Goal: Task Accomplishment & Management: Manage account settings

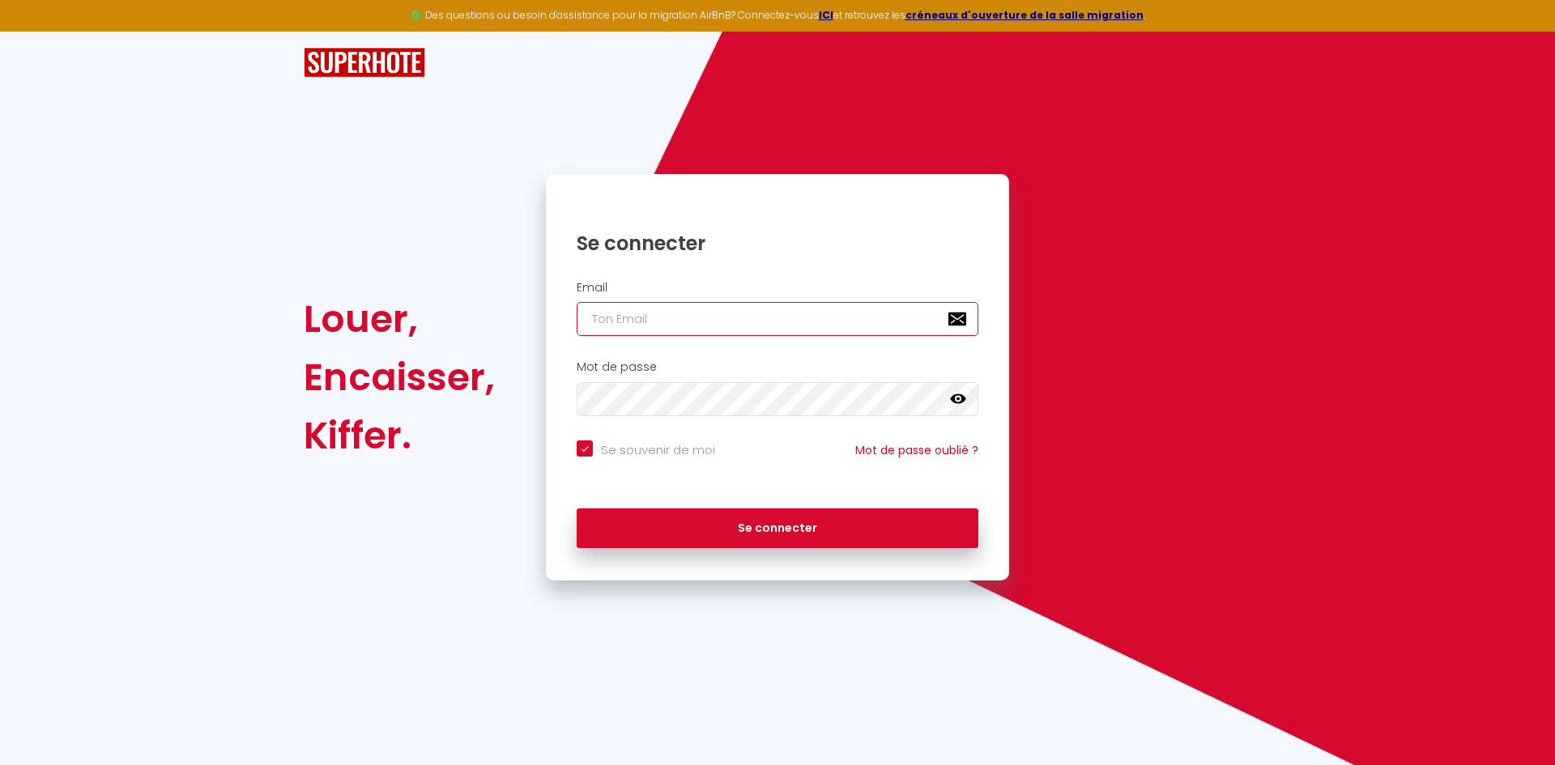
type input "[PERSON_NAME][EMAIL_ADDRESS][DOMAIN_NAME]"
checkbox input "true"
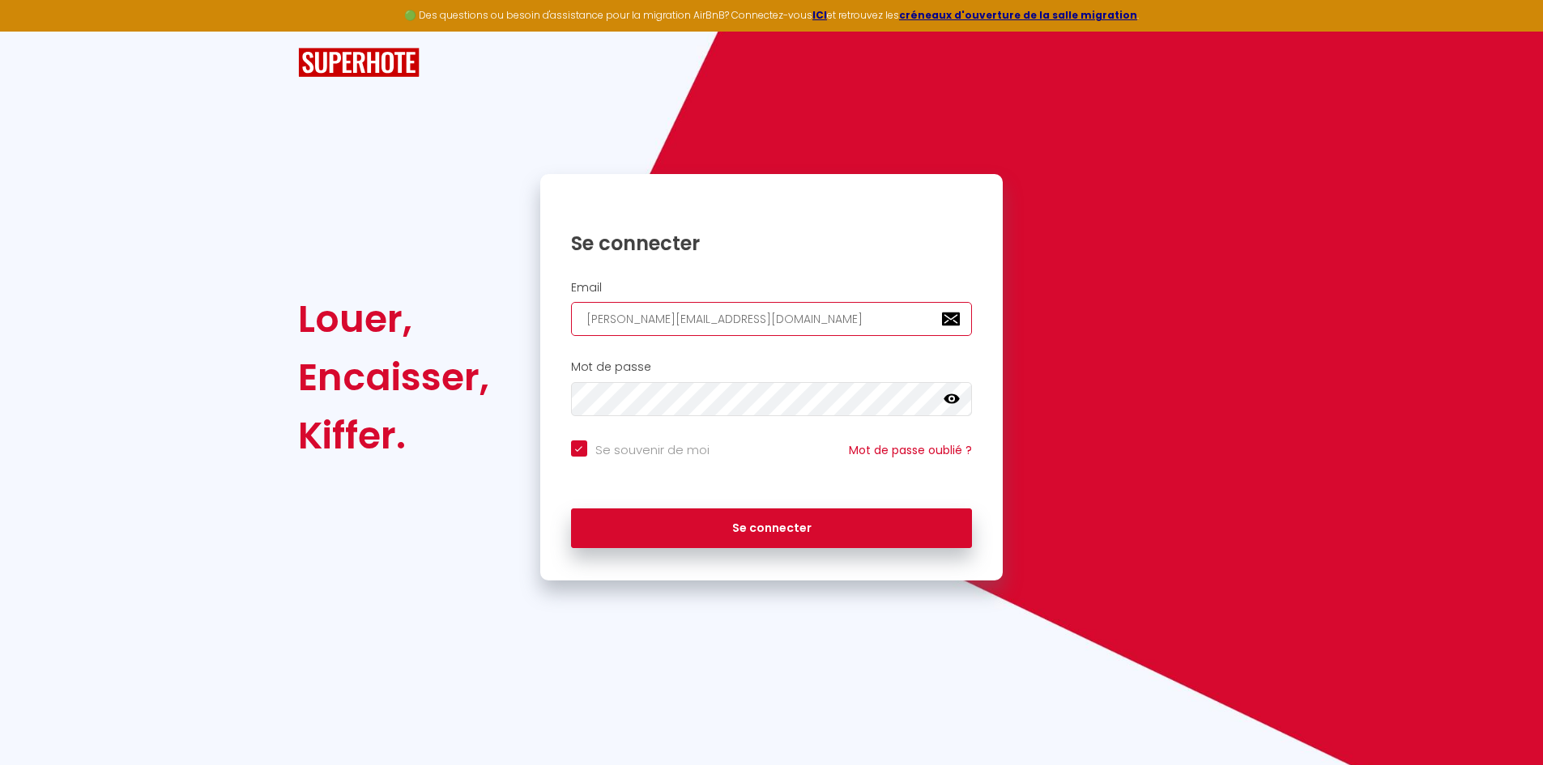
click at [686, 330] on input "[PERSON_NAME][EMAIL_ADDRESS][DOMAIN_NAME]" at bounding box center [772, 319] width 402 height 34
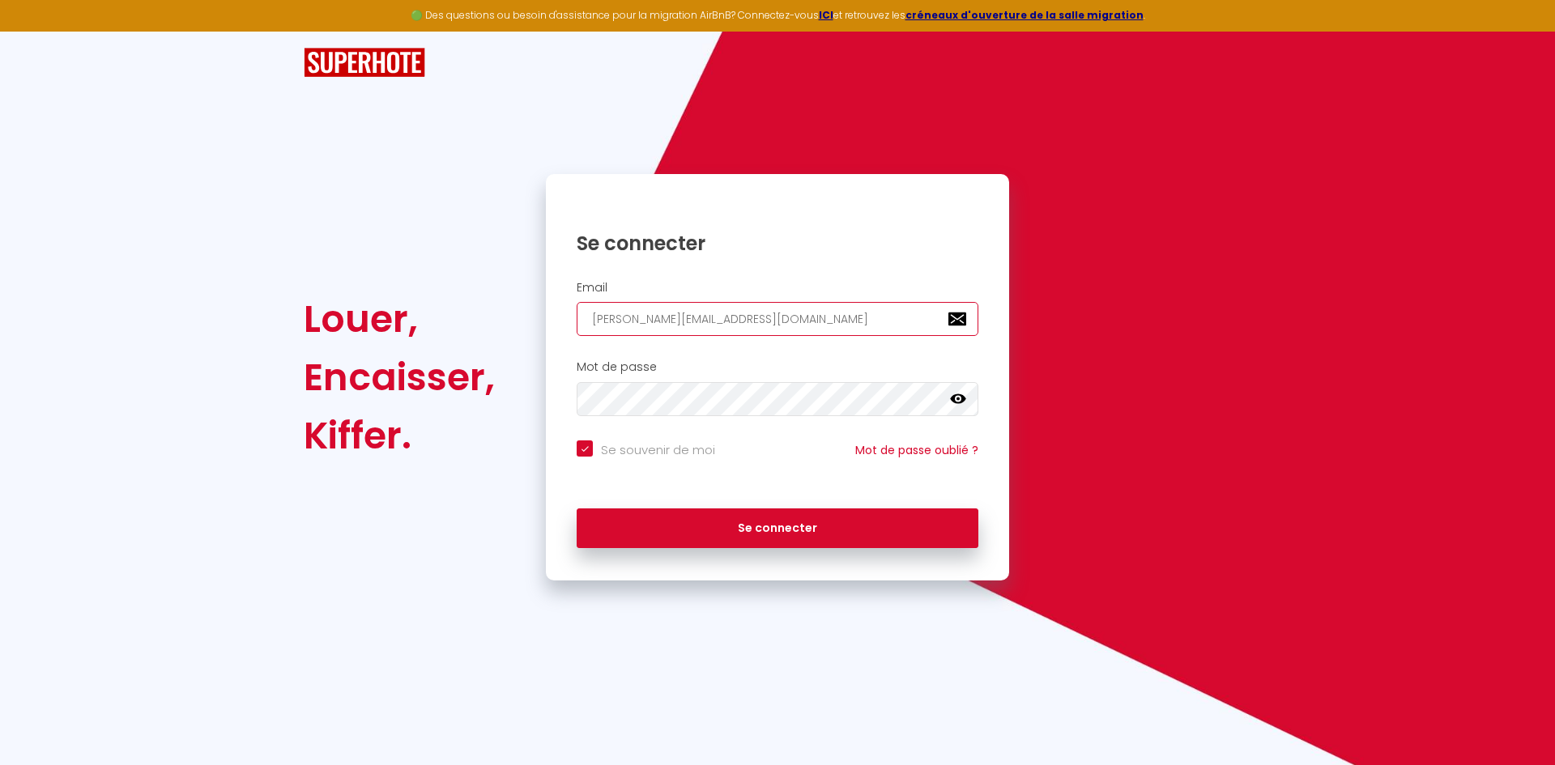
type input "f"
checkbox input "true"
type input "fra"
checkbox input "true"
type input "fra."
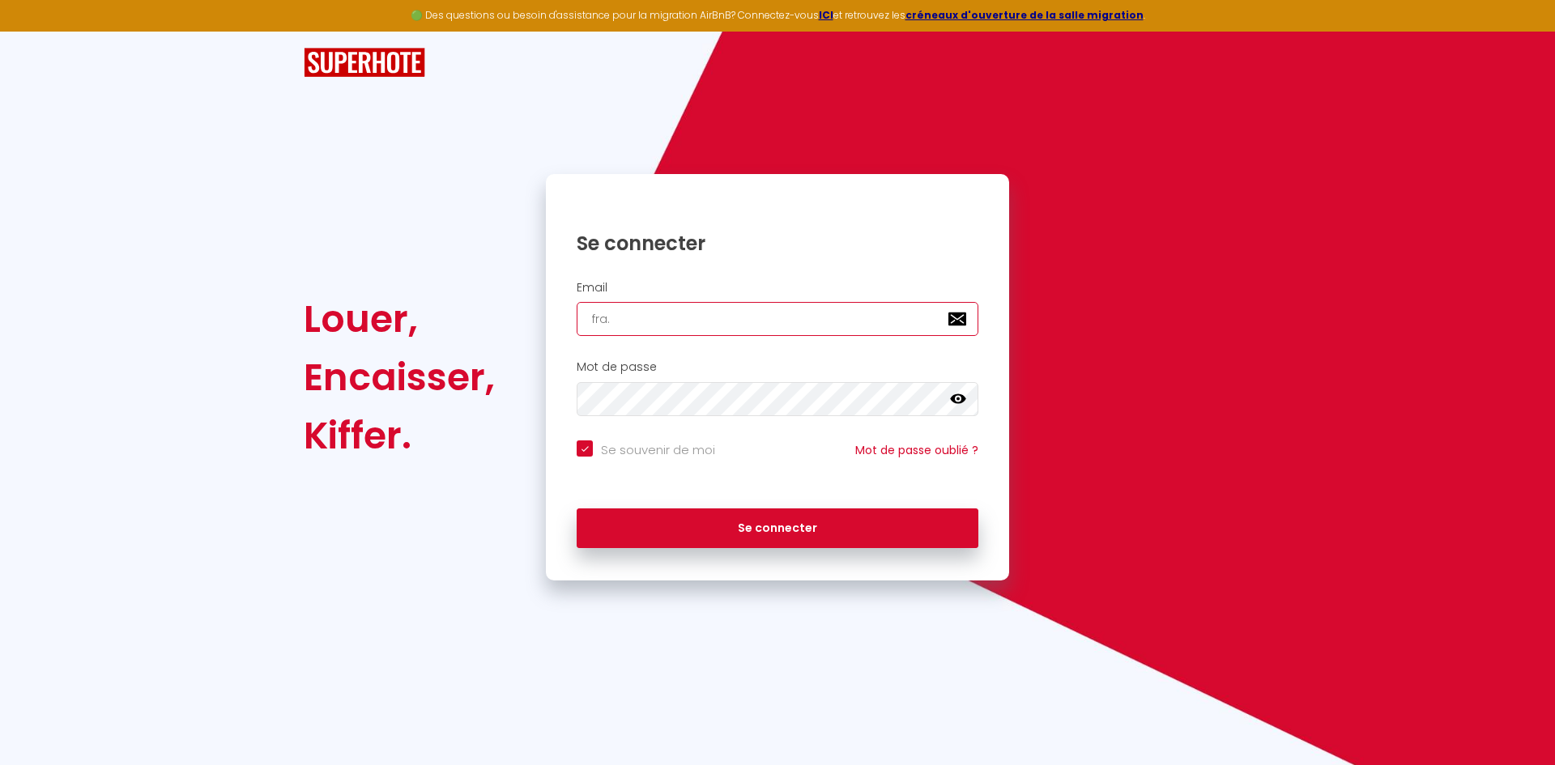
checkbox input "true"
type input "fra.h"
checkbox input "true"
type input "fra.hi"
checkbox input "true"
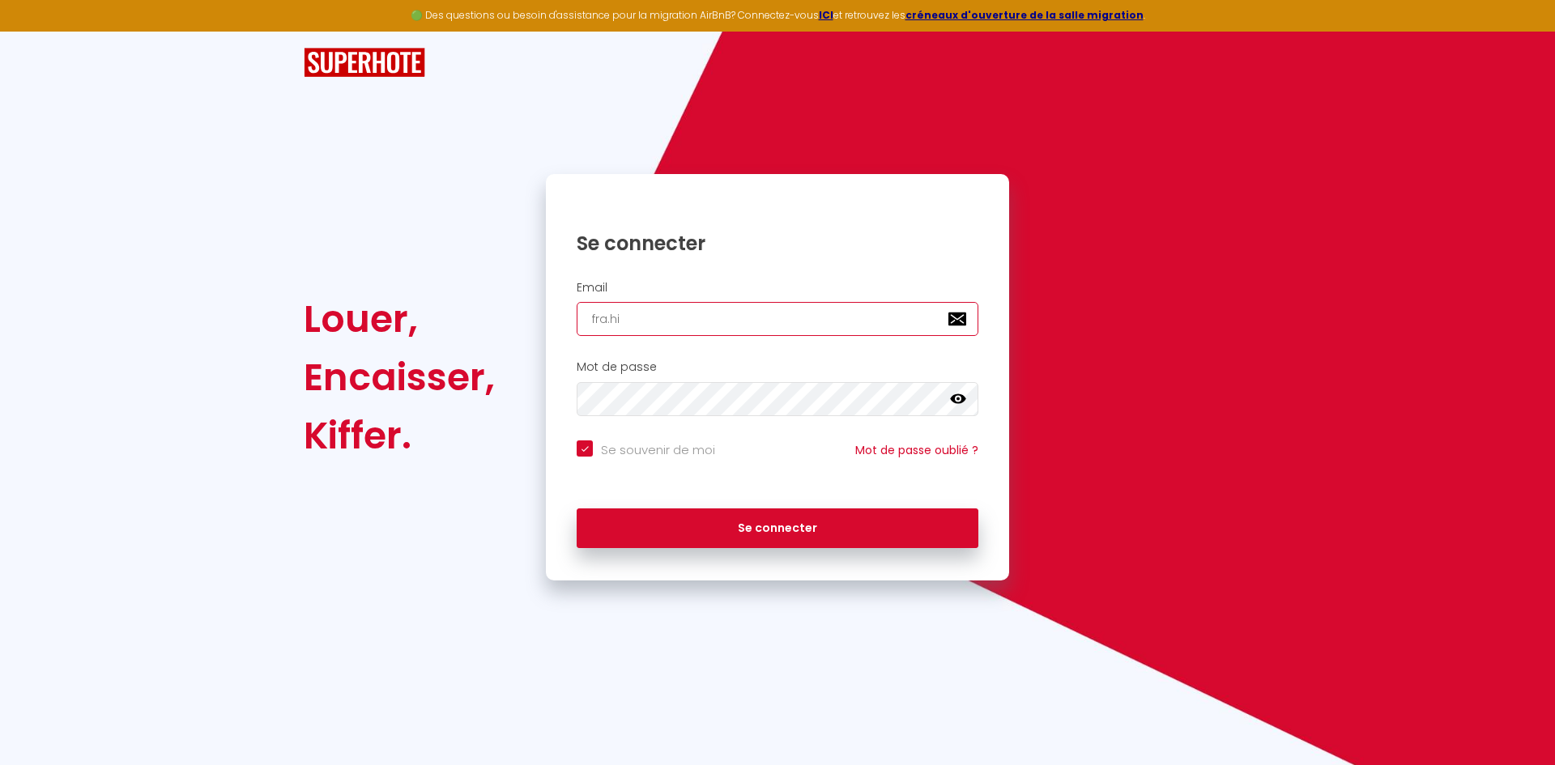
type input "fra.hia"
checkbox input "true"
type input "fra.hiau"
checkbox input "true"
type input "fra.hiaul"
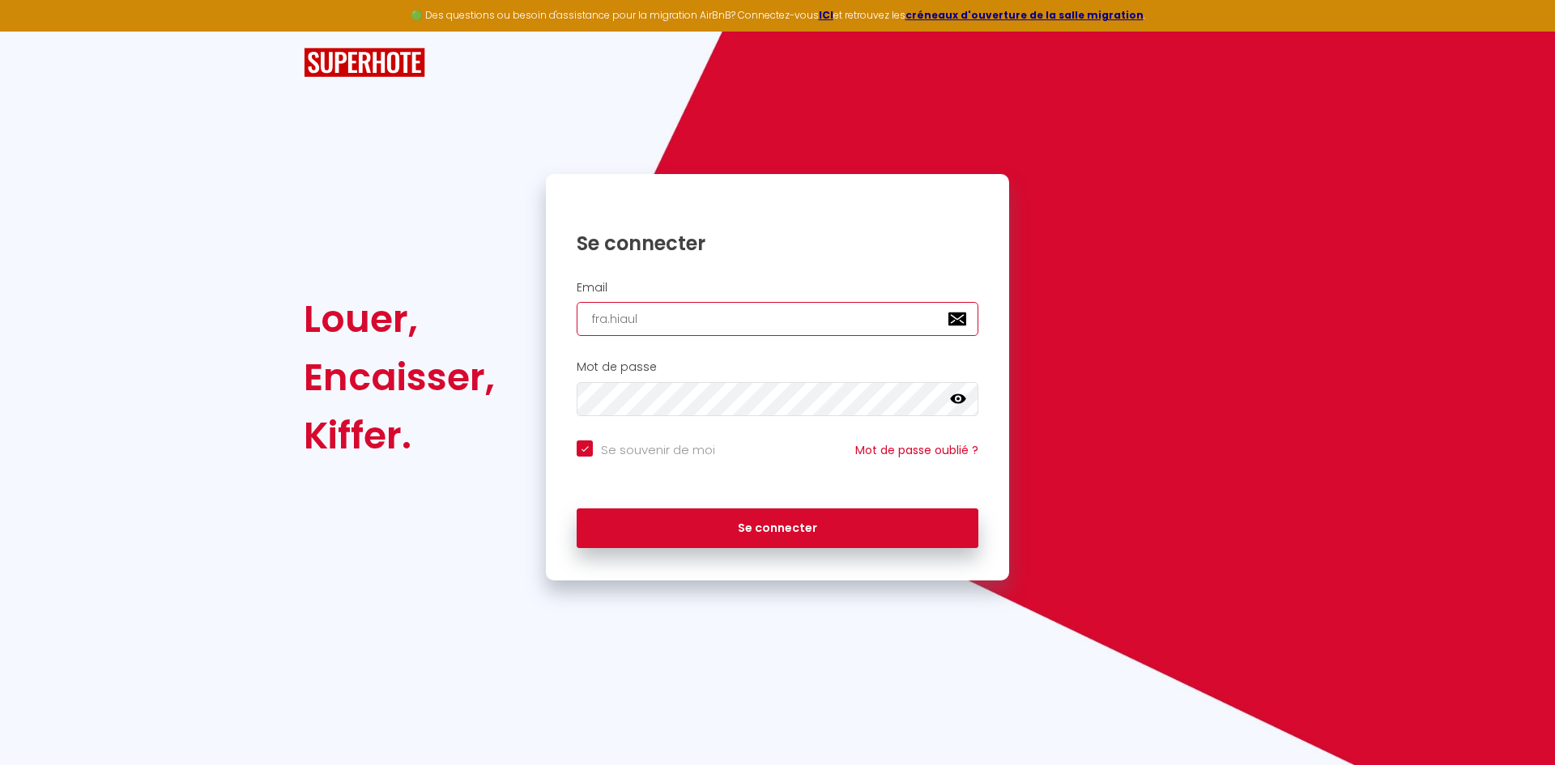
checkbox input "true"
type input "fra.hiault"
checkbox input "true"
type input "fra.hiault à"
checkbox input "true"
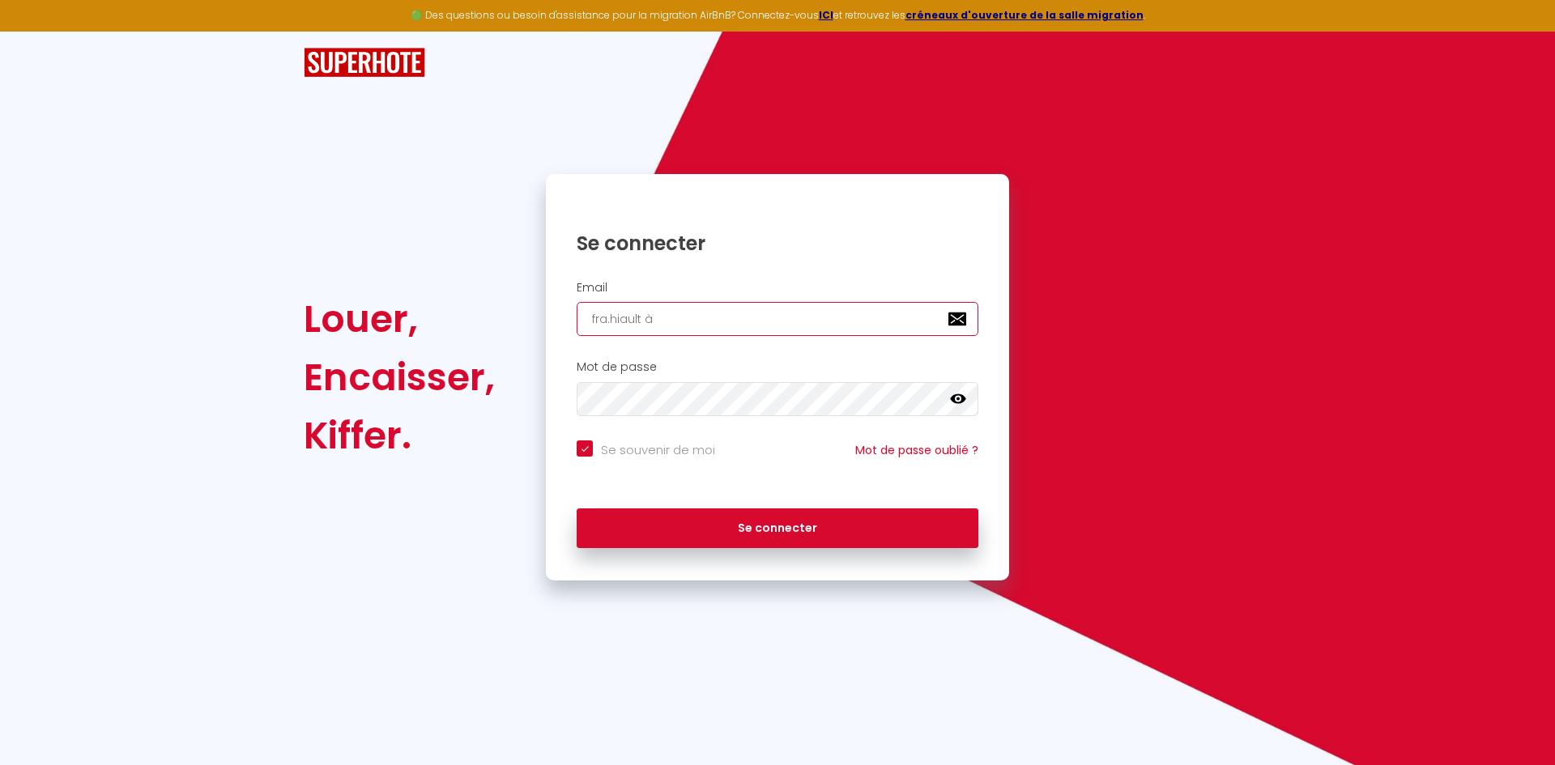
type input "fra.hiault"
checkbox input "true"
type input "fra.hiault@"
checkbox input "true"
type input "fra.hiault@g"
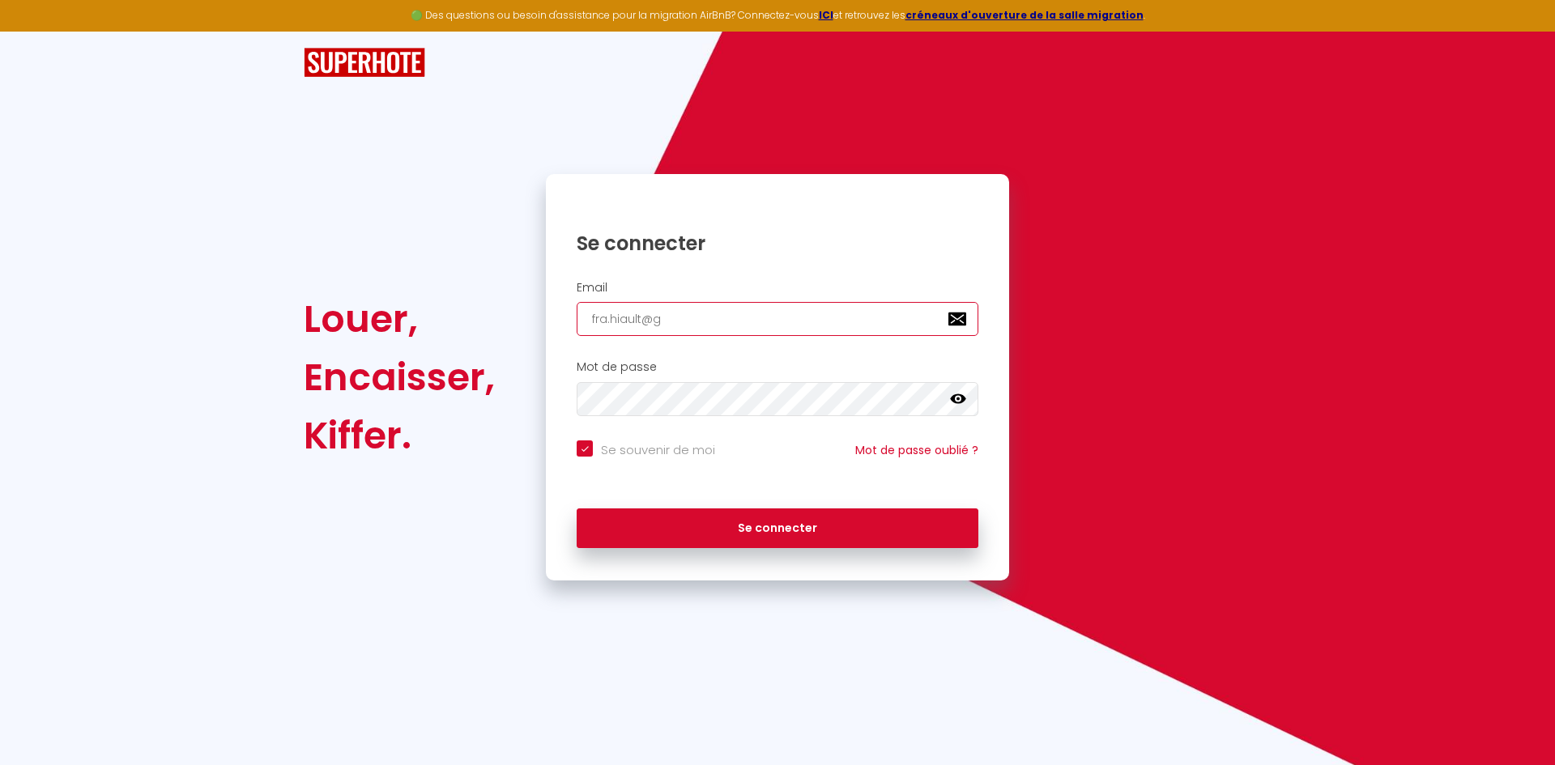
checkbox input "true"
type input "fra.hiault@gm"
checkbox input "true"
type input "fra.hiault@gma"
checkbox input "true"
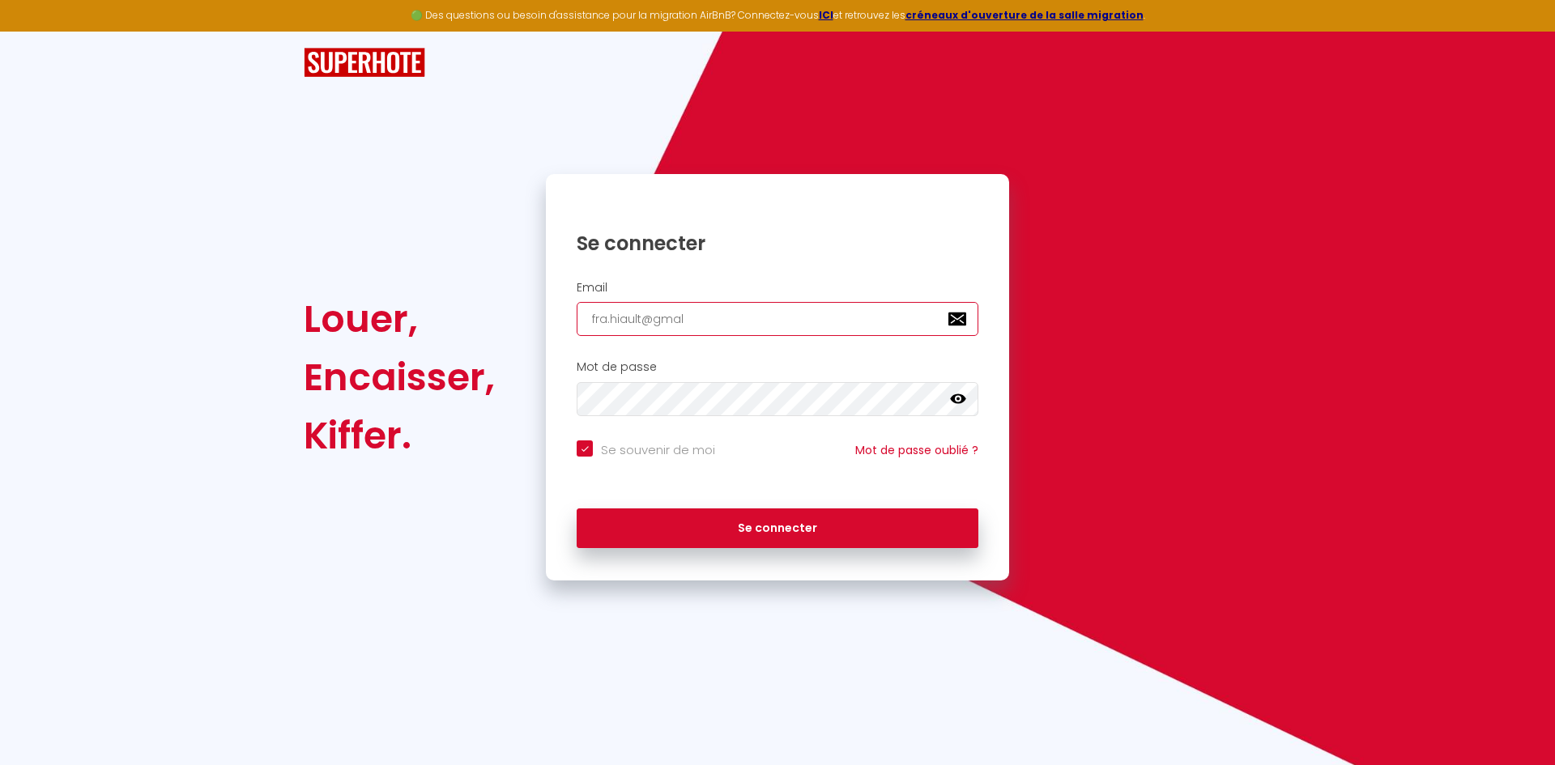
type input "fra.hiault@gmali"
checkbox input "true"
type input "fra.hiault@gmali."
checkbox input "true"
type input "fra.hiault@gmali.c"
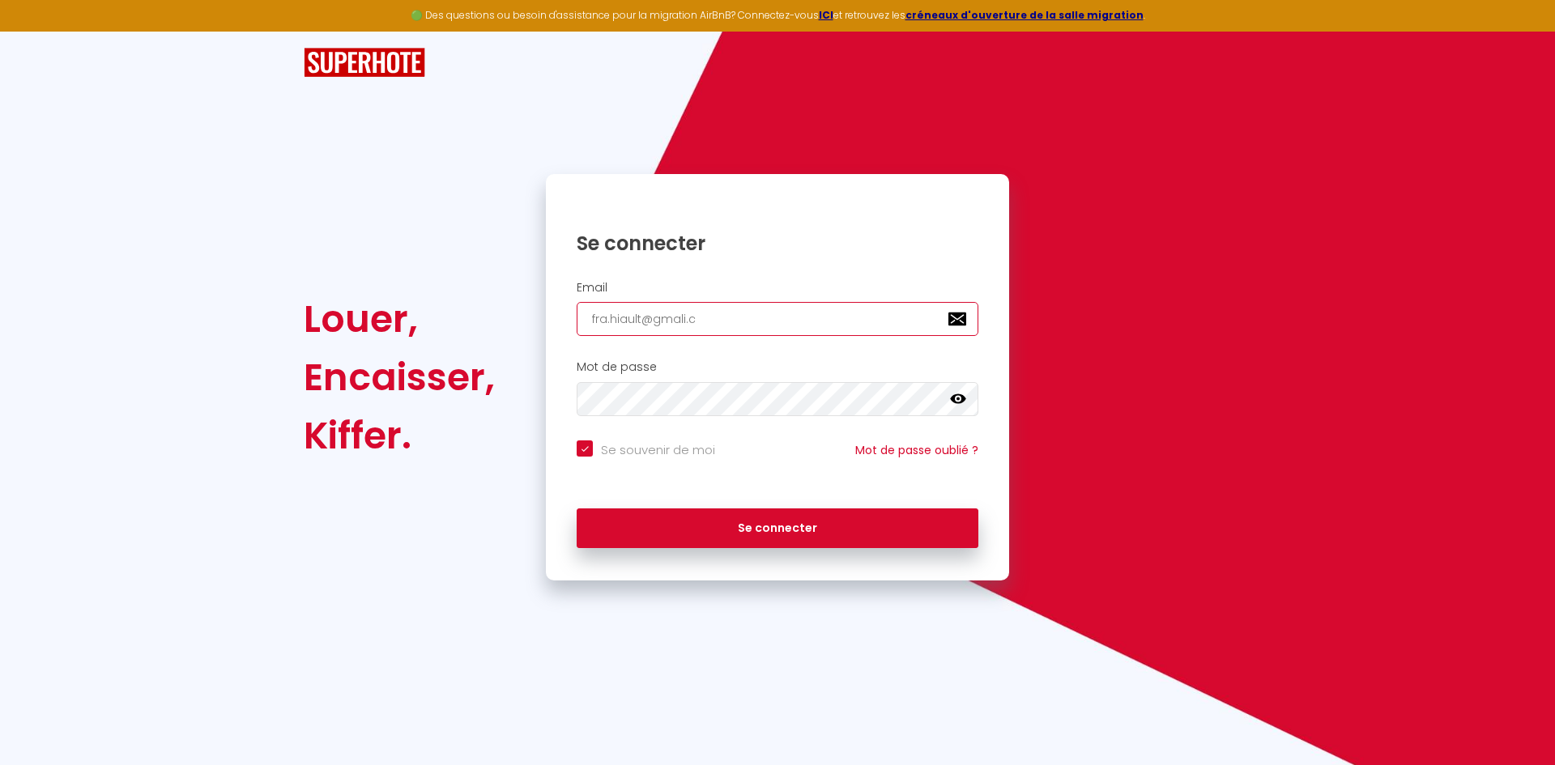
checkbox input "true"
type input "fra.hiault@gmali.co"
checkbox input "true"
type input "fra.hiault@gmali.com"
checkbox input "true"
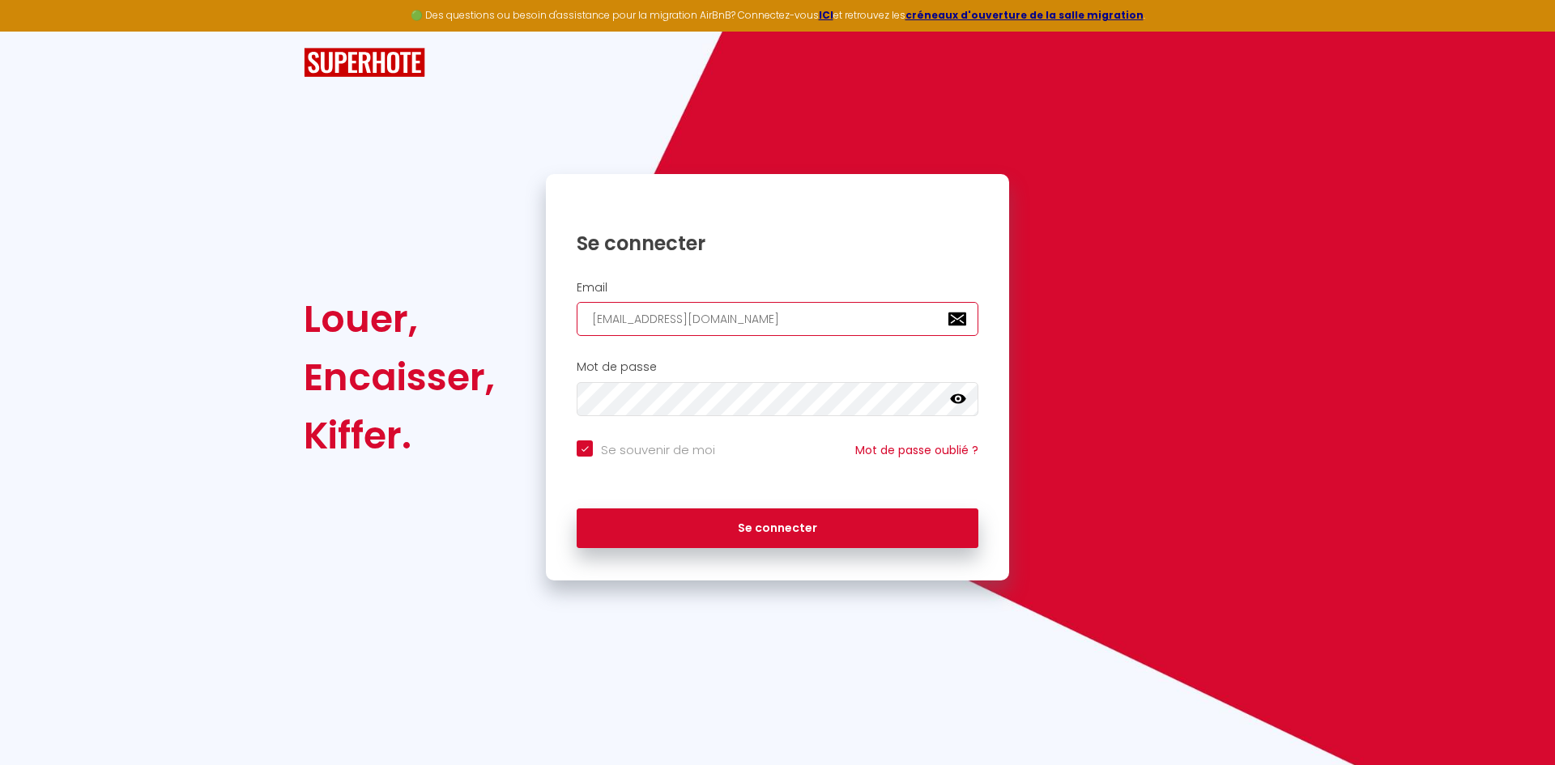
type input "fra.hiault@gmali.co"
checkbox input "true"
type input "fra.hiault@gmali.c"
checkbox input "true"
type input "fra.hiault@gmali."
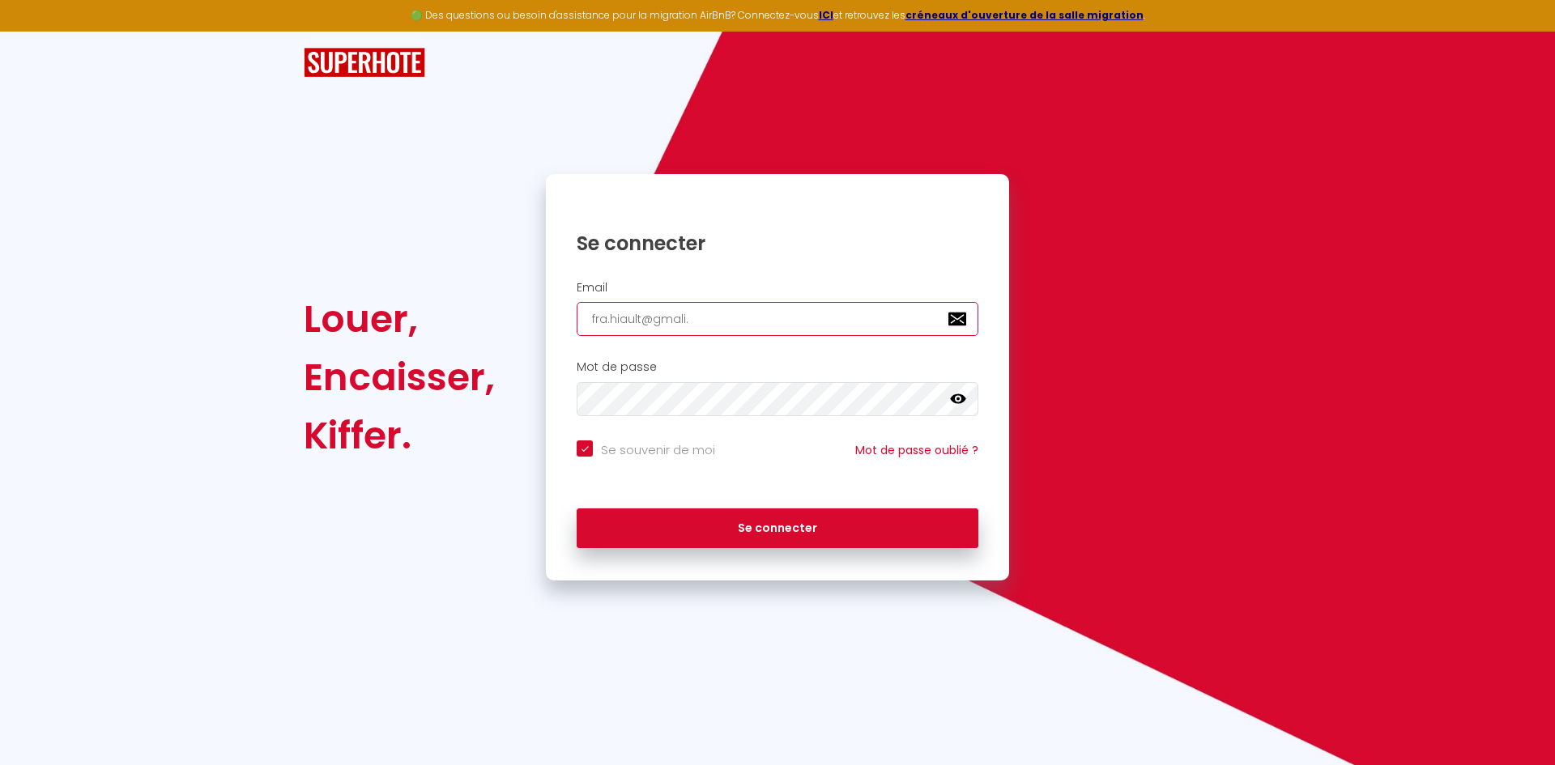
checkbox input "true"
type input "fra.hiault@gmali"
checkbox input "true"
type input "fra.hiault@gmal"
checkbox input "true"
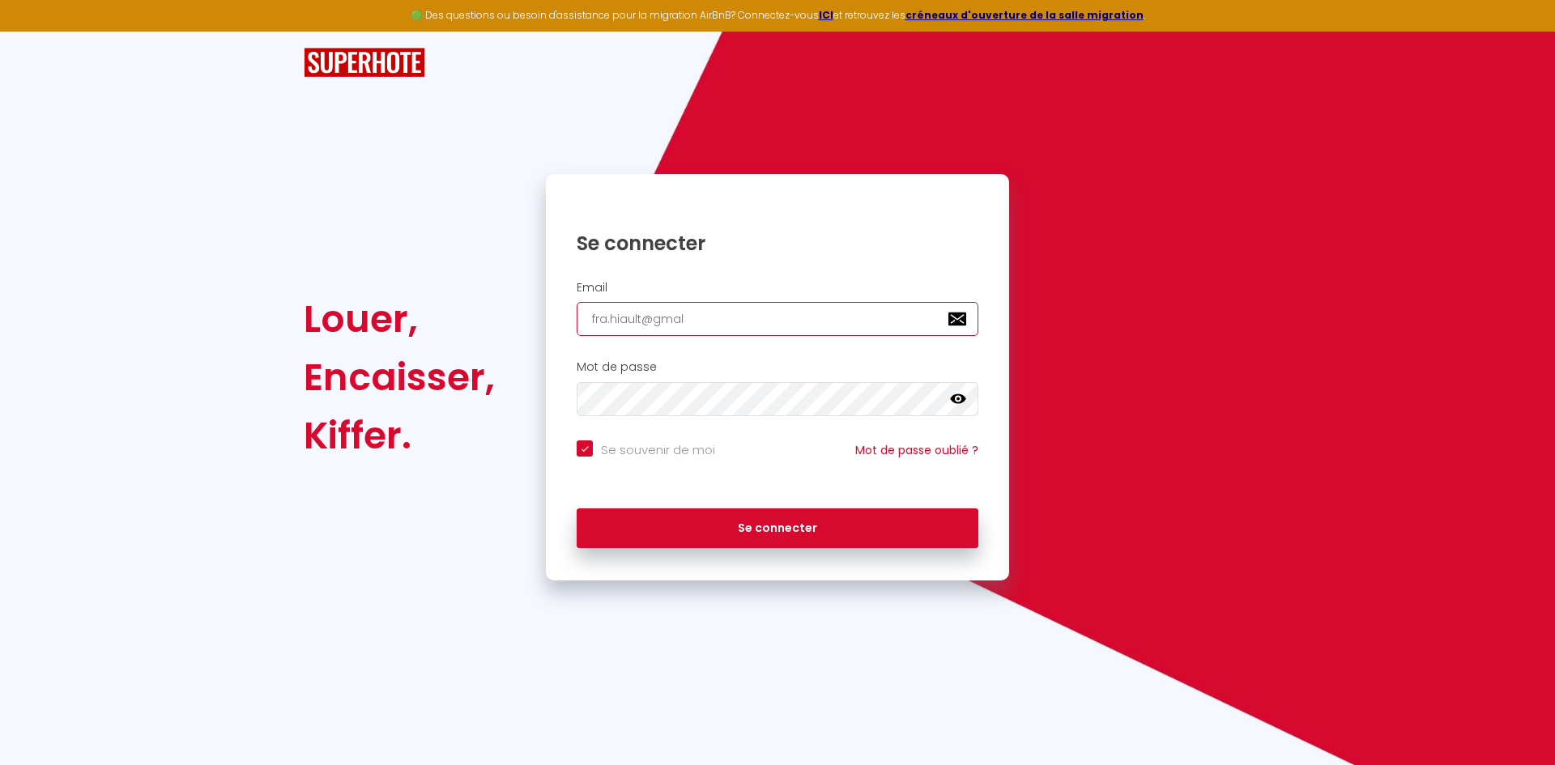
type input "fra.hiault@gma"
checkbox input "true"
type input "fra.hiault@gmali"
checkbox input "true"
type input "fra.hiault@gmali."
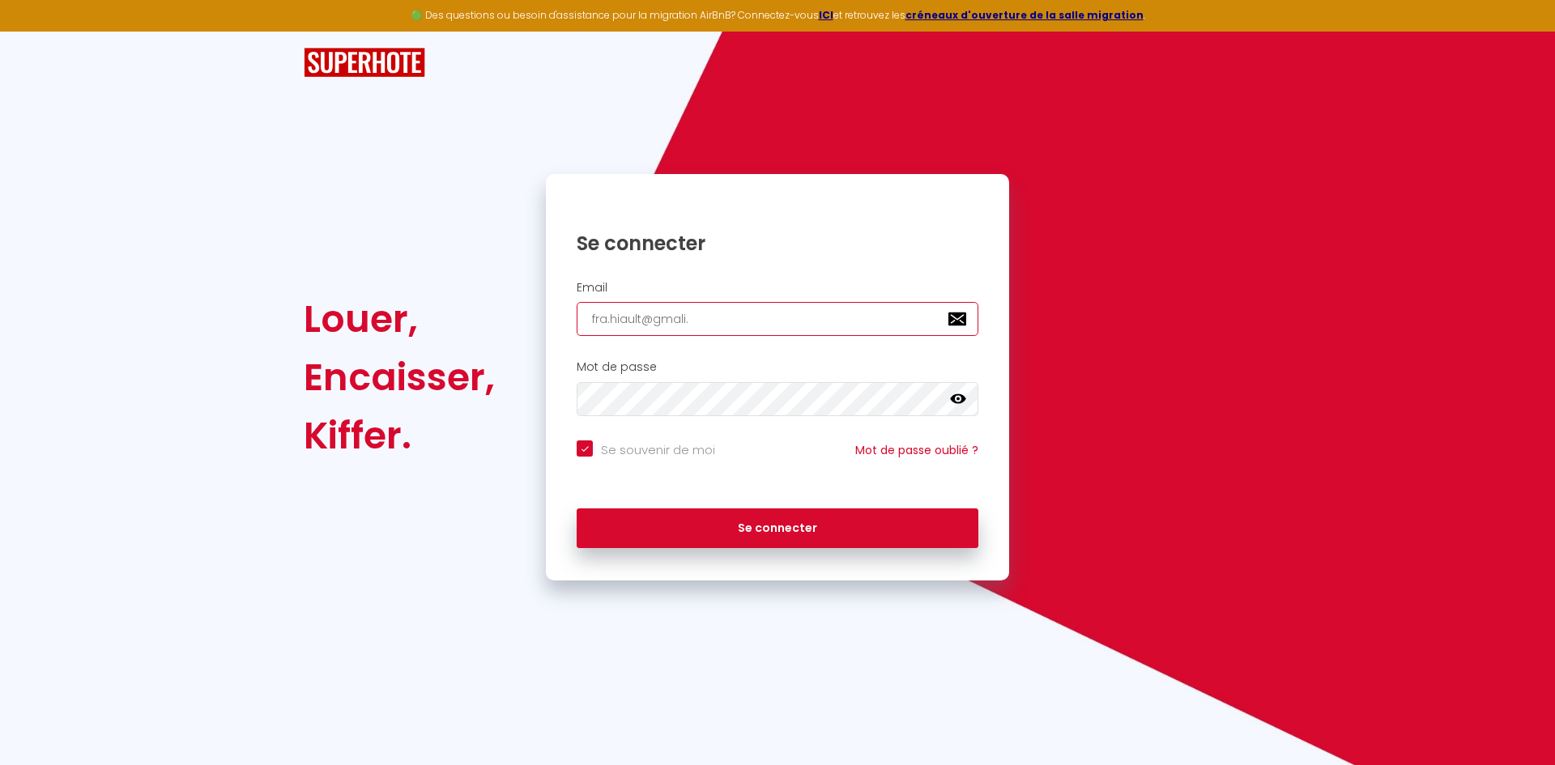
checkbox input "true"
type input "fra.hiault@gmali.c"
checkbox input "true"
type input "fra.hiault@gmali.co"
checkbox input "true"
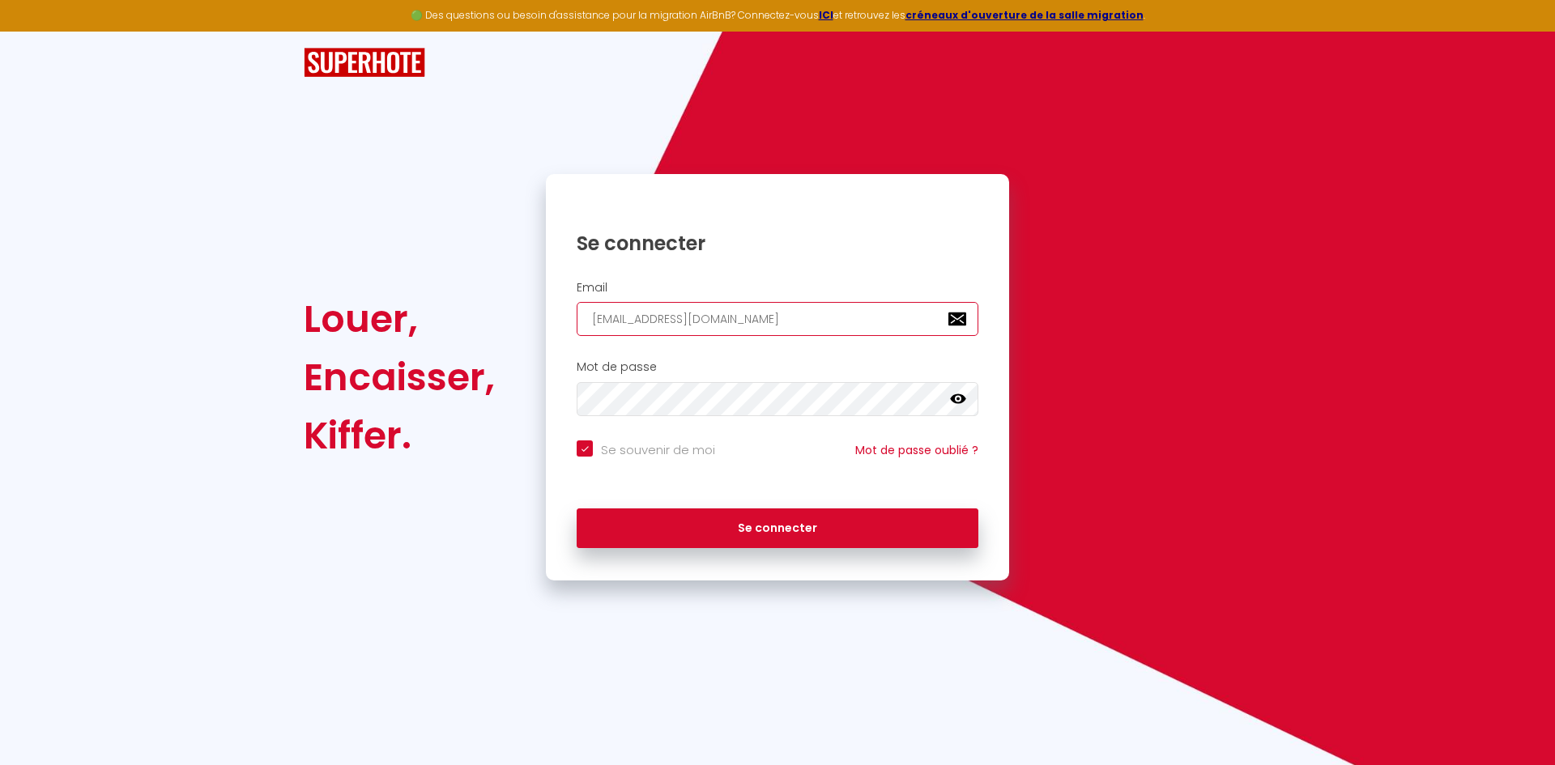
type input "fra.hiault@gmali.com"
checkbox input "true"
type input "fra.hiault@gmali.co"
checkbox input "true"
type input "fra.hiault@gmali.c"
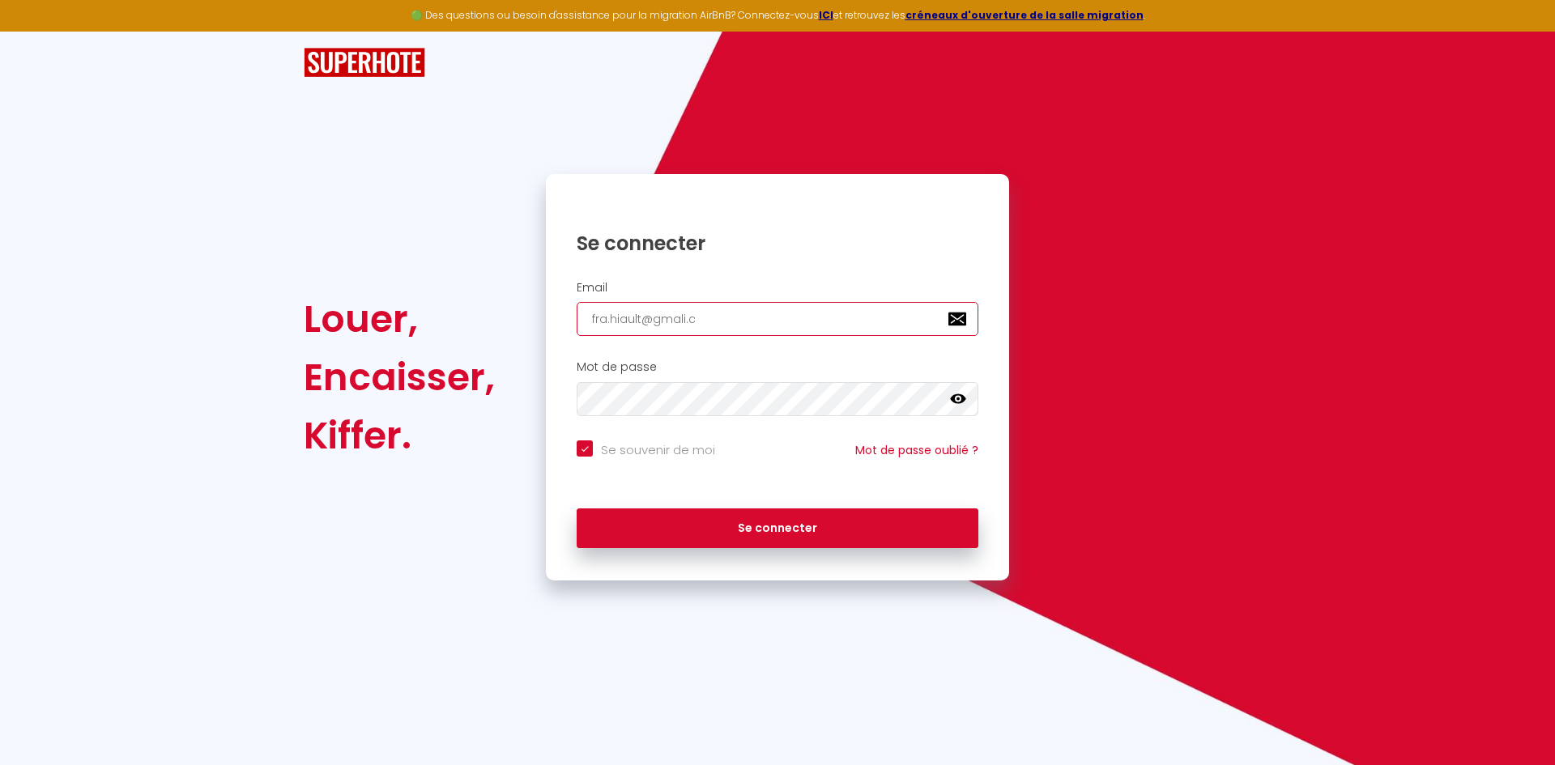
checkbox input "true"
type input "fra.hiault@gmali."
checkbox input "true"
type input "fra.hiault@gmali"
checkbox input "true"
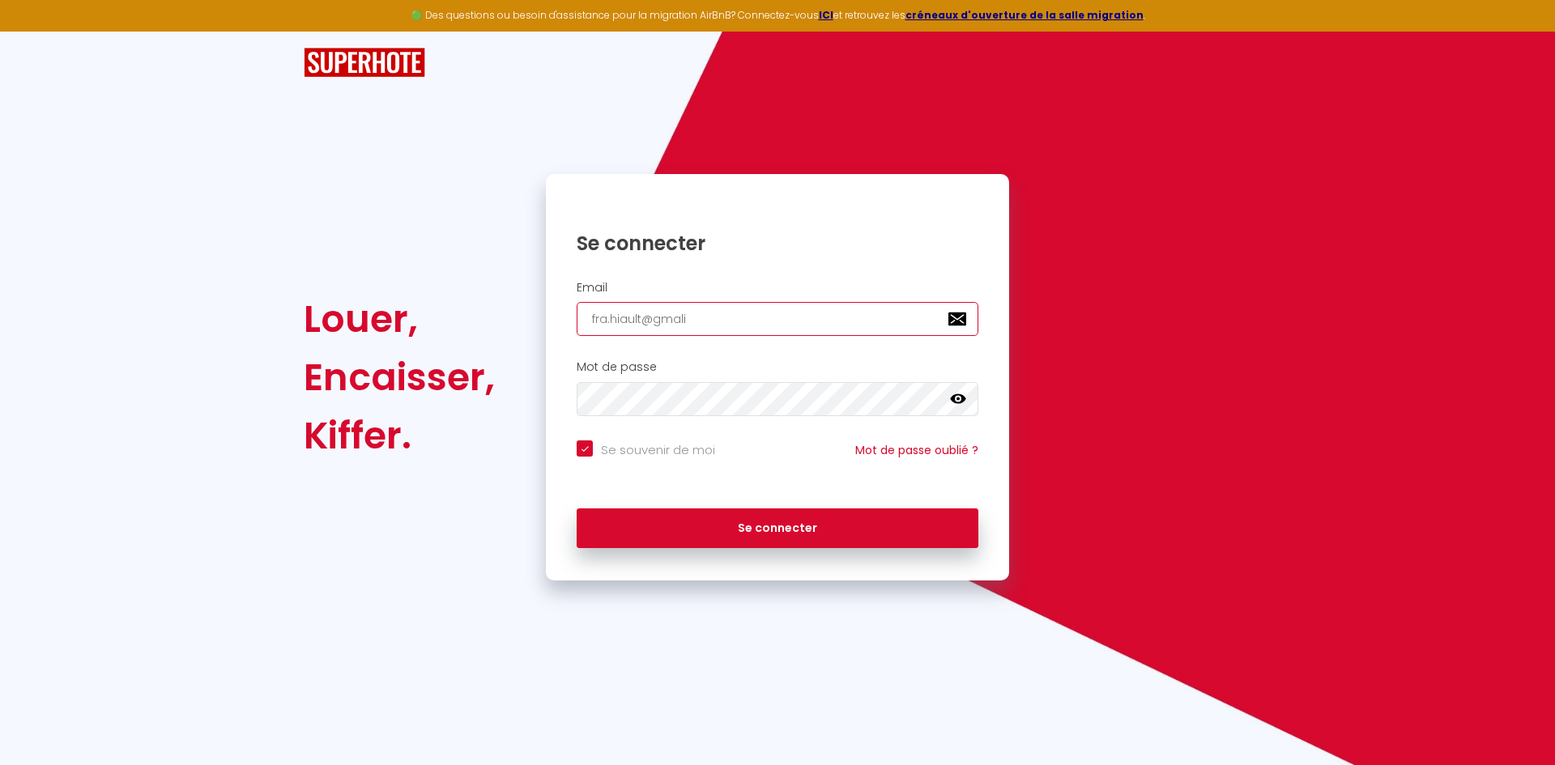
type input "fra.hiault@gmal"
checkbox input "true"
type input "fra.hiault@gma"
checkbox input "true"
type input "fra.hiault@gmai"
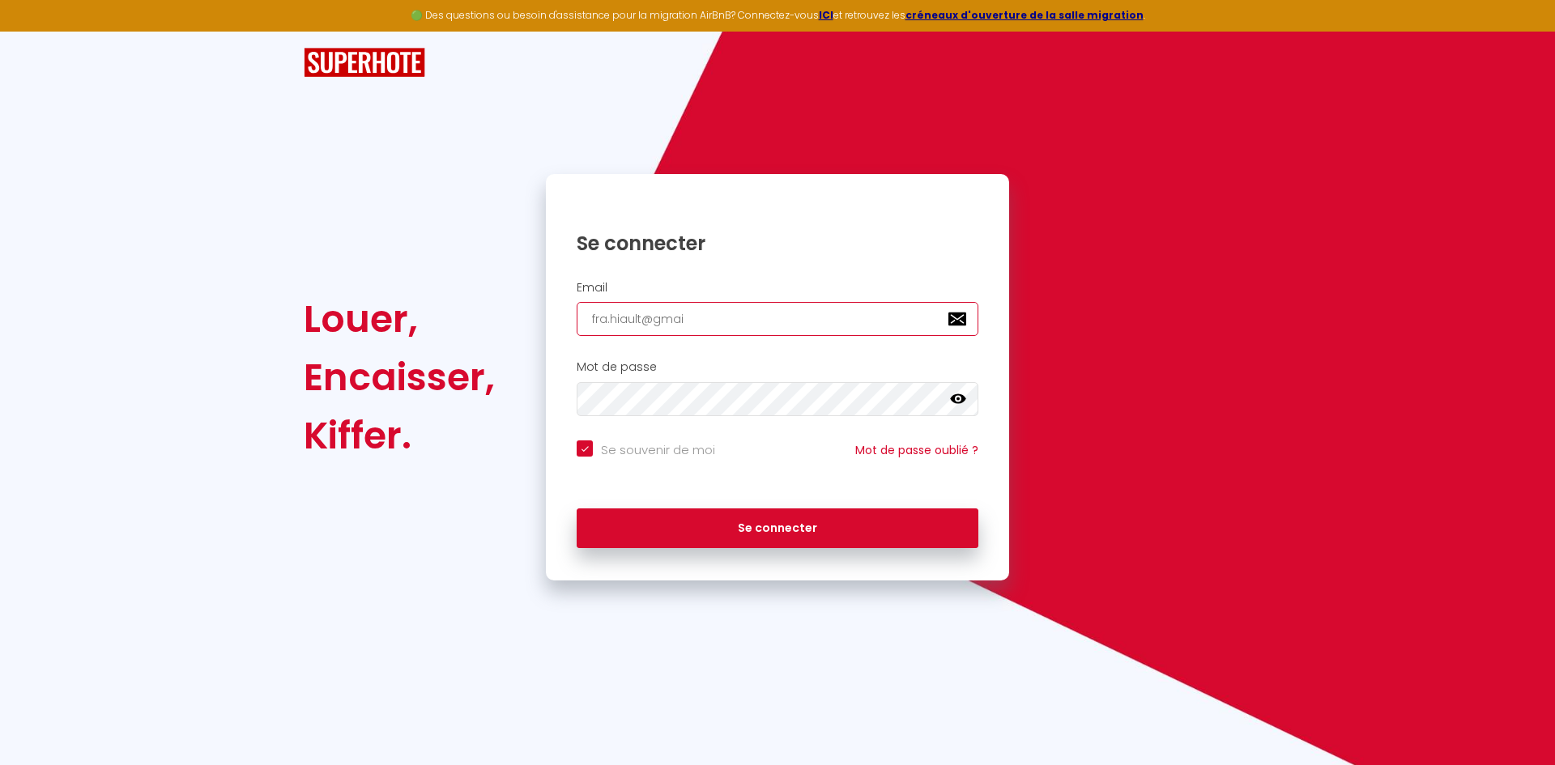
checkbox input "true"
type input "fra.hiault@gmail"
checkbox input "true"
type input "fra.hiault@gmail."
checkbox input "true"
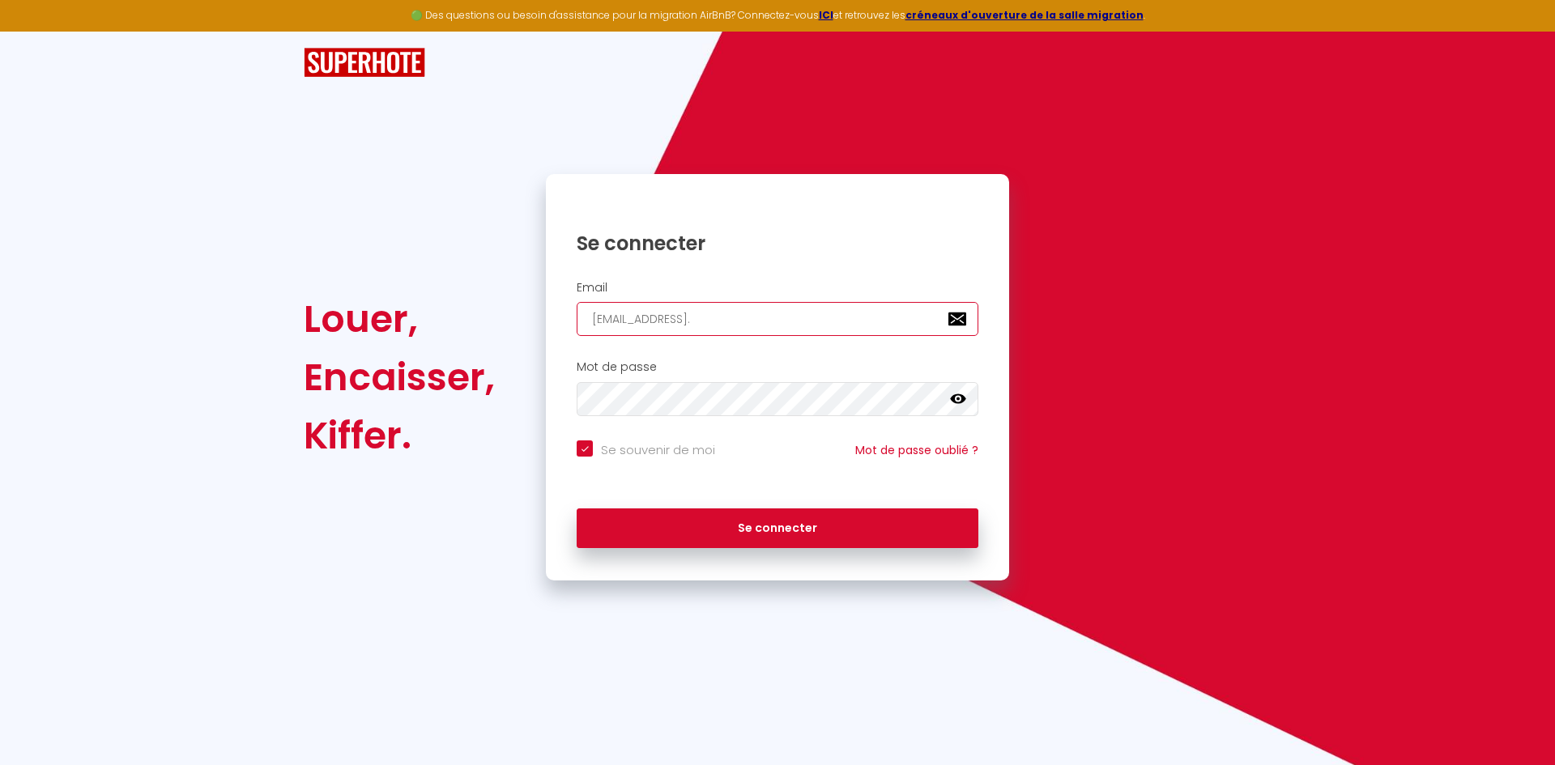
type input "fra.hiault@gmail.c"
checkbox input "true"
type input "fra.hiault@gmail.co"
checkbox input "true"
type input "[EMAIL_ADDRESS][DOMAIN_NAME]"
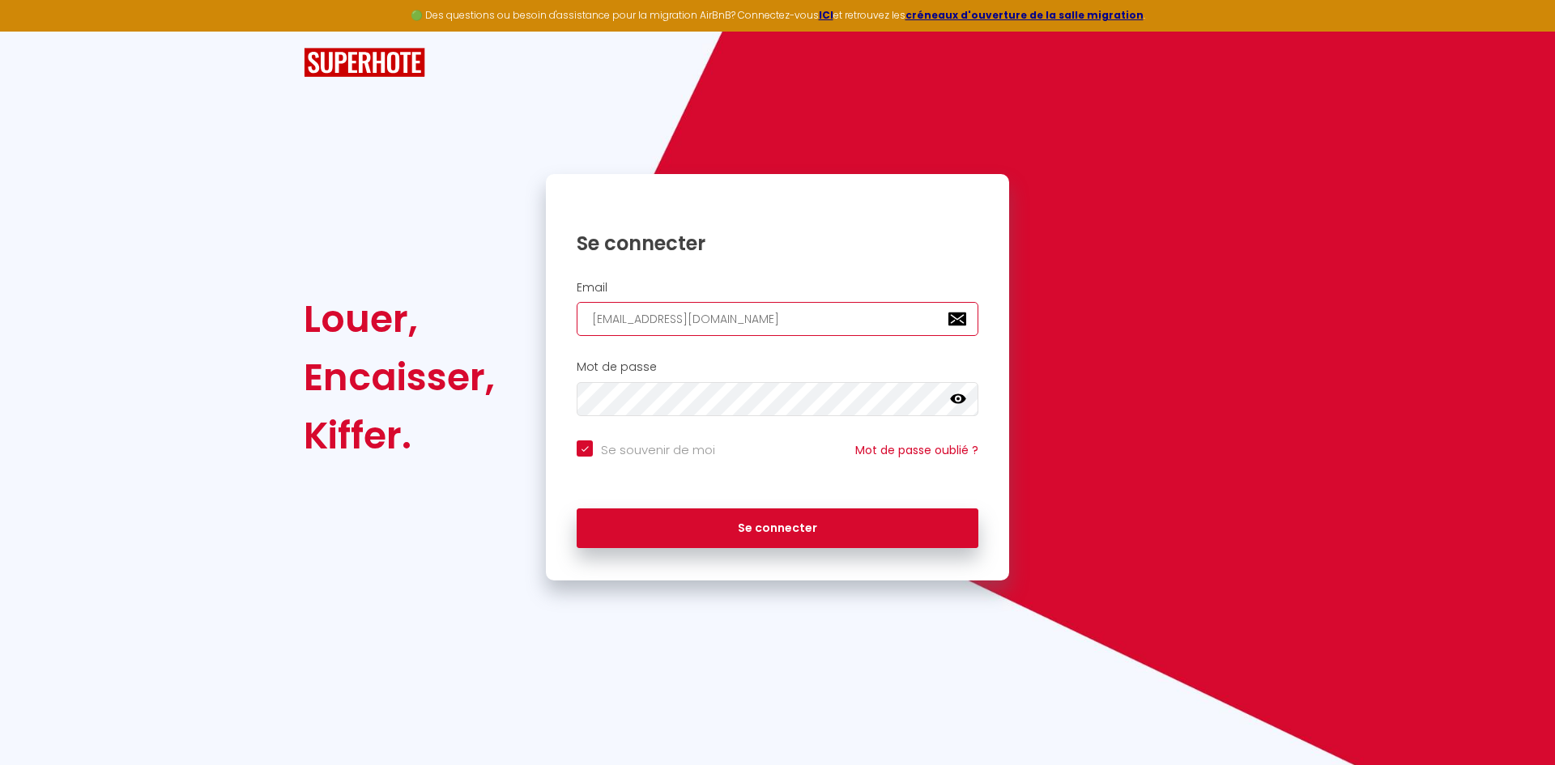
checkbox input "true"
type input "[EMAIL_ADDRESS][DOMAIN_NAME]"
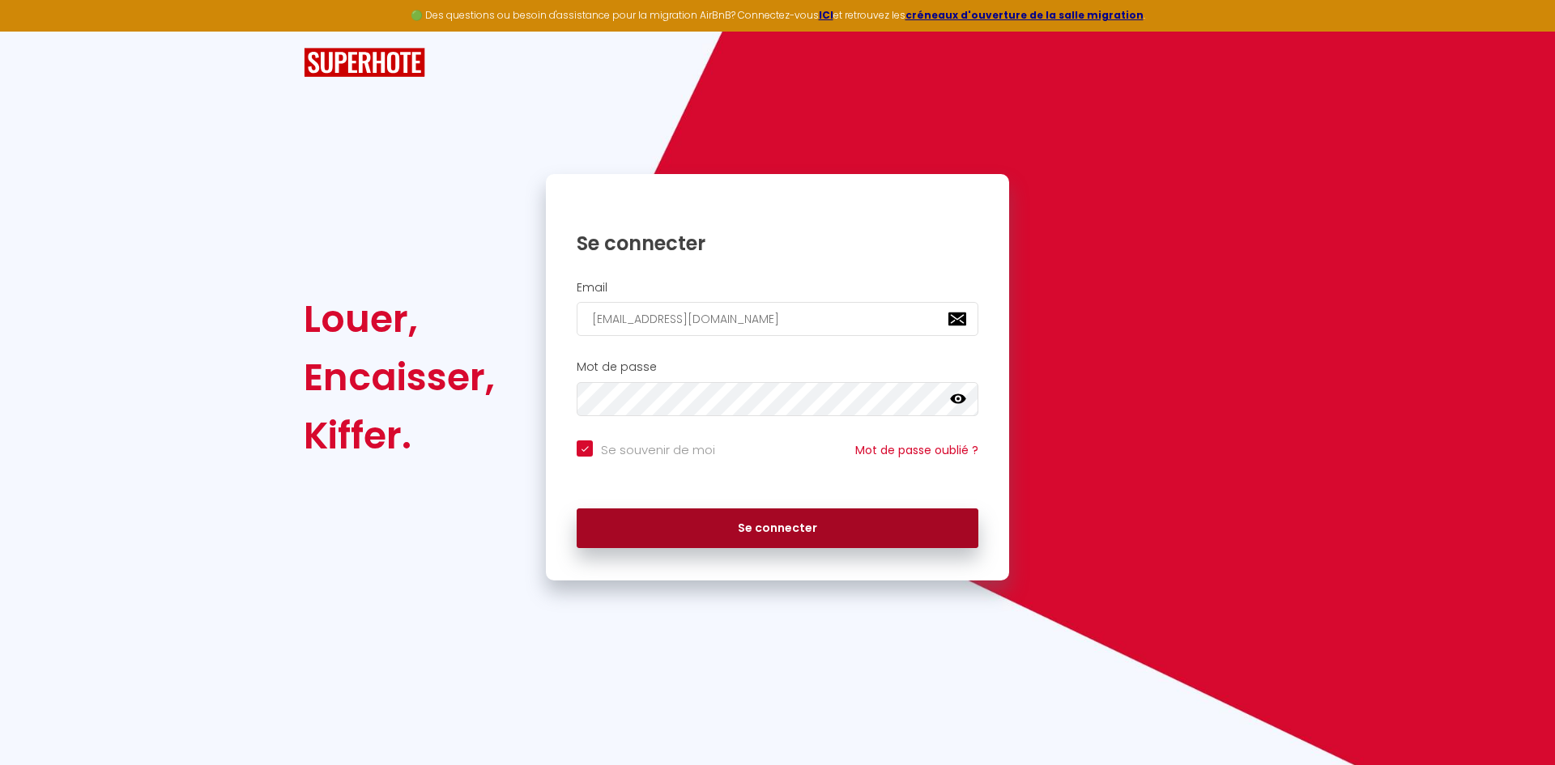
click at [619, 528] on button "Se connecter" at bounding box center [778, 529] width 402 height 40
checkbox input "true"
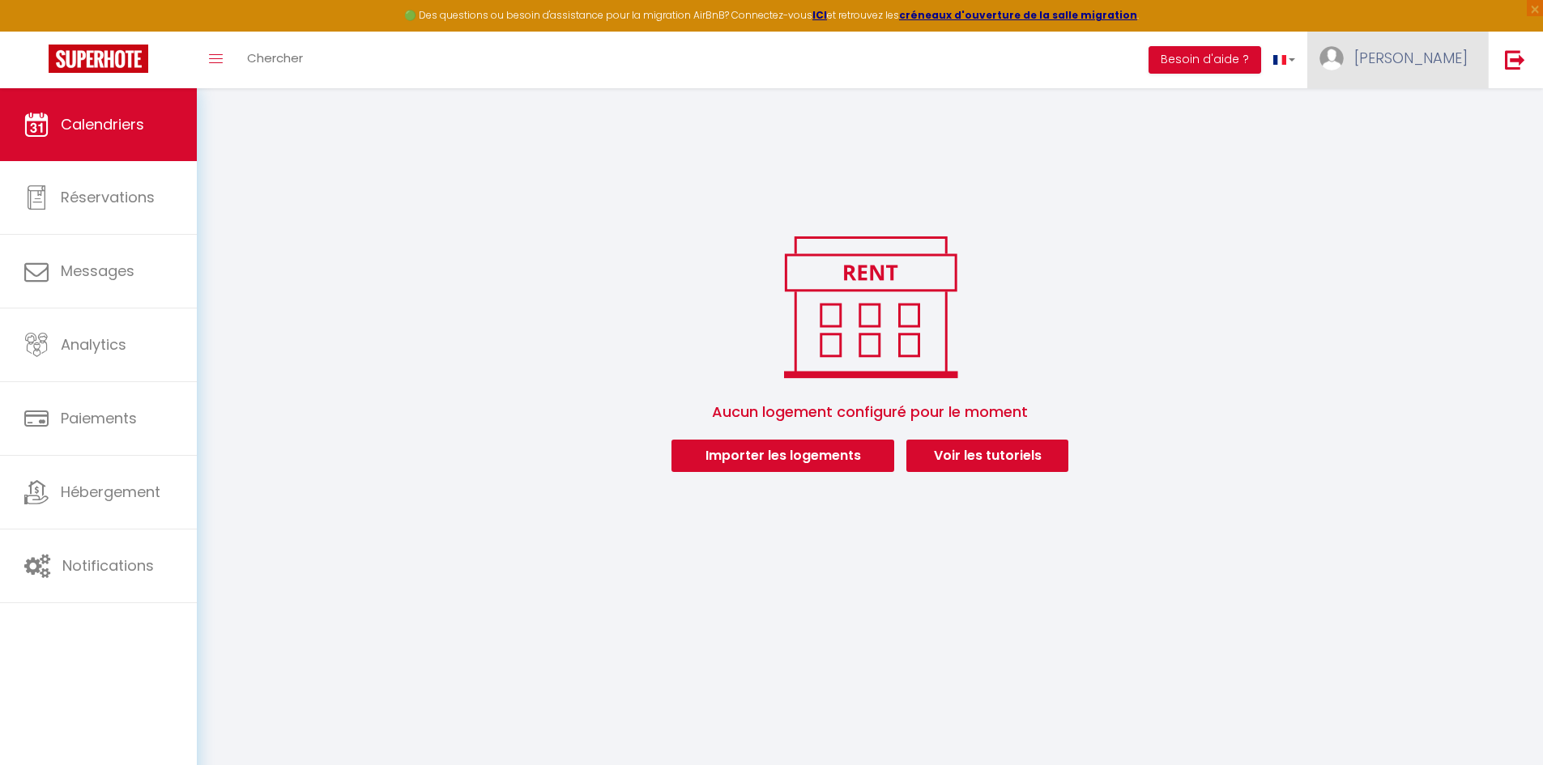
click at [1418, 55] on span "[PERSON_NAME]" at bounding box center [1410, 58] width 113 height 20
click at [1390, 117] on link "Paramètres" at bounding box center [1423, 113] width 120 height 28
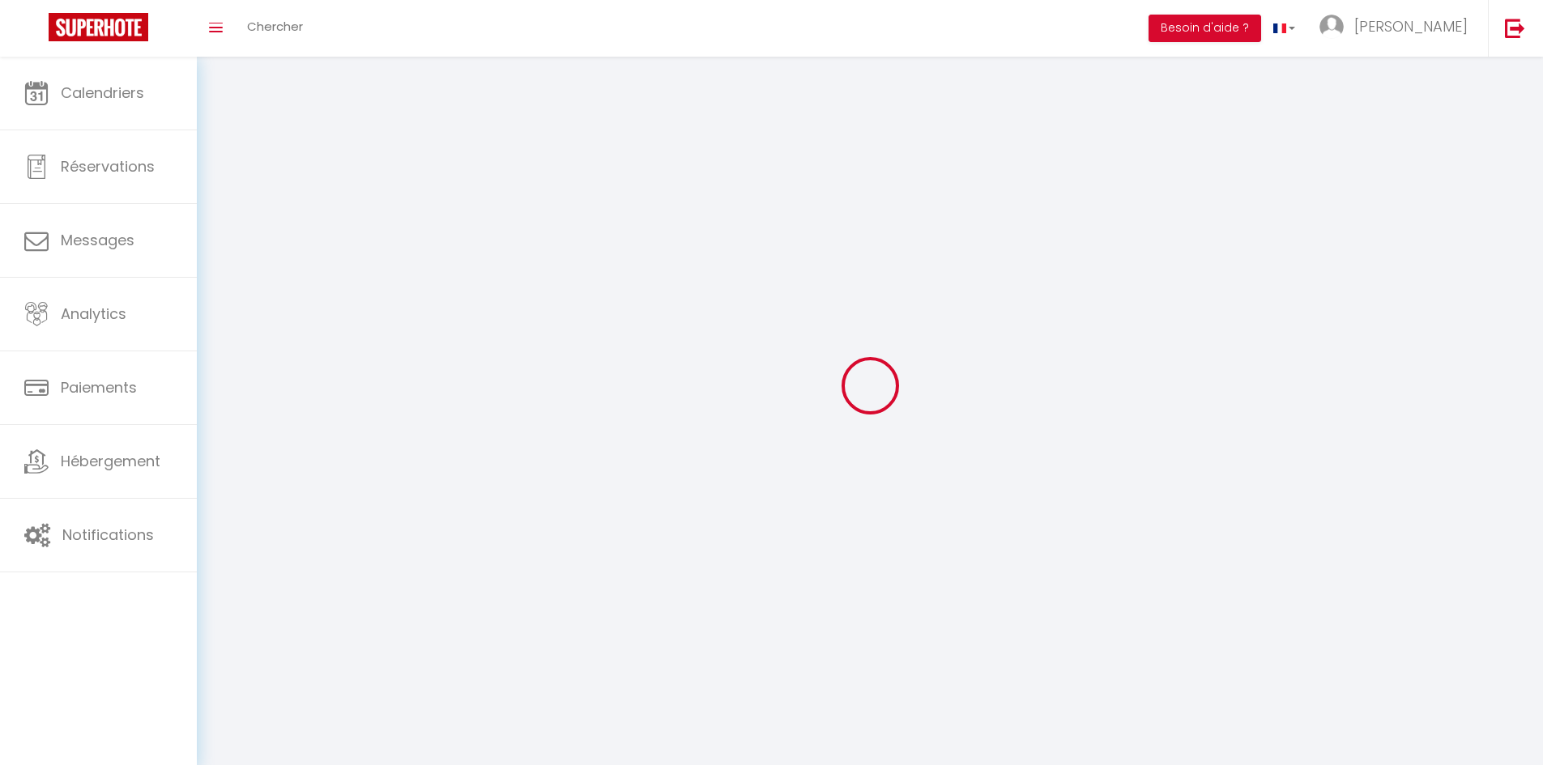
type input "[PERSON_NAME]"
type input "HIAULT"
type input "+33675089627"
type input "2 av de la République"
type input "14800"
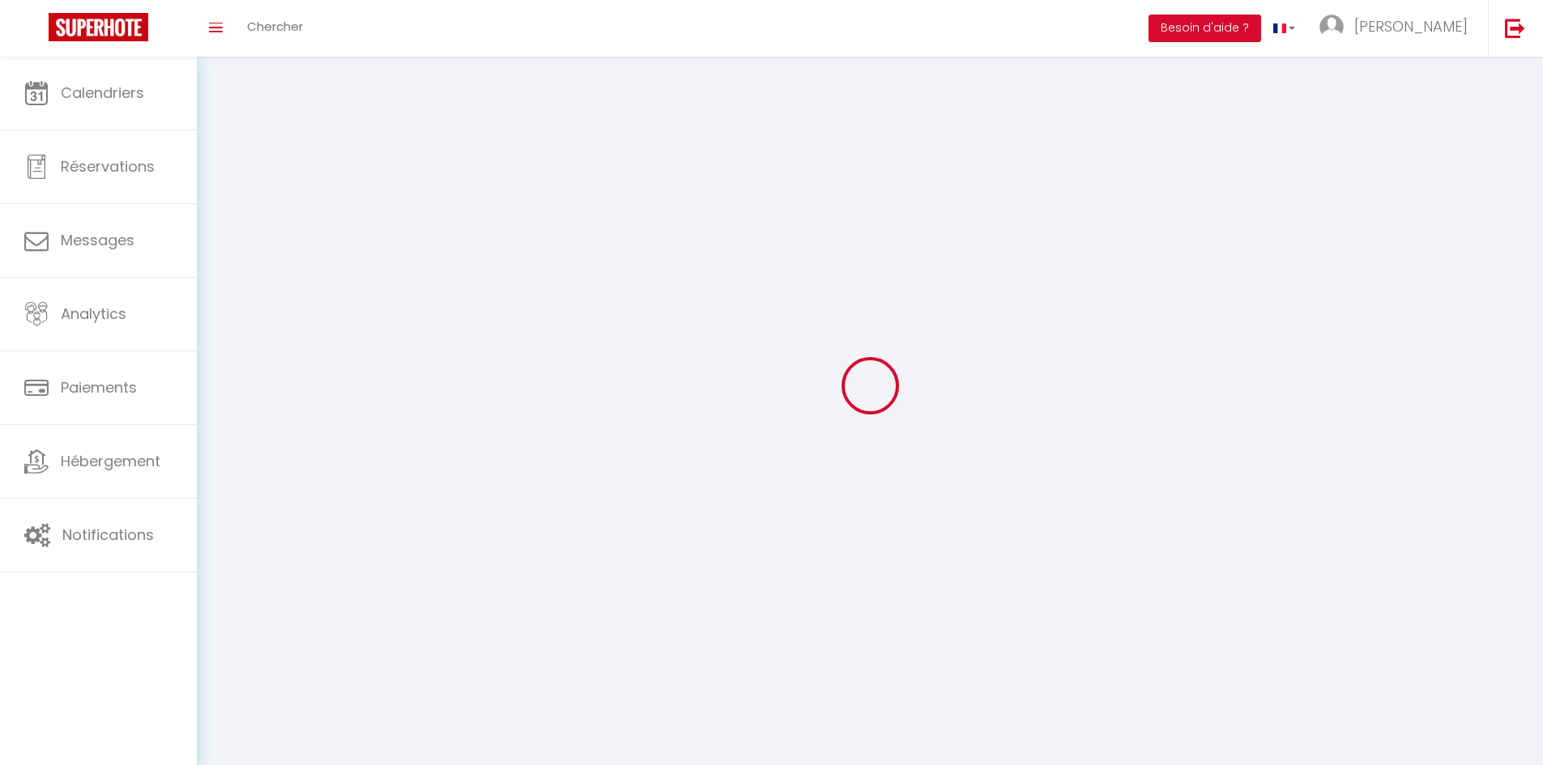
type input "Deauville"
type input "XytP94mJzSKhXgtNabOLALBme"
type input "BrDikp7vi6ZzHQgMzJhbml0rD"
type input "https://app.superhote.com/#/get-available-rentals/BrDikp7vi6ZzHQgMzJhbml0rD"
select select "28"
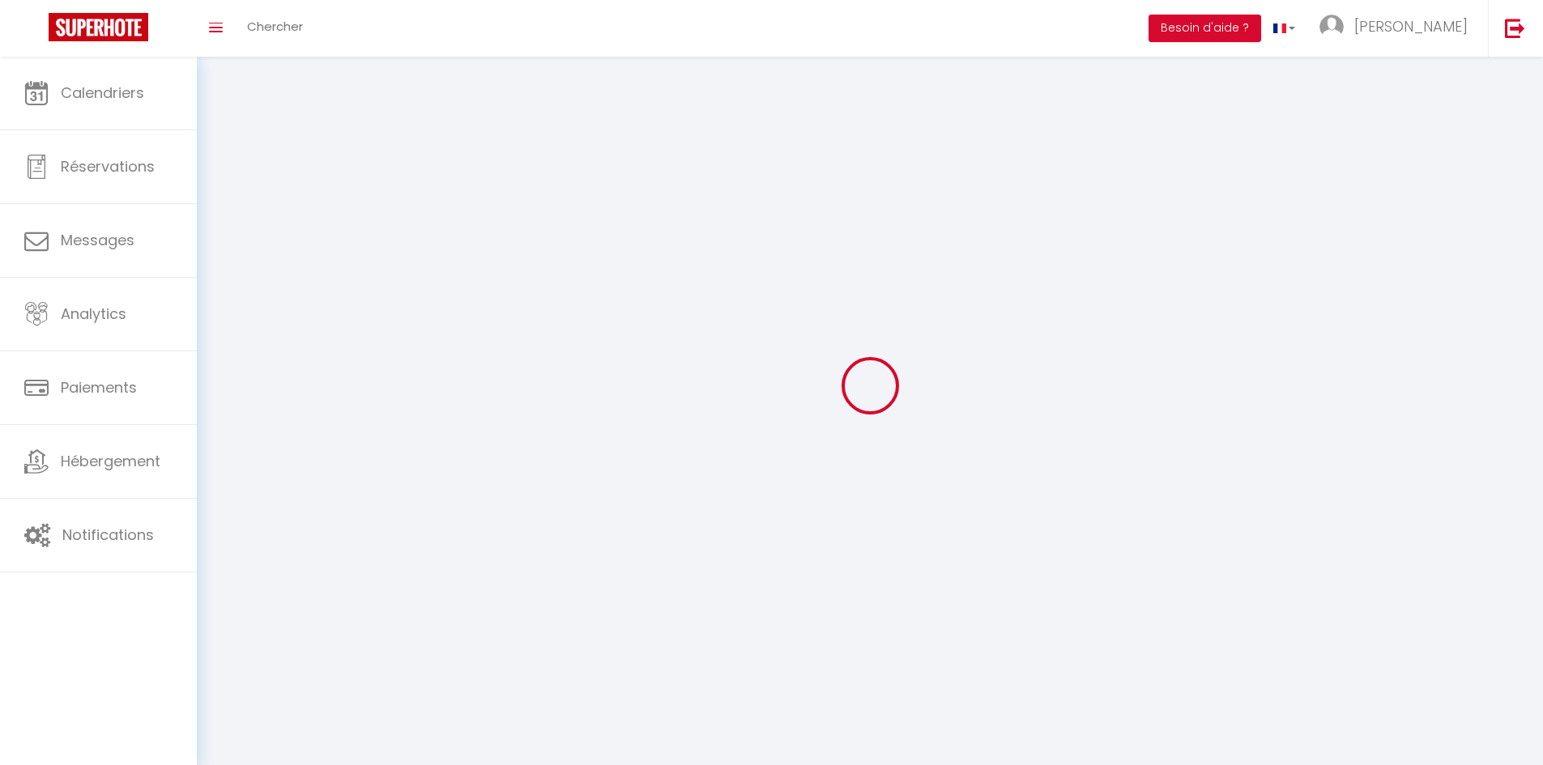
select select "fr"
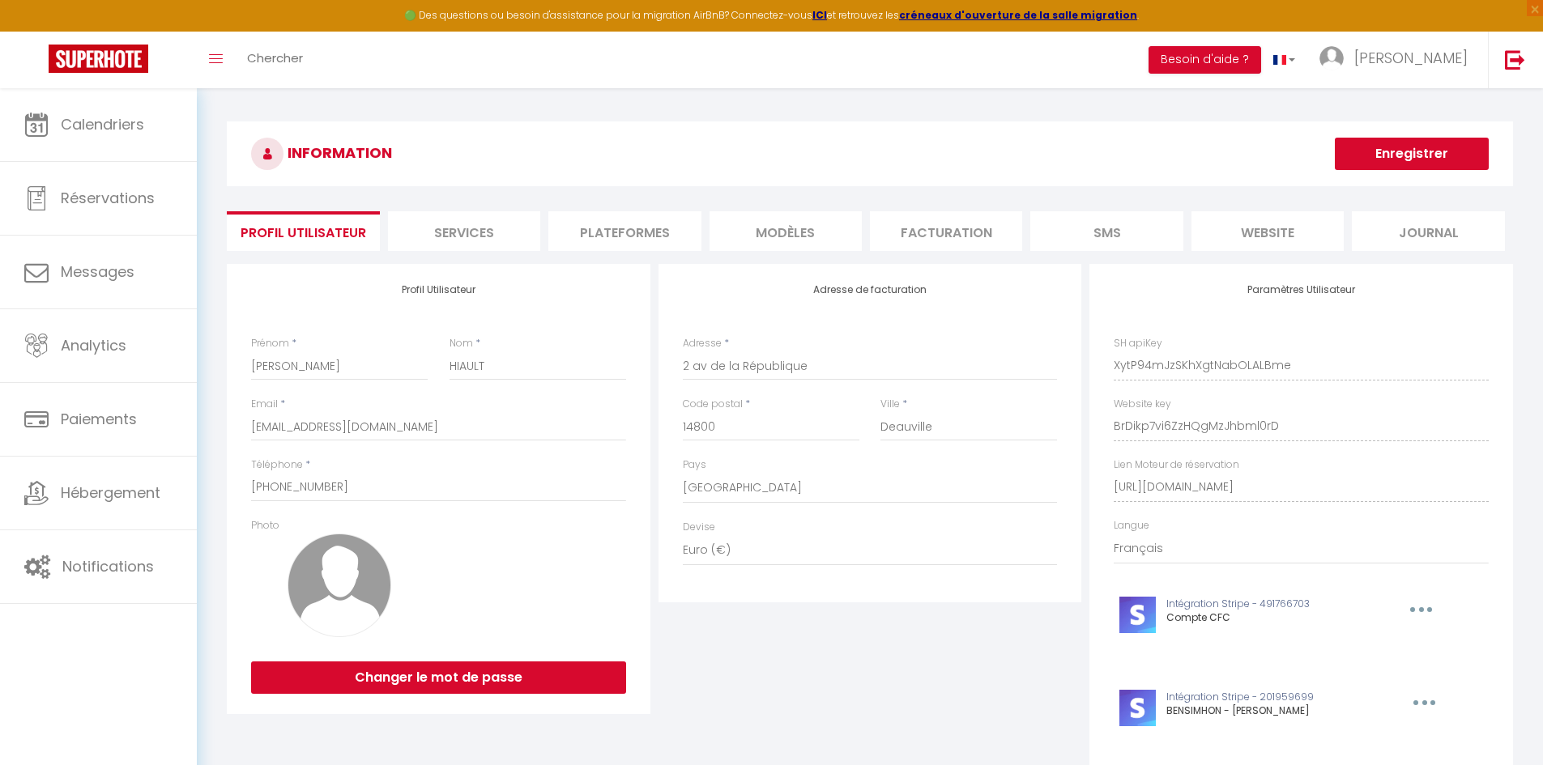
click at [619, 240] on li "Plateformes" at bounding box center [624, 231] width 152 height 40
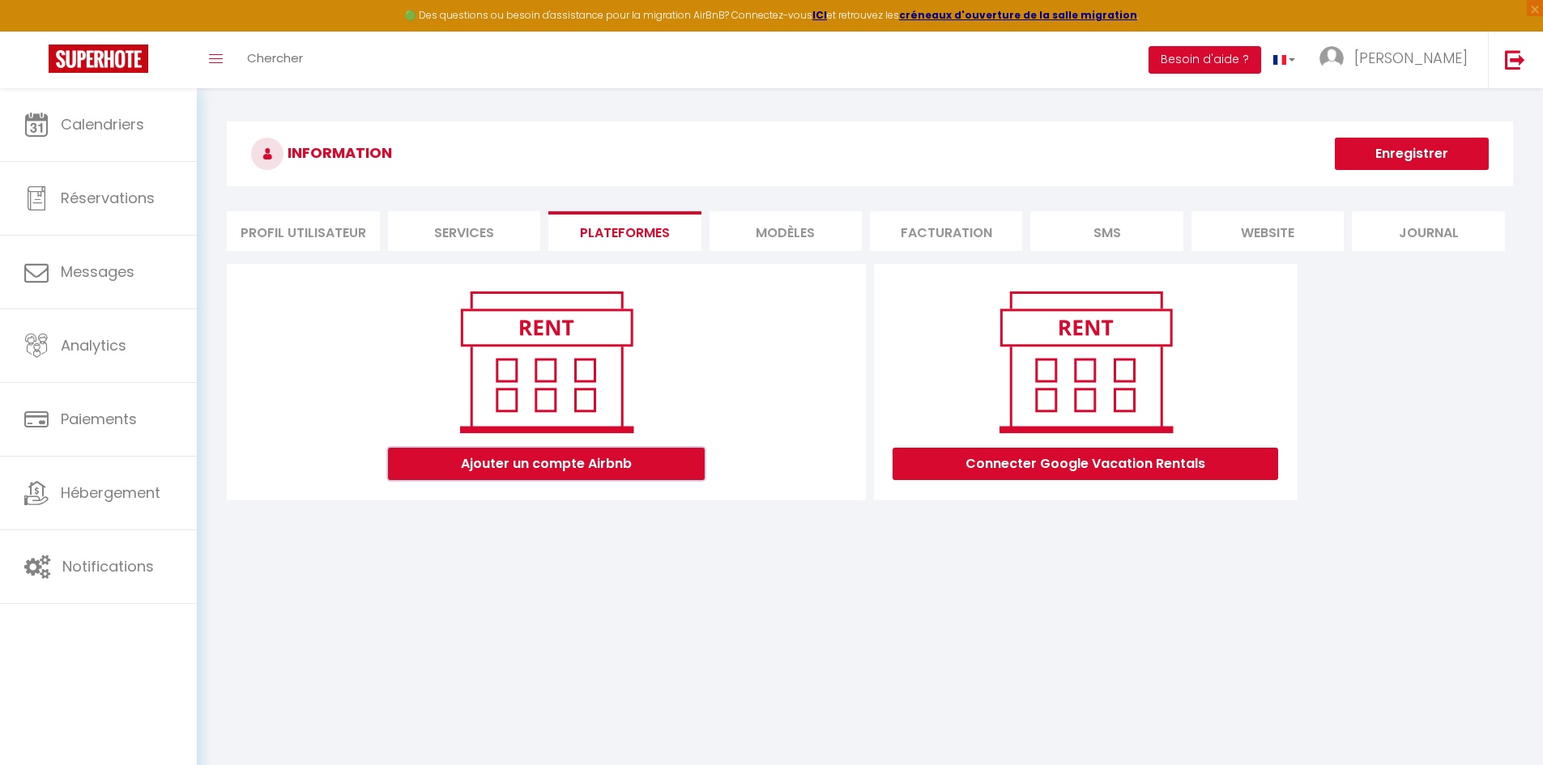
click at [655, 463] on button "Ajouter un compte Airbnb" at bounding box center [546, 464] width 317 height 32
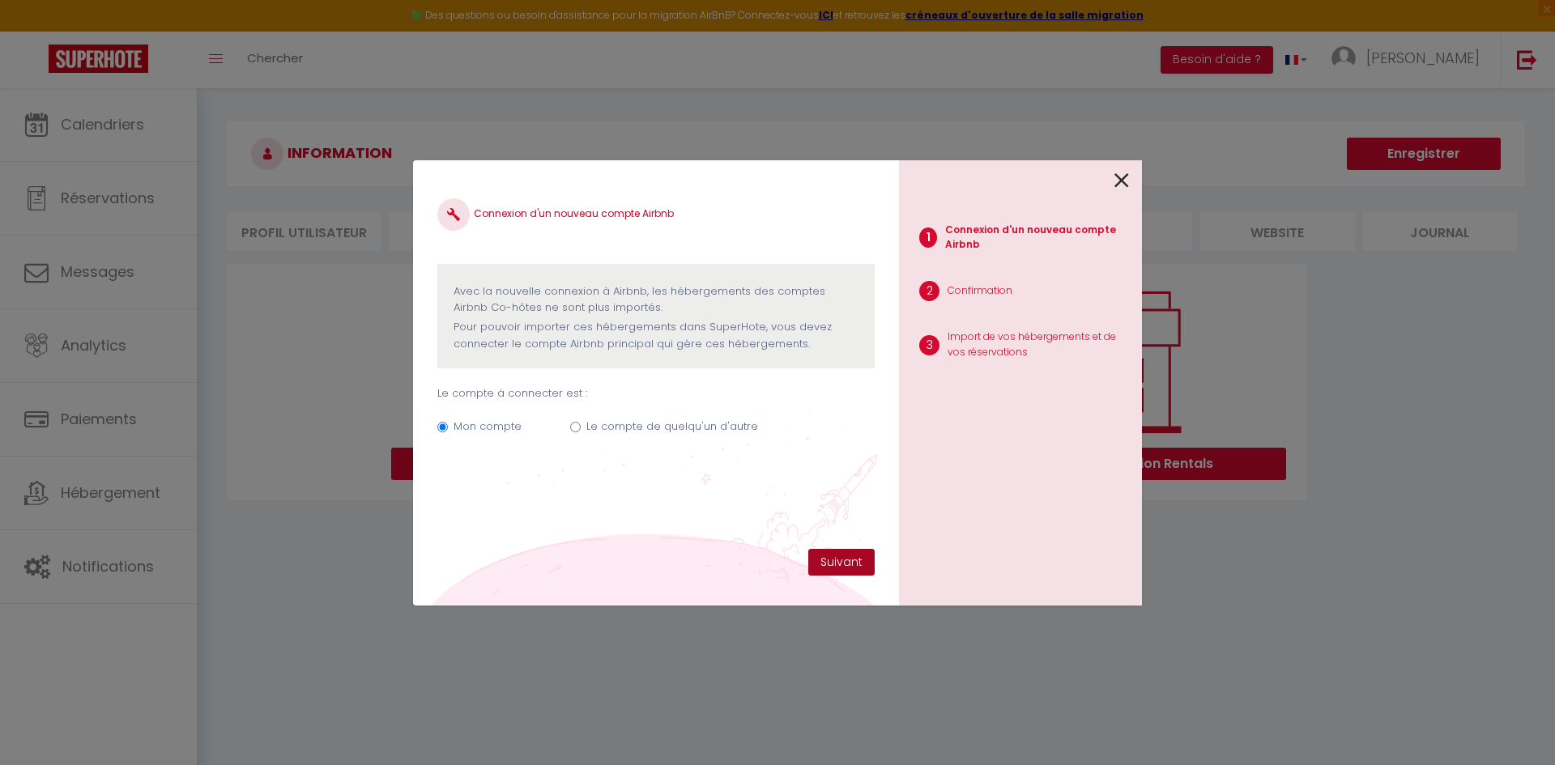
click at [846, 556] on button "Suivant" at bounding box center [841, 563] width 66 height 28
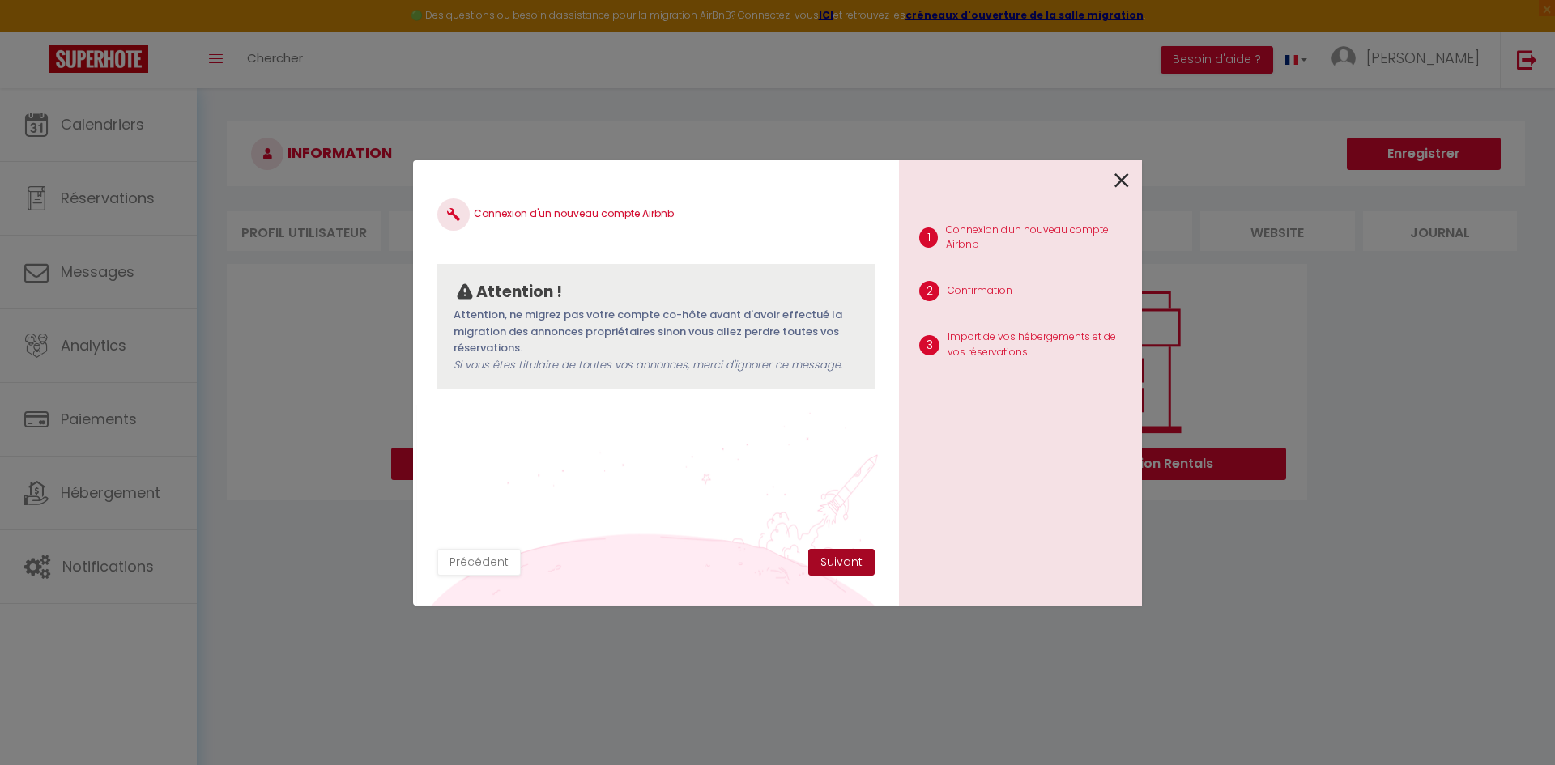
click at [845, 558] on button "Suivant" at bounding box center [841, 563] width 66 height 28
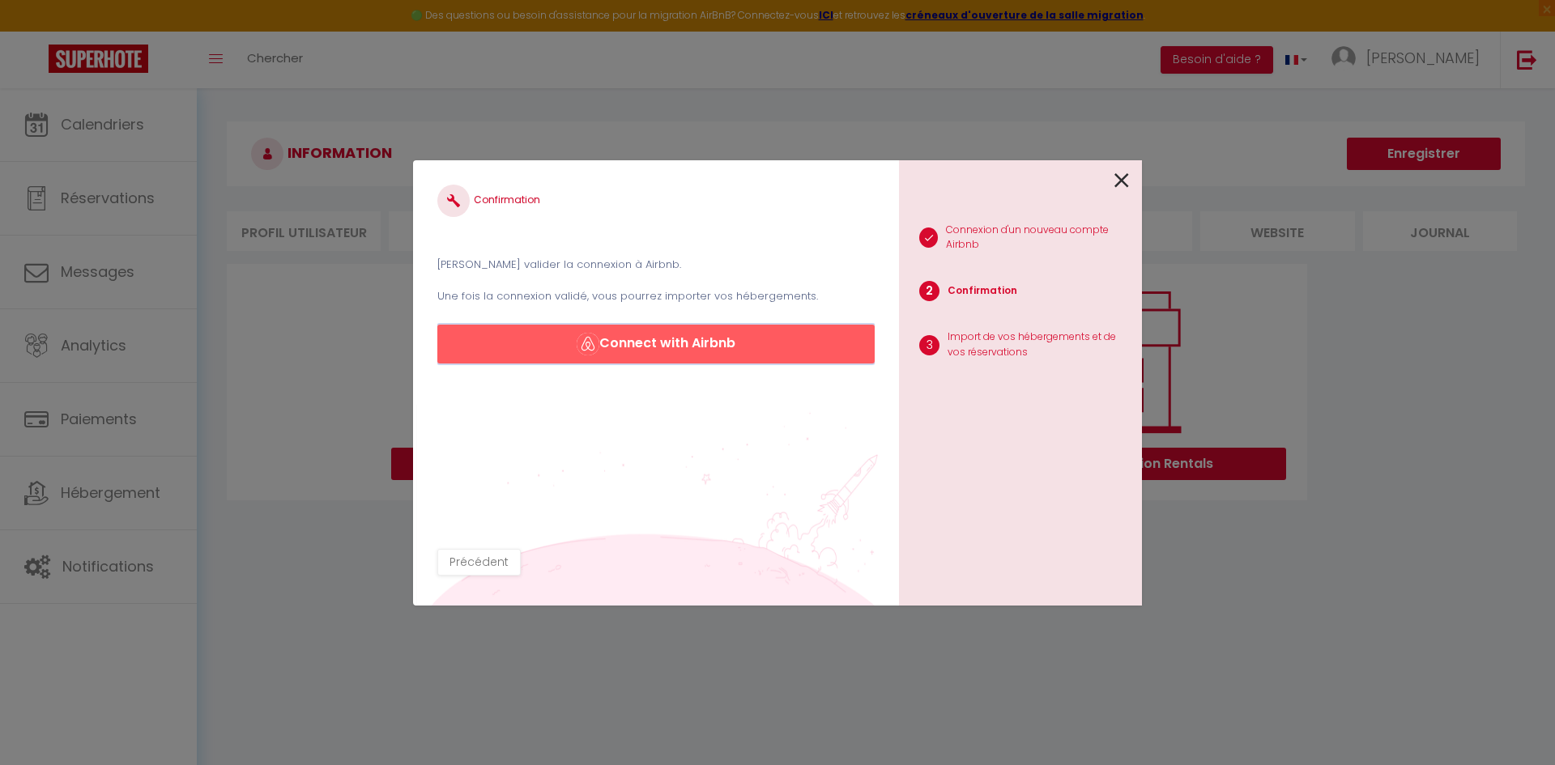
click at [643, 339] on button "Connect with Airbnb" at bounding box center [655, 344] width 437 height 39
click at [1118, 177] on icon at bounding box center [1121, 180] width 15 height 24
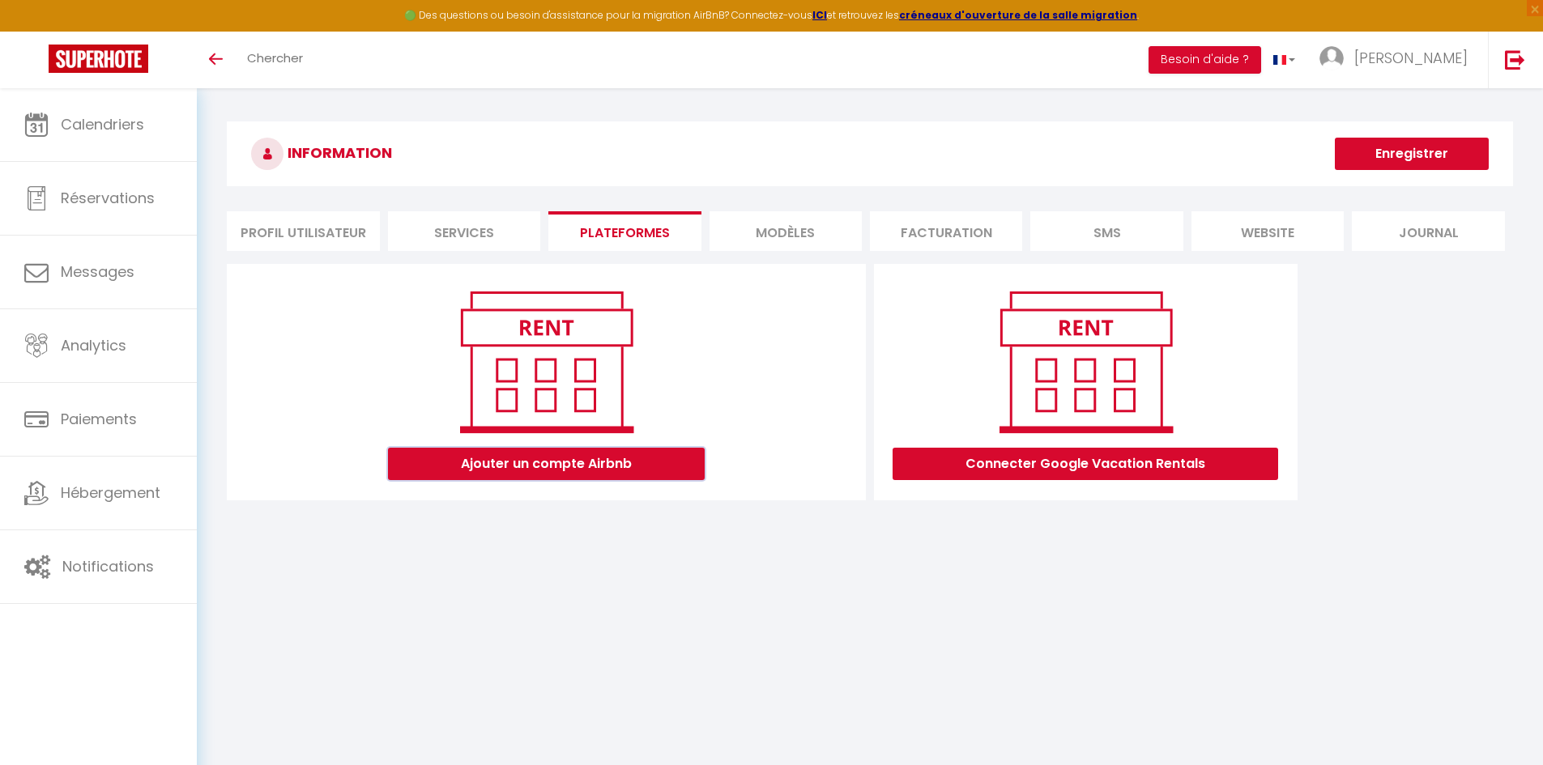
click at [596, 457] on button "Ajouter un compte Airbnb" at bounding box center [546, 464] width 317 height 32
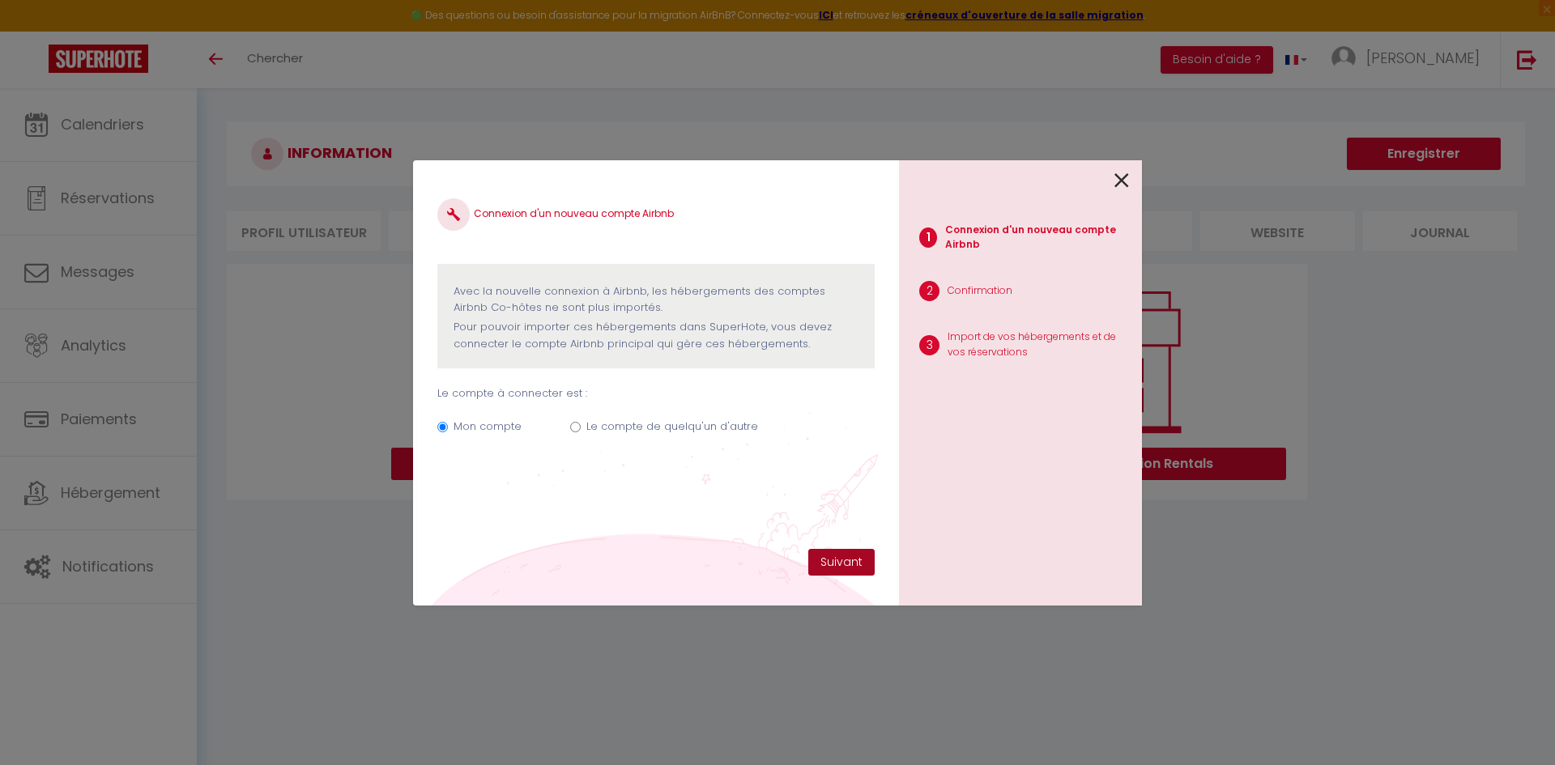
click at [850, 559] on button "Suivant" at bounding box center [841, 563] width 66 height 28
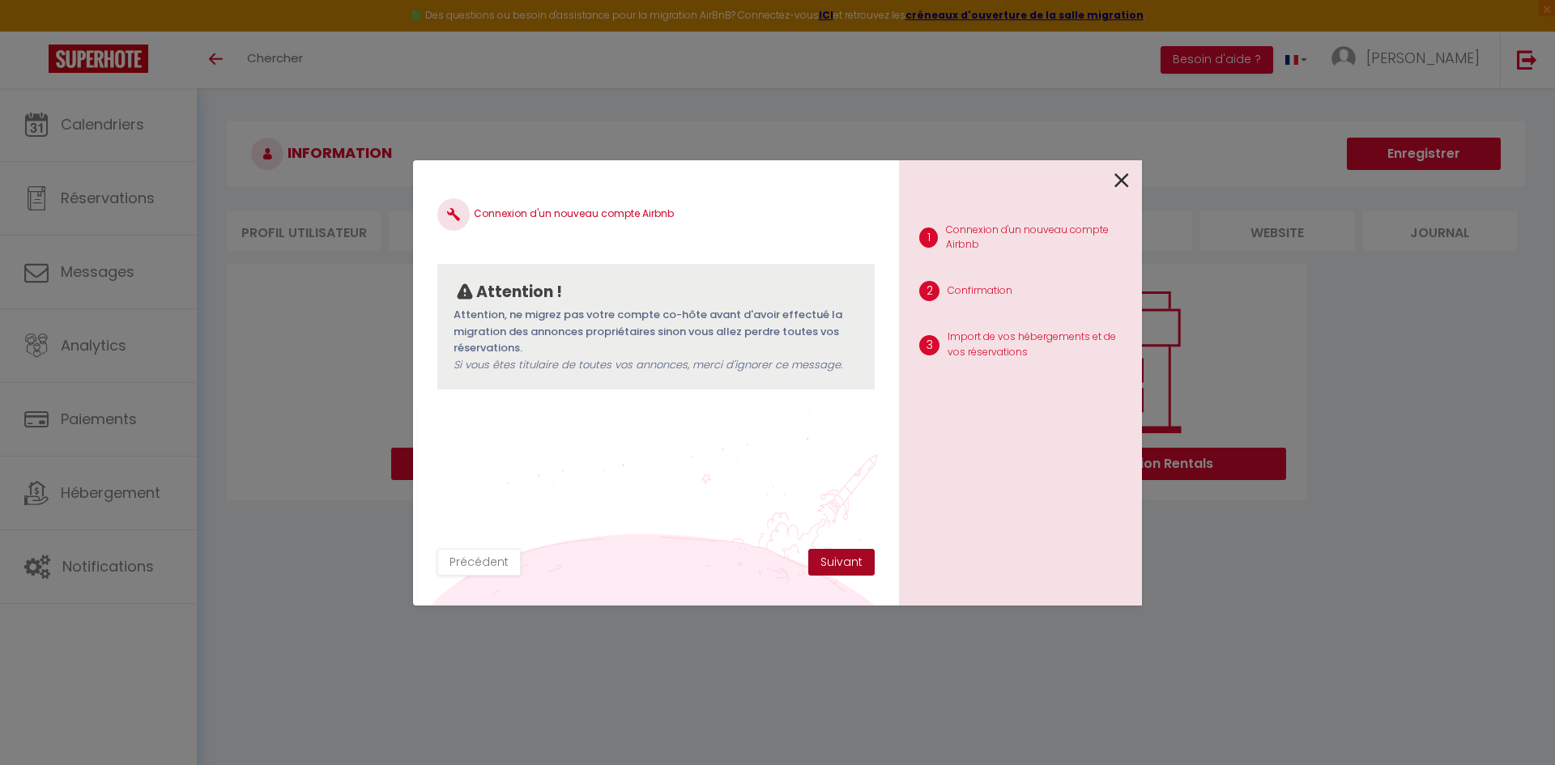
click at [841, 568] on button "Suivant" at bounding box center [841, 563] width 66 height 28
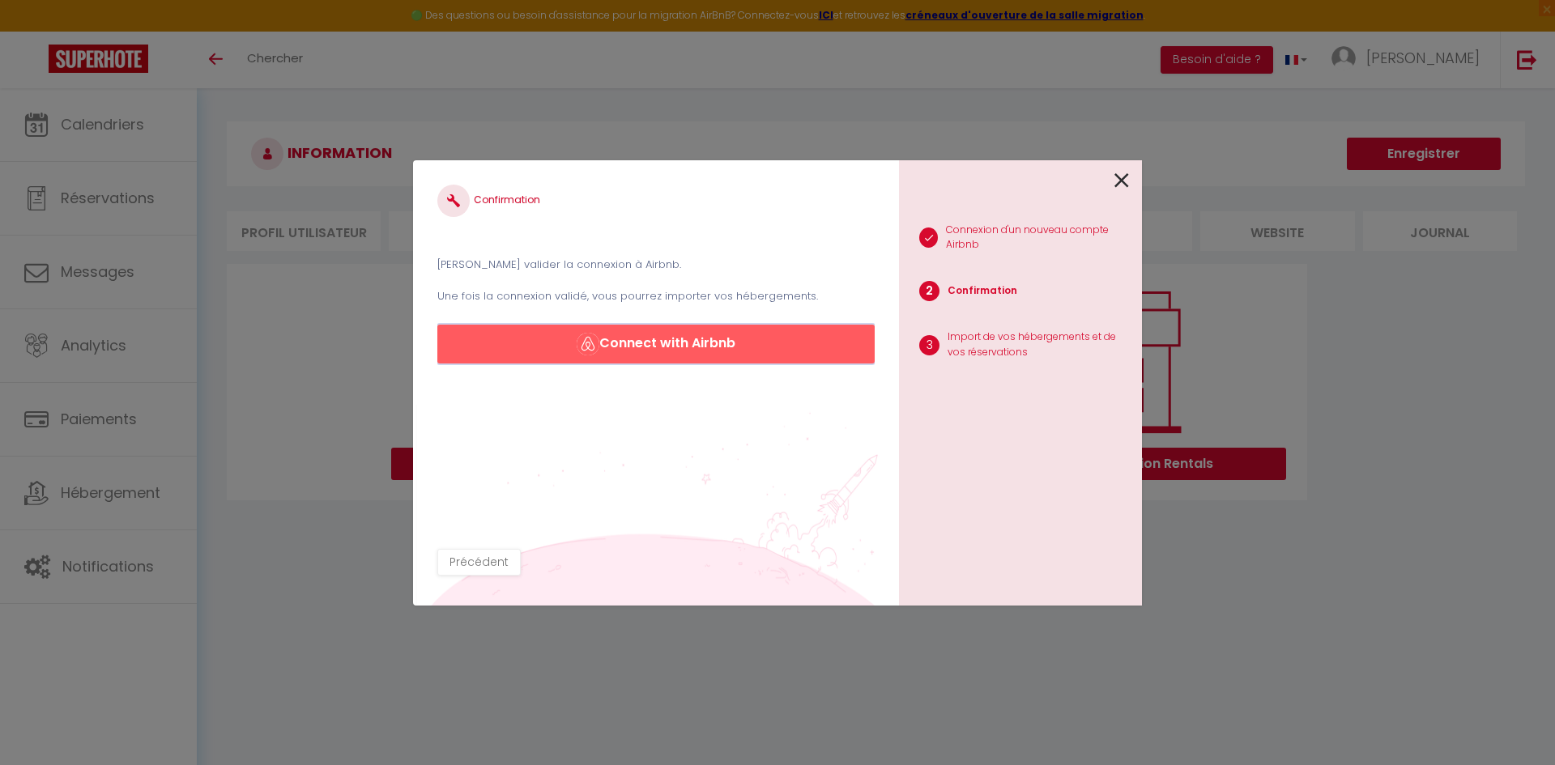
click at [671, 351] on button "Connect with Airbnb" at bounding box center [655, 344] width 437 height 39
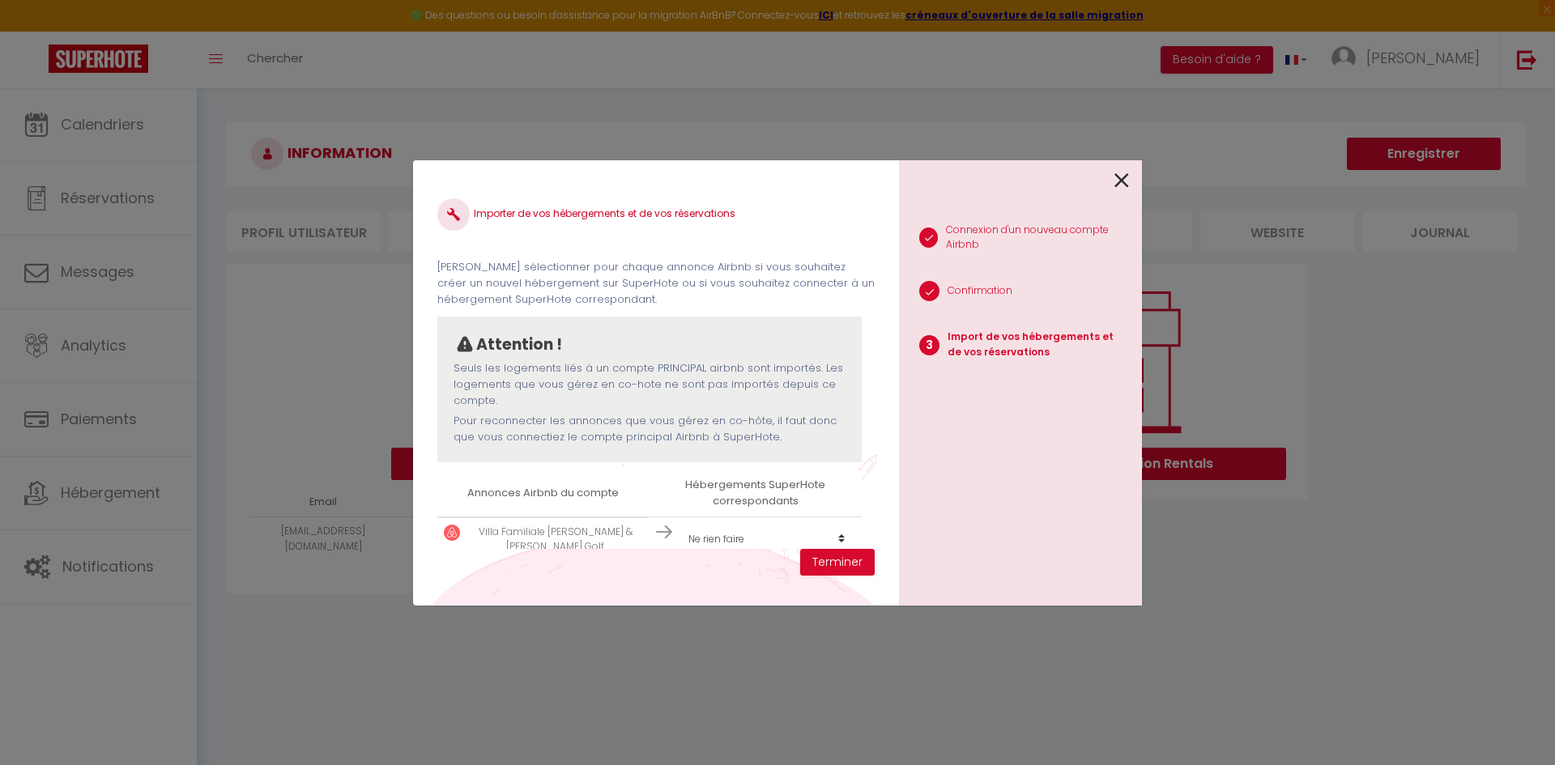
scroll to position [24, 0]
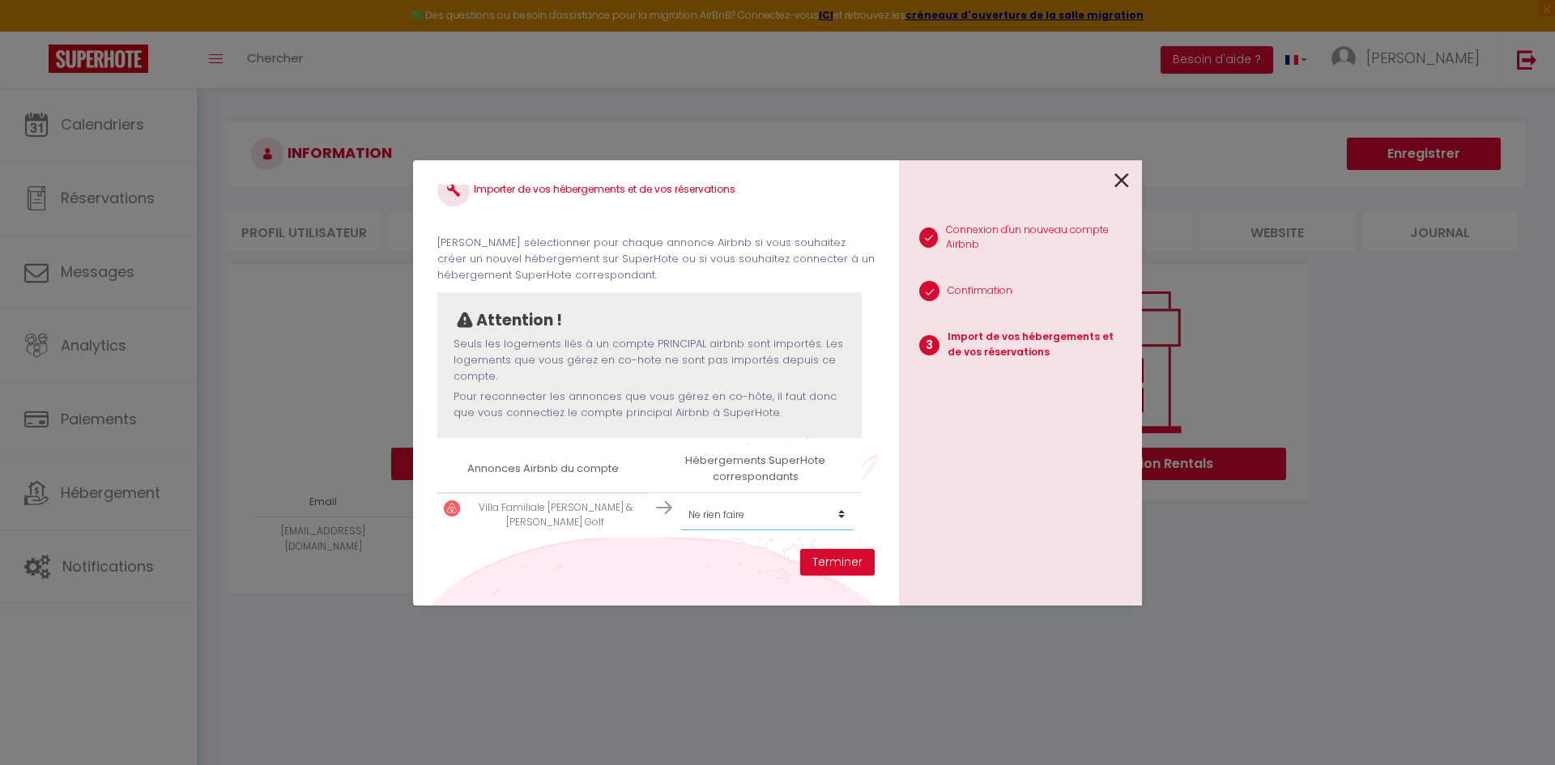
click at [831, 517] on select "Créer un nouvel hébergement Ne rien faire" at bounding box center [766, 515] width 173 height 31
select select "create_new"
click at [680, 500] on select "Créer un nouvel hébergement Ne rien faire" at bounding box center [766, 515] width 173 height 31
click at [845, 557] on button "Terminer" at bounding box center [837, 563] width 74 height 28
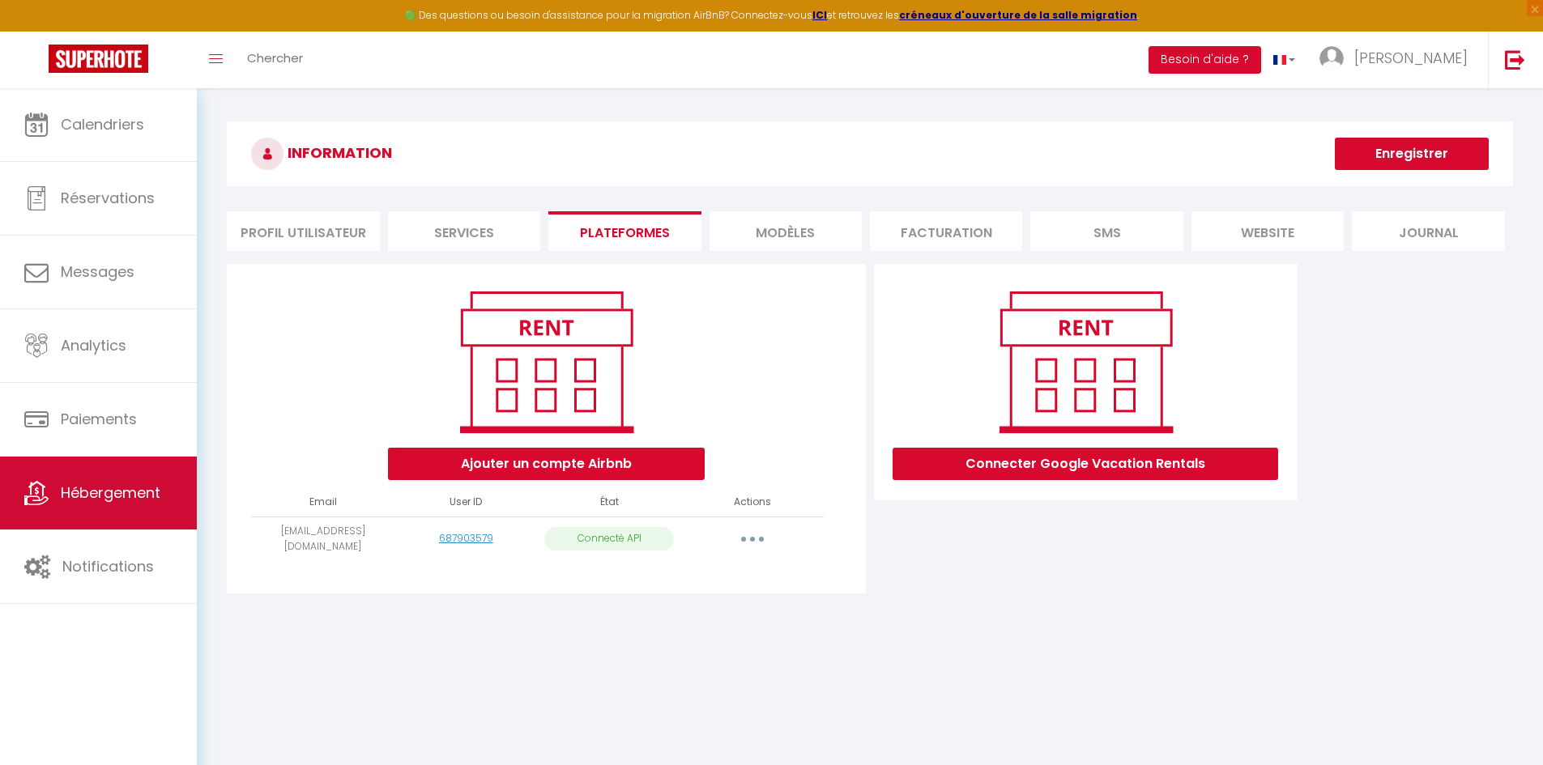
click at [136, 489] on span "Hébergement" at bounding box center [111, 493] width 100 height 20
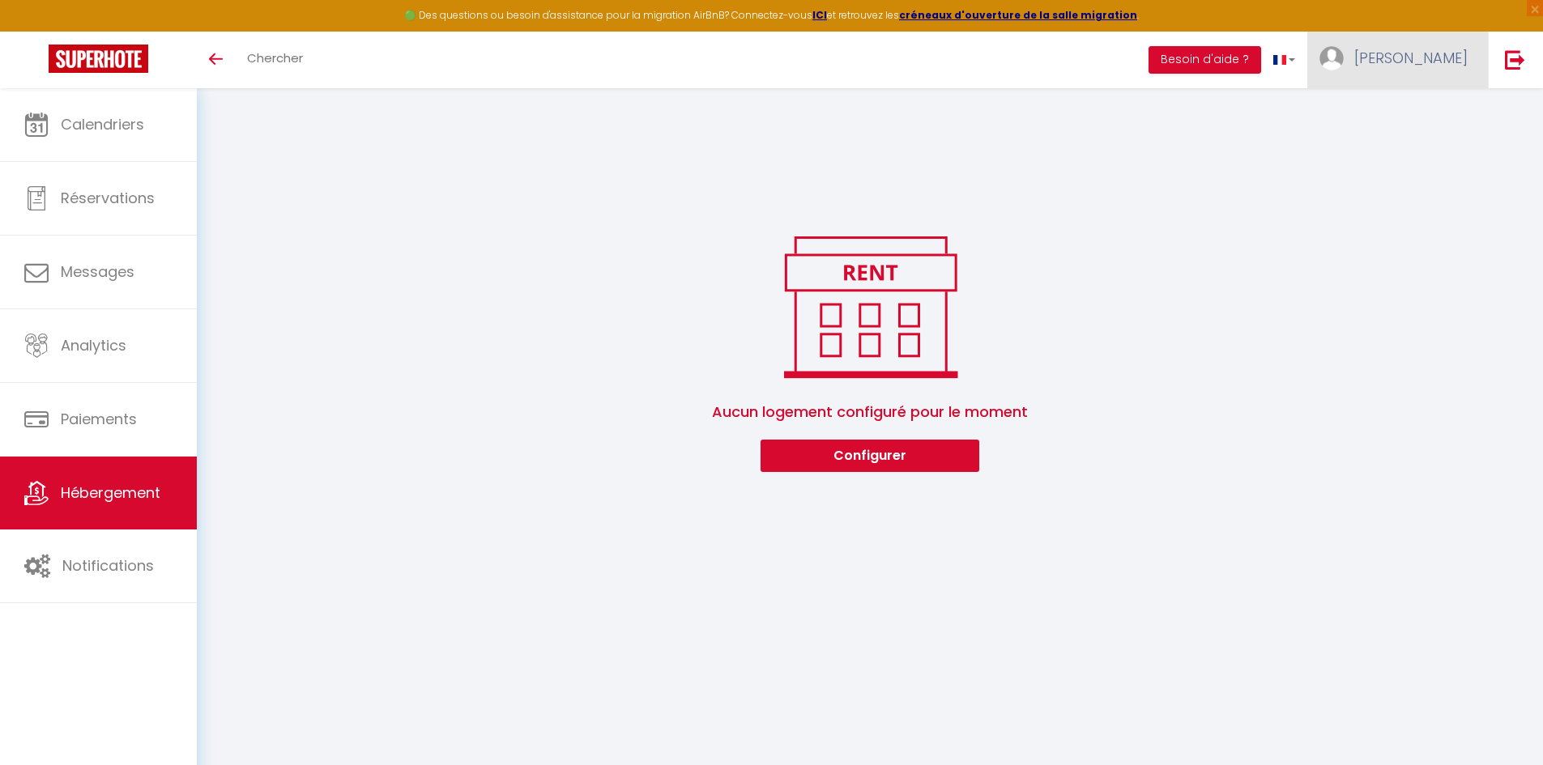
click at [1407, 65] on span "[PERSON_NAME]" at bounding box center [1410, 58] width 113 height 20
click at [1398, 115] on link "Paramètres" at bounding box center [1423, 113] width 120 height 28
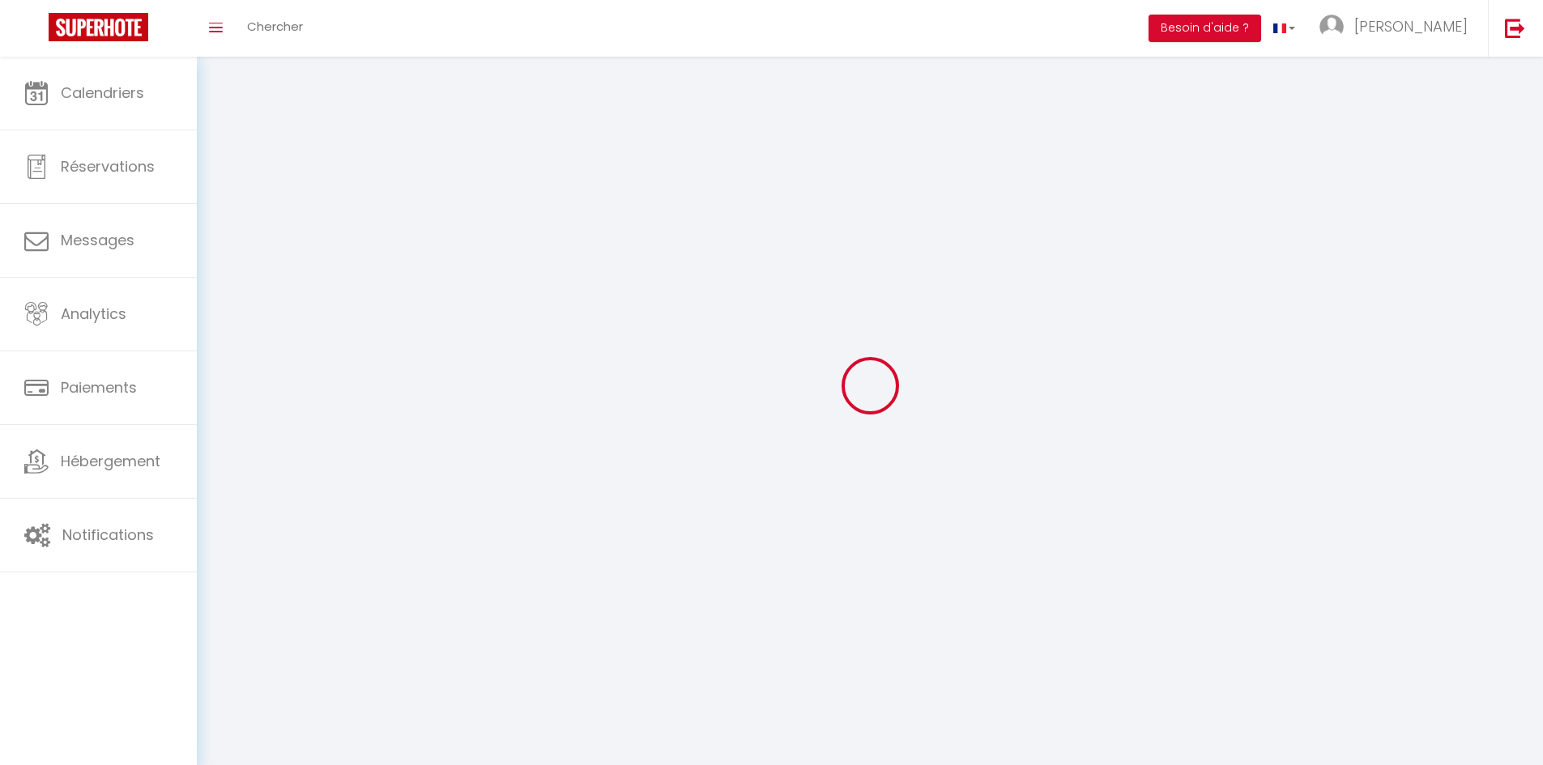
select select "fr"
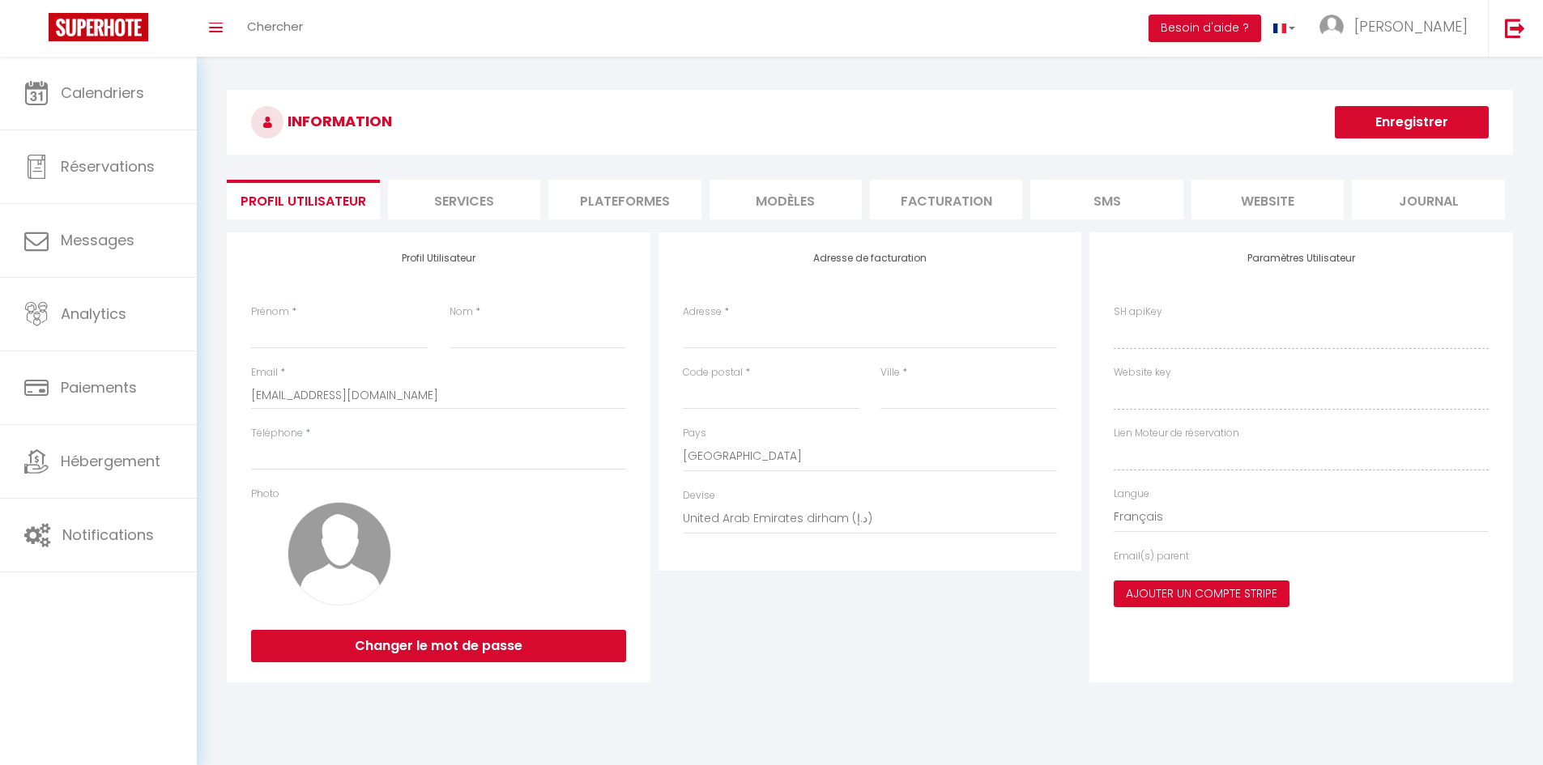
type input "François"
type input "HIAULT"
type input "+33675089627"
type input "2 av de la République"
type input "14800"
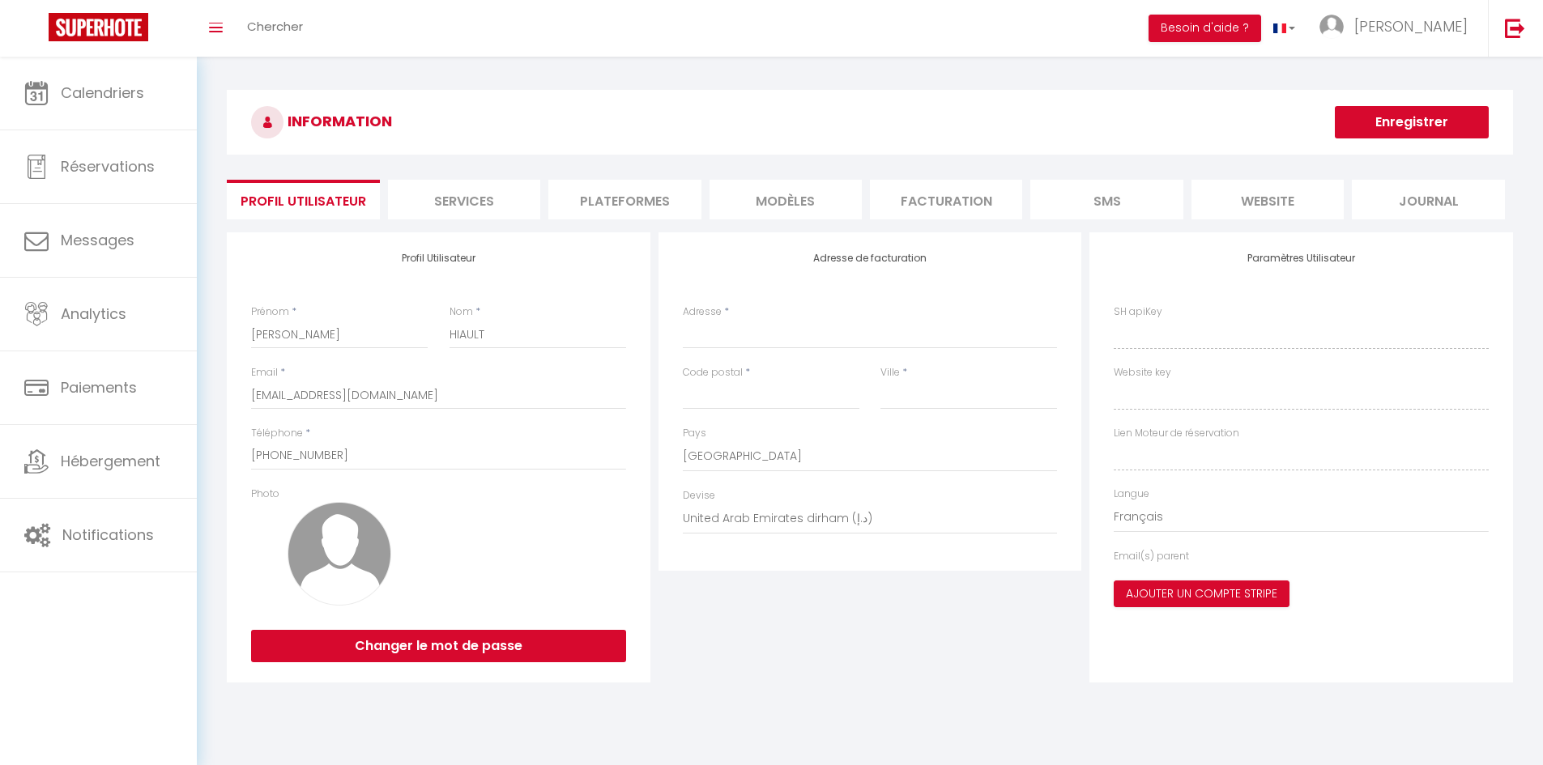
type input "Deauville"
select select "28"
type input "XytP94mJzSKhXgtNabOLALBme"
type input "BrDikp7vi6ZzHQgMzJhbml0rD"
type input "https://app.superhote.com/#/get-available-rentals/BrDikp7vi6ZzHQgMzJhbml0rD"
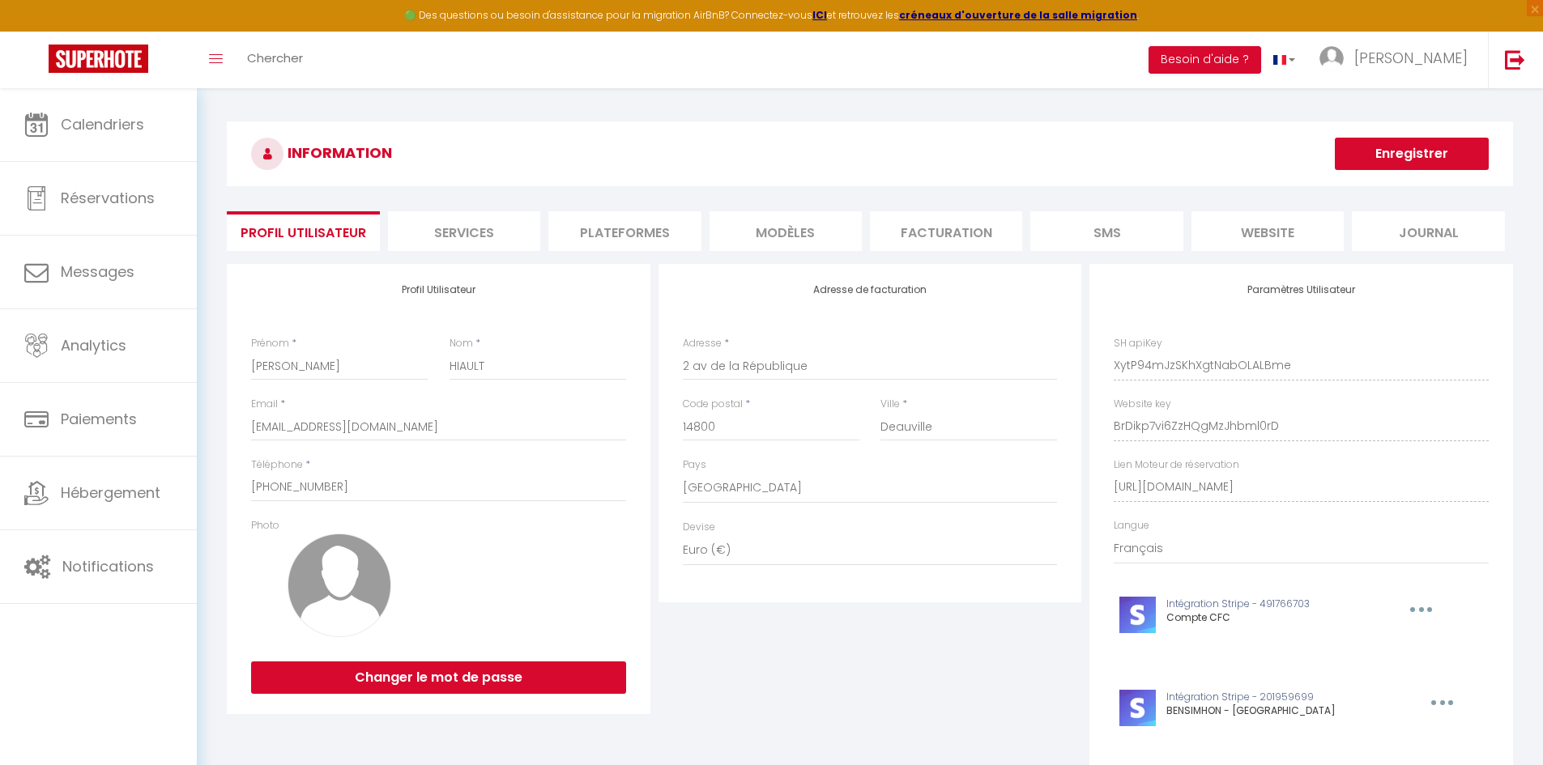
click at [645, 198] on div "INFORMATION Enregistrer Profil Utilisateur Services Plateformes MODÈLES Factura…" at bounding box center [870, 477] width 1286 height 713
click at [644, 222] on li "Plateformes" at bounding box center [624, 231] width 152 height 40
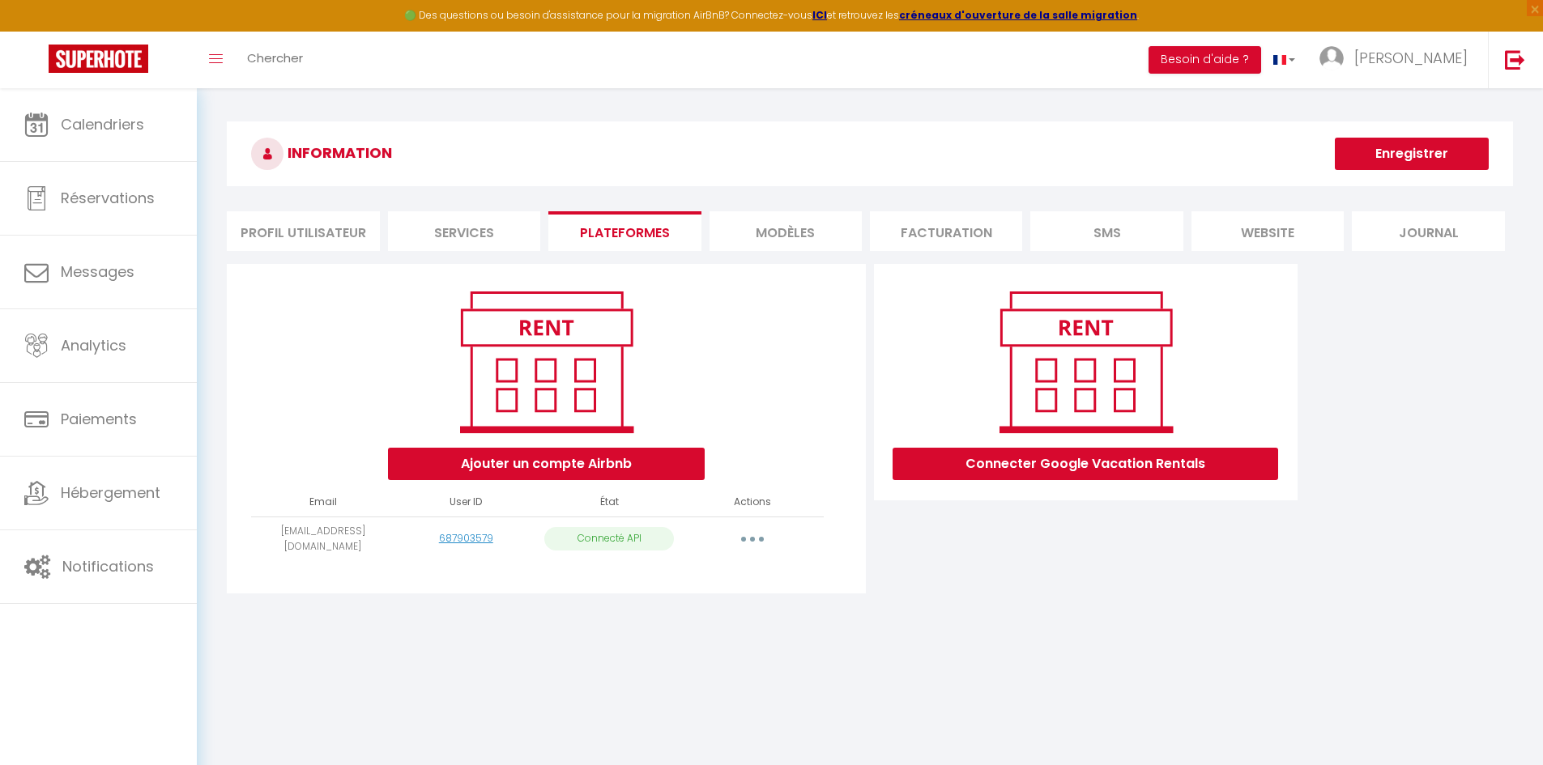
click at [747, 543] on button "button" at bounding box center [752, 539] width 45 height 26
click at [734, 569] on link "Importer les appartements" at bounding box center [680, 576] width 179 height 28
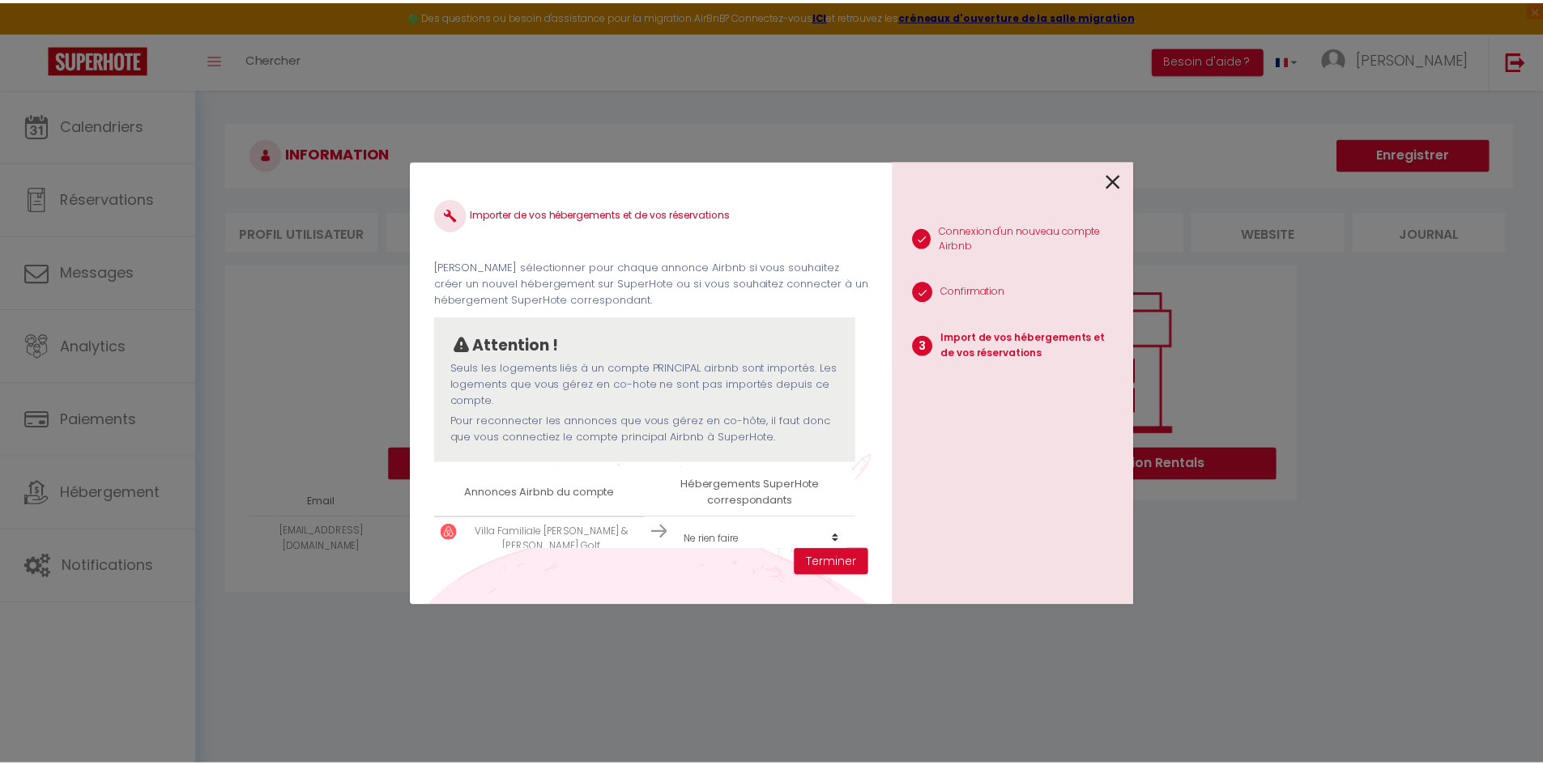
scroll to position [24, 0]
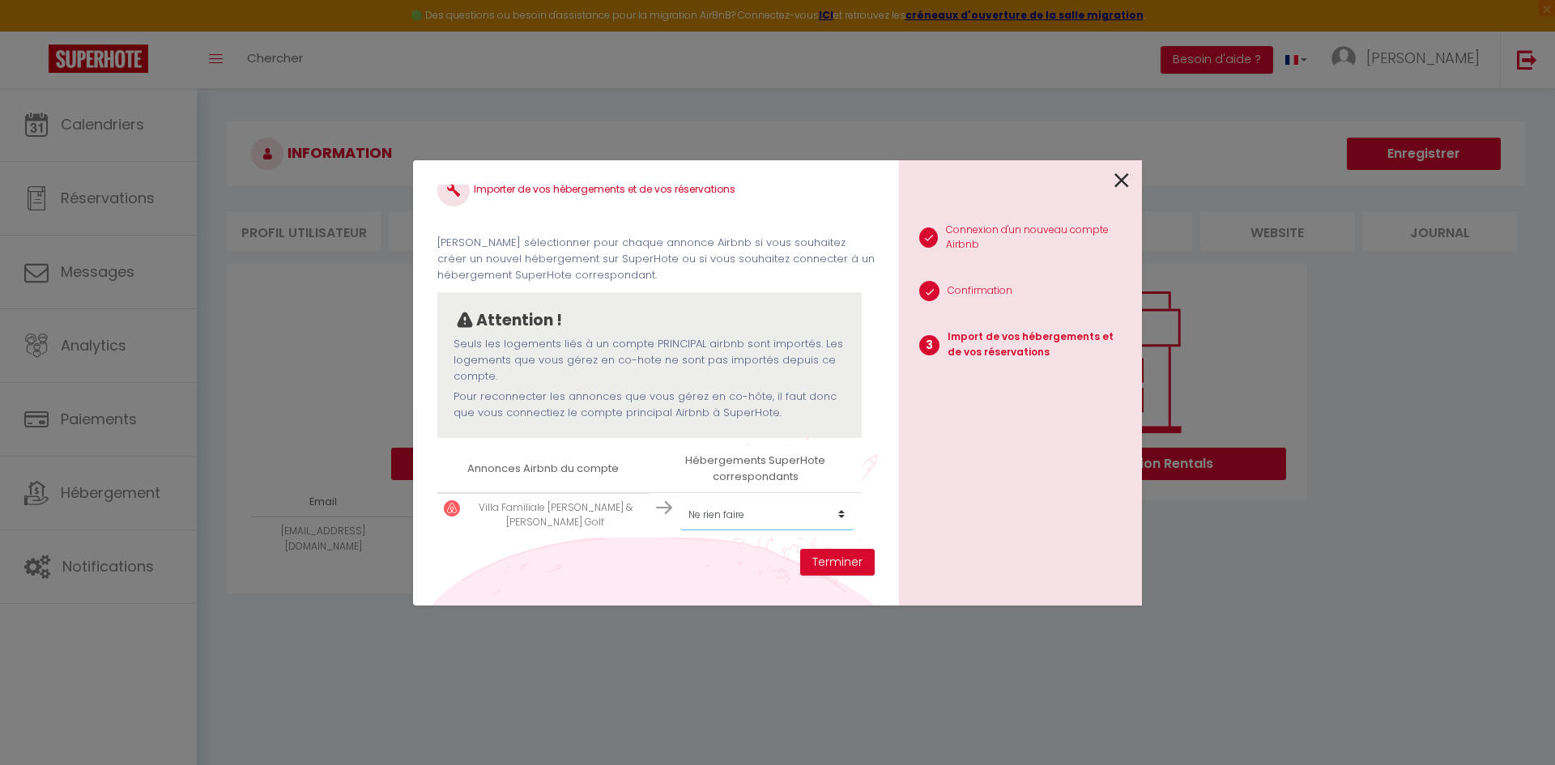
click at [785, 514] on select "Créer un nouvel hébergement Ne rien faire" at bounding box center [766, 515] width 173 height 31
select select "create_new"
click at [680, 500] on select "Créer un nouvel hébergement Ne rien faire" at bounding box center [766, 515] width 173 height 31
click at [823, 557] on button "Terminer" at bounding box center [837, 563] width 74 height 28
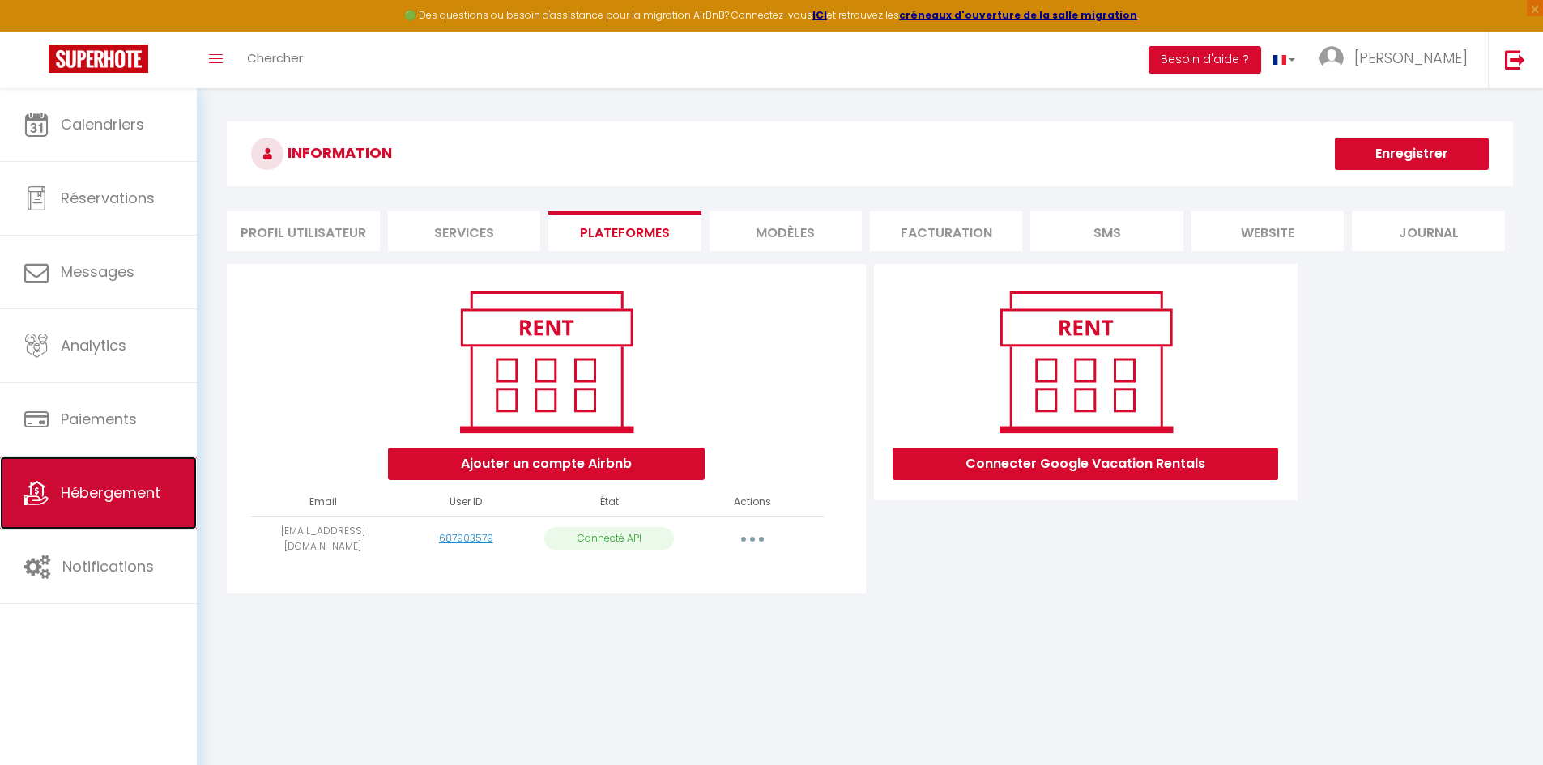
click at [101, 518] on link "Hébergement" at bounding box center [98, 493] width 197 height 73
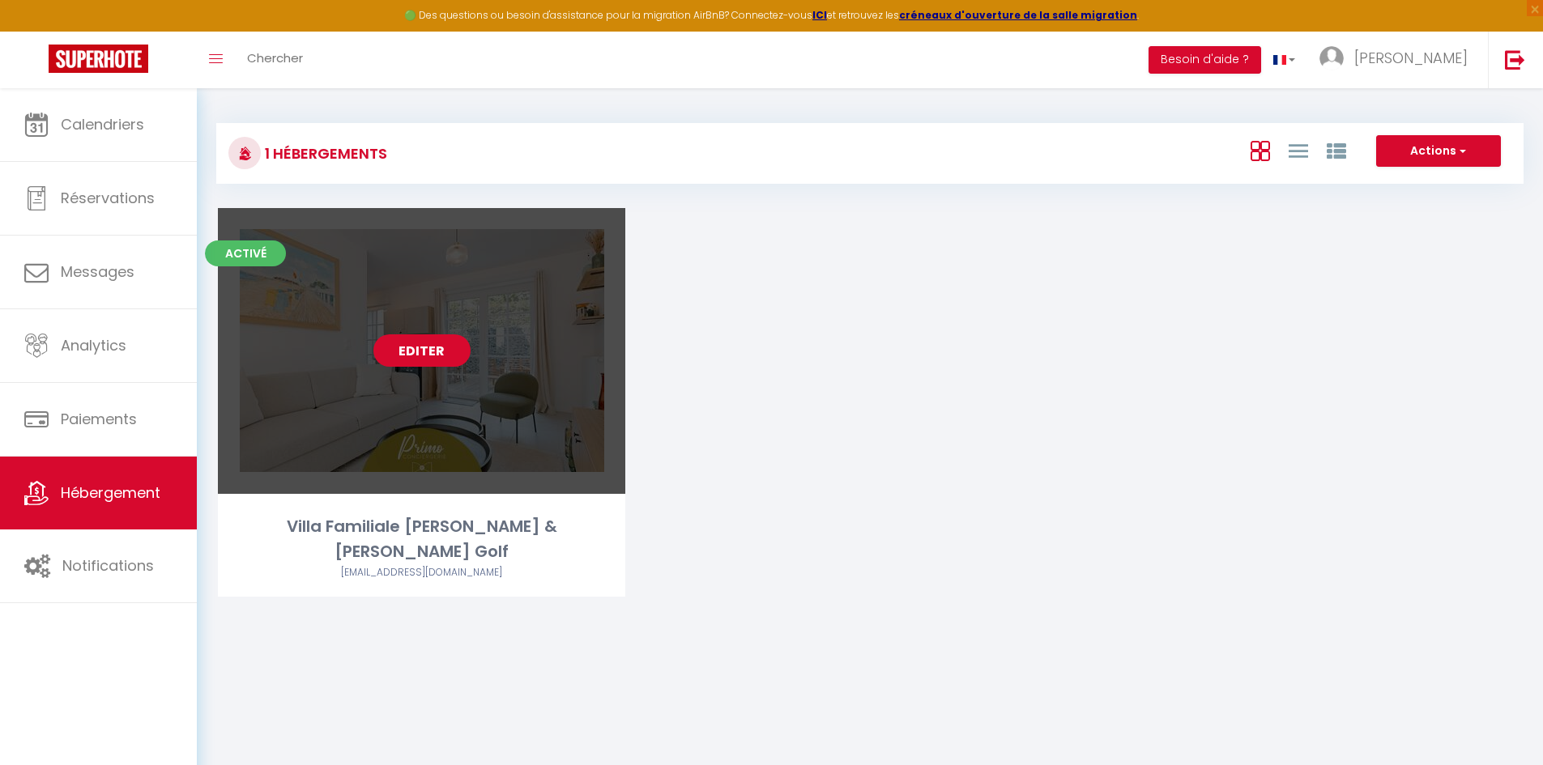
click at [427, 358] on link "Editer" at bounding box center [421, 350] width 97 height 32
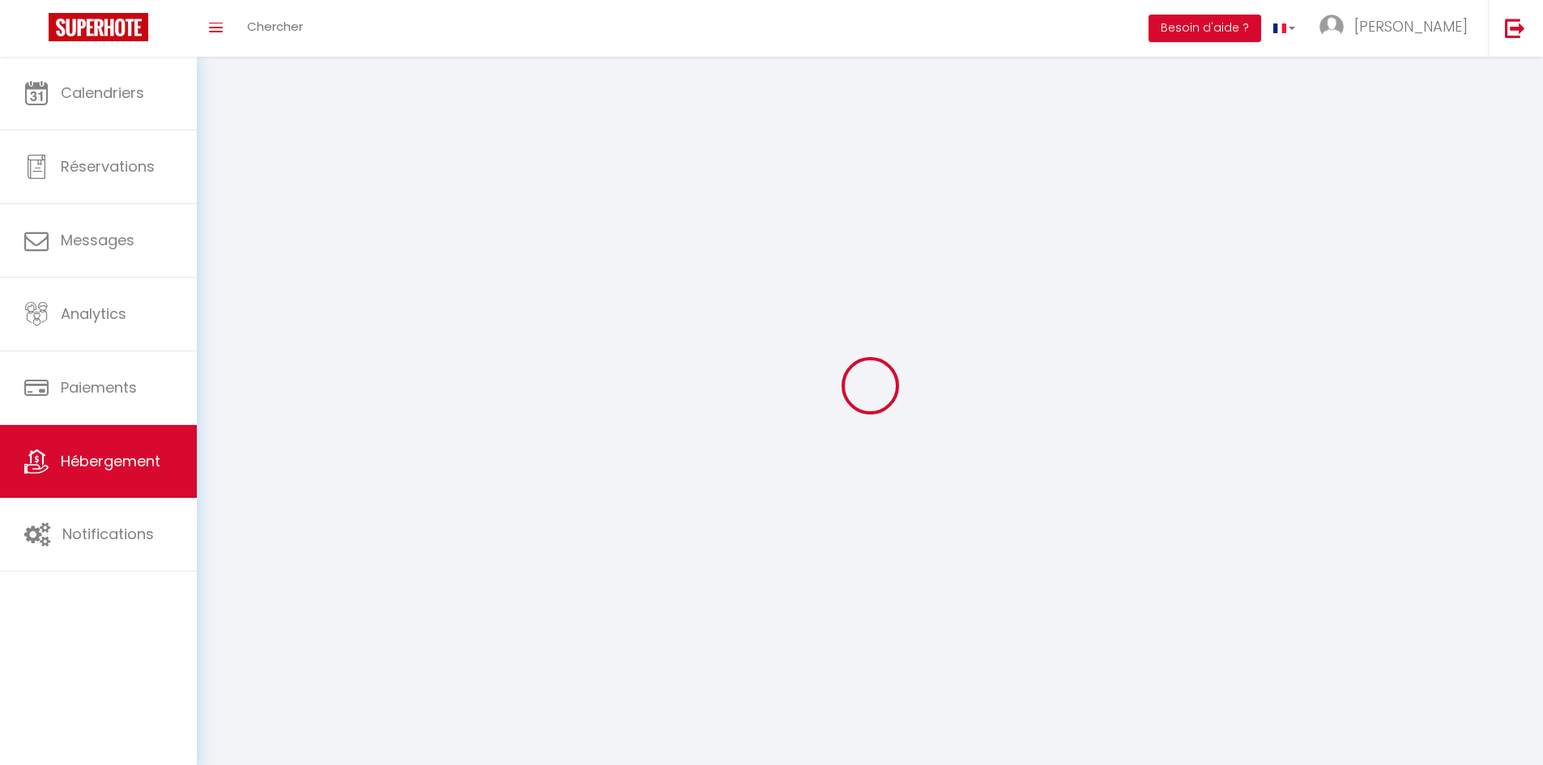
select select "1"
select select
select select "28"
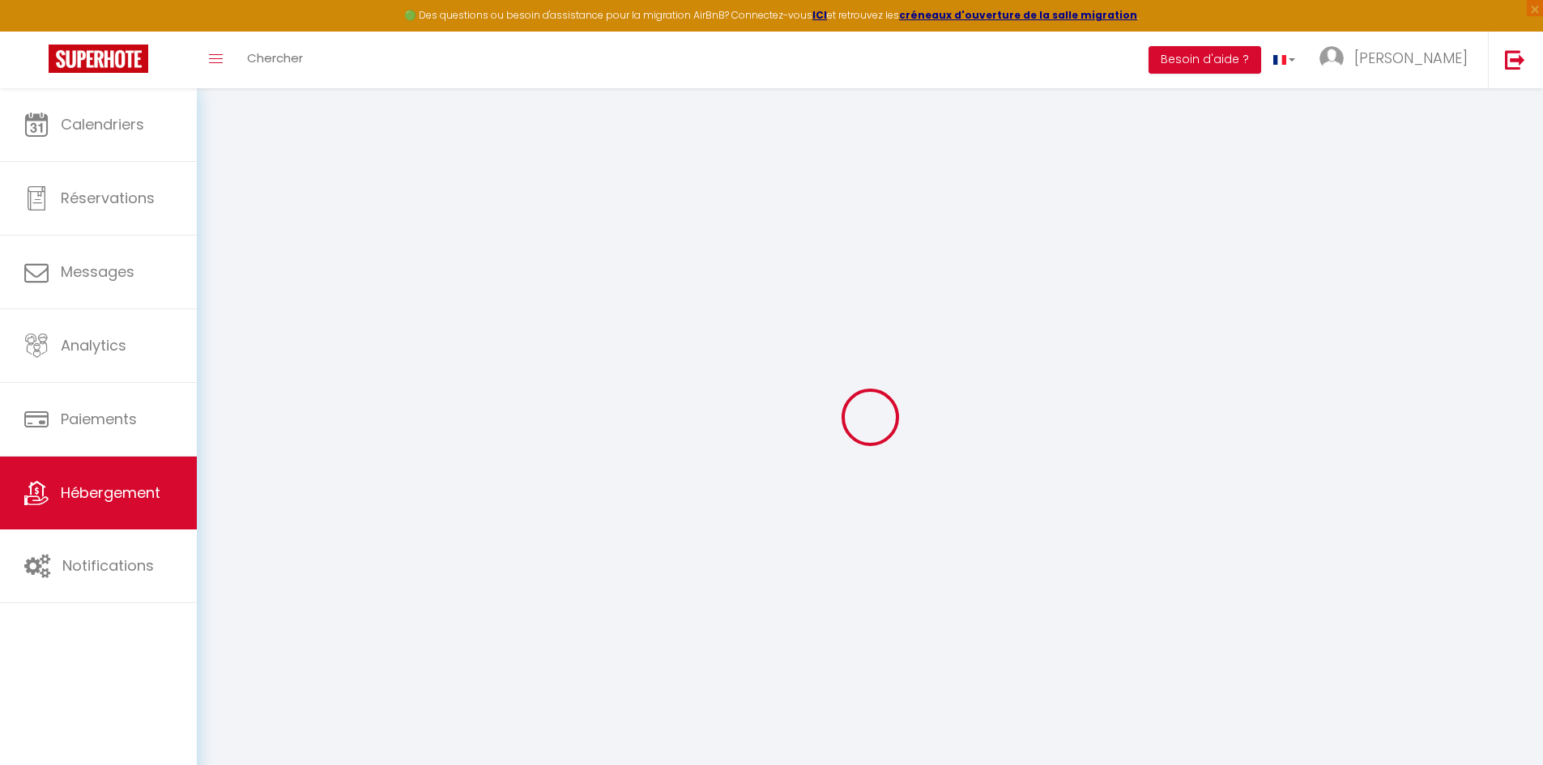
select select
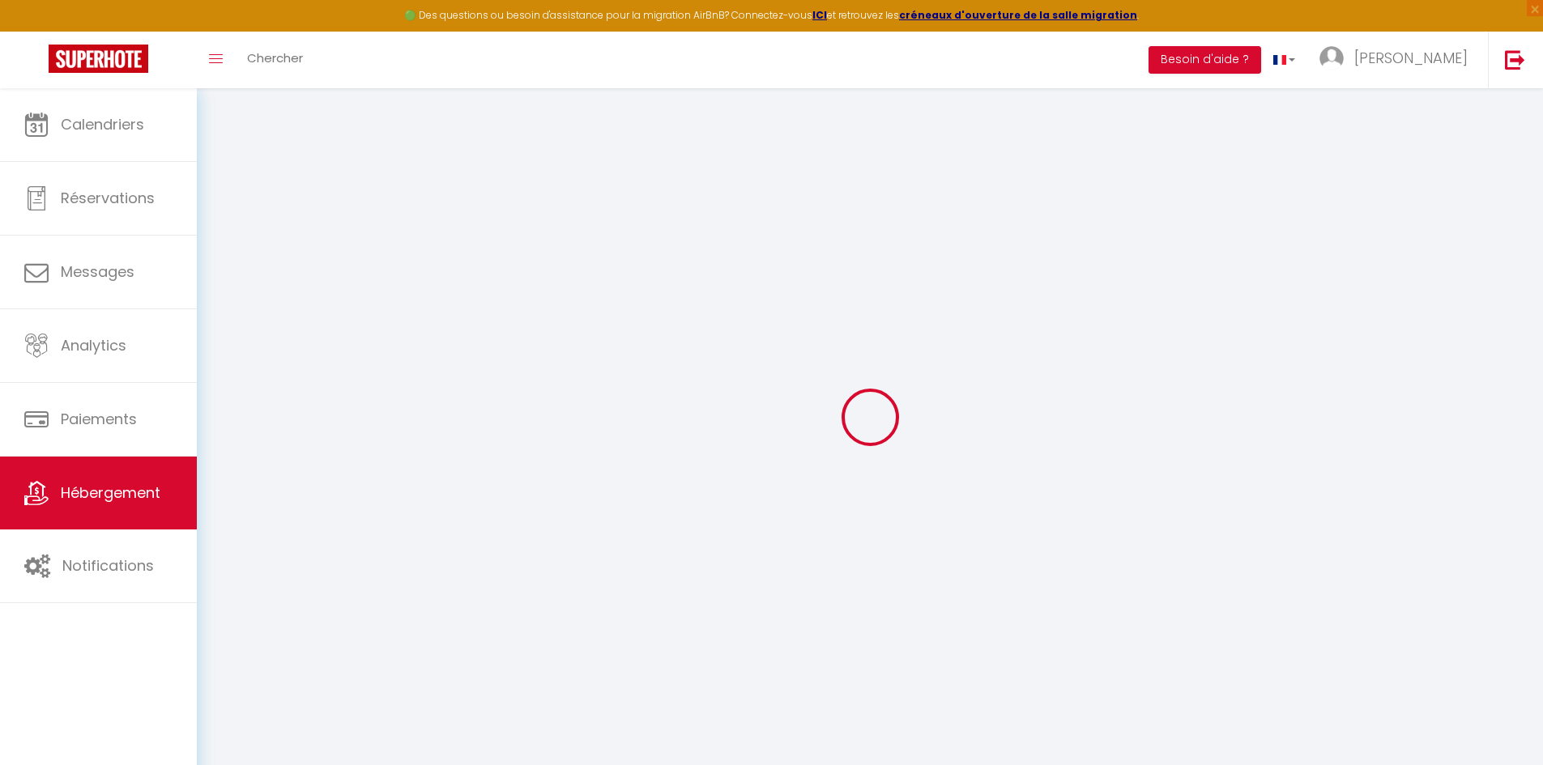
select select
checkbox input "false"
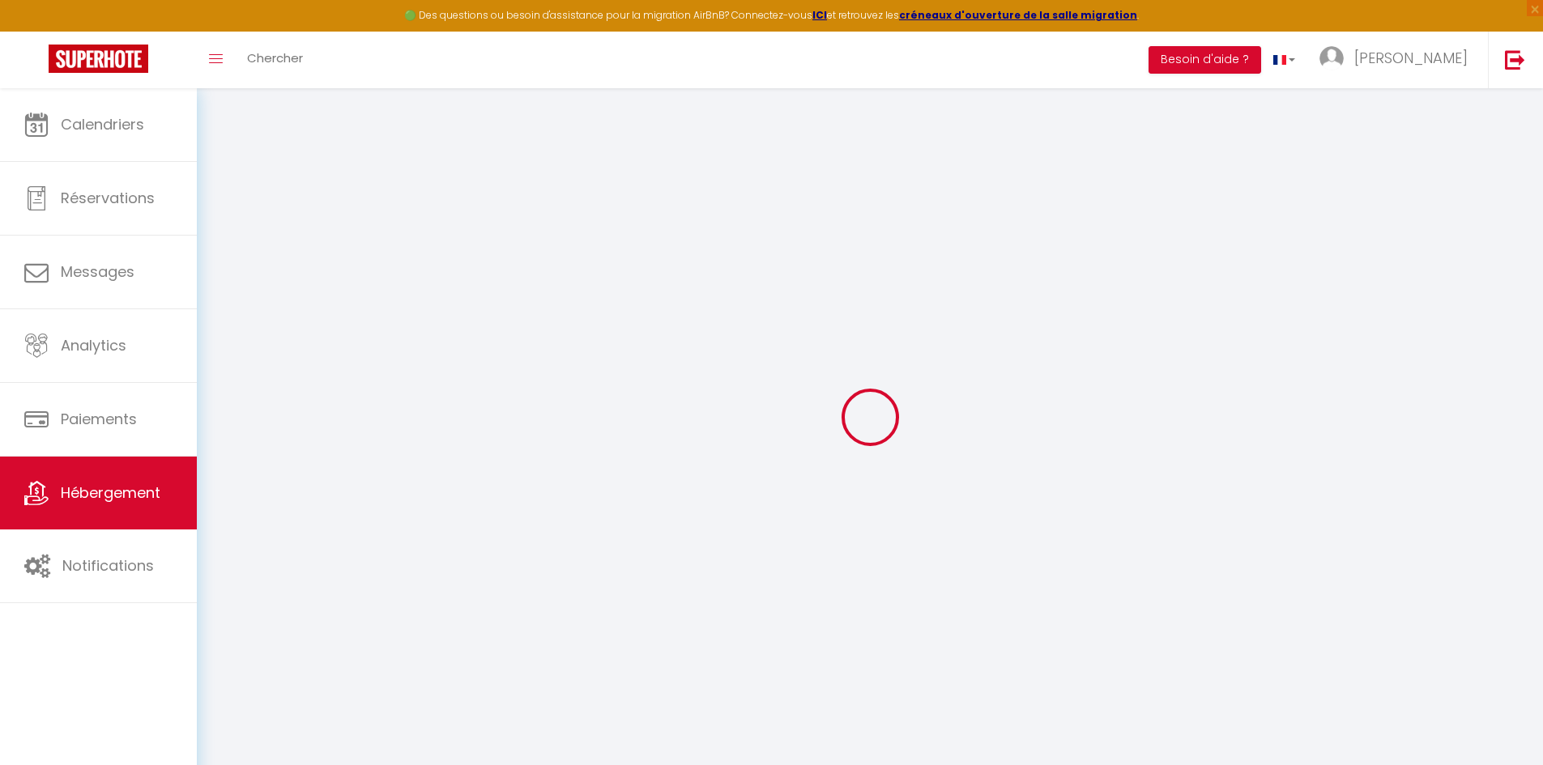
select select
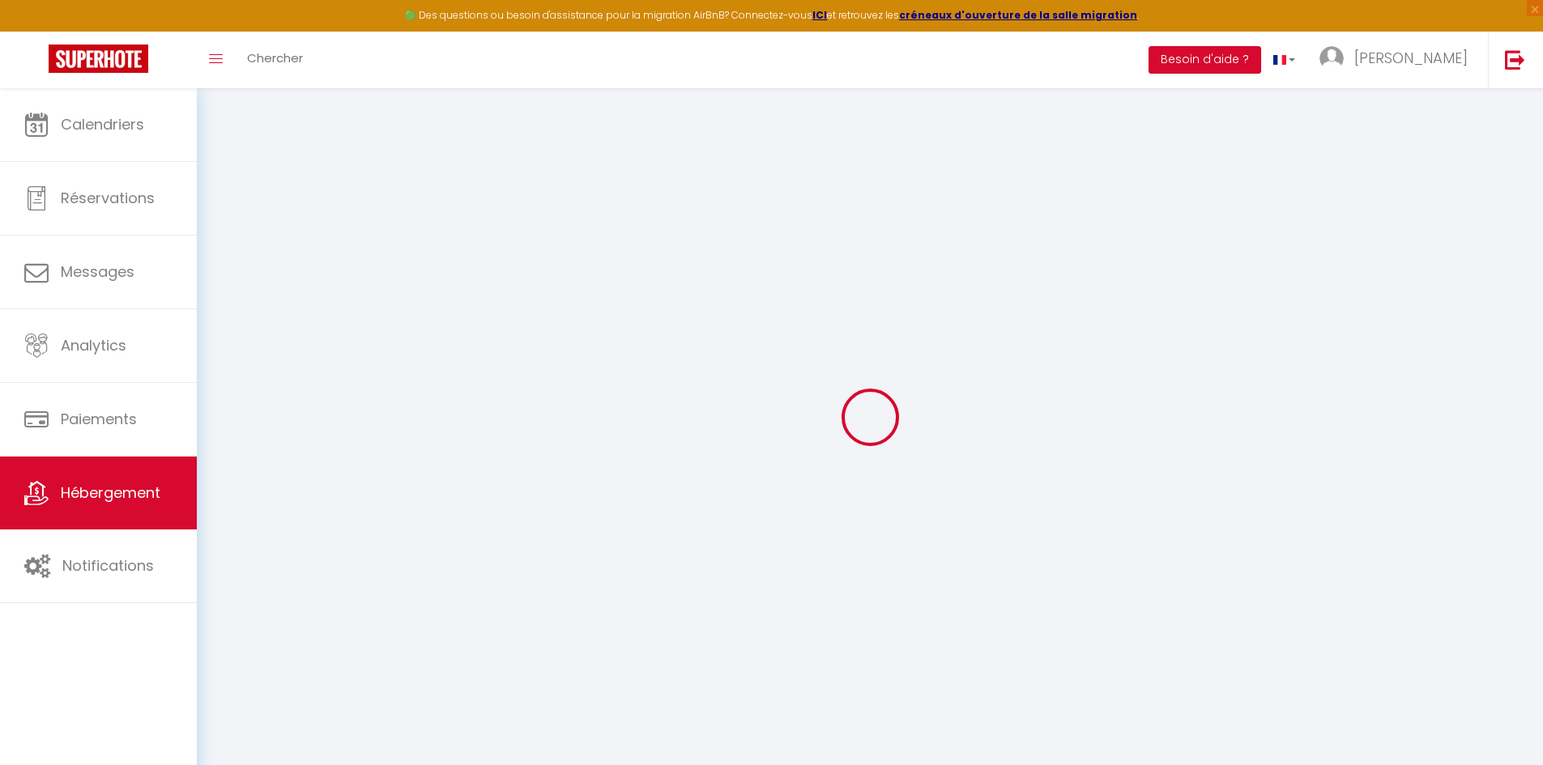
select select
checkbox input "false"
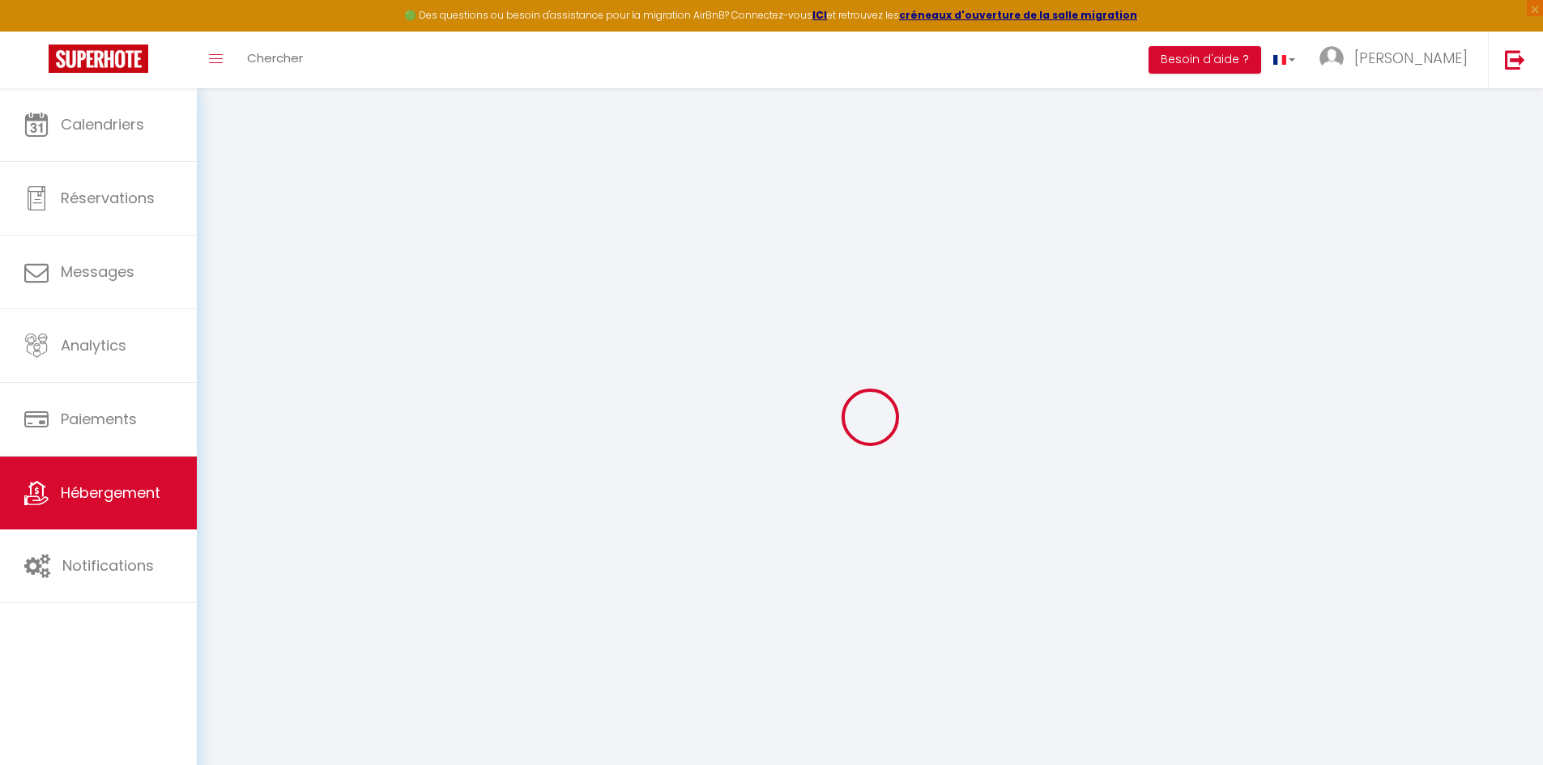
checkbox input "false"
select select
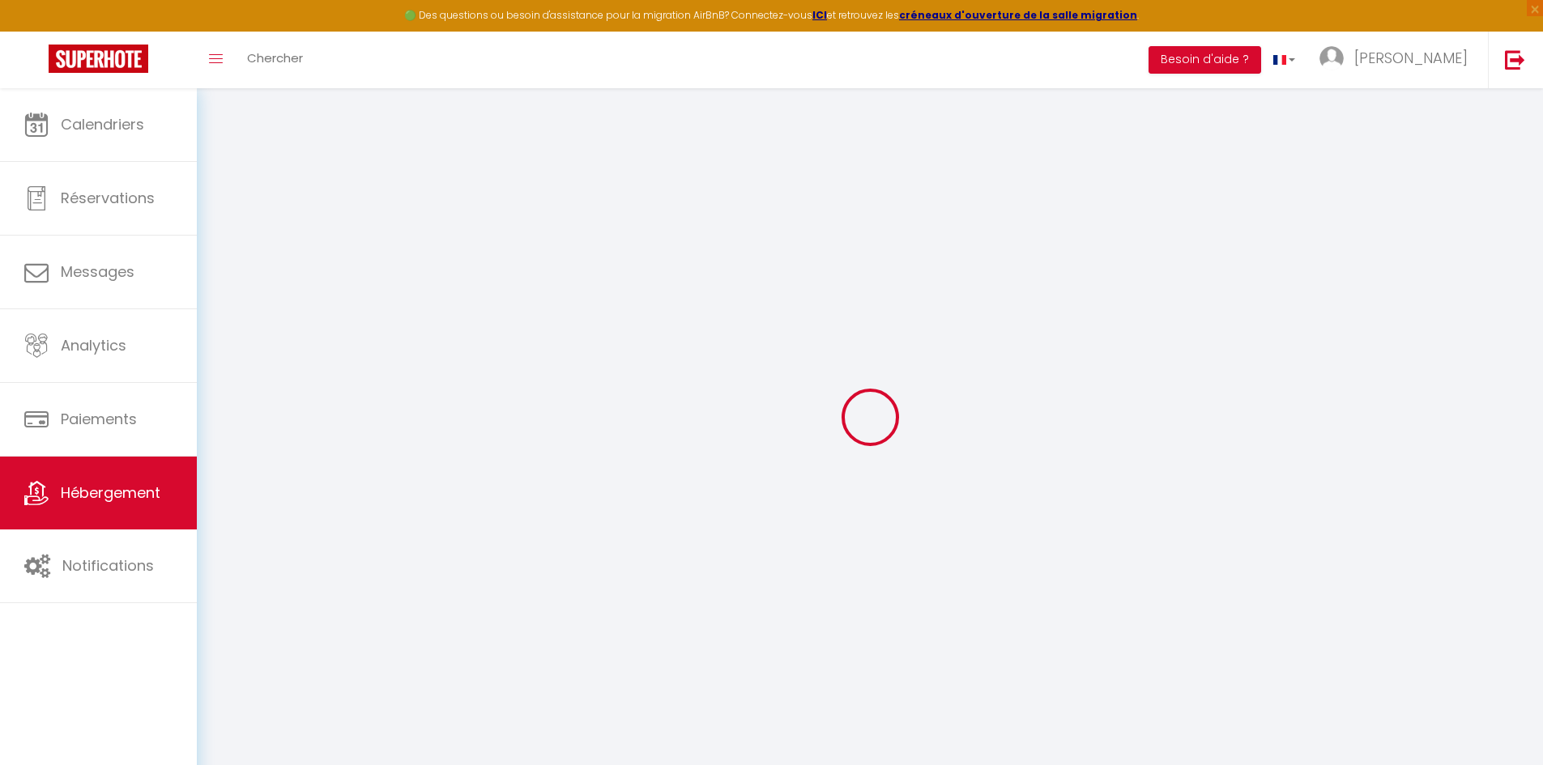
select select
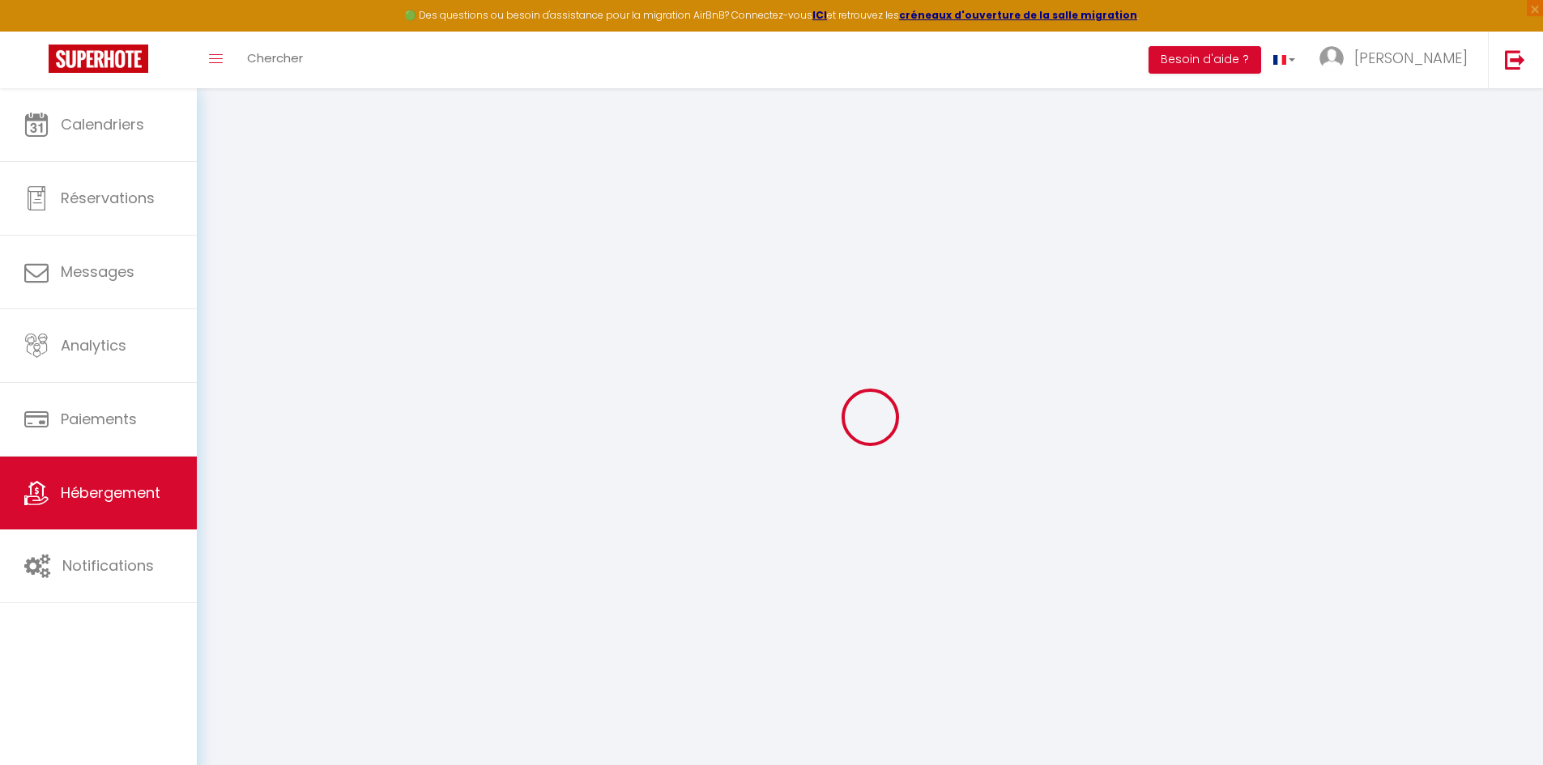
checkbox input "false"
select select
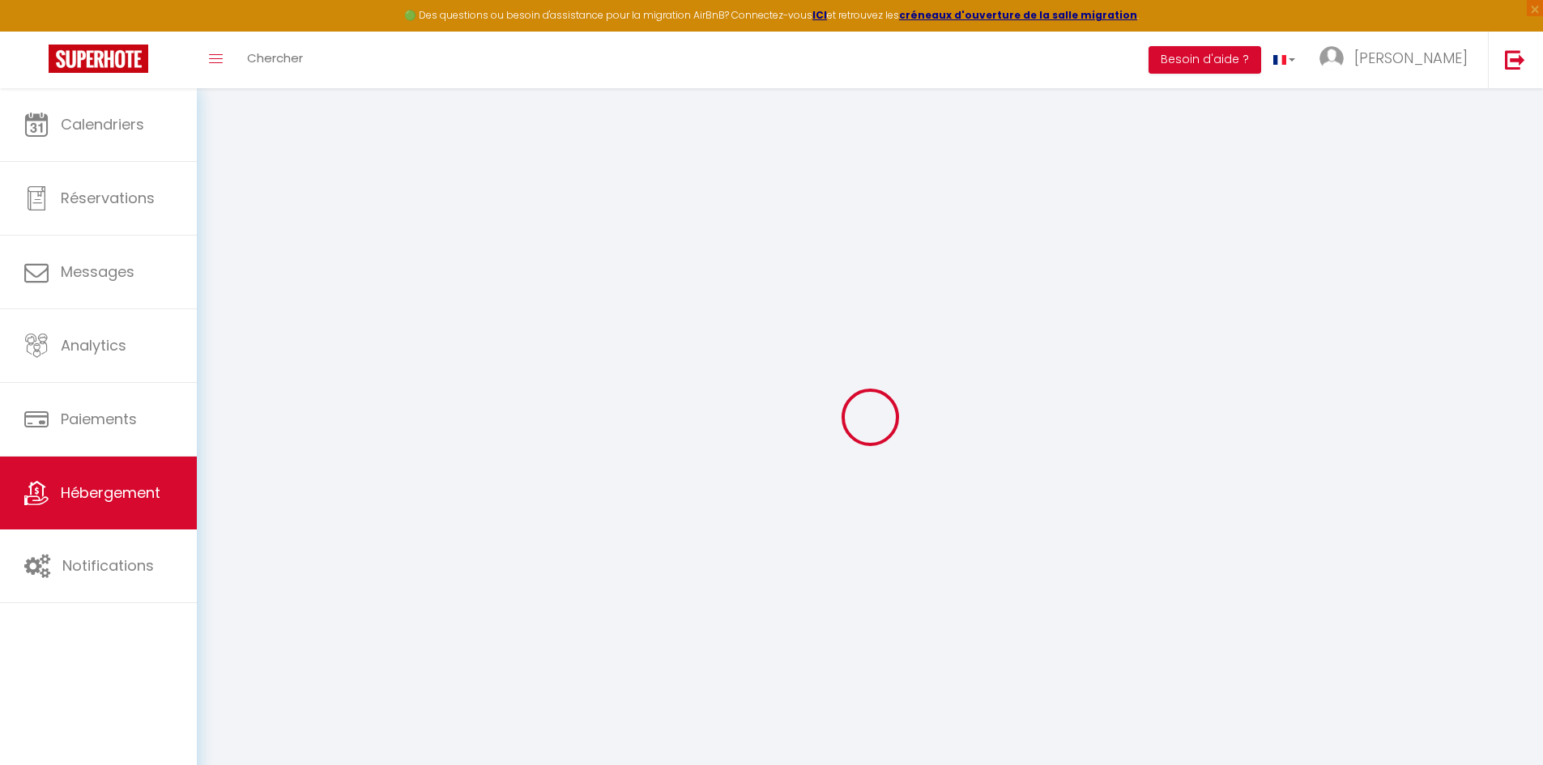
select select
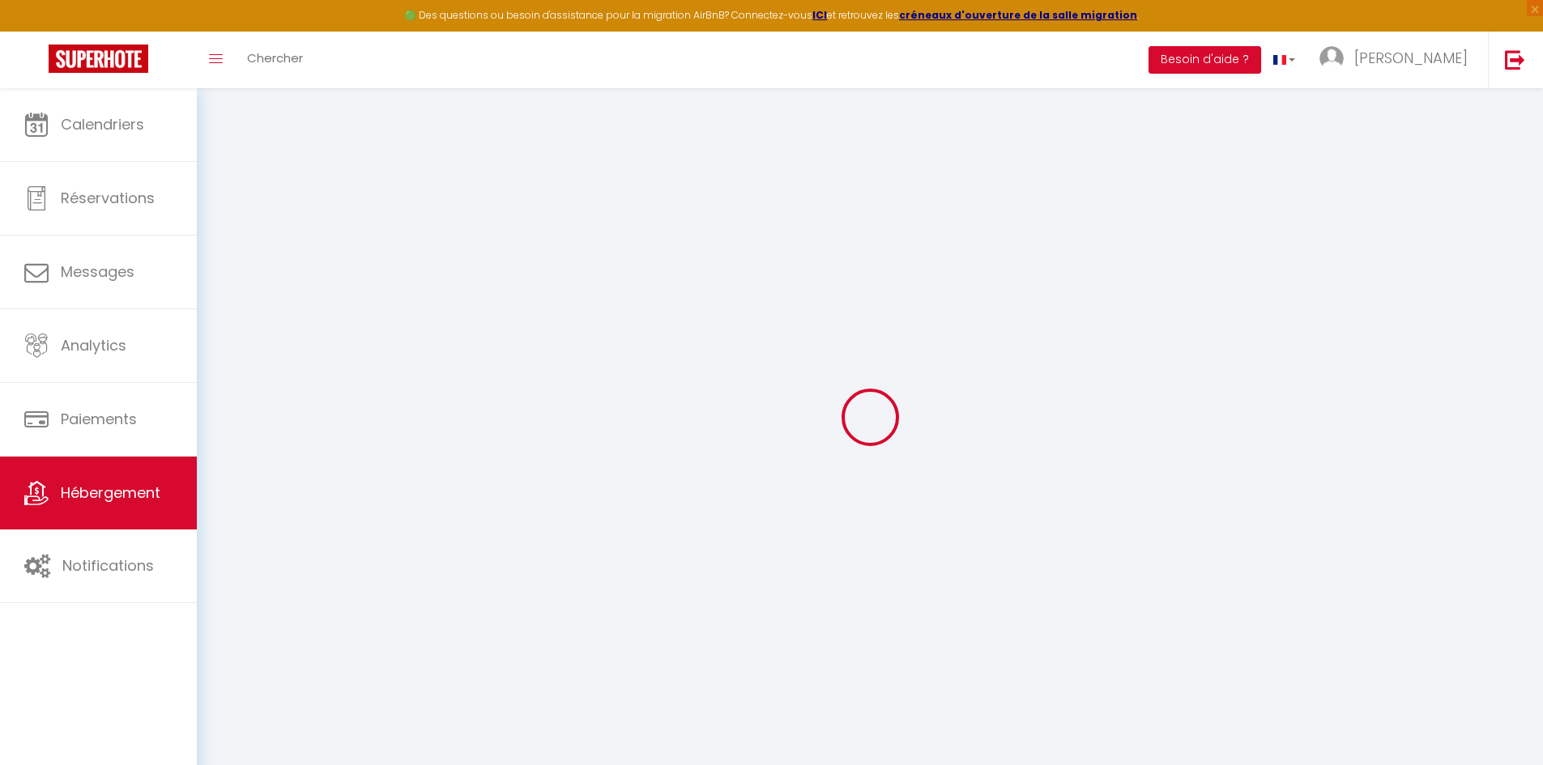
select select
checkbox input "false"
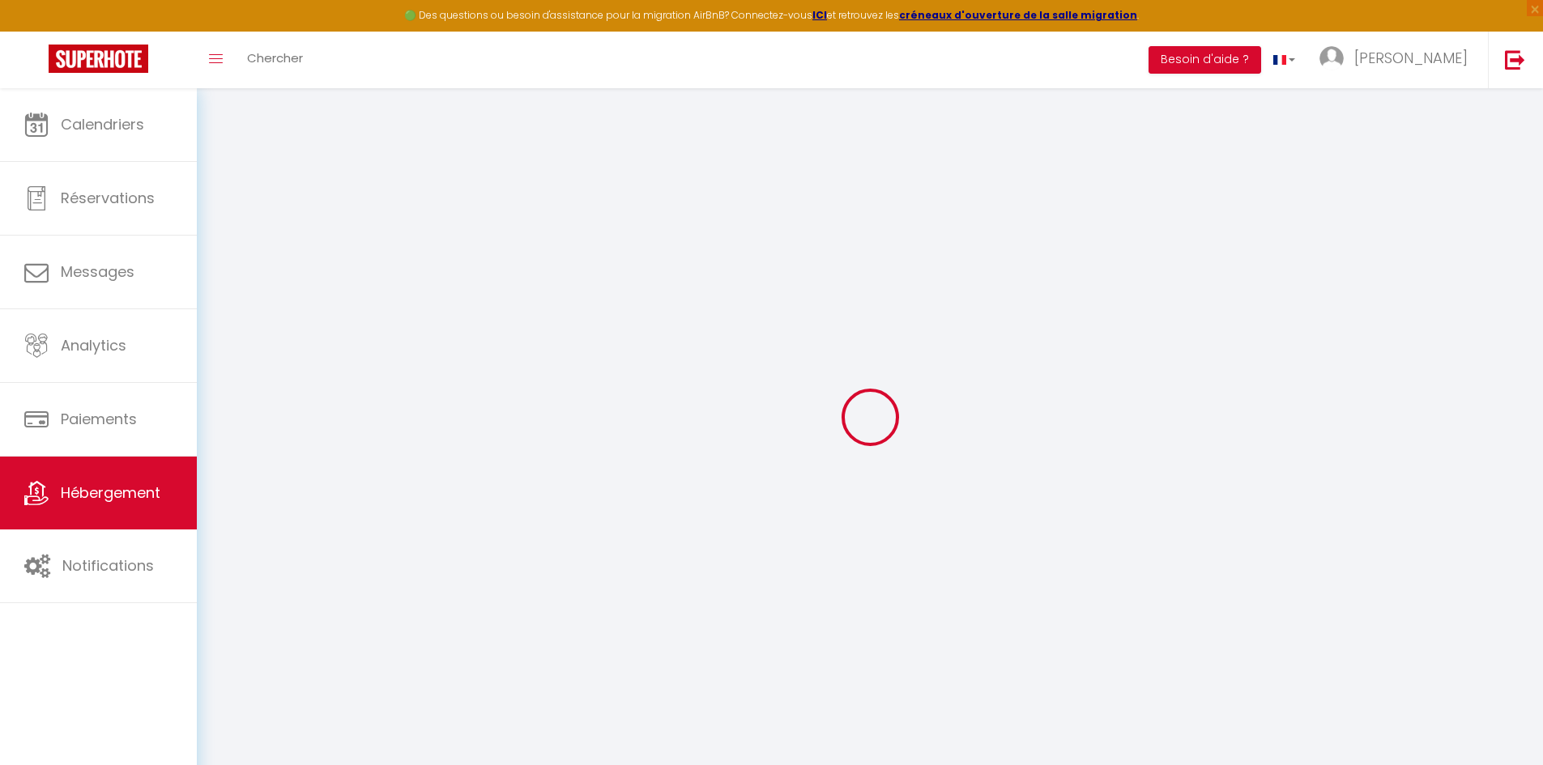
checkbox input "false"
select select
type input "Villa Familiale Marguerite & Simone - Proche Golf"
select select "houses"
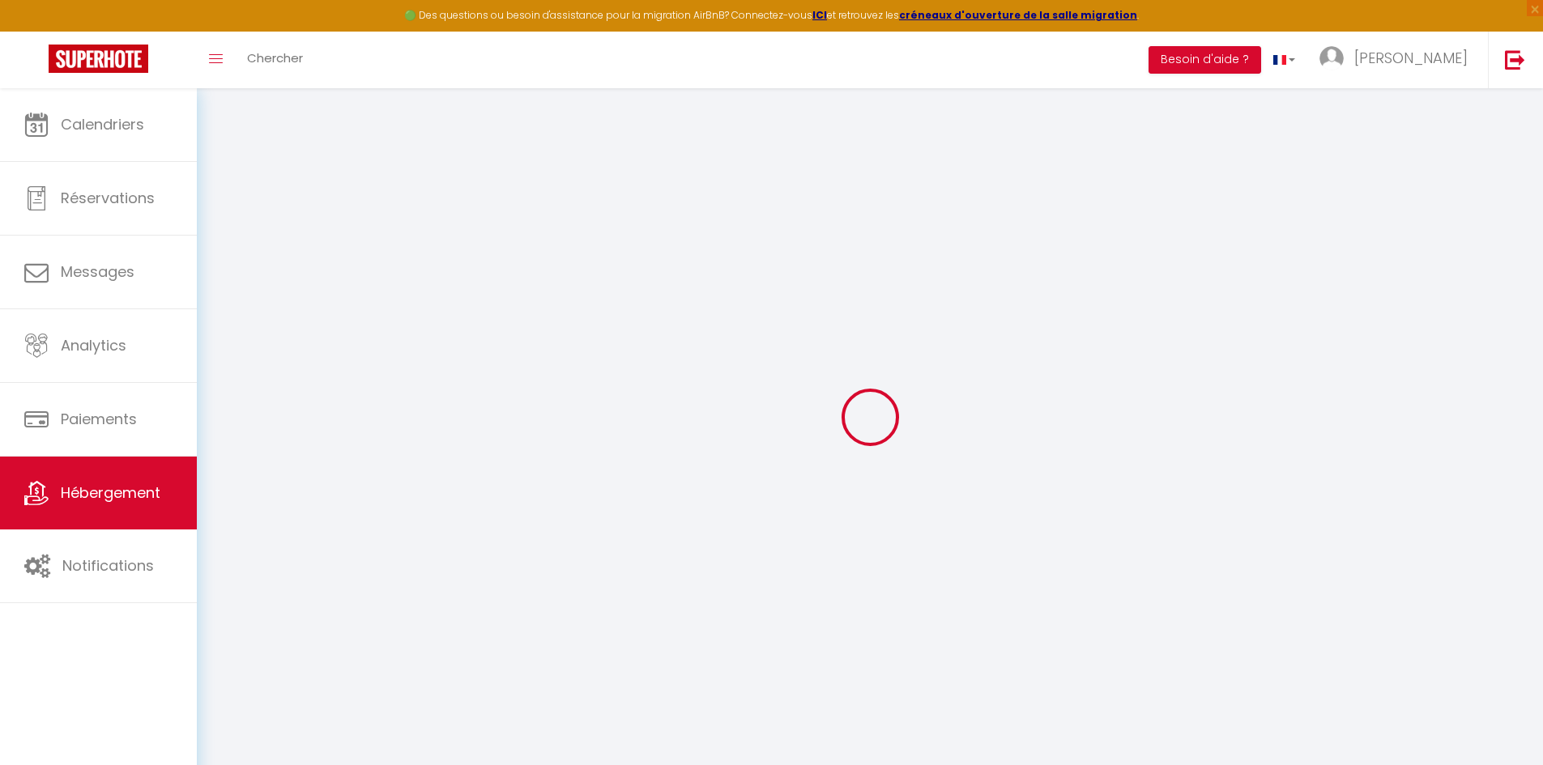
select select "5"
select select "2"
type input "200"
type input "120"
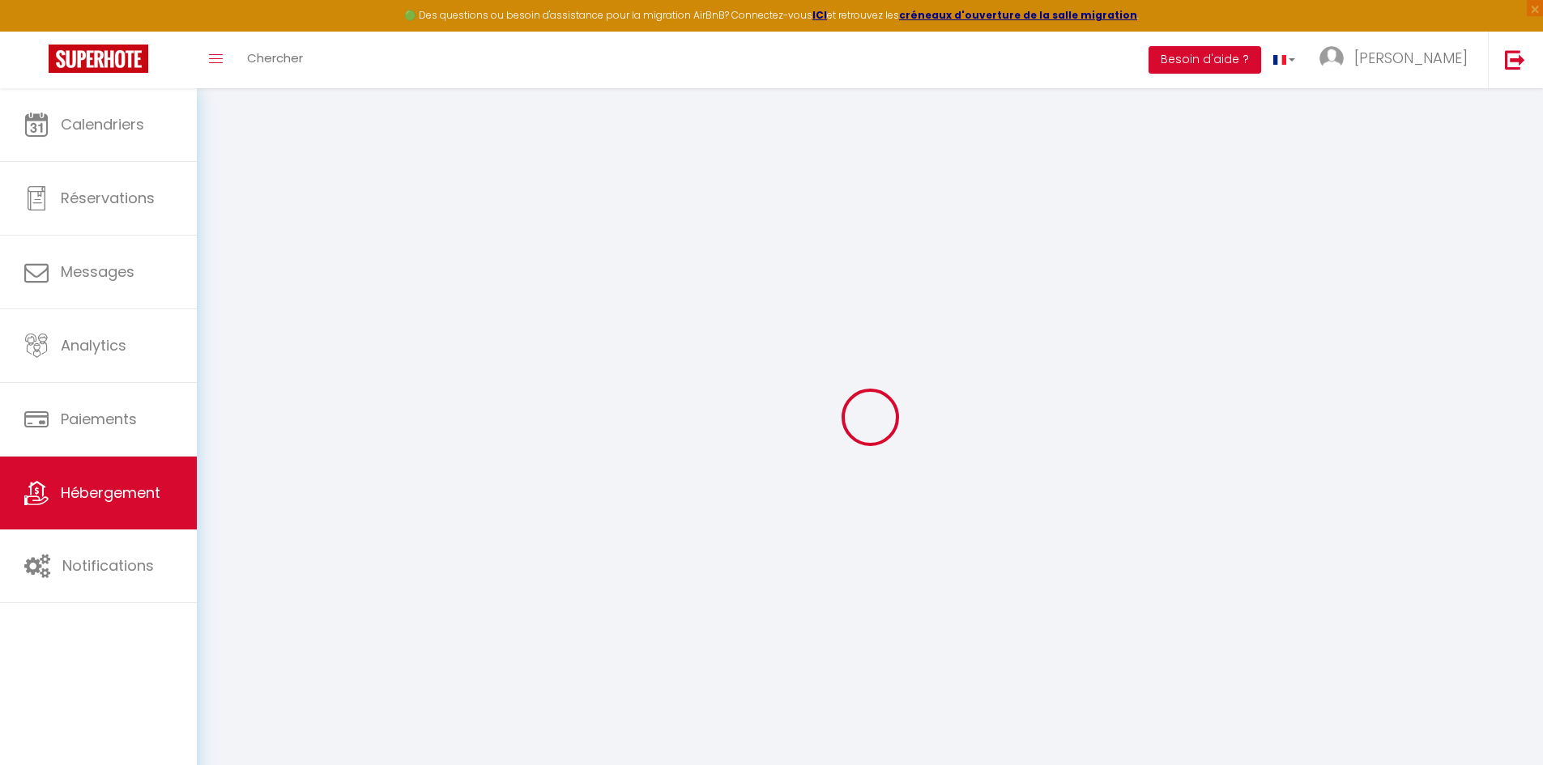
select select
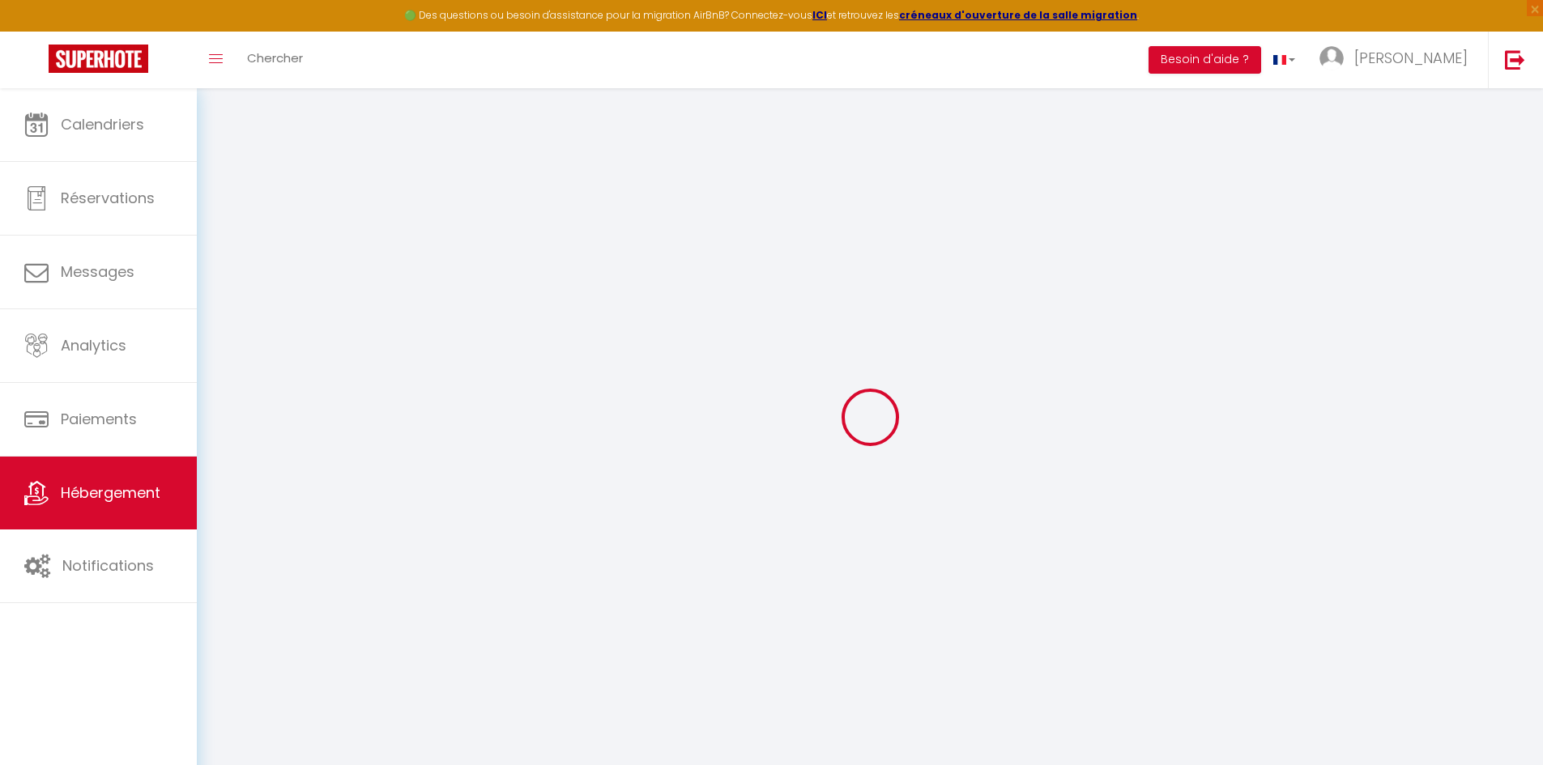
type input "6 Rue de la Mare À Touques"
type input "14800"
type input "Saint-Arnoult"
type input "[EMAIL_ADDRESS][DOMAIN_NAME]"
select select
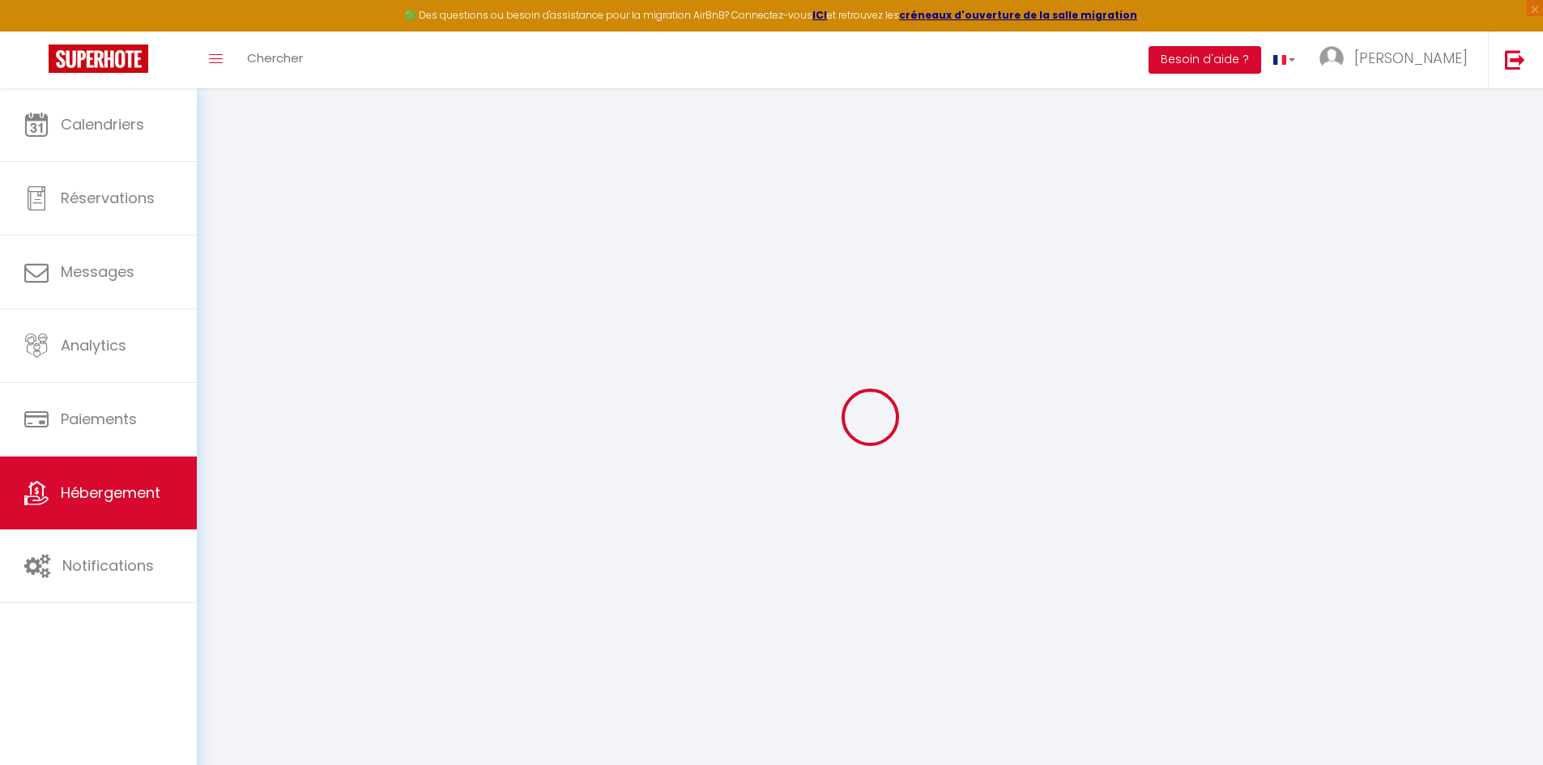
checkbox input "false"
select select
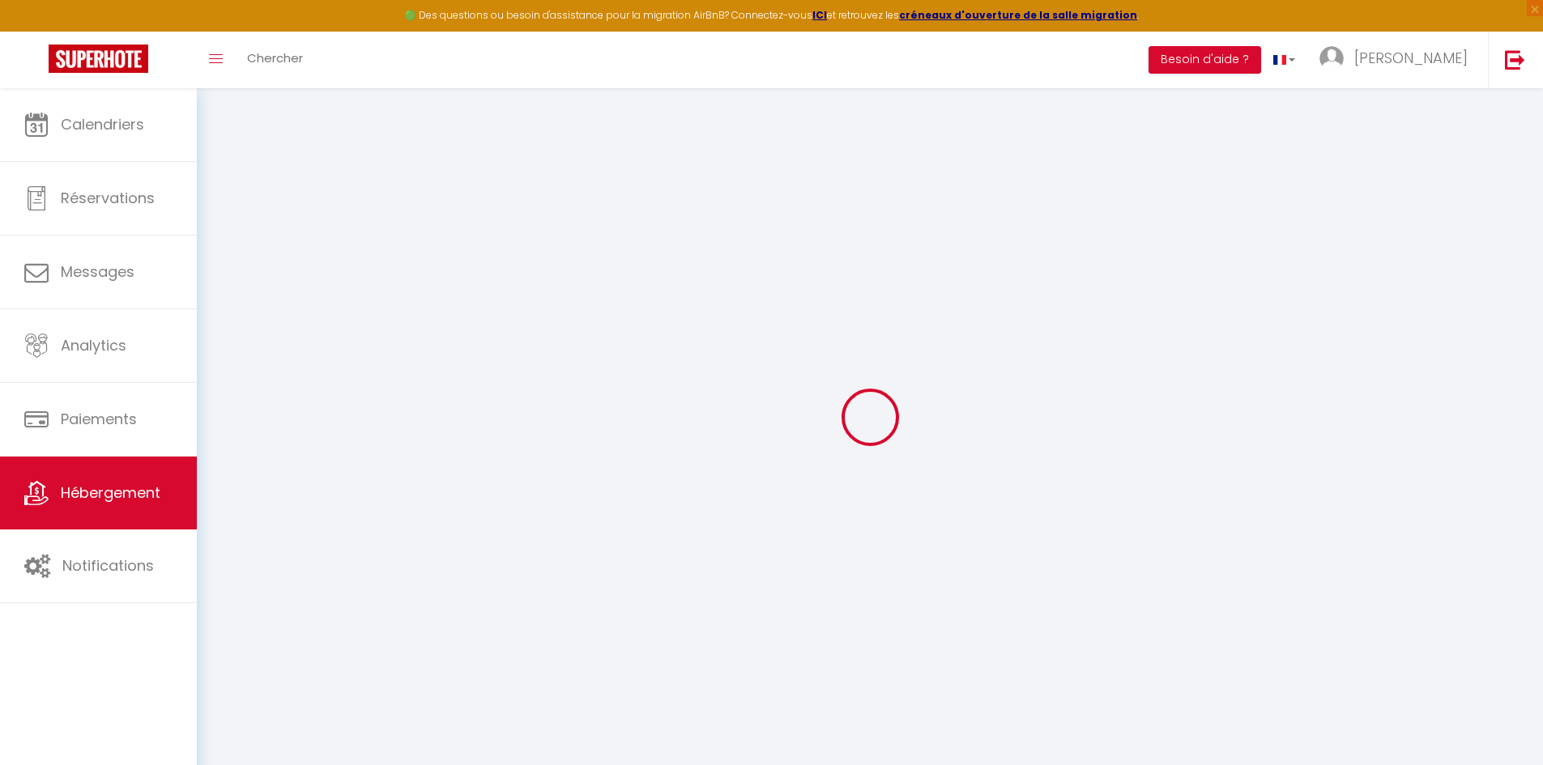
select select
type input "0"
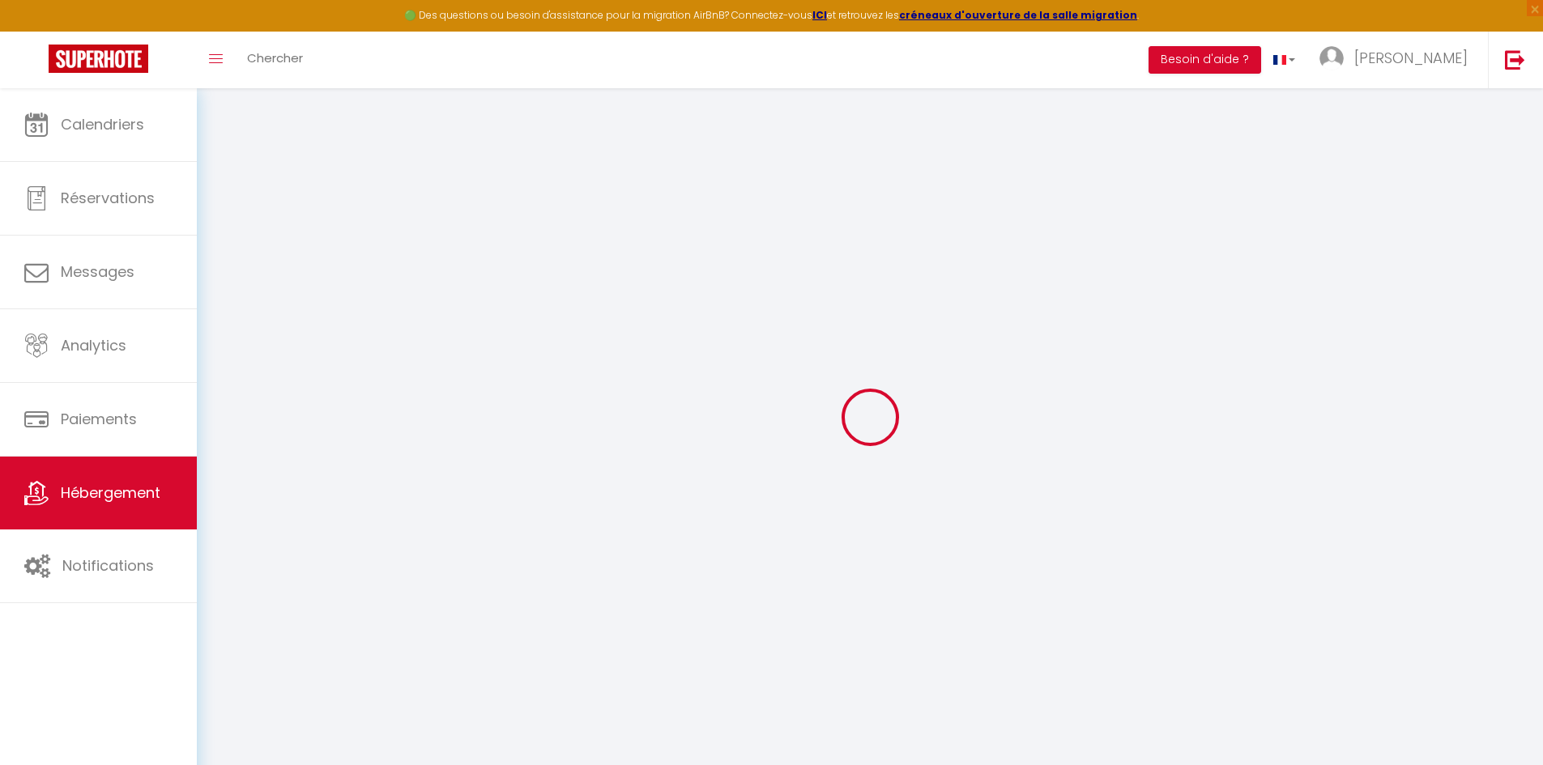
select select "townhouse"
select select
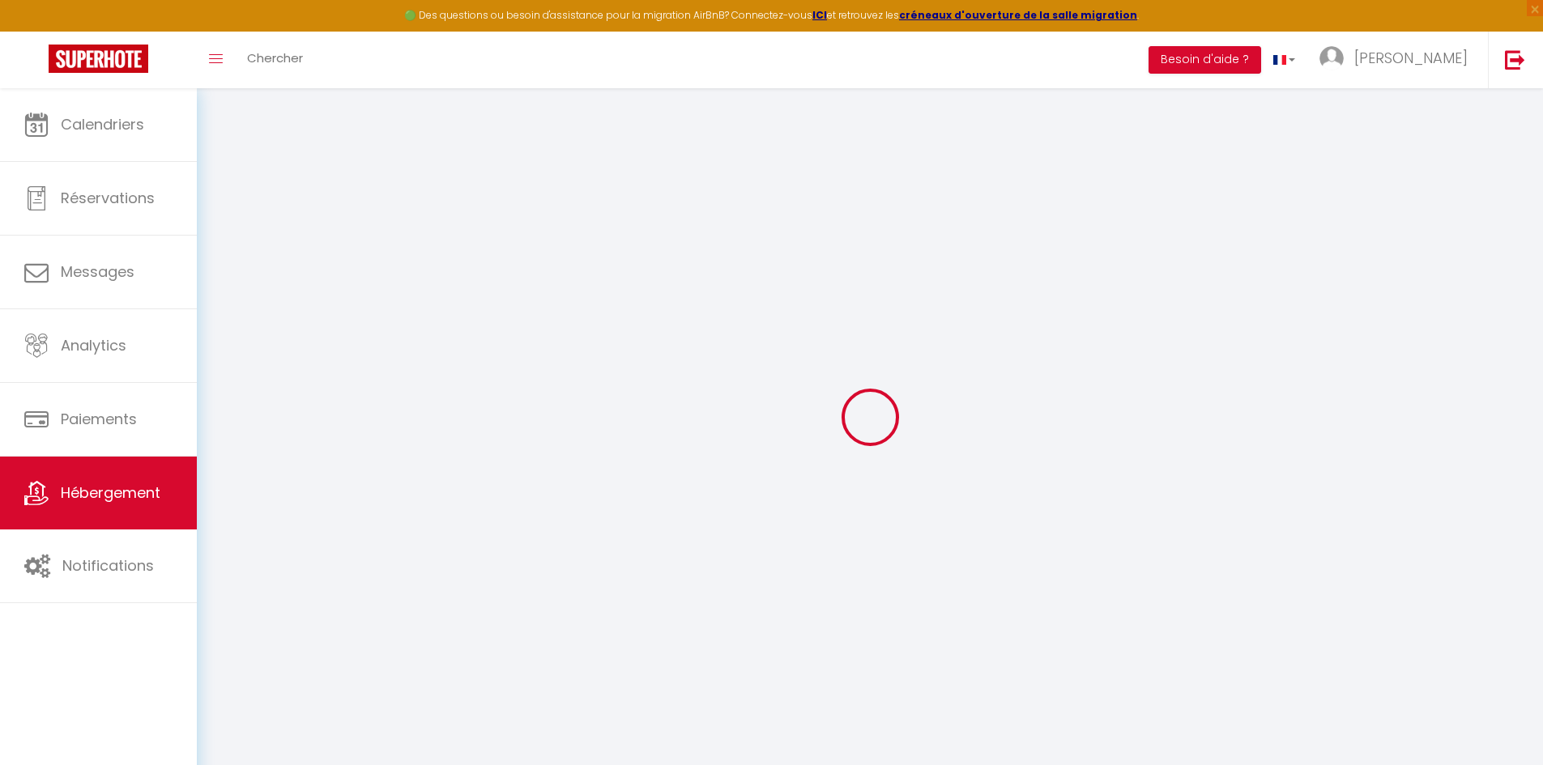
select select
checkbox input "false"
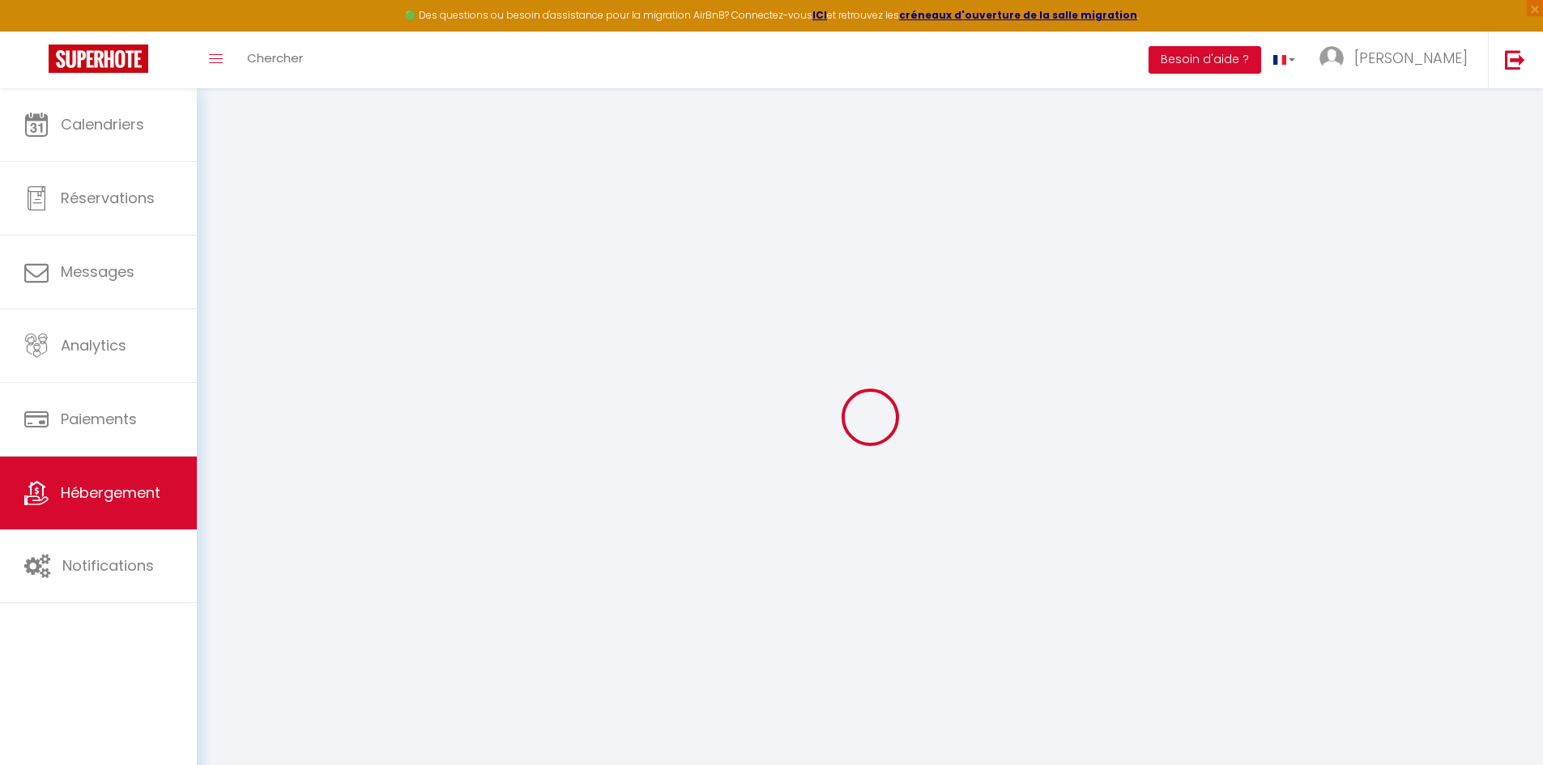
checkbox input "false"
select select
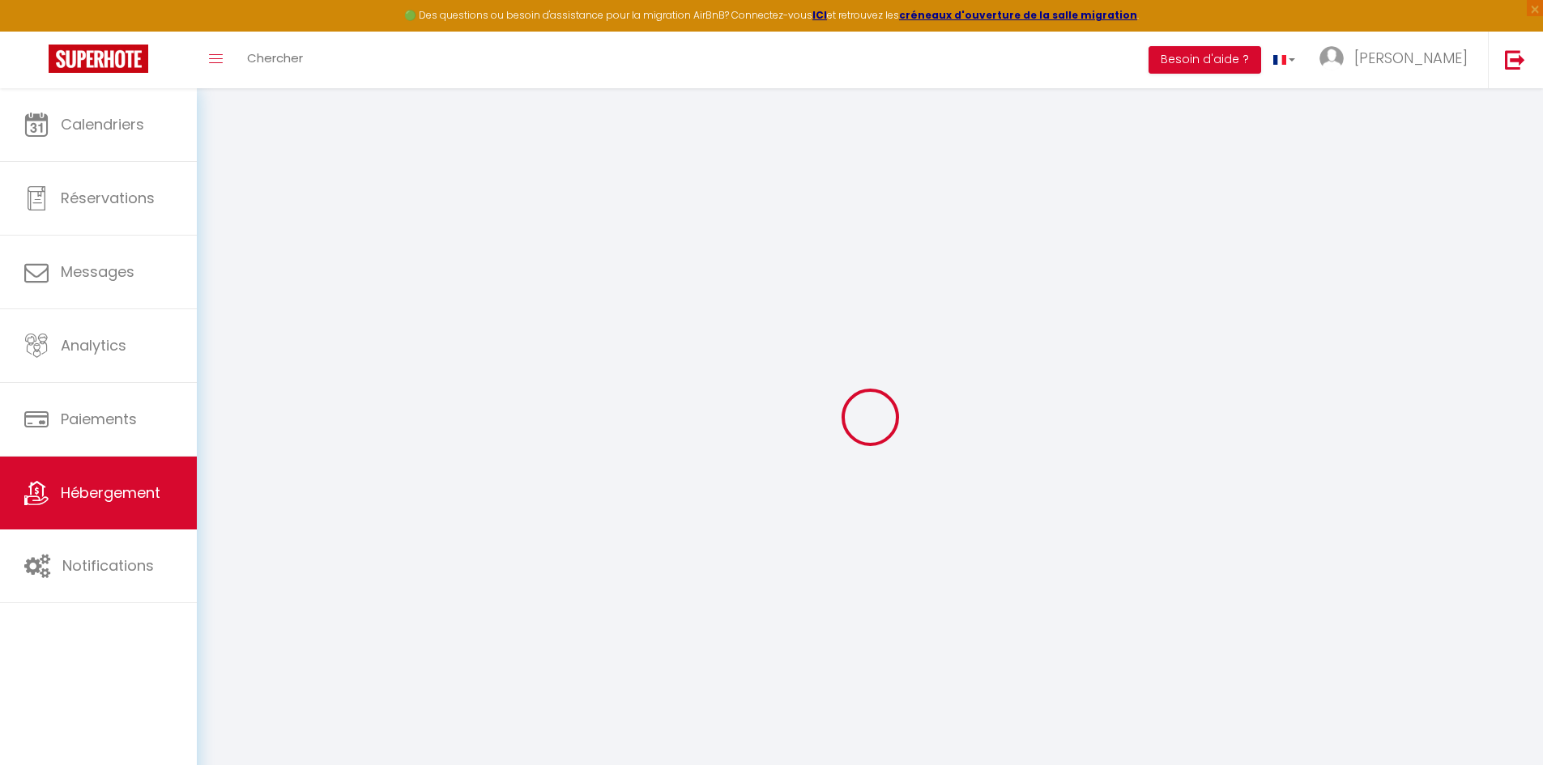
select select
checkbox input "false"
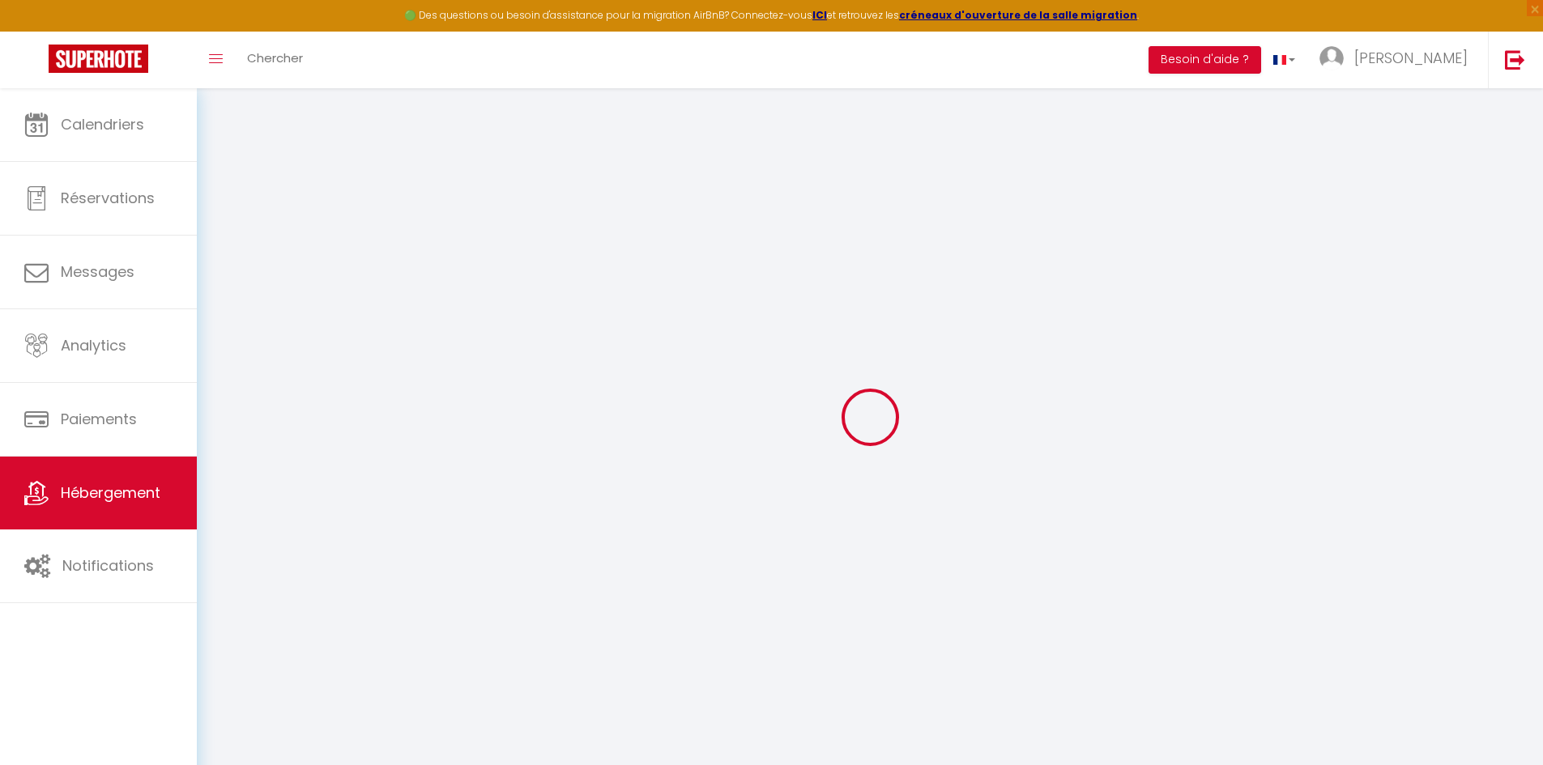
checkbox input "false"
select select
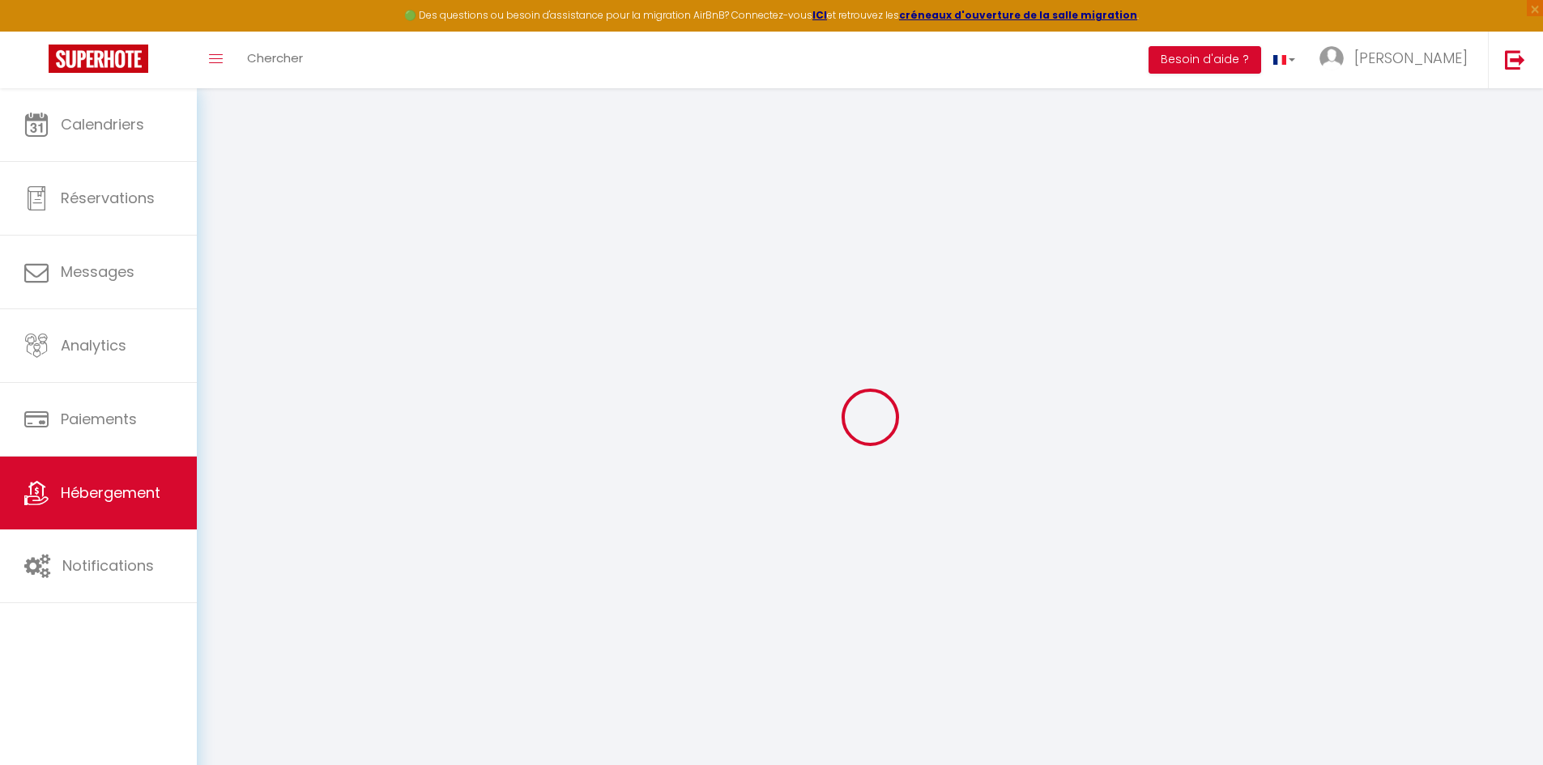
select select
checkbox input "false"
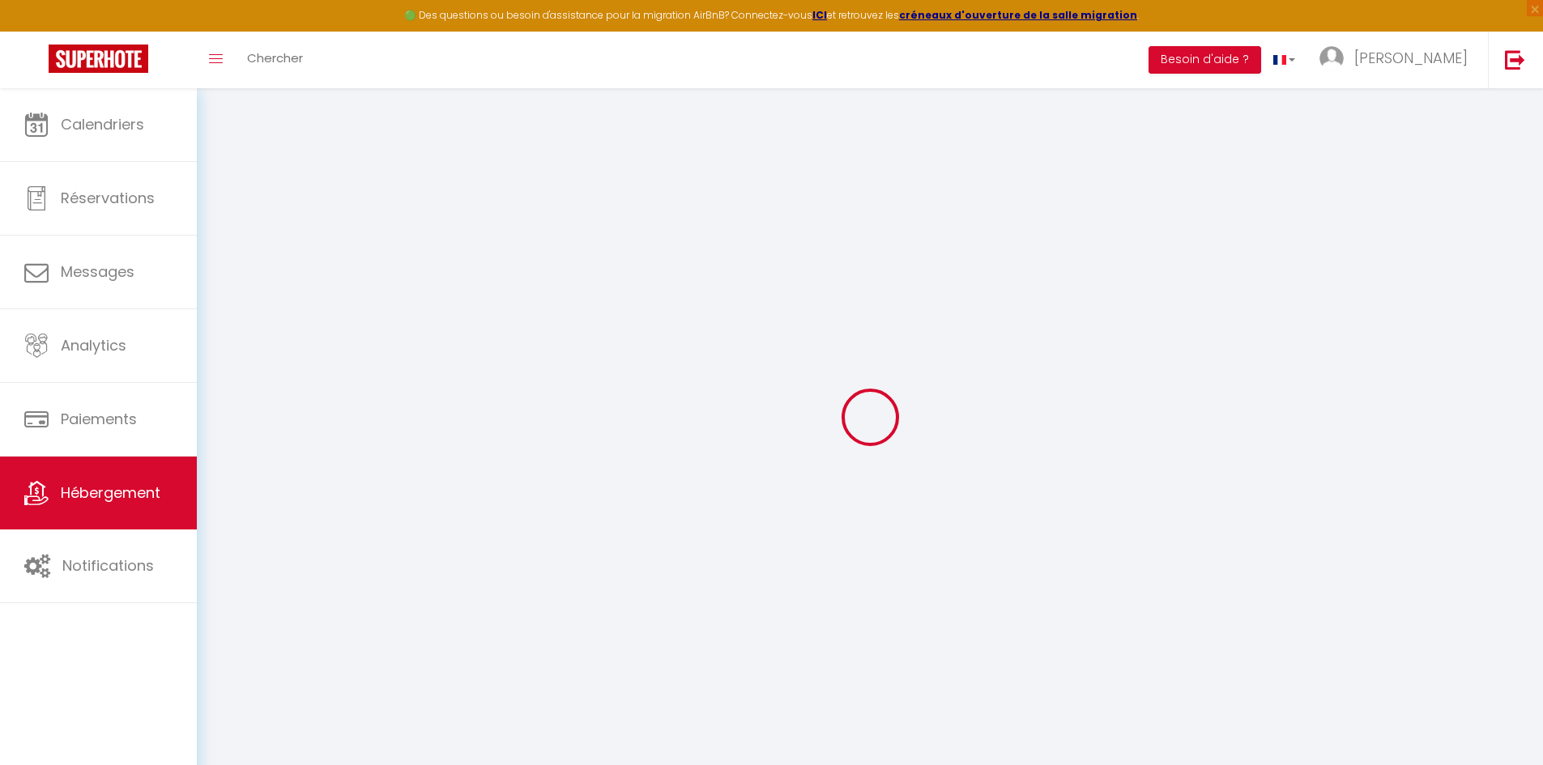
checkbox input "false"
select select "16:00"
select select "23:45"
select select "11:00"
select select "30"
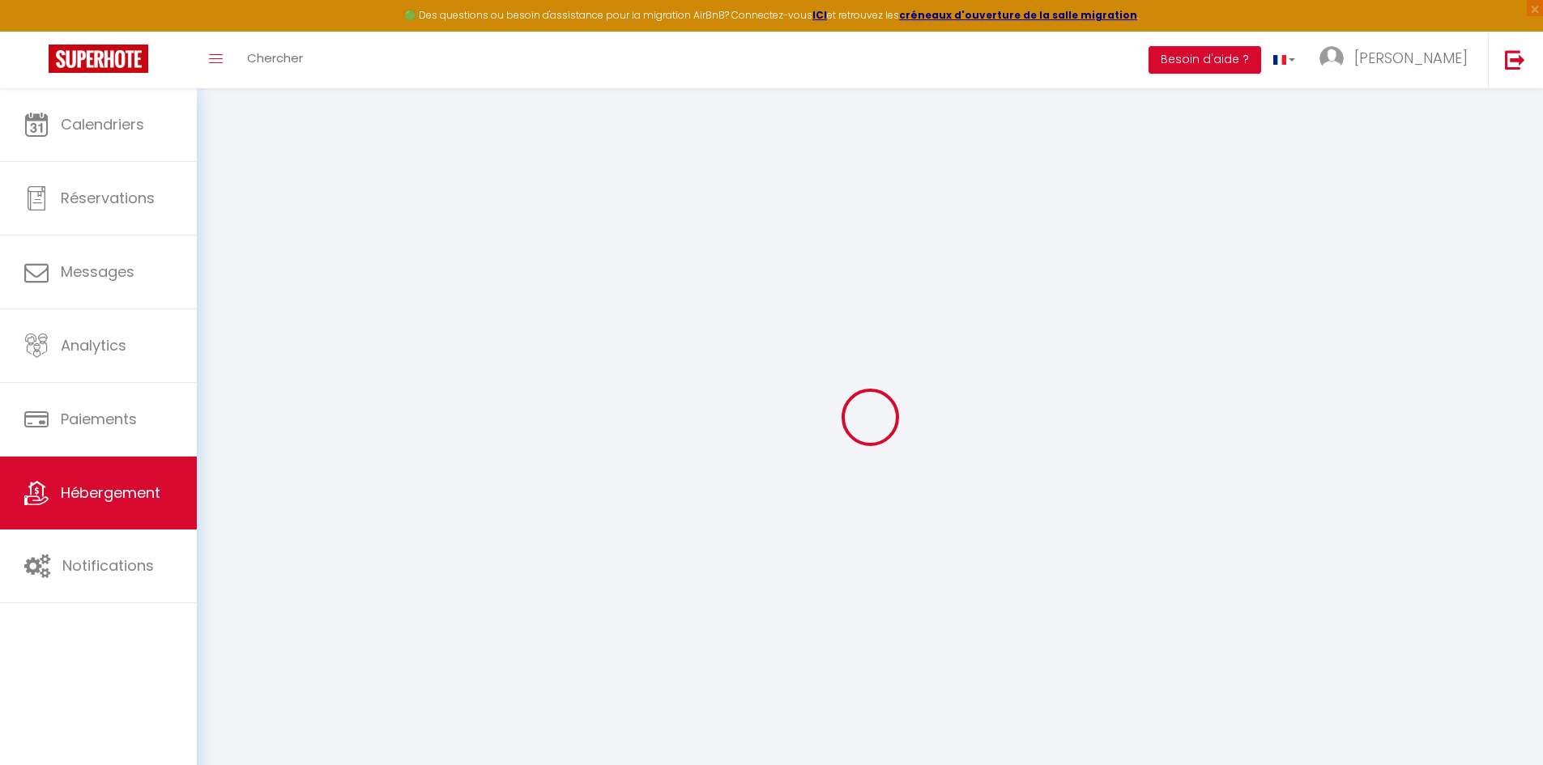
select select "120"
select select
checkbox input "false"
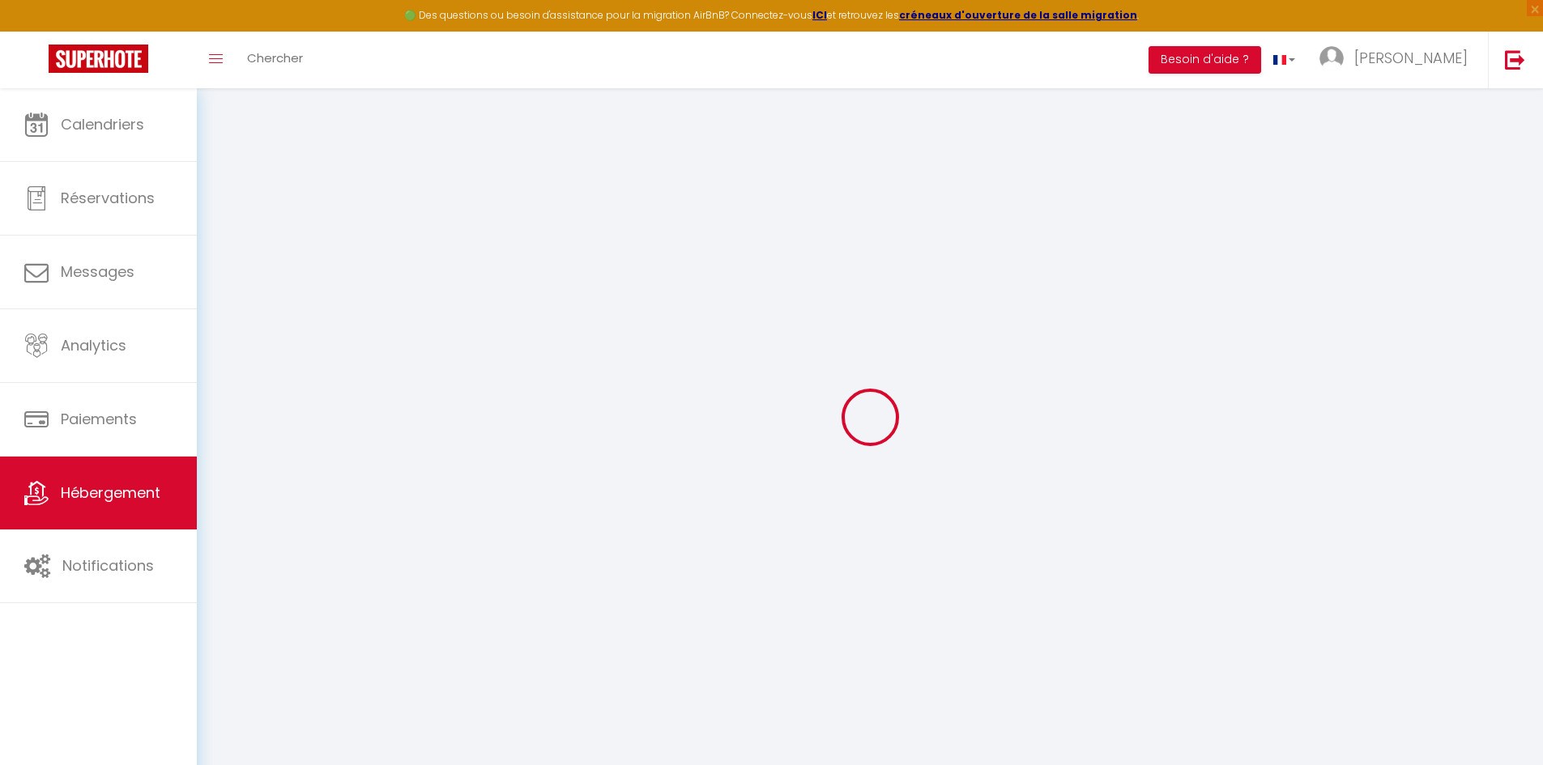
checkbox input "false"
select select
checkbox input "false"
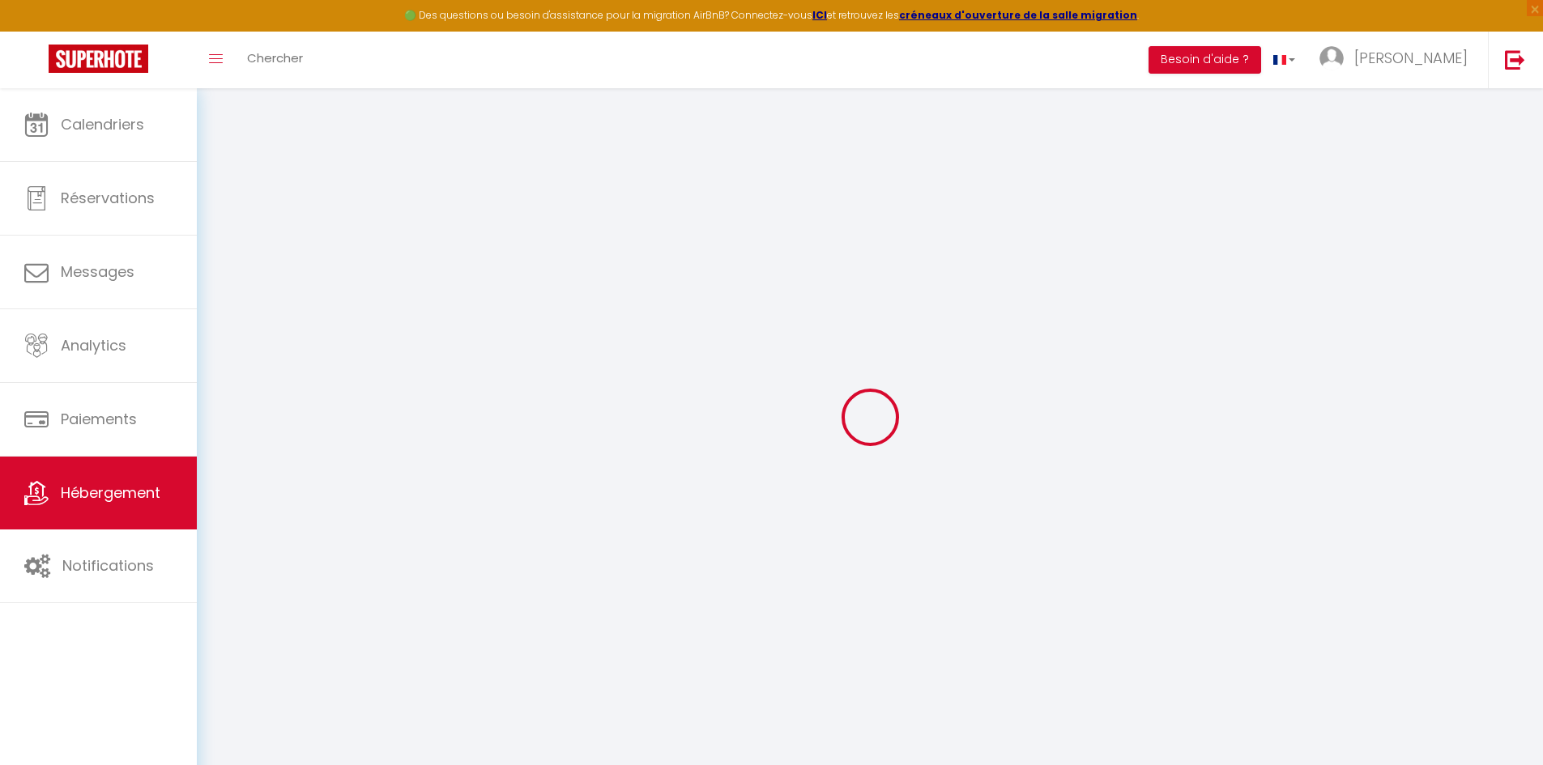
checkbox input "false"
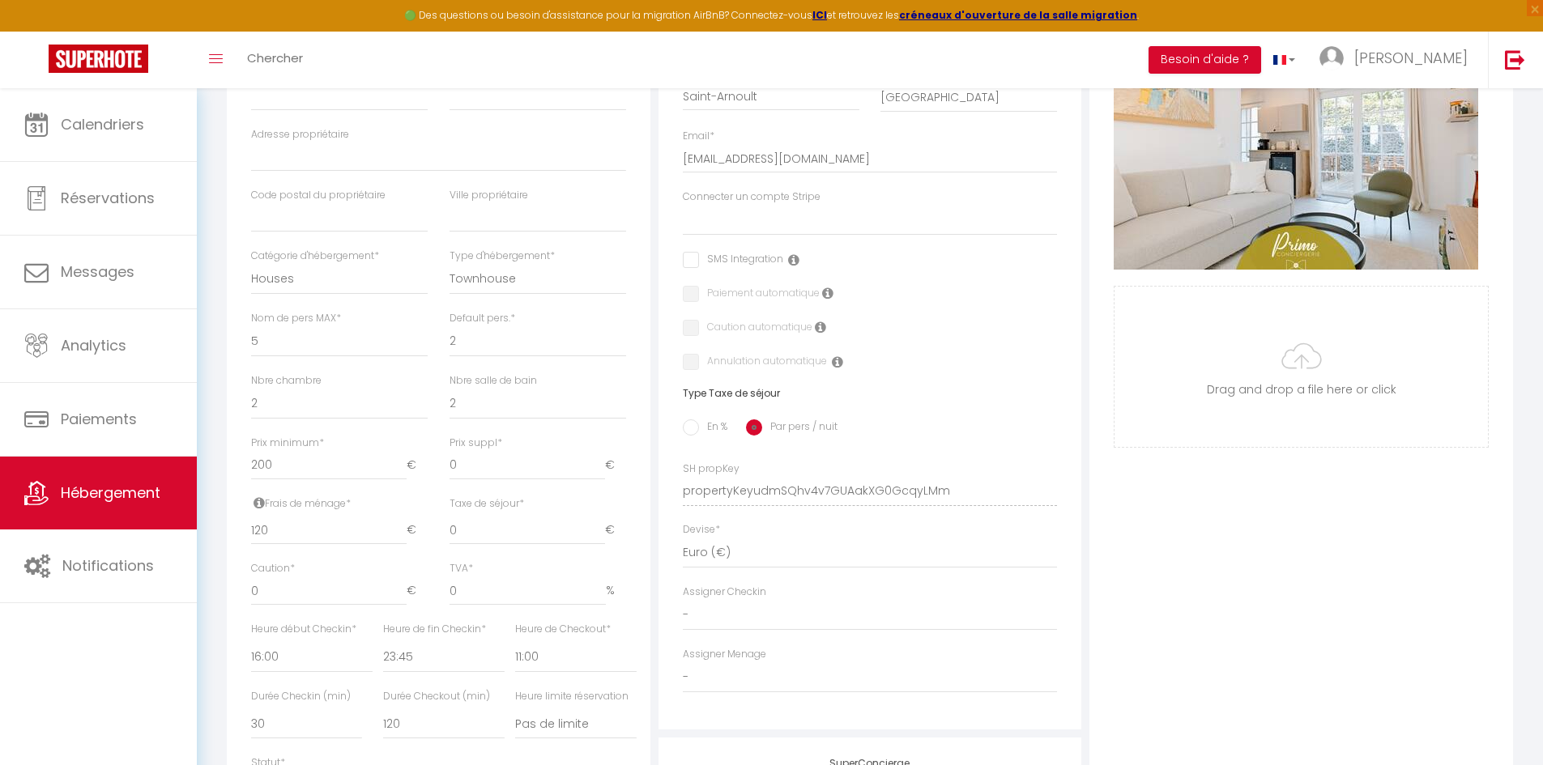
scroll to position [366, 0]
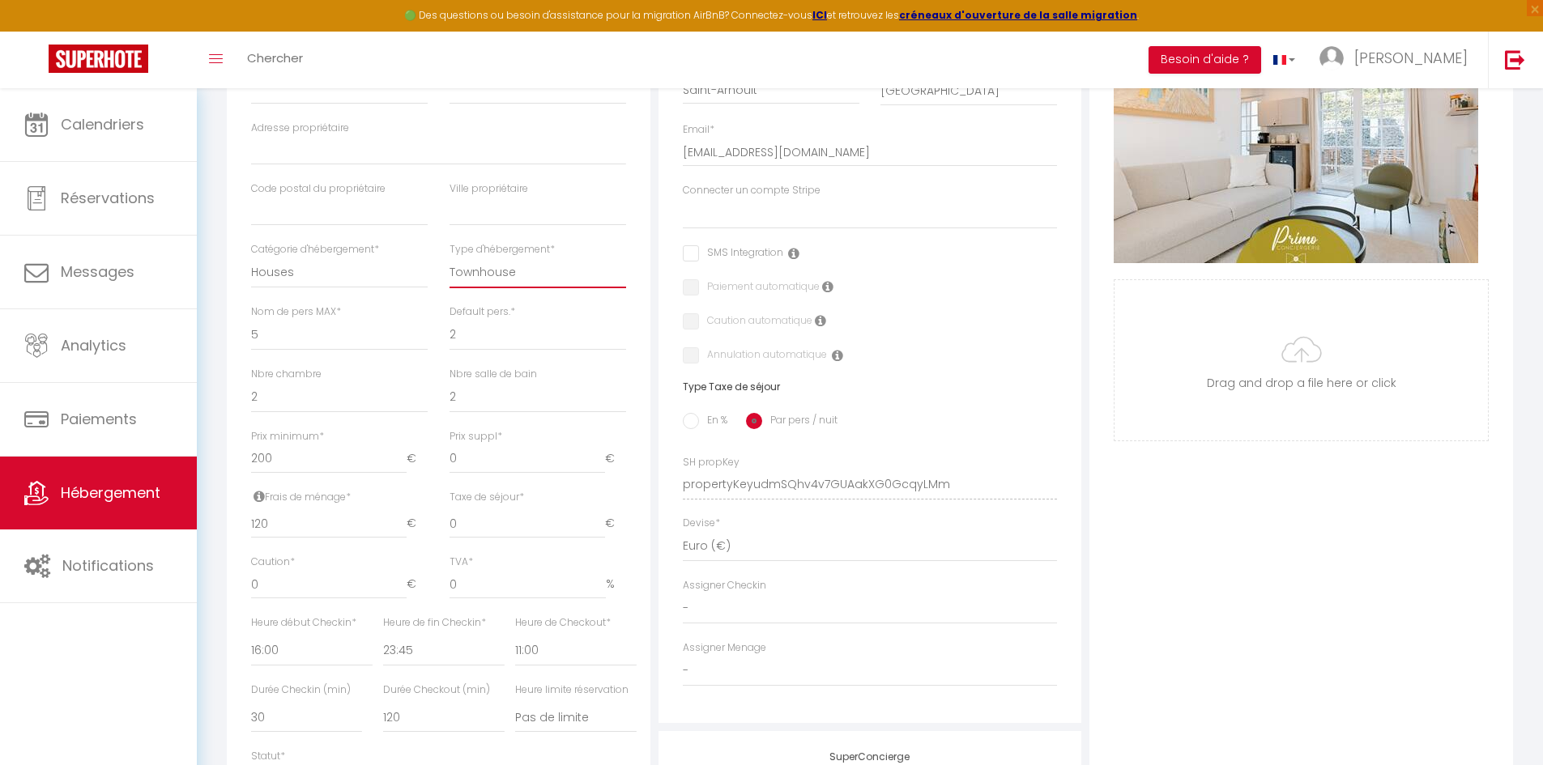
click at [538, 283] on select "House Cabin Villa Townhouse Cottage Bungalow Earthhouse Houseboat Hut Farm Stay…" at bounding box center [537, 272] width 177 height 31
select select "house"
click at [449, 269] on select "House Cabin Villa Townhouse Cottage Bungalow Earthhouse Houseboat Hut Farm Stay…" at bounding box center [537, 272] width 177 height 31
select select
checkbox input "false"
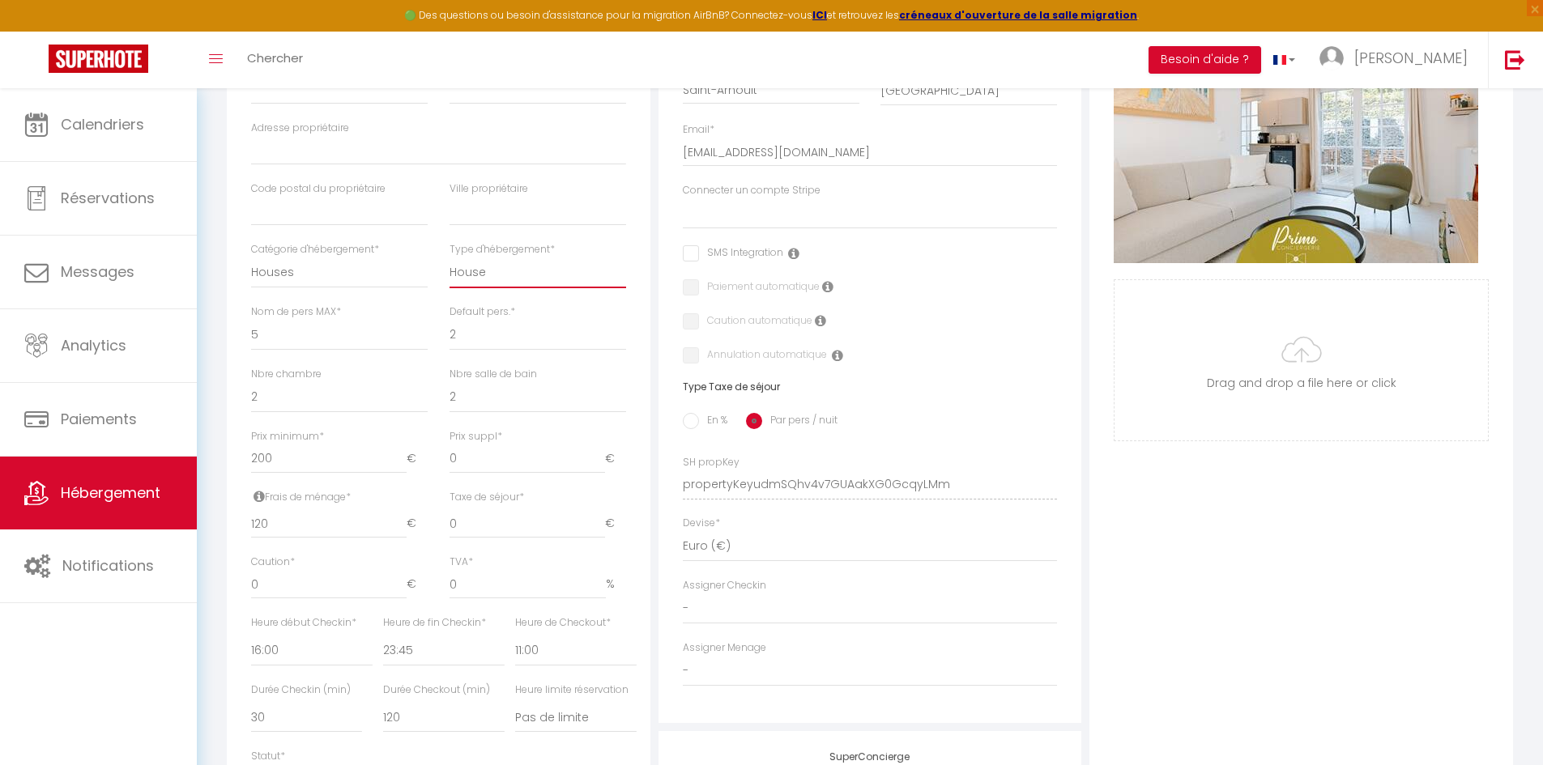
checkbox input "false"
click at [629, 326] on div "Default pers. * 1 2 3 4 5 6 7 8 9 10 11 12 13" at bounding box center [537, 335] width 198 height 62
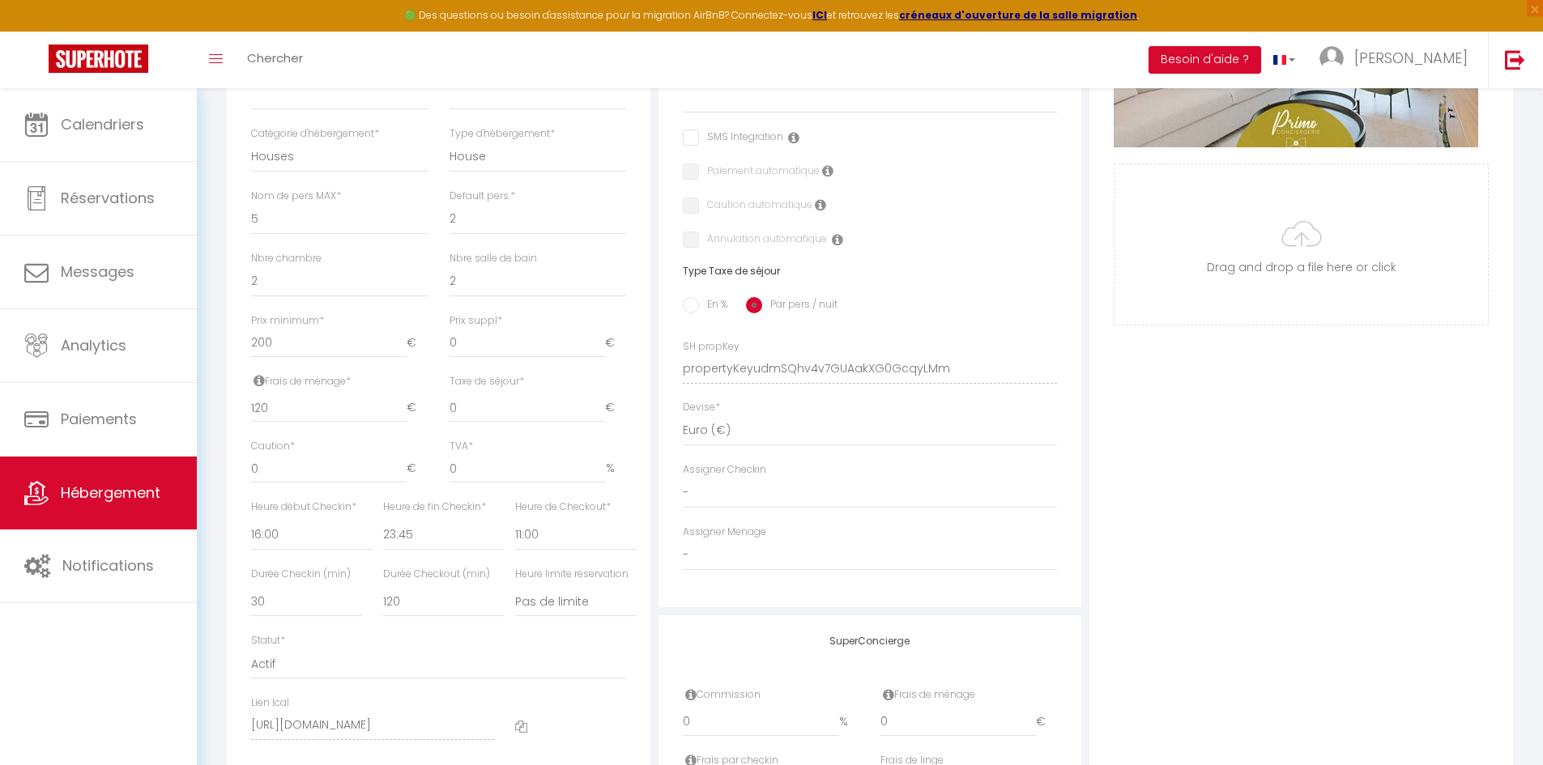
scroll to position [483, 0]
click at [498, 233] on select "1 2 3 4 5 6 7 8 9 10 11 12 13 14" at bounding box center [537, 217] width 177 height 31
select select "5"
click at [449, 214] on select "1 2 3 4 5 6 7 8 9 10 11 12 13 14" at bounding box center [537, 217] width 177 height 31
select select
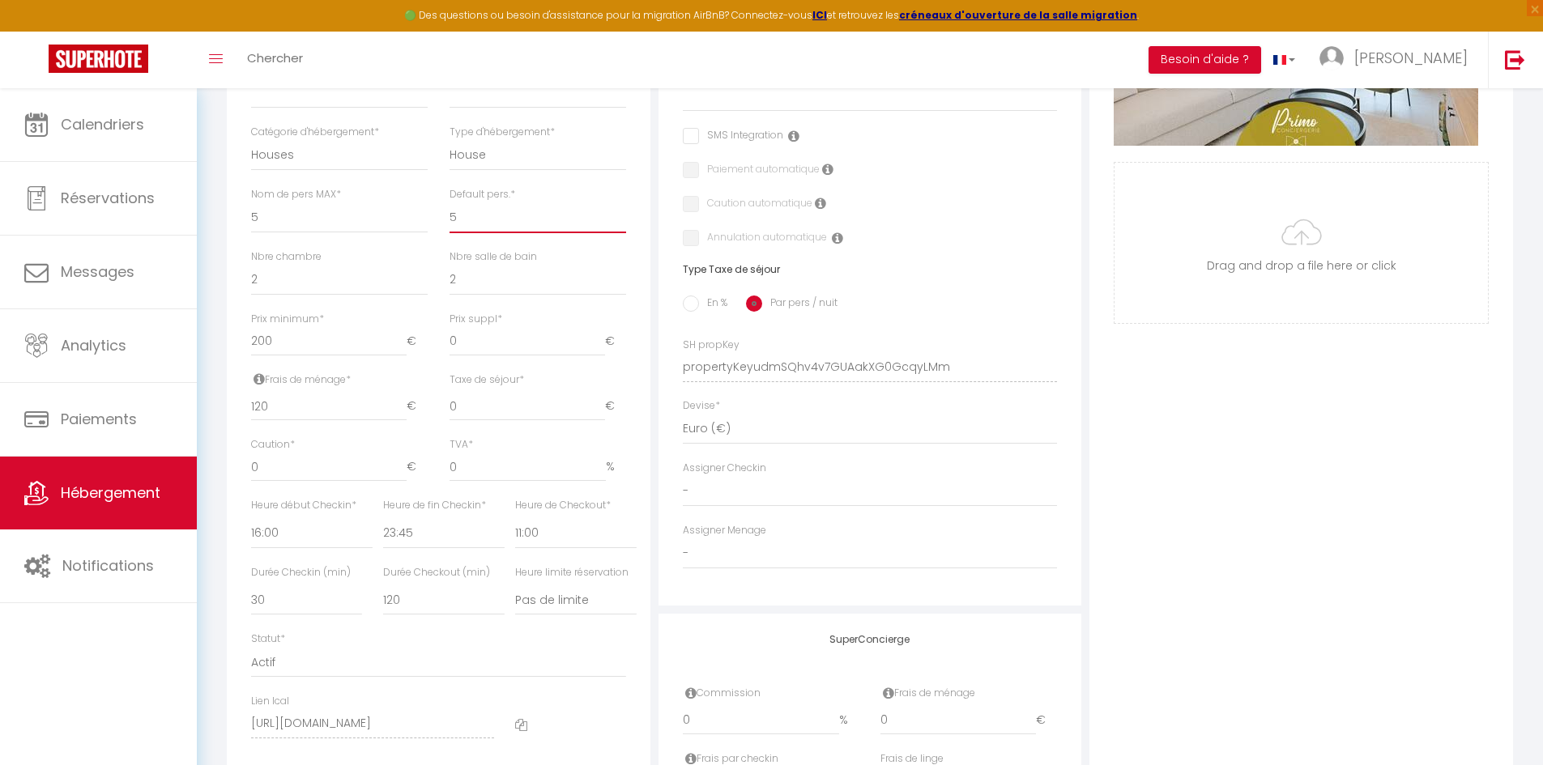
checkbox input "false"
click at [636, 240] on div "Default pers. * 1 2 3 4 5 6 7 8 9 10 11 12 13" at bounding box center [537, 218] width 198 height 62
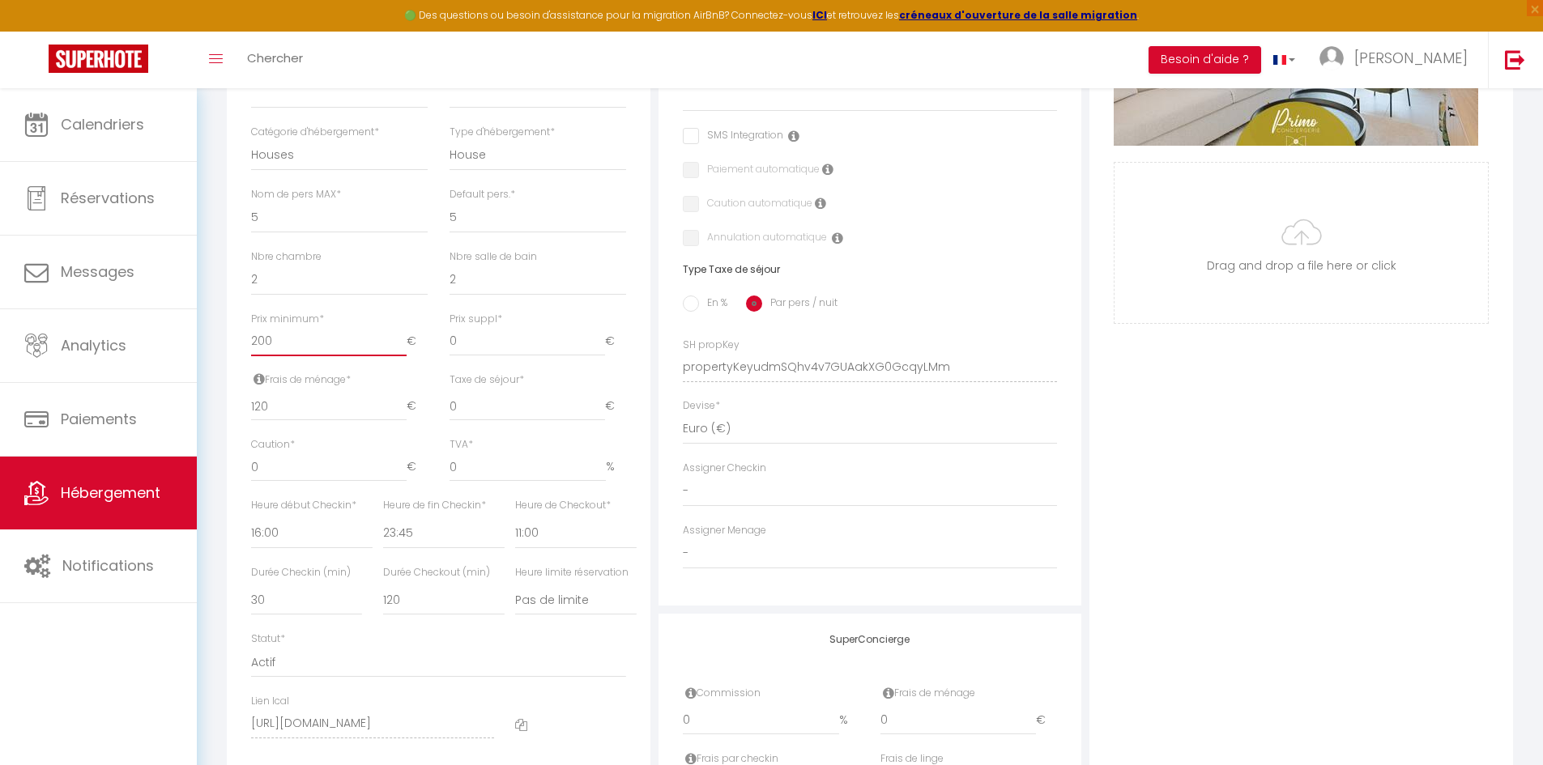
click at [342, 356] on input "200" at bounding box center [328, 341] width 155 height 29
click at [234, 359] on div "Détails Nom * Villa Familiale Marguerite & Simone - Proche Golf Prénom propriét…" at bounding box center [438, 292] width 423 height 965
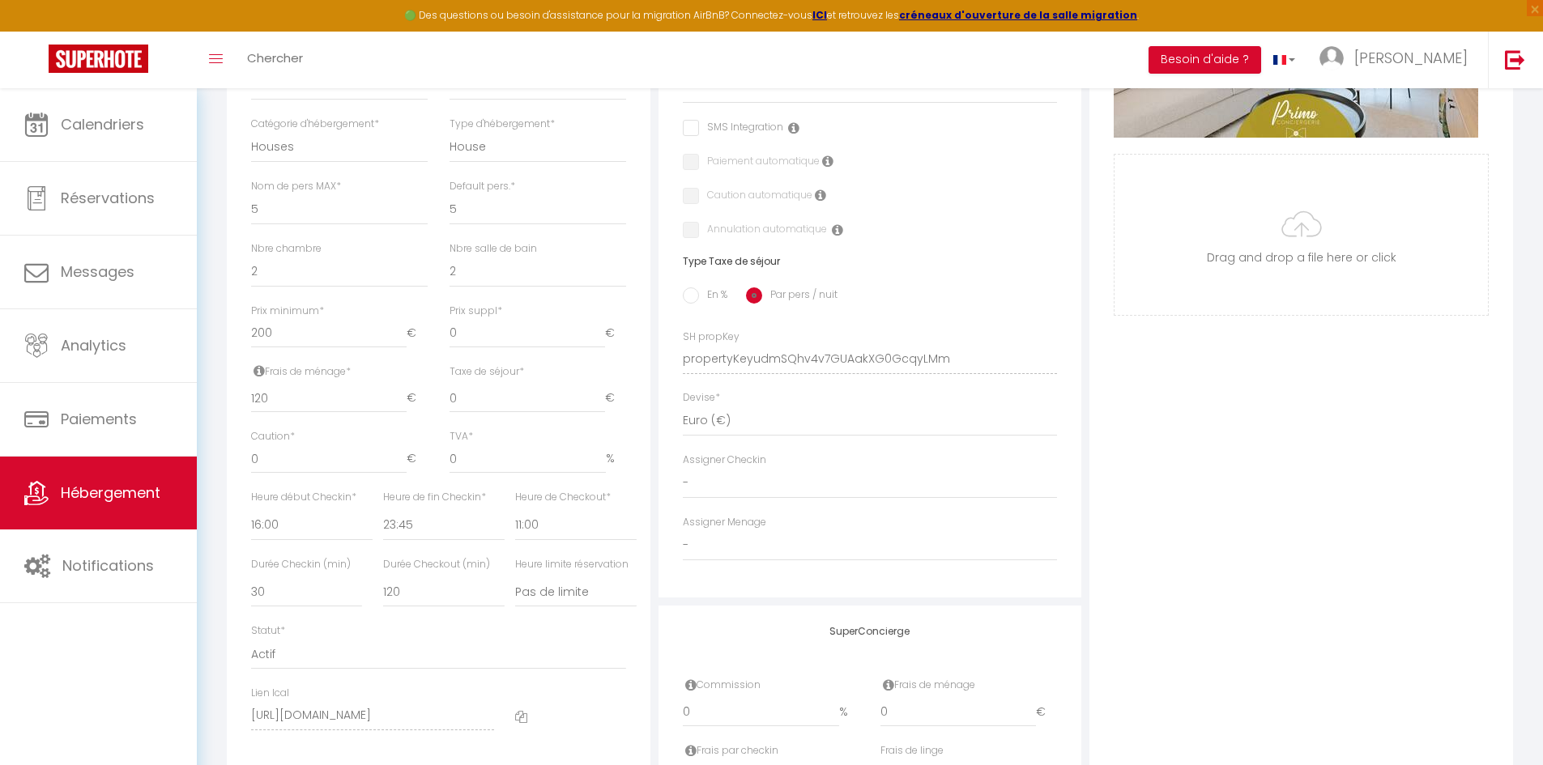
scroll to position [492, 0]
click at [472, 412] on input "0" at bounding box center [526, 397] width 155 height 29
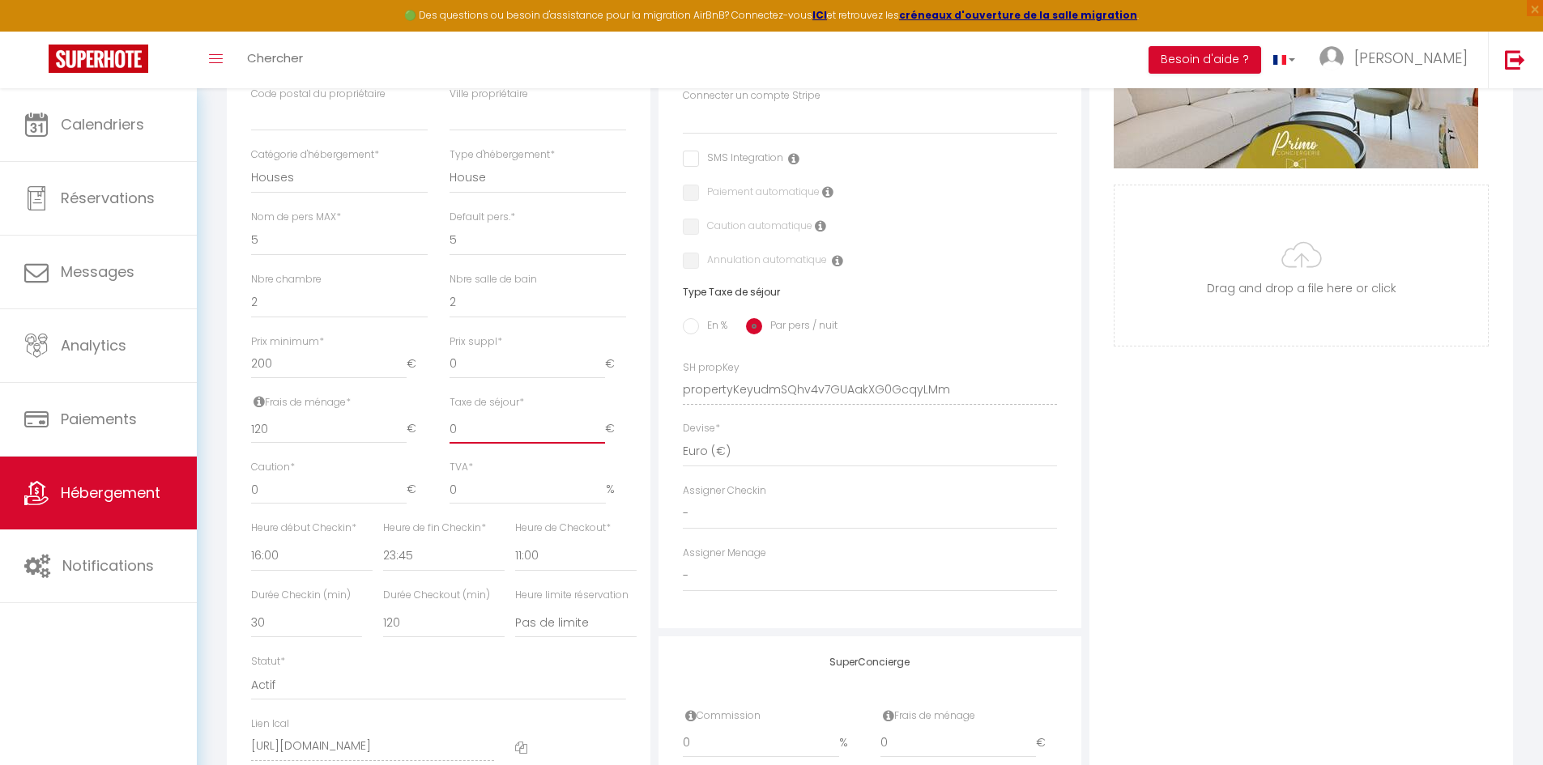
scroll to position [460, 0]
click at [693, 335] on input "En %" at bounding box center [691, 327] width 16 height 16
radio input "true"
select select
checkbox input "false"
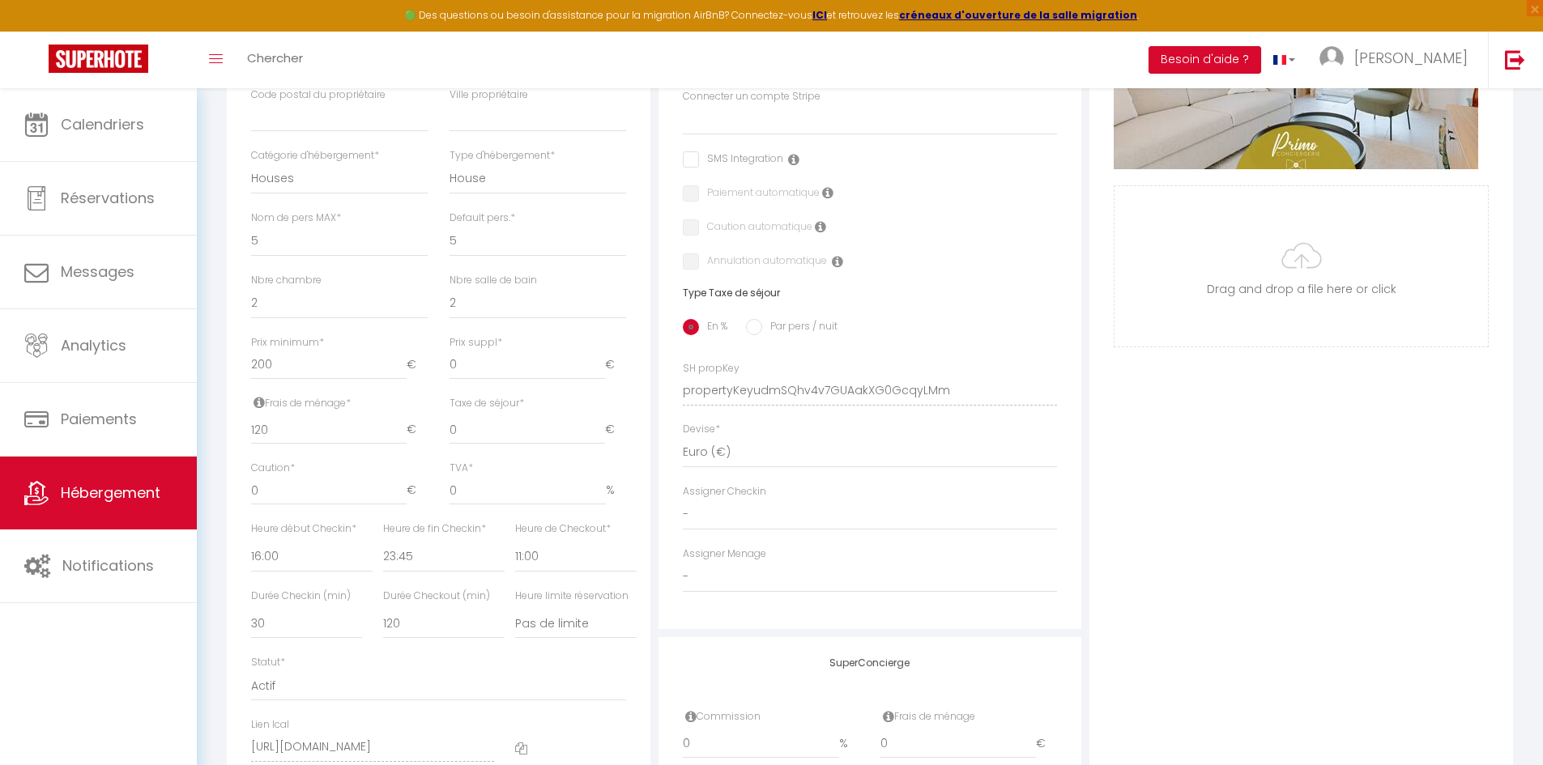
checkbox input "false"
click at [428, 445] on input "0" at bounding box center [438, 429] width 111 height 29
select select
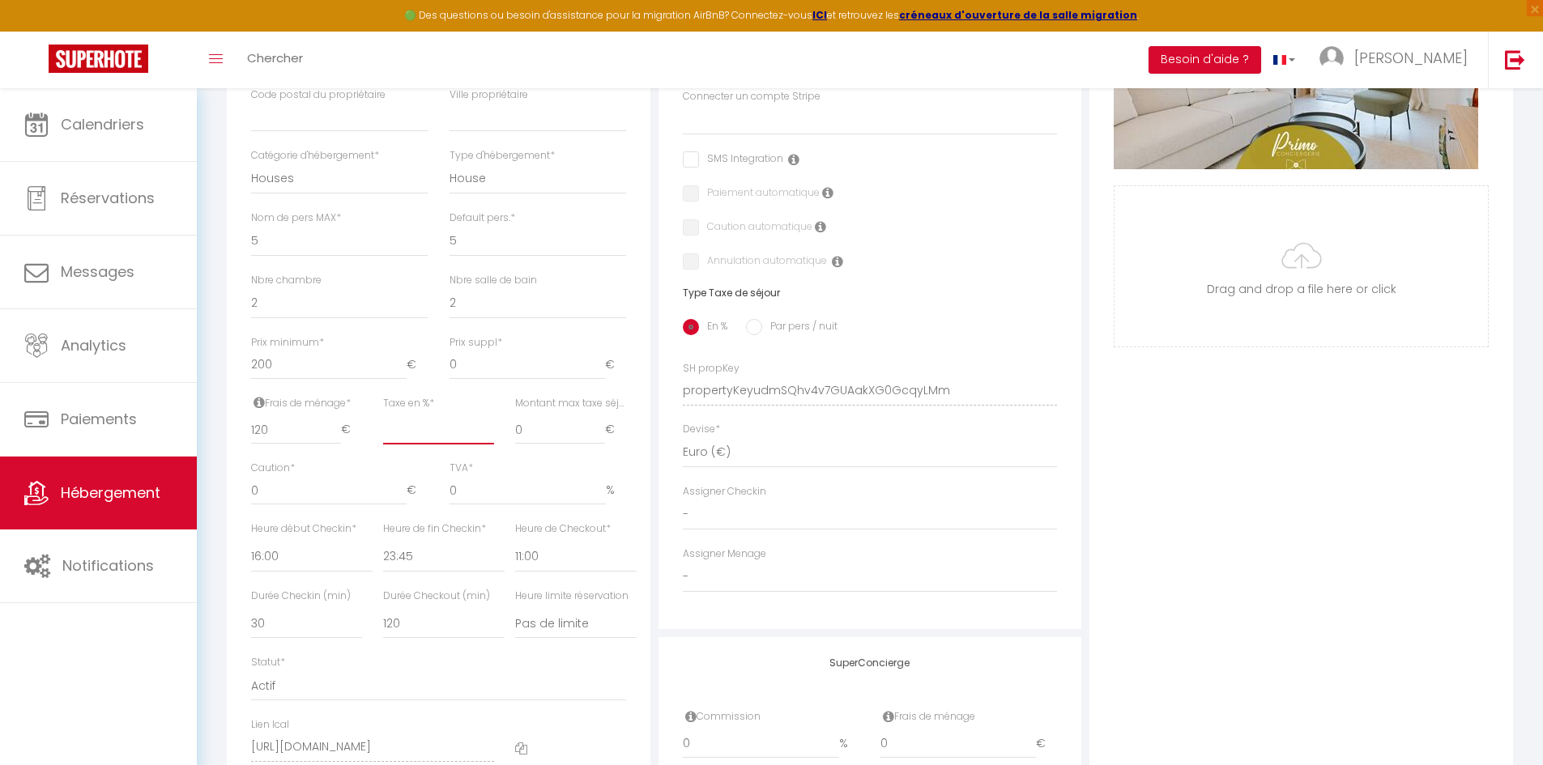
checkbox input "false"
type input "5"
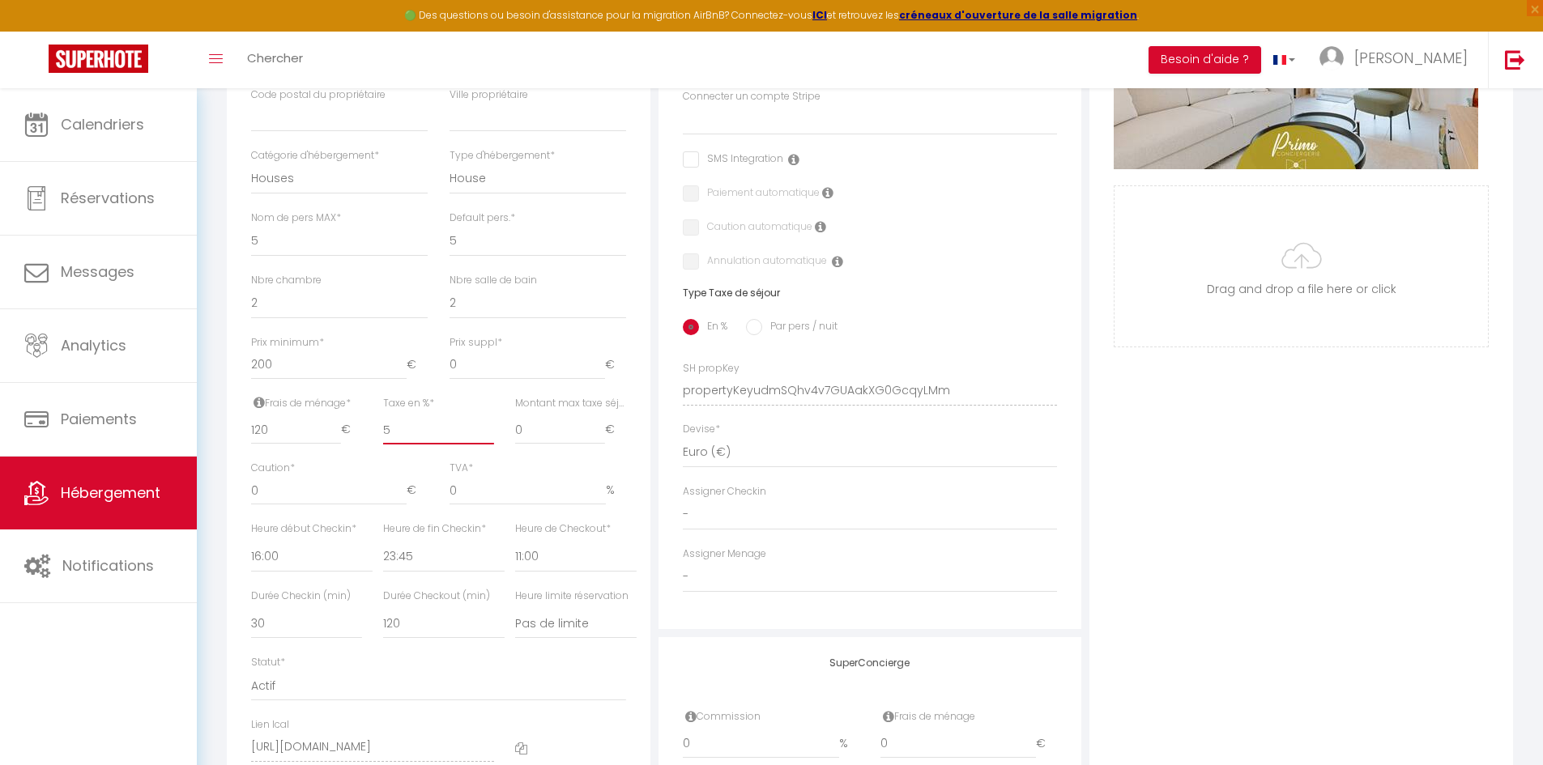
select select
checkbox input "false"
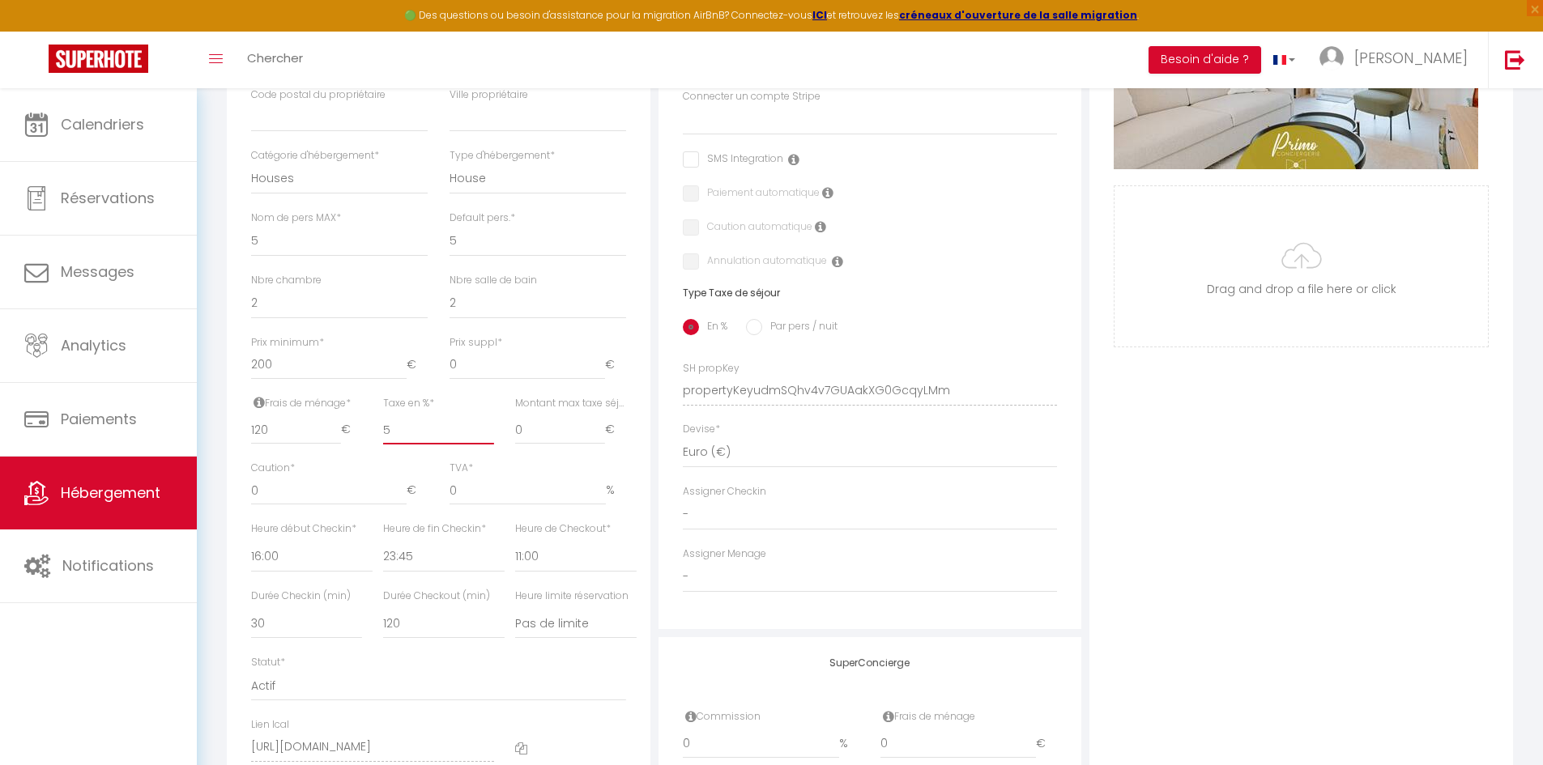
type input "5"
type input "3"
select select
checkbox input "false"
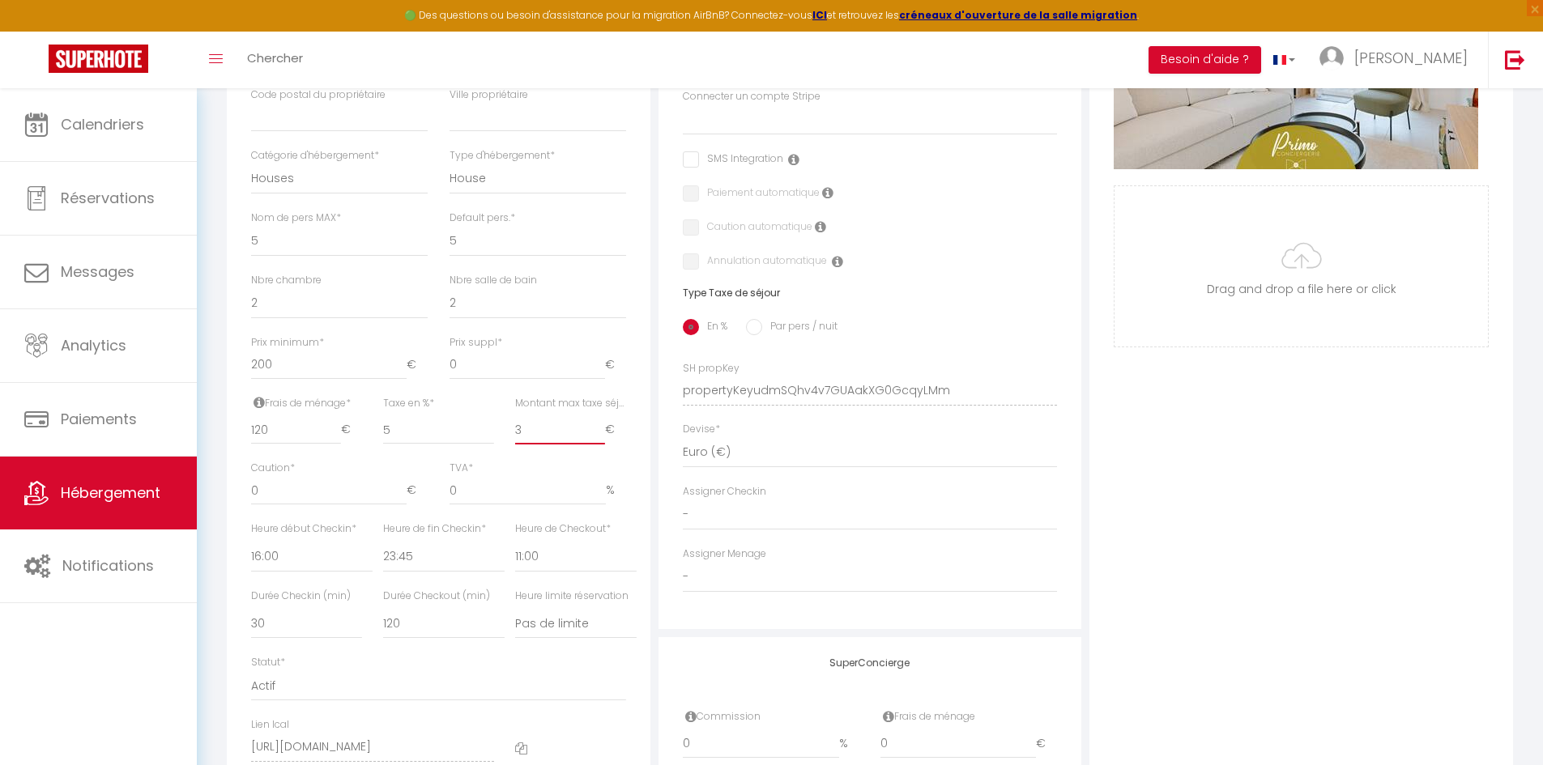
checkbox input "false"
type input "3.4"
select select
checkbox input "false"
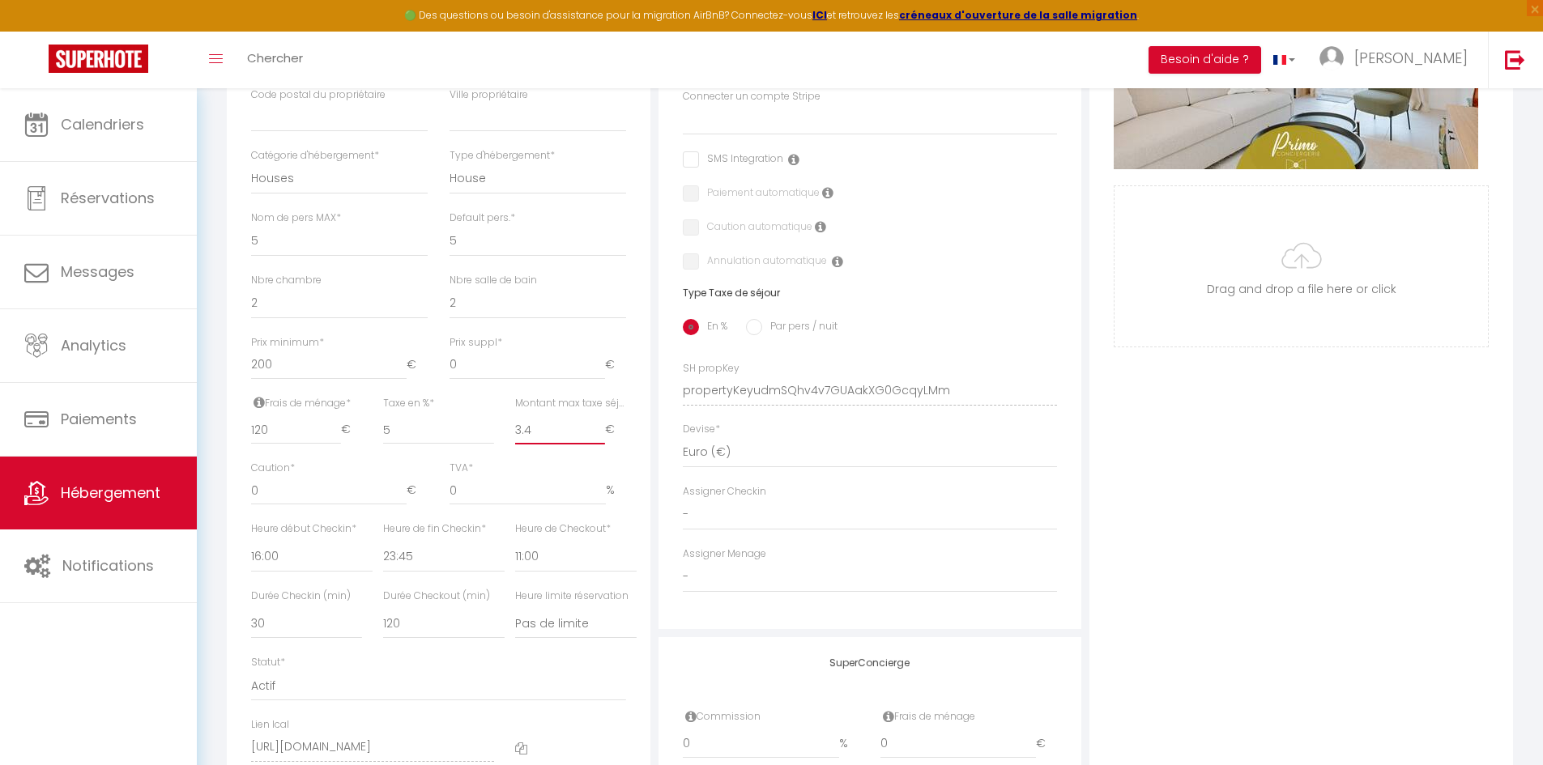
checkbox input "false"
type input "3.4"
click at [636, 438] on div "Détails Nom * Villa Familiale Marguerite & Simone - Proche Golf Prénom propriét…" at bounding box center [438, 315] width 423 height 965
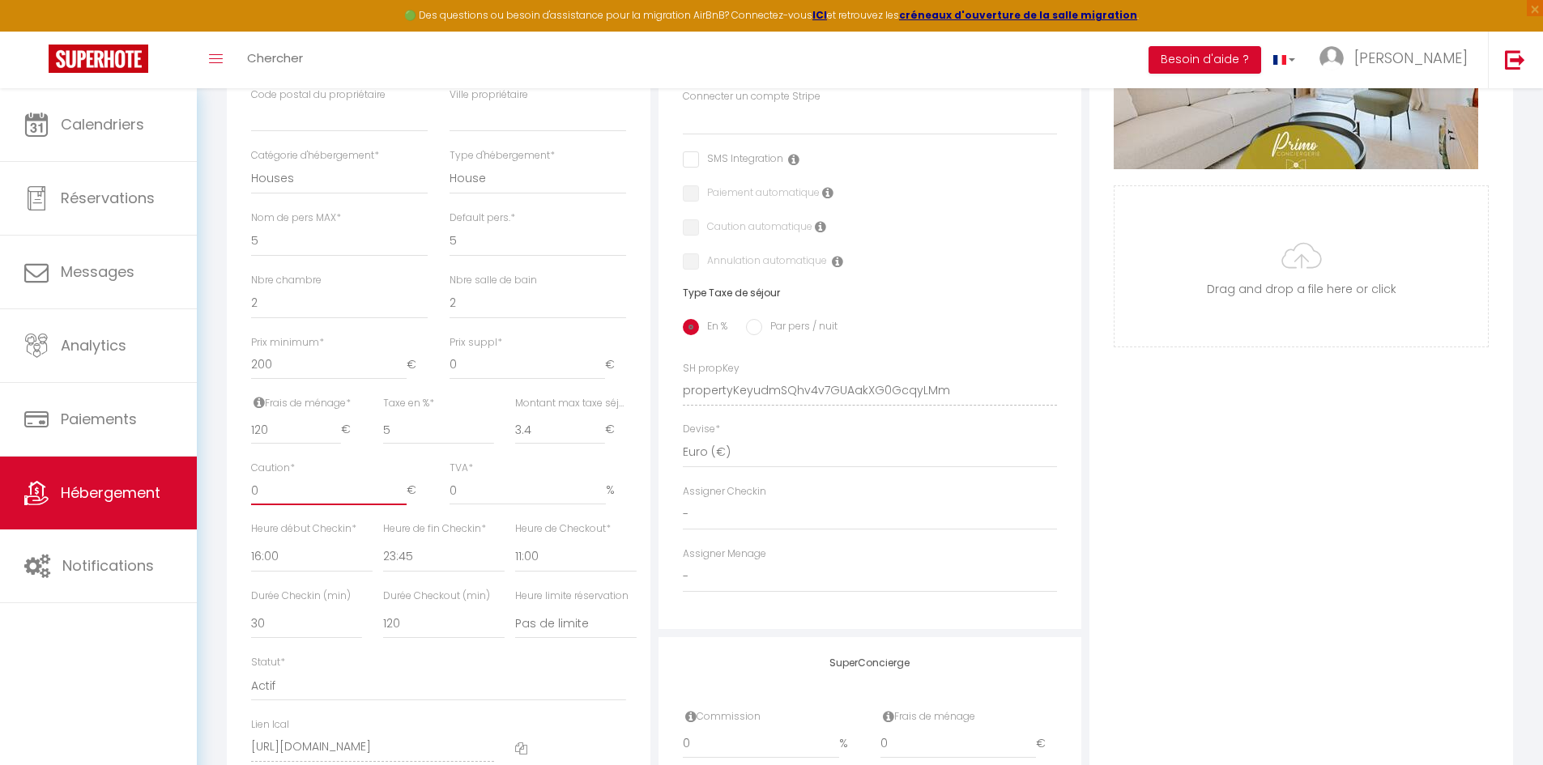
click at [338, 498] on input "0" at bounding box center [328, 490] width 155 height 29
select select
checkbox input "false"
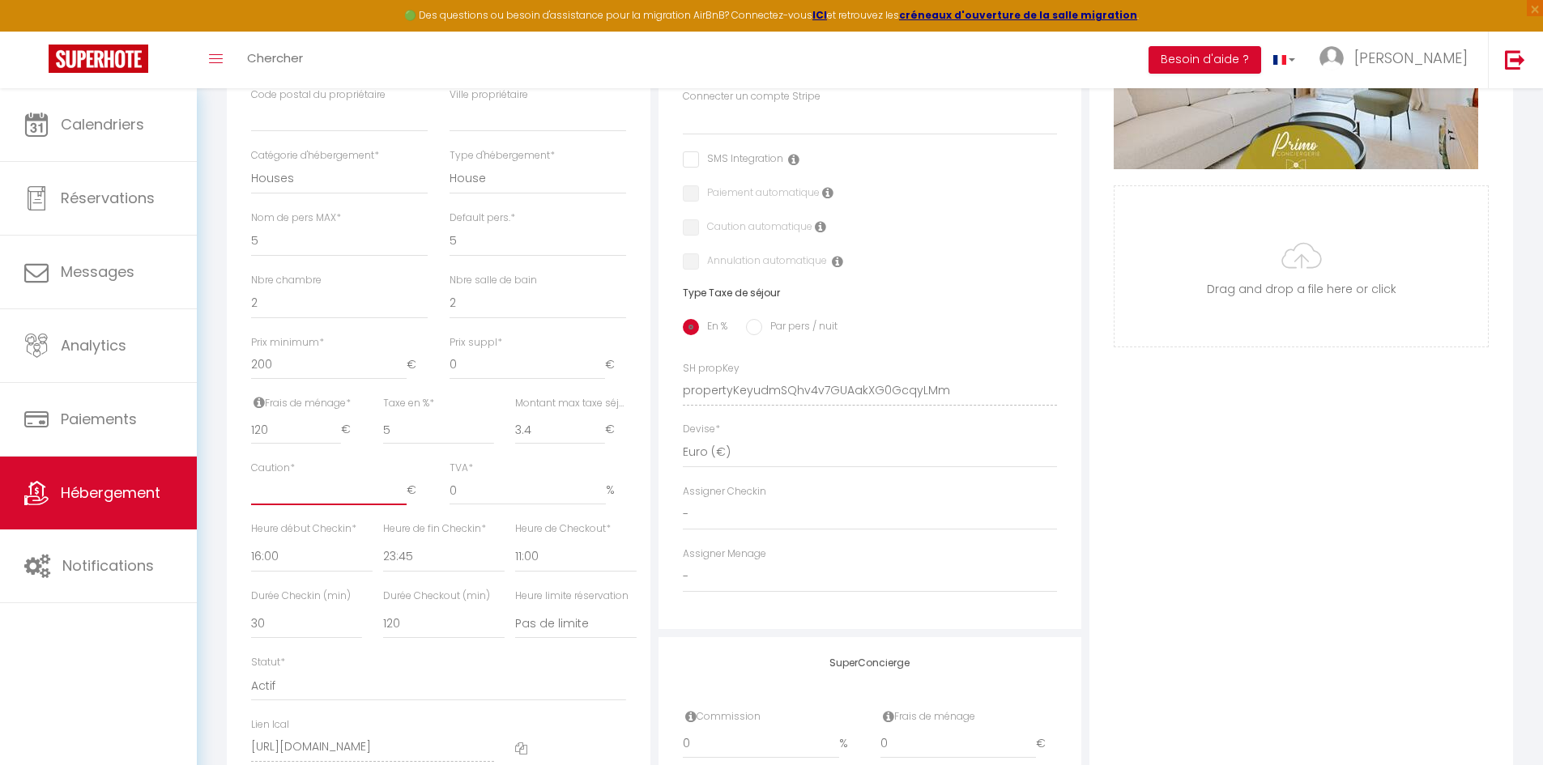
checkbox input "false"
type input "5"
select select
checkbox input "false"
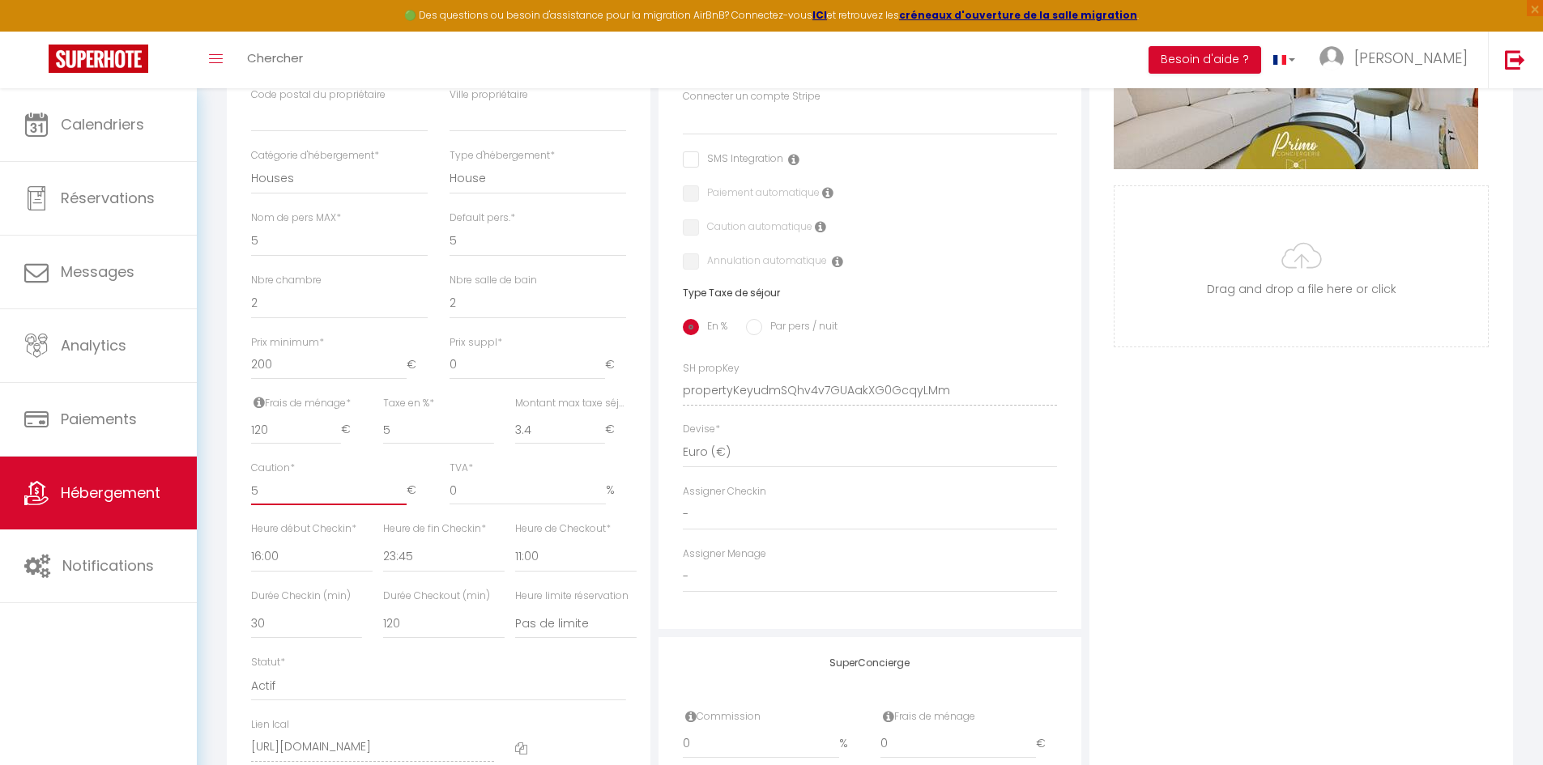
checkbox input "false"
type input "50"
select select
checkbox input "false"
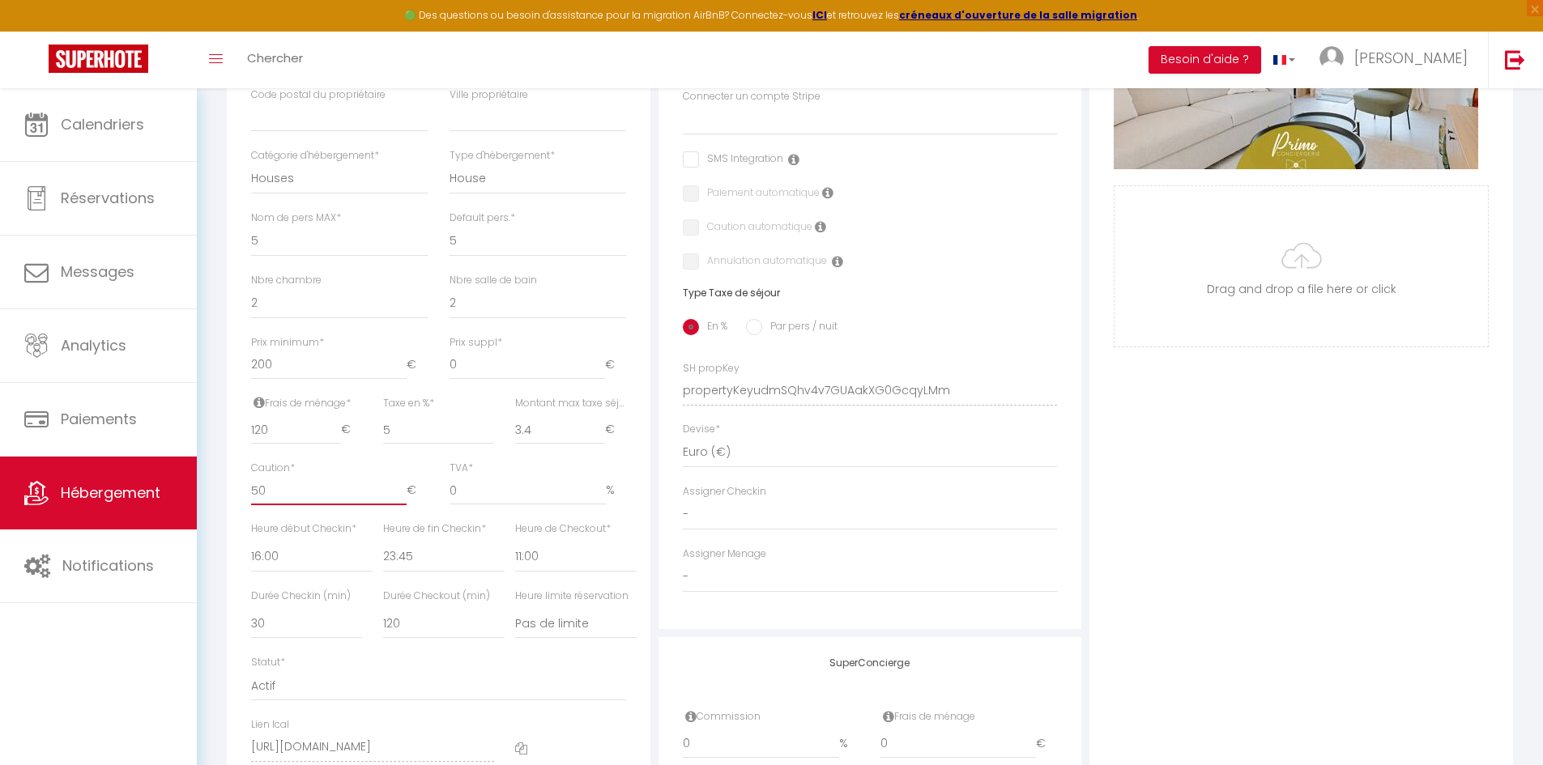
checkbox input "false"
type input "500"
select select
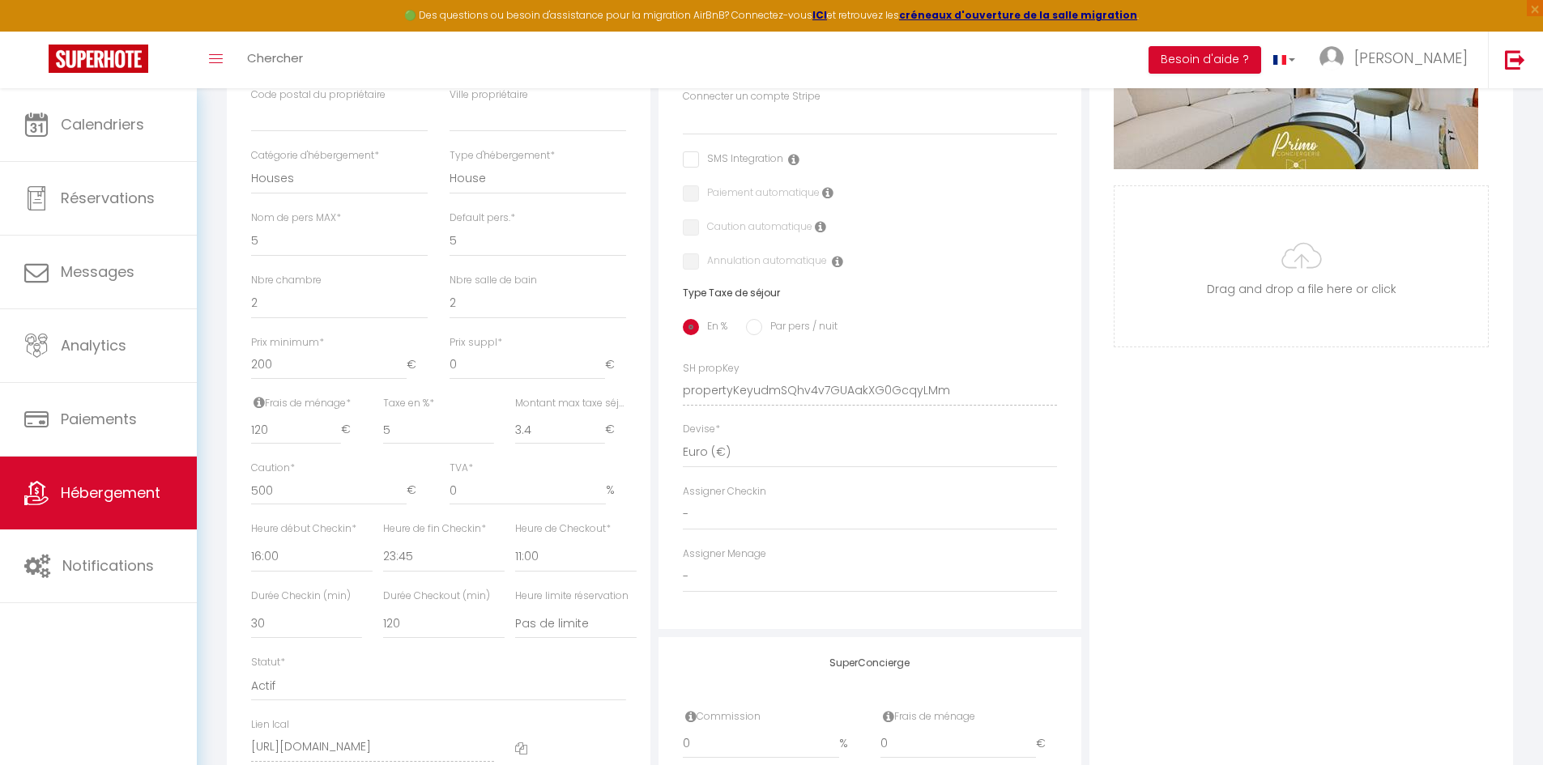
click at [631, 518] on div "TVA * 0 %" at bounding box center [537, 491] width 198 height 61
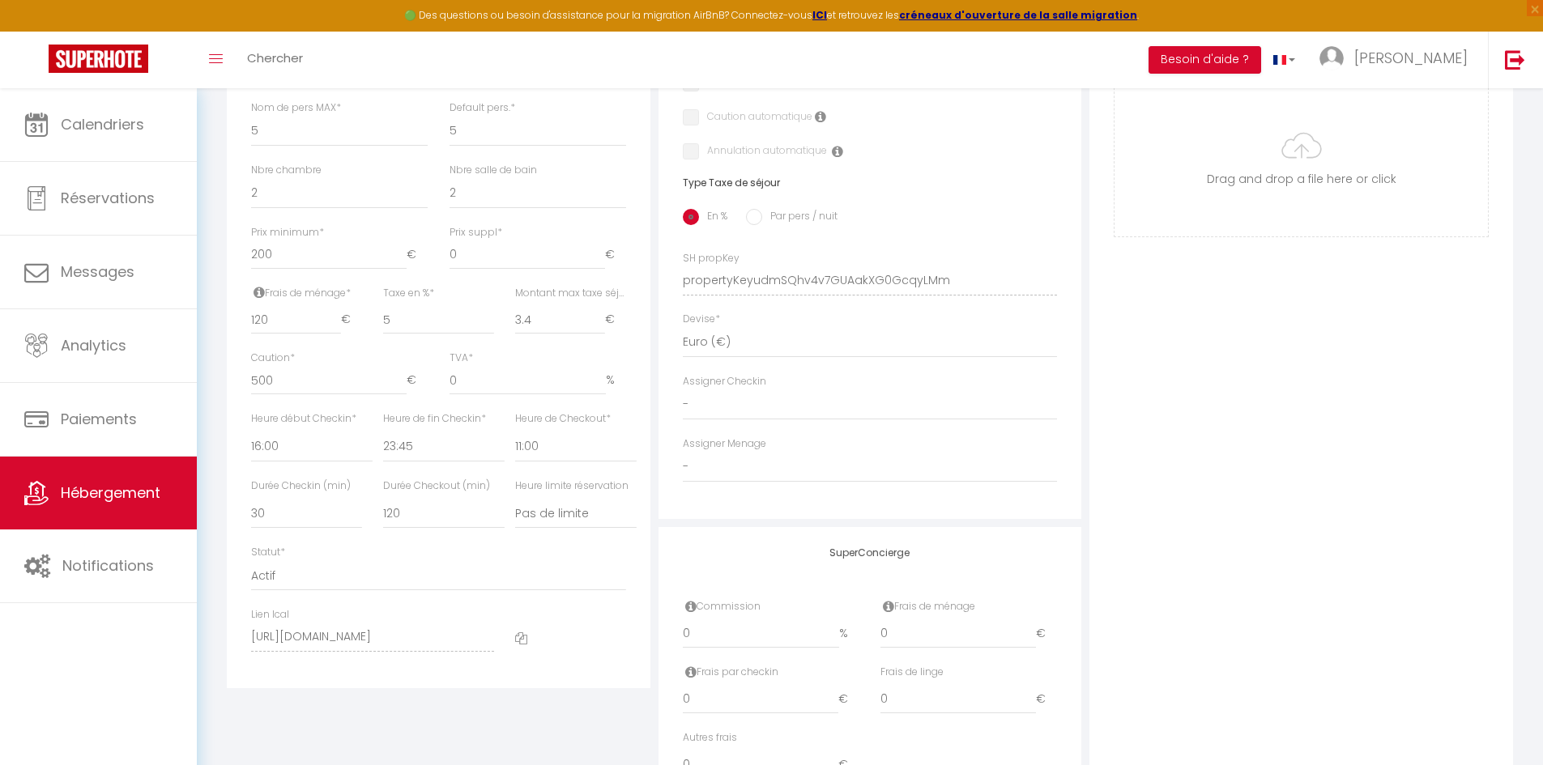
scroll to position [580, 0]
click at [574, 519] on select "Pas de limite 01:00 02:00 03:00 04:00 05:00 06:00 07:00 08:00 09:00 10:00 11:00…" at bounding box center [575, 503] width 121 height 31
click at [515, 500] on select "Pas de limite 01:00 02:00 03:00 04:00 05:00 06:00 07:00 08:00 09:00 10:00 11:00…" at bounding box center [575, 503] width 121 height 31
click at [636, 453] on select "00:00 00:15 00:30 00:45 01:00 01:15 01:30 01:45 02:00 02:15 02:30 02:45 03:00" at bounding box center [575, 437] width 121 height 31
click at [649, 488] on div "Détails Nom * Villa Familiale Marguerite & Simone - Proche Golf Prénom propriét…" at bounding box center [438, 195] width 423 height 965
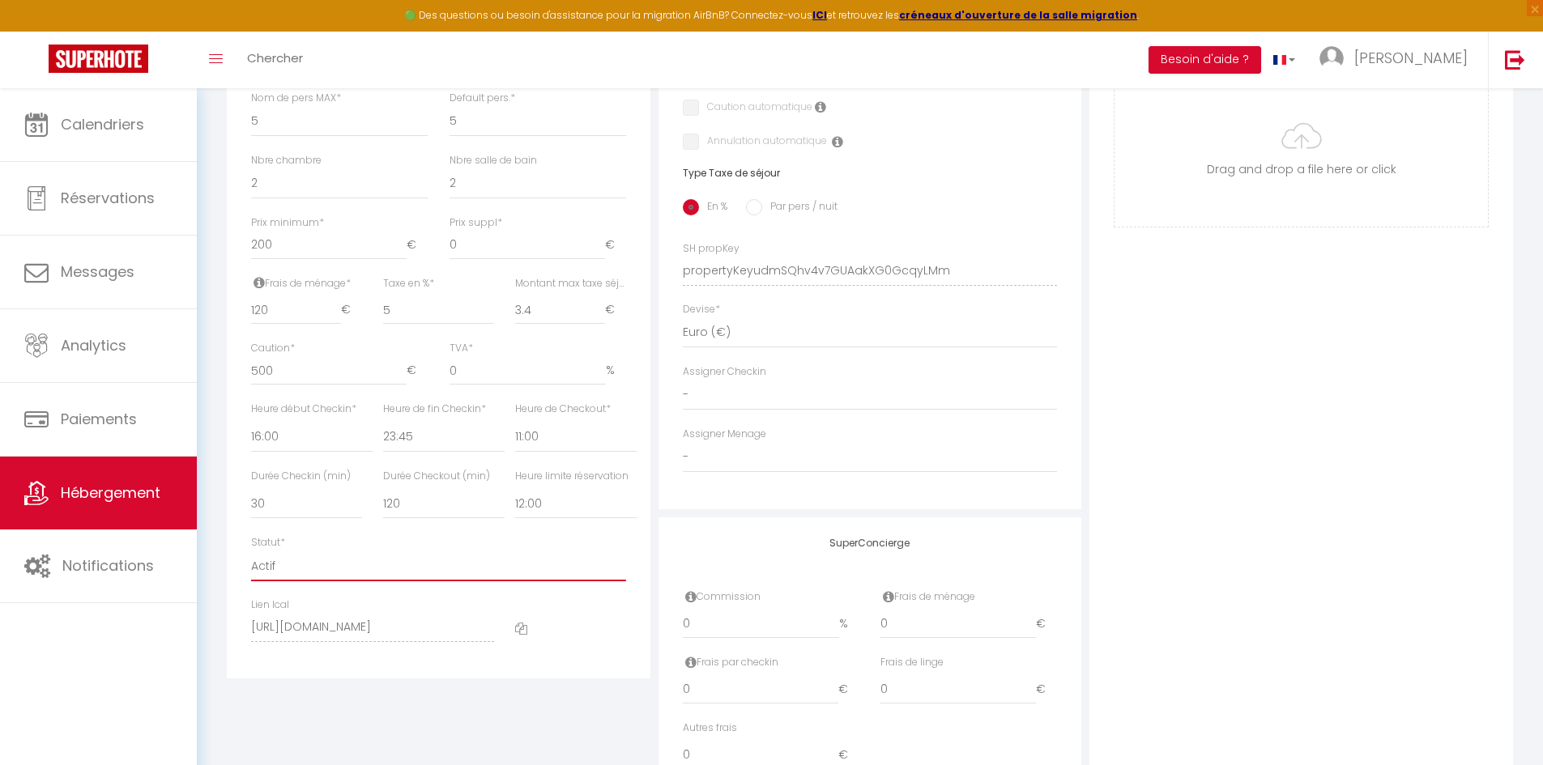
click at [288, 578] on select "Actif Pas actif" at bounding box center [438, 566] width 375 height 31
click at [599, 628] on div at bounding box center [570, 628] width 132 height 61
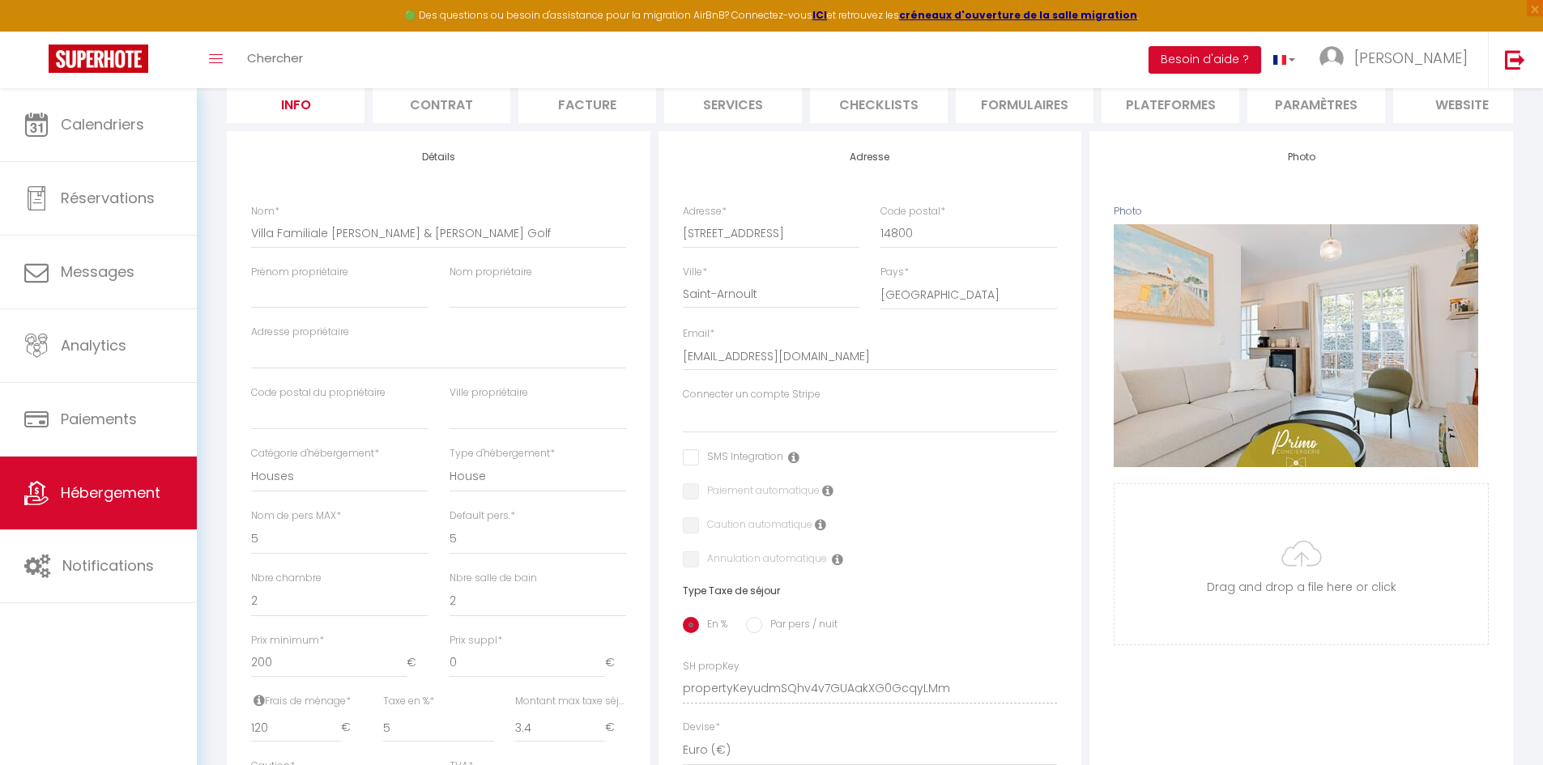
scroll to position [155, 0]
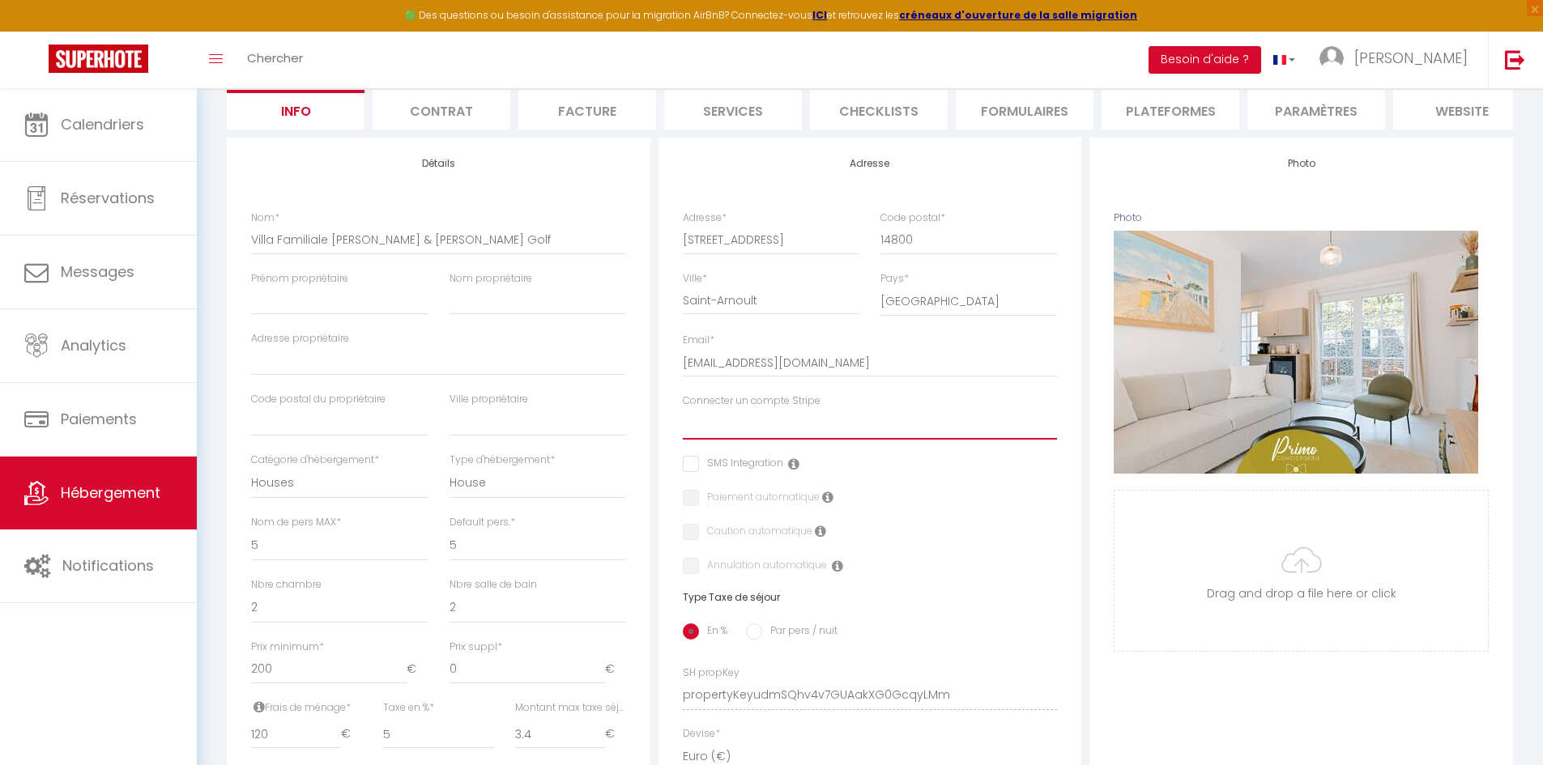
click at [737, 438] on select "Compte CFC BENSIMHON - Villa Marguerite" at bounding box center [870, 424] width 375 height 31
click at [683, 421] on select "Compte CFC BENSIMHON - Villa Marguerite" at bounding box center [870, 424] width 375 height 31
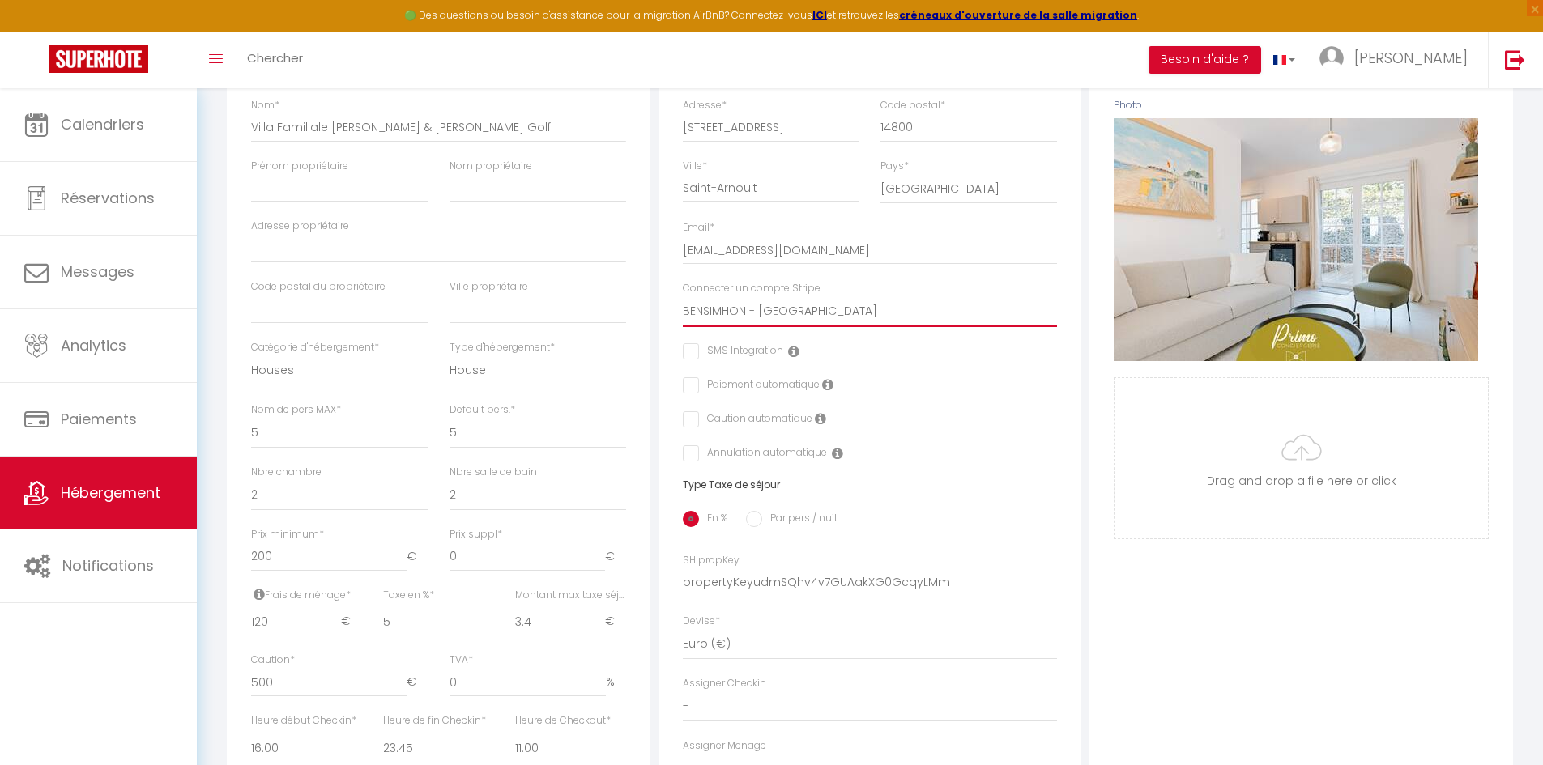
scroll to position [274, 0]
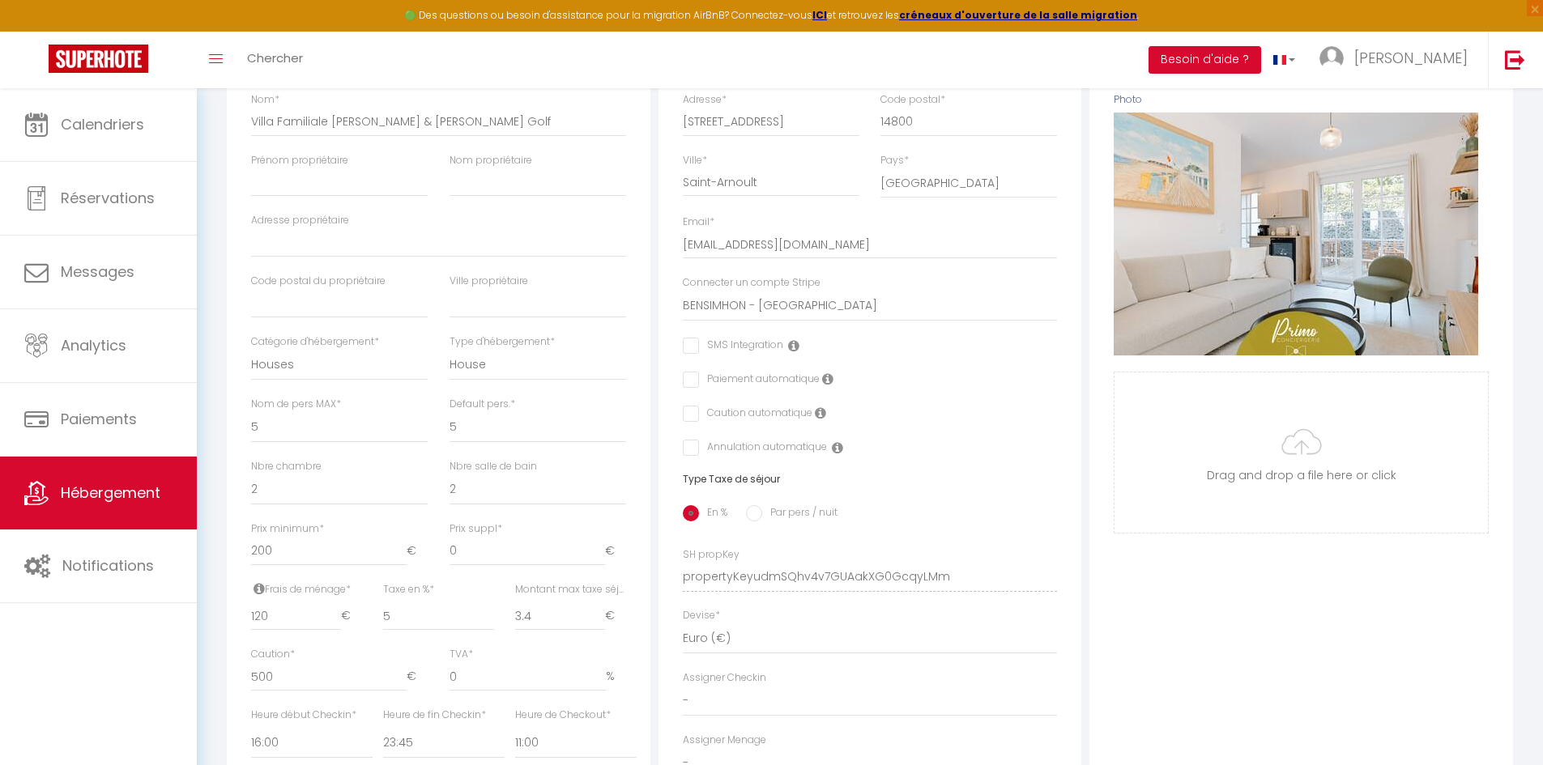
click at [696, 354] on input "checkbox" at bounding box center [733, 346] width 100 height 16
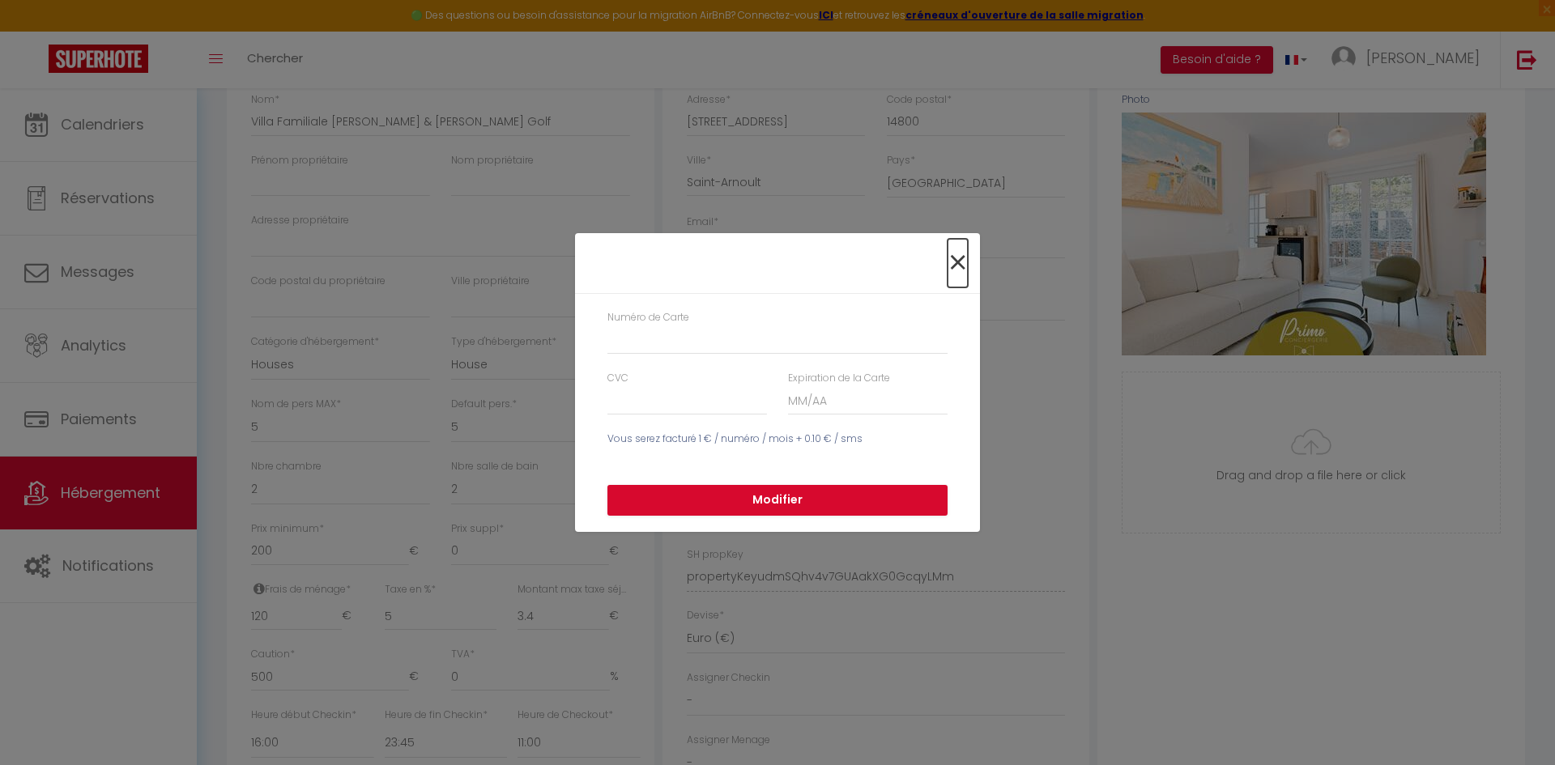
click at [952, 263] on span "×" at bounding box center [957, 263] width 20 height 49
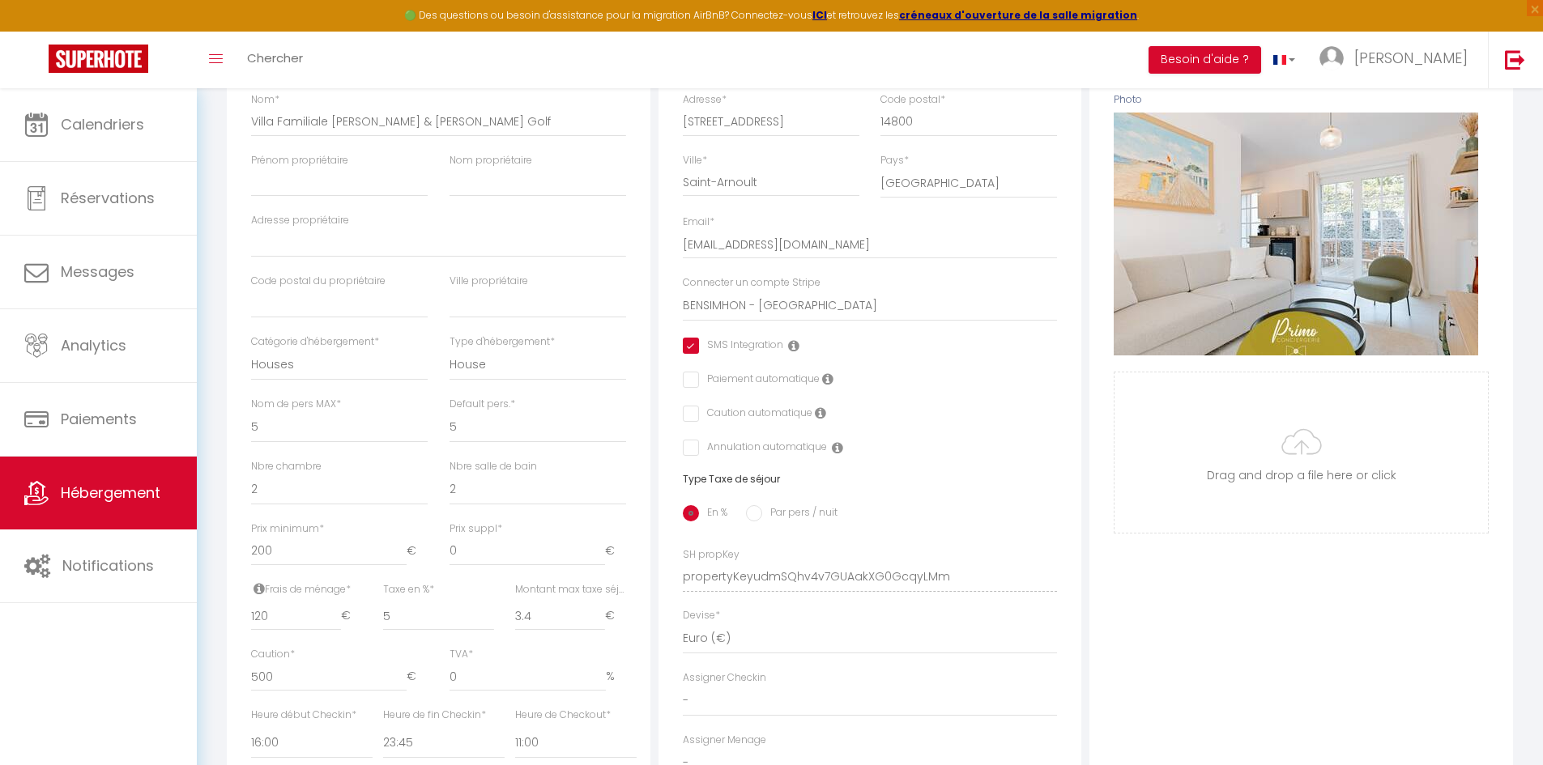
click at [692, 354] on input "checkbox" at bounding box center [733, 346] width 100 height 16
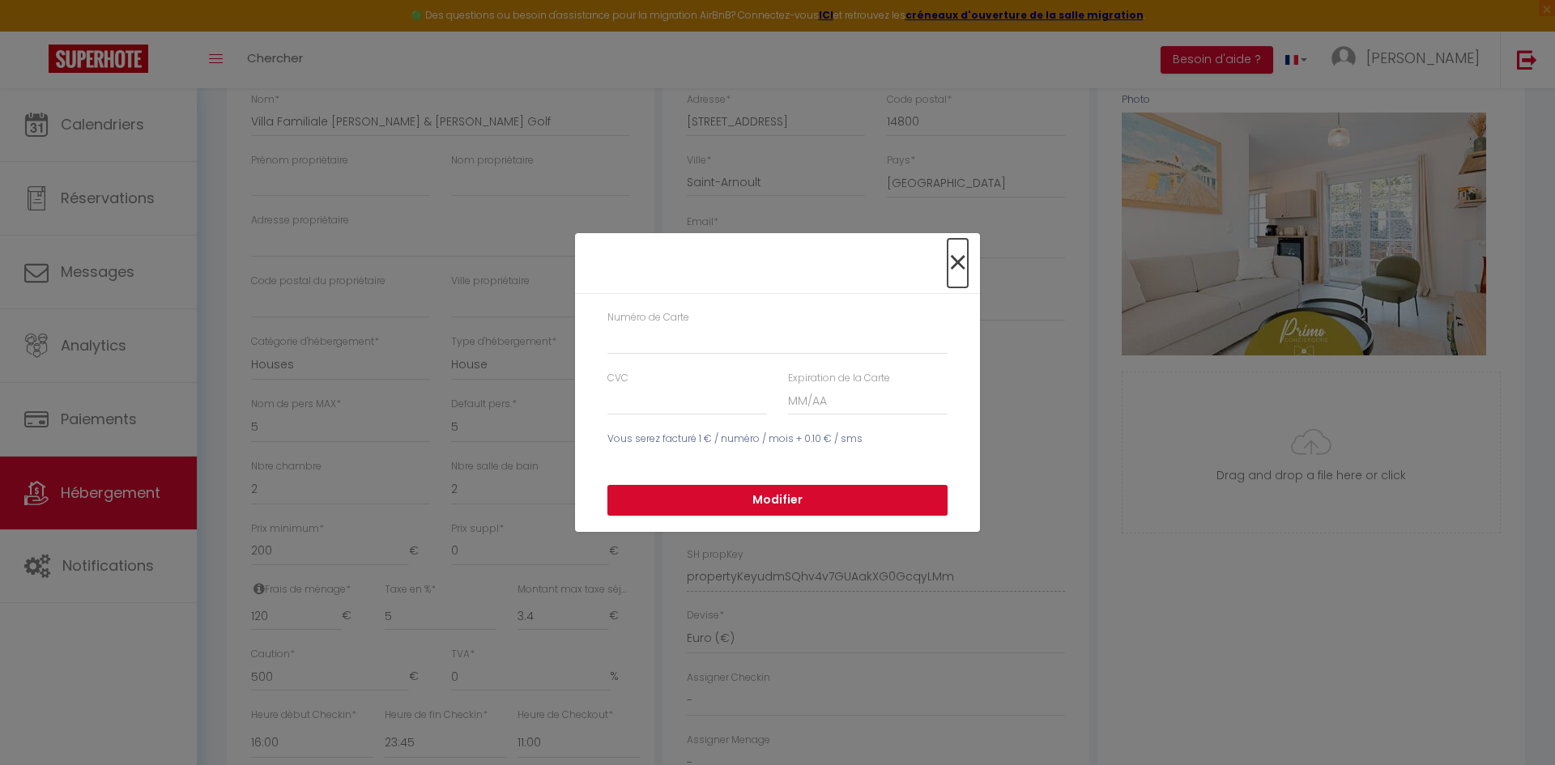
click at [949, 263] on span "×" at bounding box center [957, 263] width 20 height 49
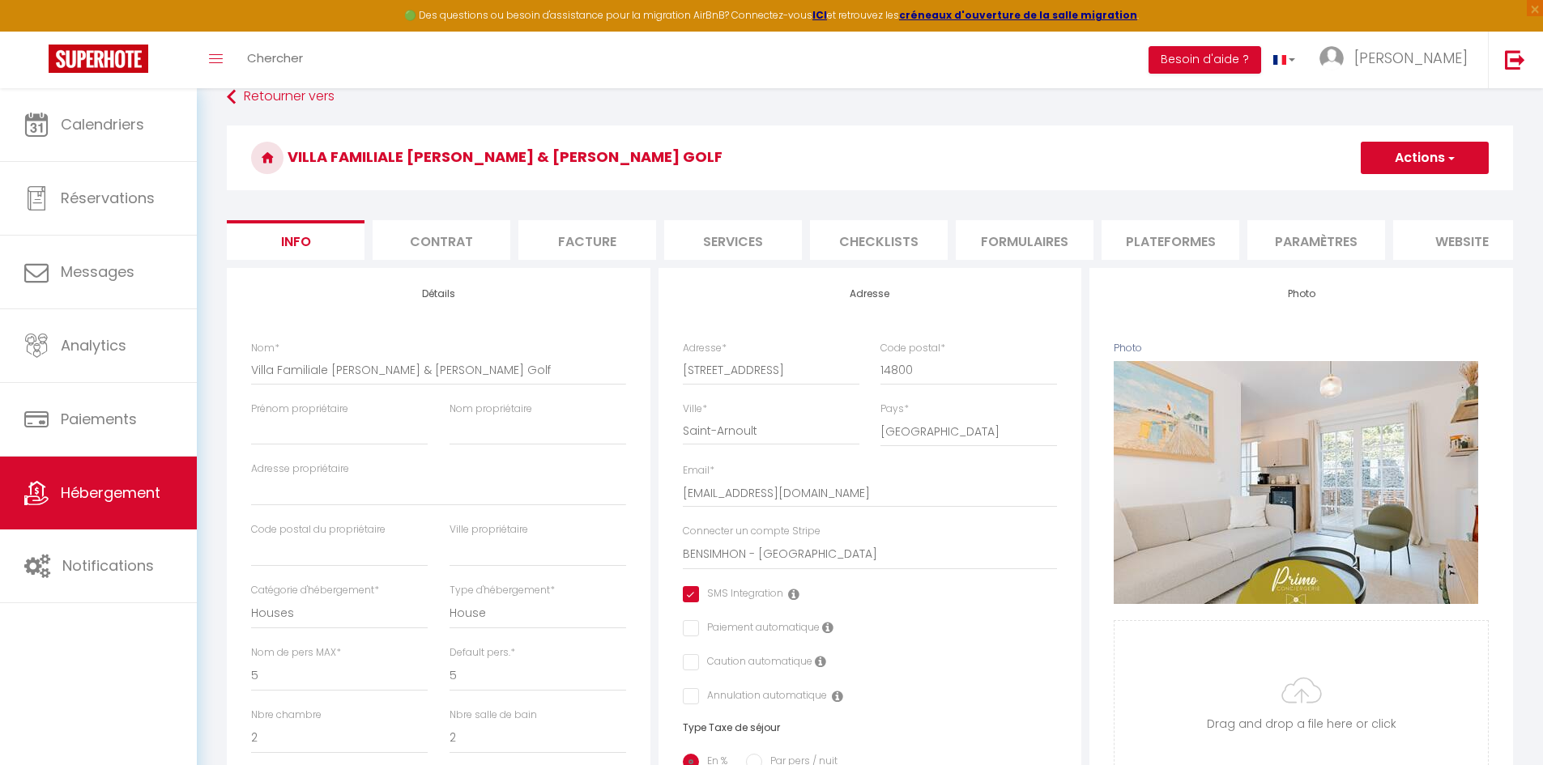
scroll to position [0, 0]
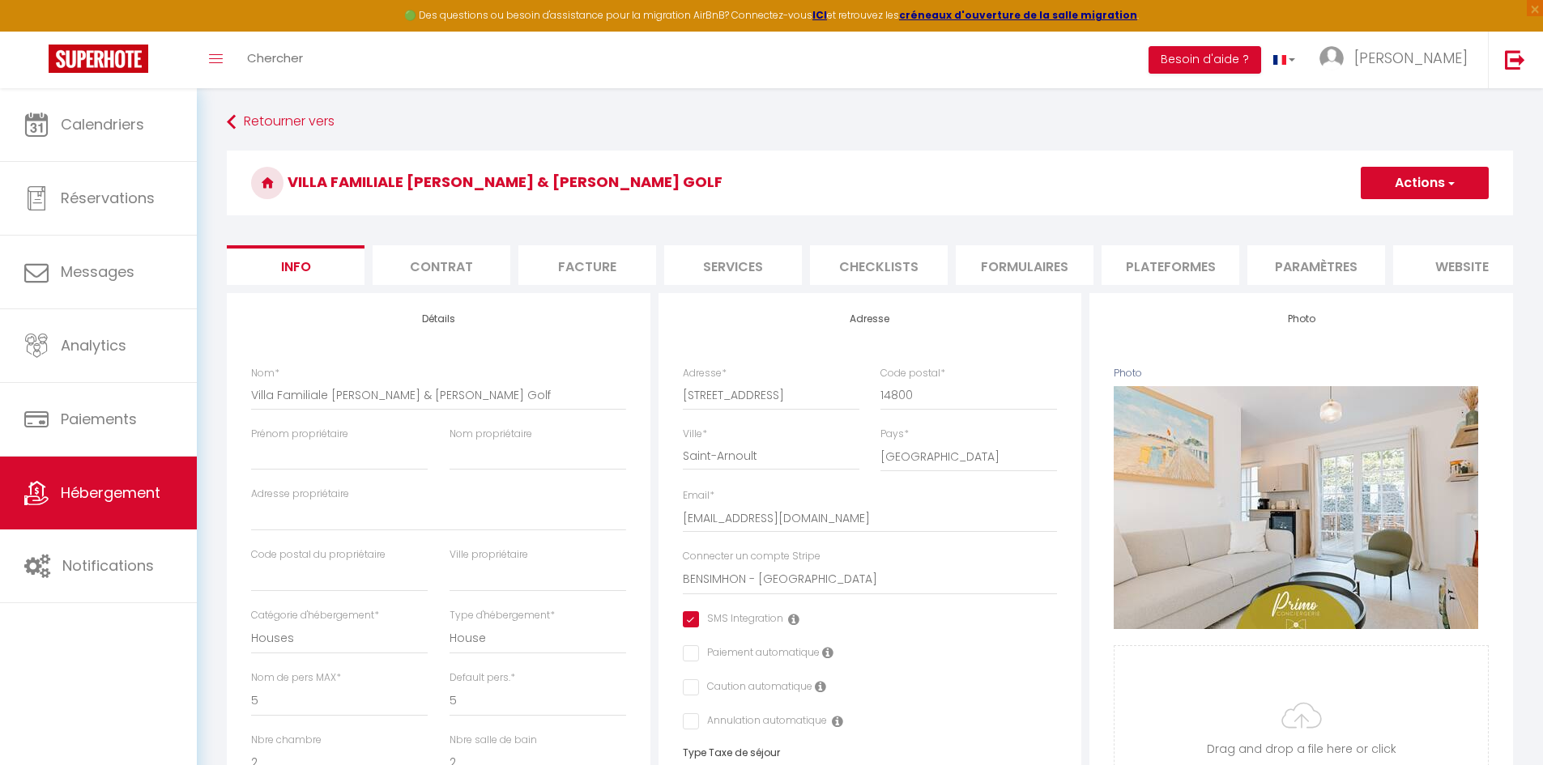
click at [1445, 187] on span "button" at bounding box center [1450, 183] width 11 height 16
click at [1390, 216] on input "Enregistrer" at bounding box center [1360, 219] width 60 height 16
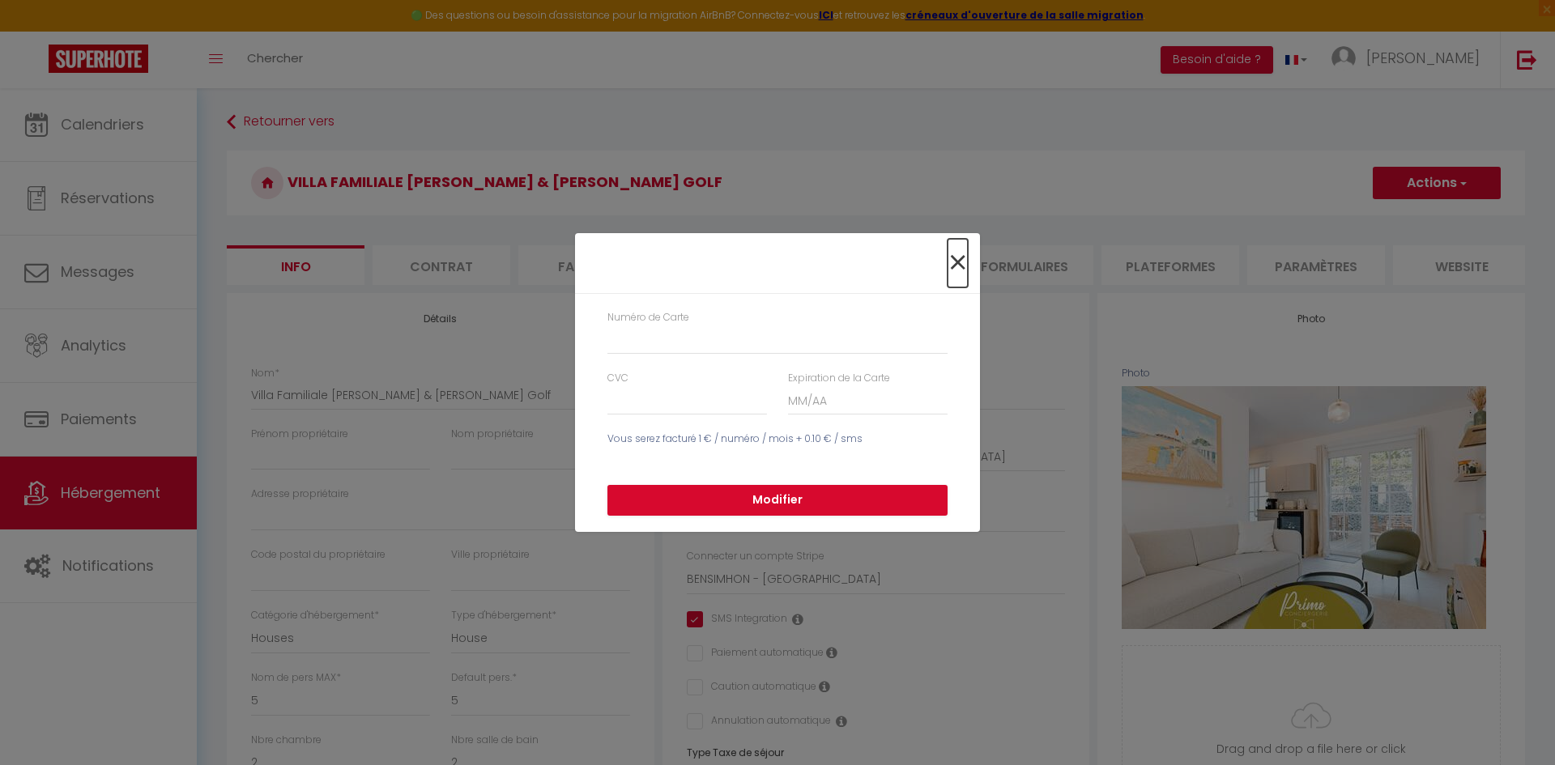
click at [956, 264] on span "×" at bounding box center [957, 263] width 20 height 49
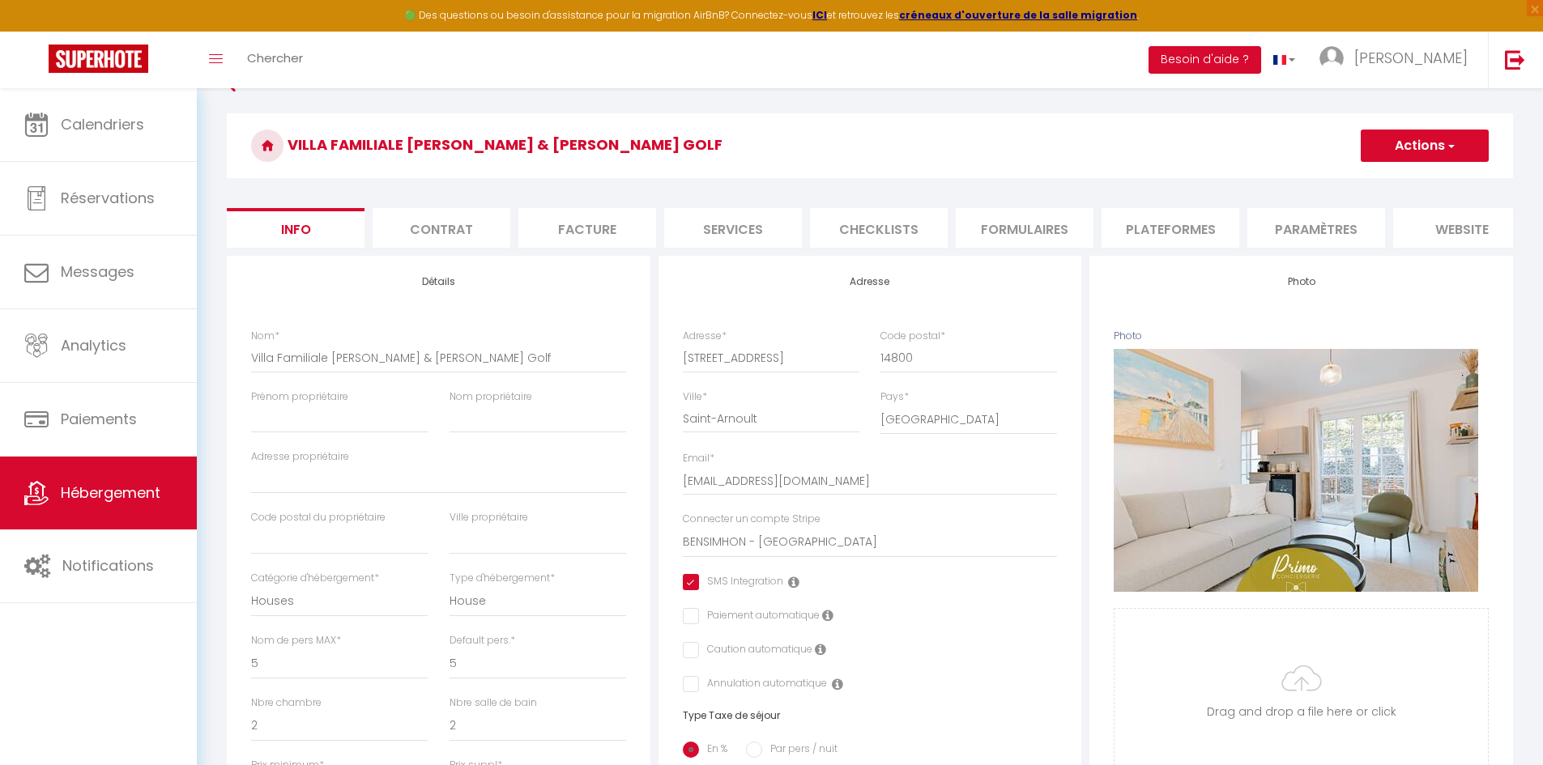
scroll to position [36, 0]
click at [689, 591] on input "checkbox" at bounding box center [733, 583] width 100 height 16
click at [1411, 144] on button "Actions" at bounding box center [1424, 146] width 128 height 32
click at [1384, 178] on input "Enregistrer" at bounding box center [1360, 182] width 60 height 16
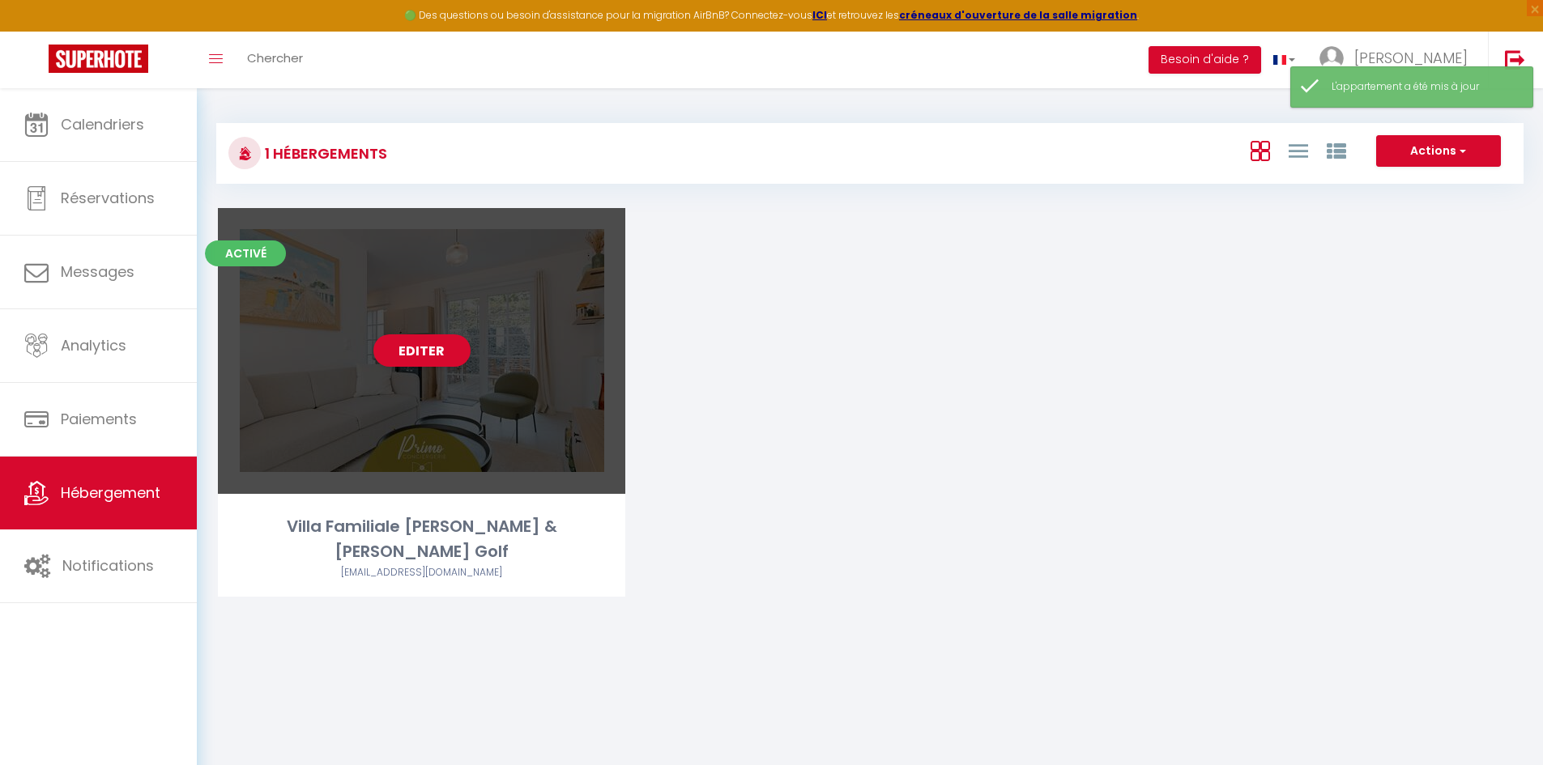
click at [471, 336] on div "Editer" at bounding box center [421, 351] width 407 height 286
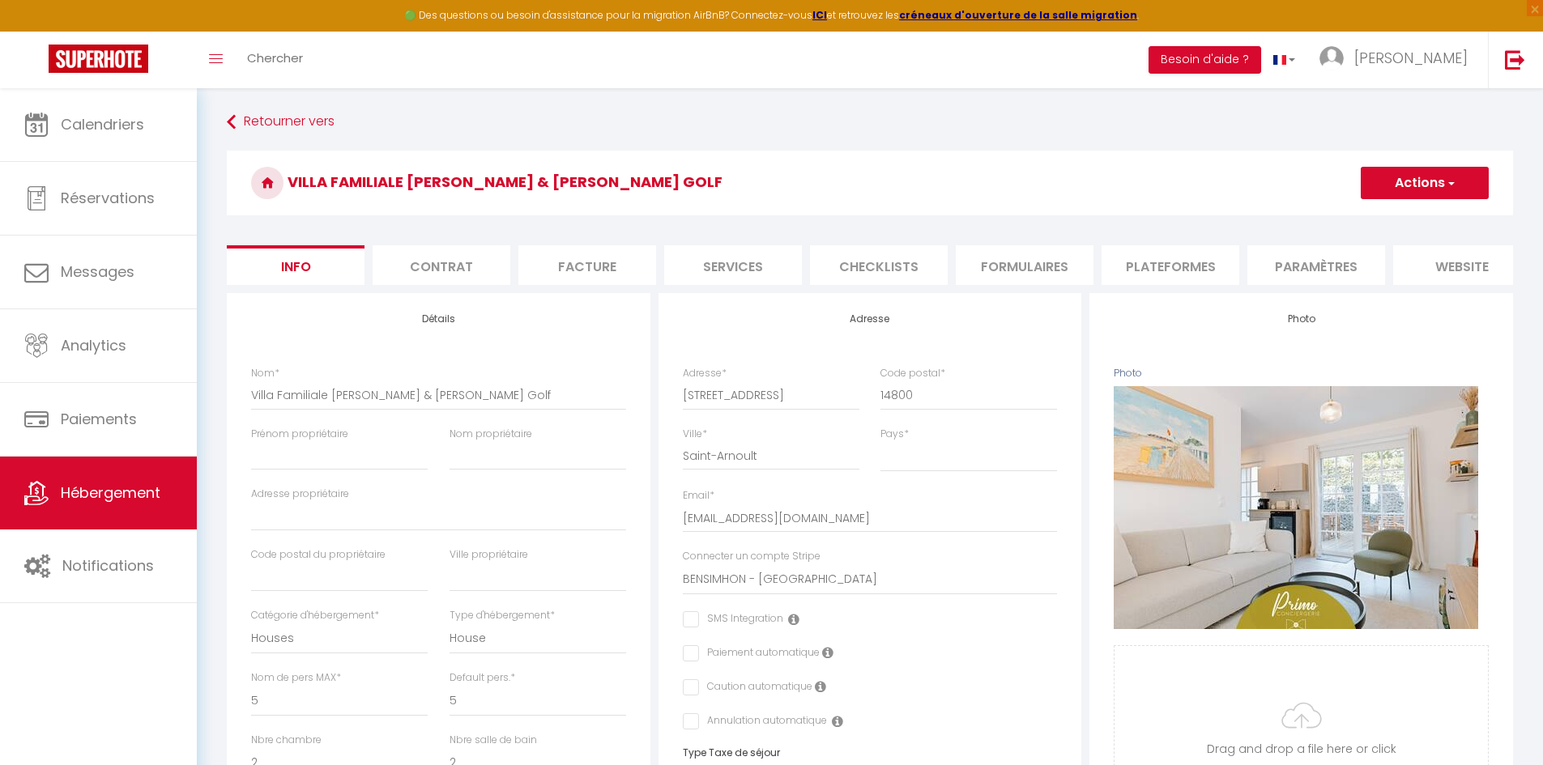
click at [485, 266] on li "Contrat" at bounding box center [441, 265] width 138 height 40
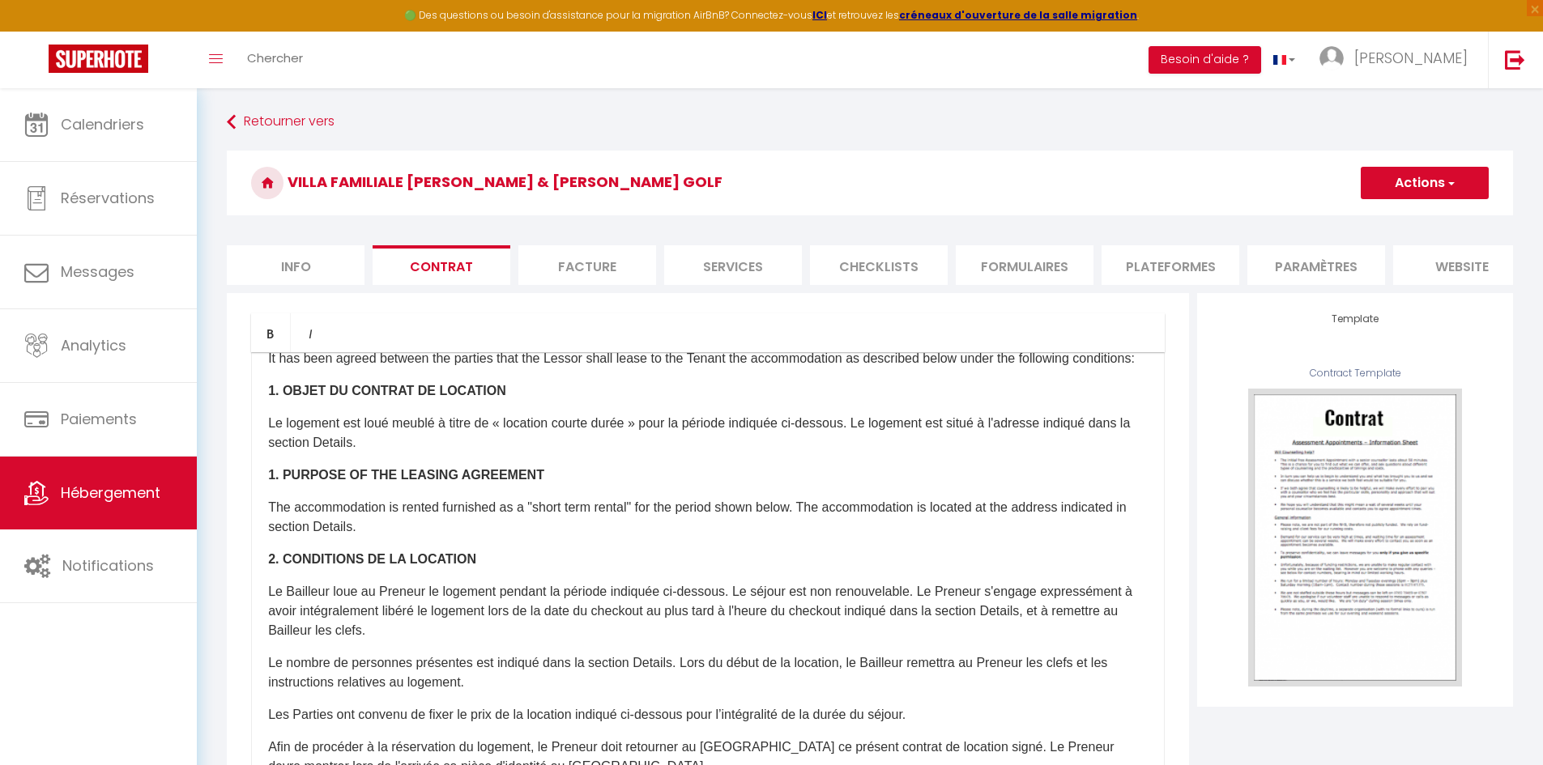
scroll to position [47, 0]
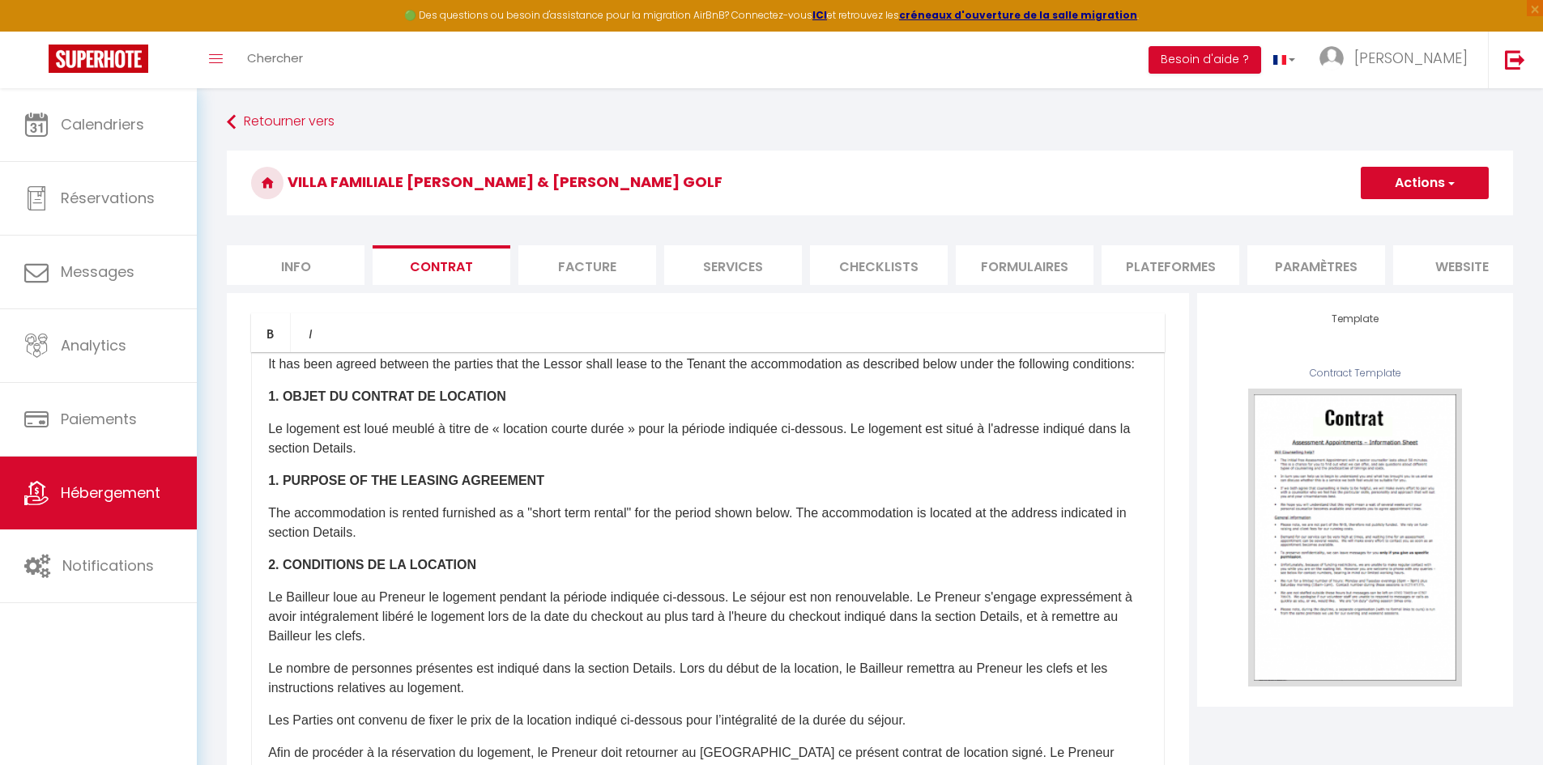
click at [581, 265] on li "Facture" at bounding box center [587, 265] width 138 height 40
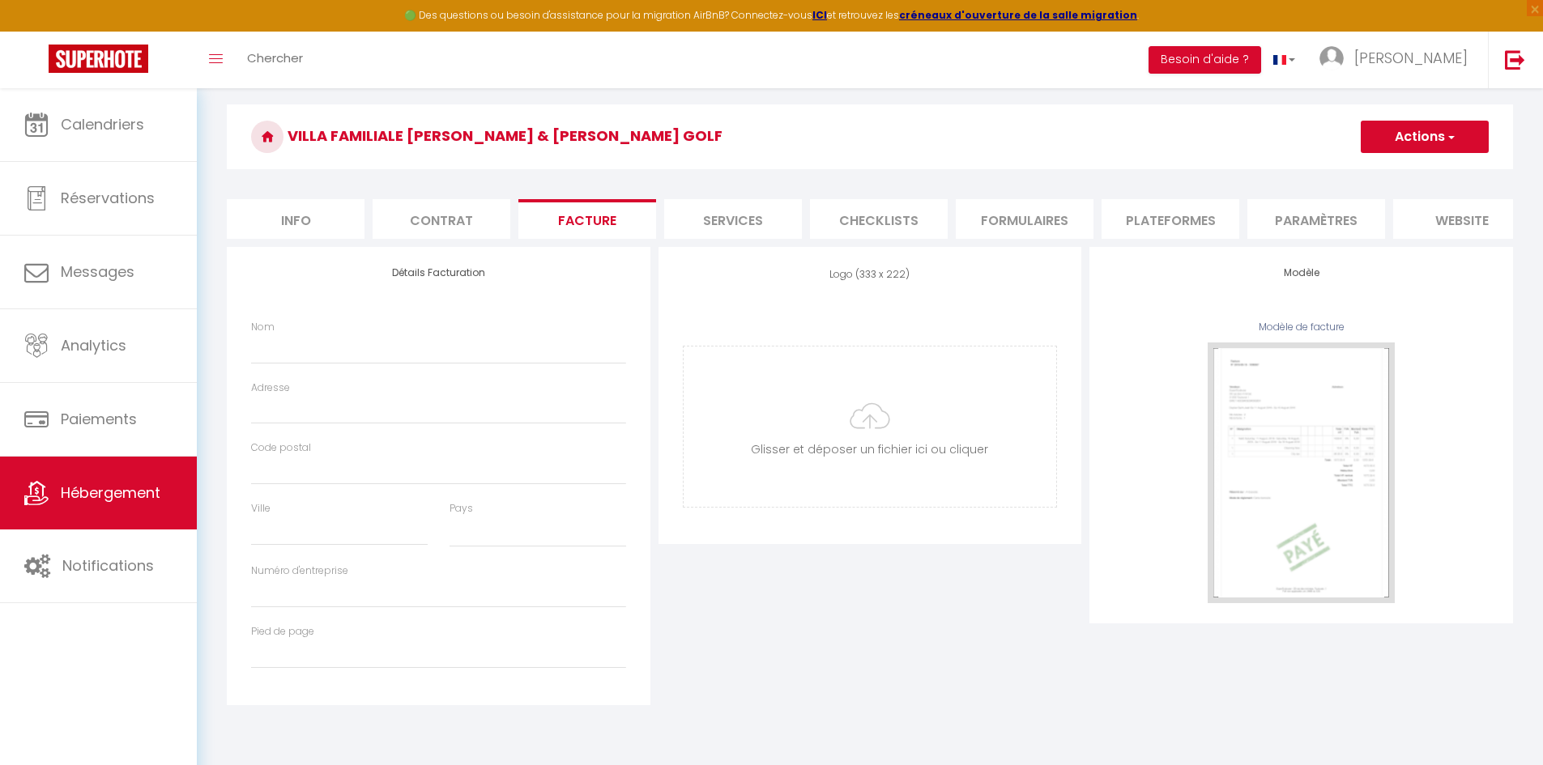
scroll to position [45, 0]
click at [330, 359] on input "Nom" at bounding box center [438, 350] width 375 height 29
click at [714, 585] on div "Logo (333 x 222) Supprimer Glisser et déposer un fichier ici ou cliquer Ooops, …" at bounding box center [870, 478] width 432 height 458
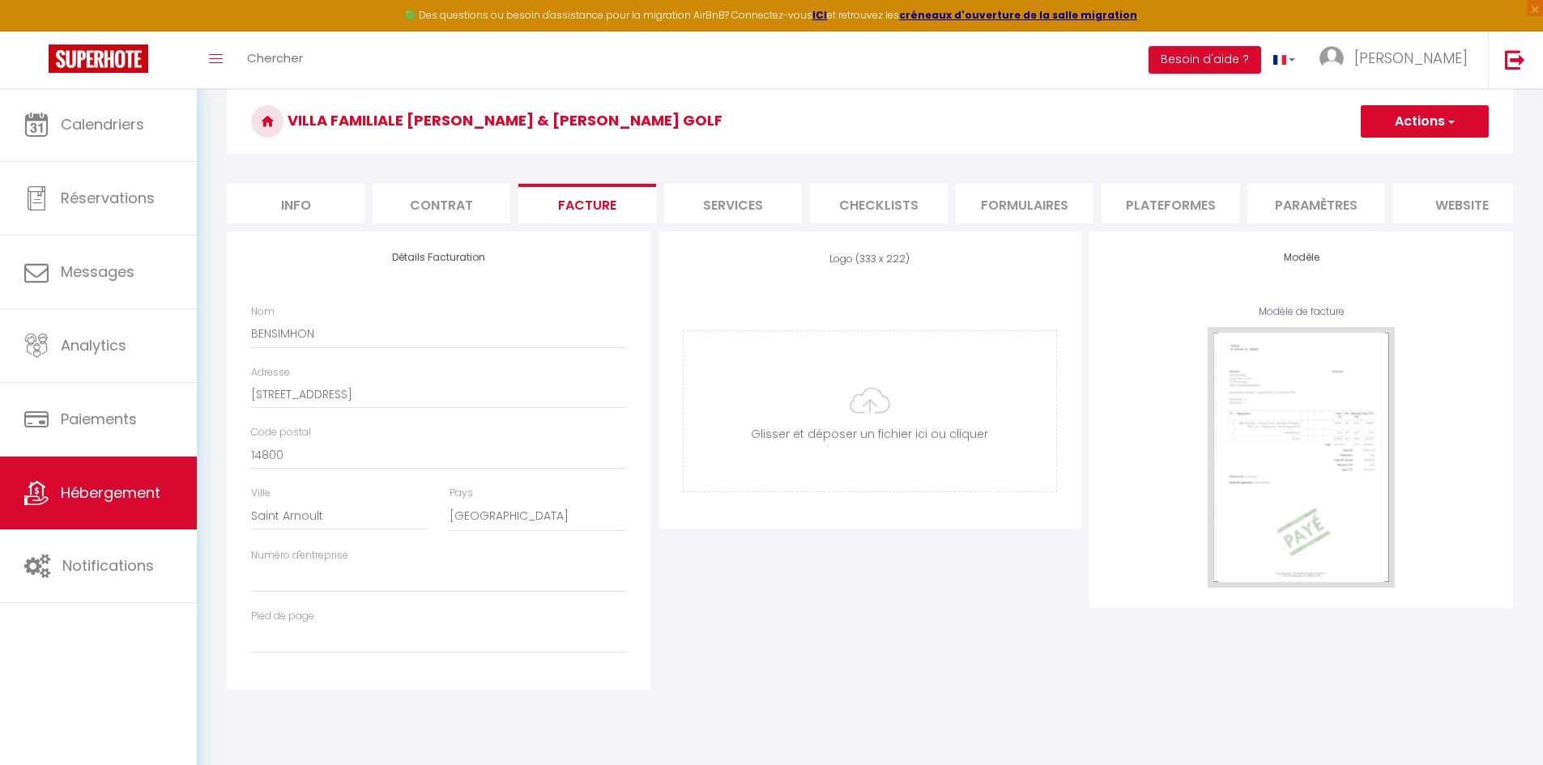
scroll to position [64, 0]
click at [1464, 119] on button "Actions" at bounding box center [1424, 119] width 128 height 32
click at [1420, 149] on link "Enregistrer" at bounding box center [1424, 154] width 128 height 21
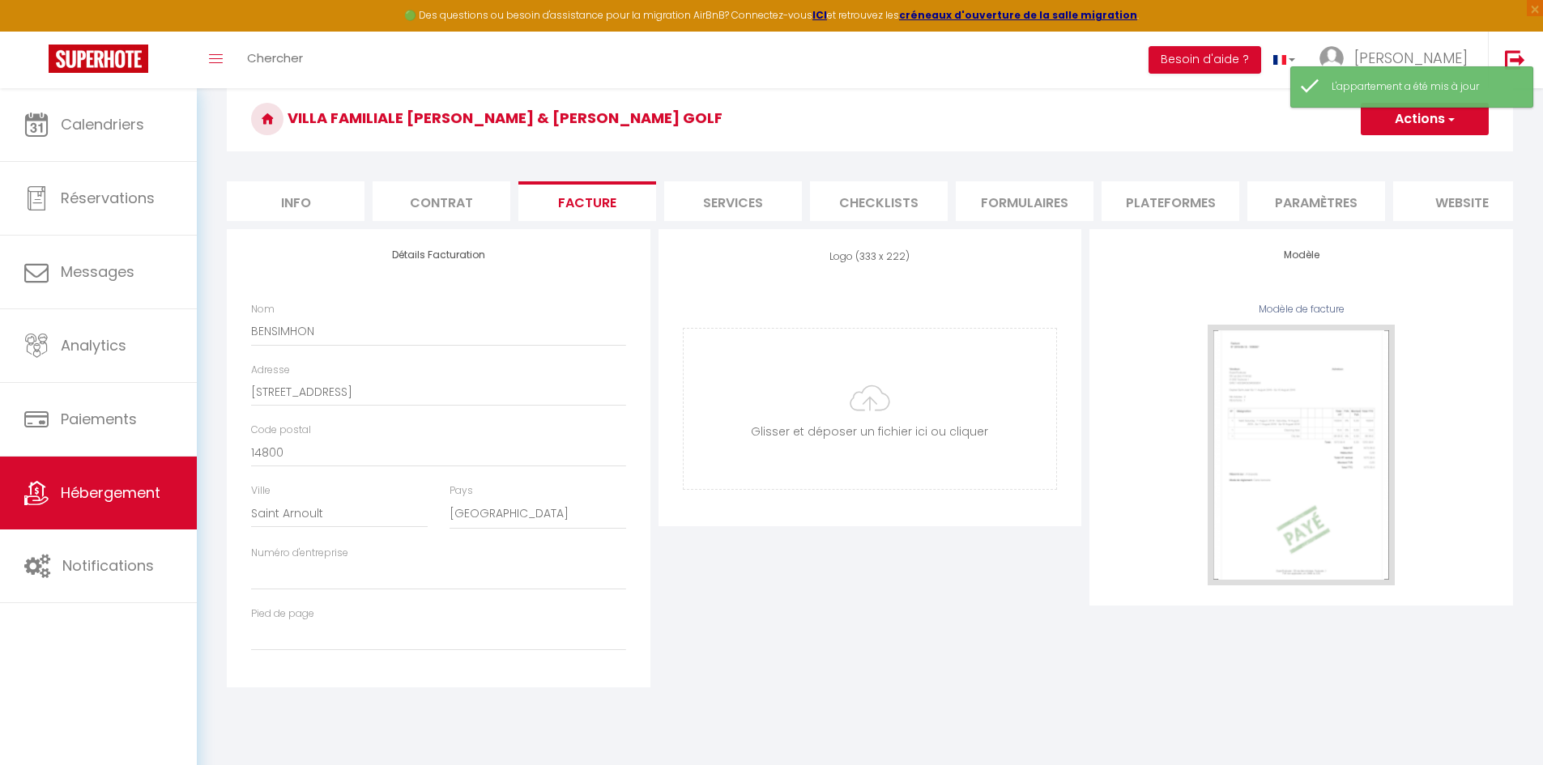
click at [734, 199] on li "Services" at bounding box center [733, 201] width 138 height 40
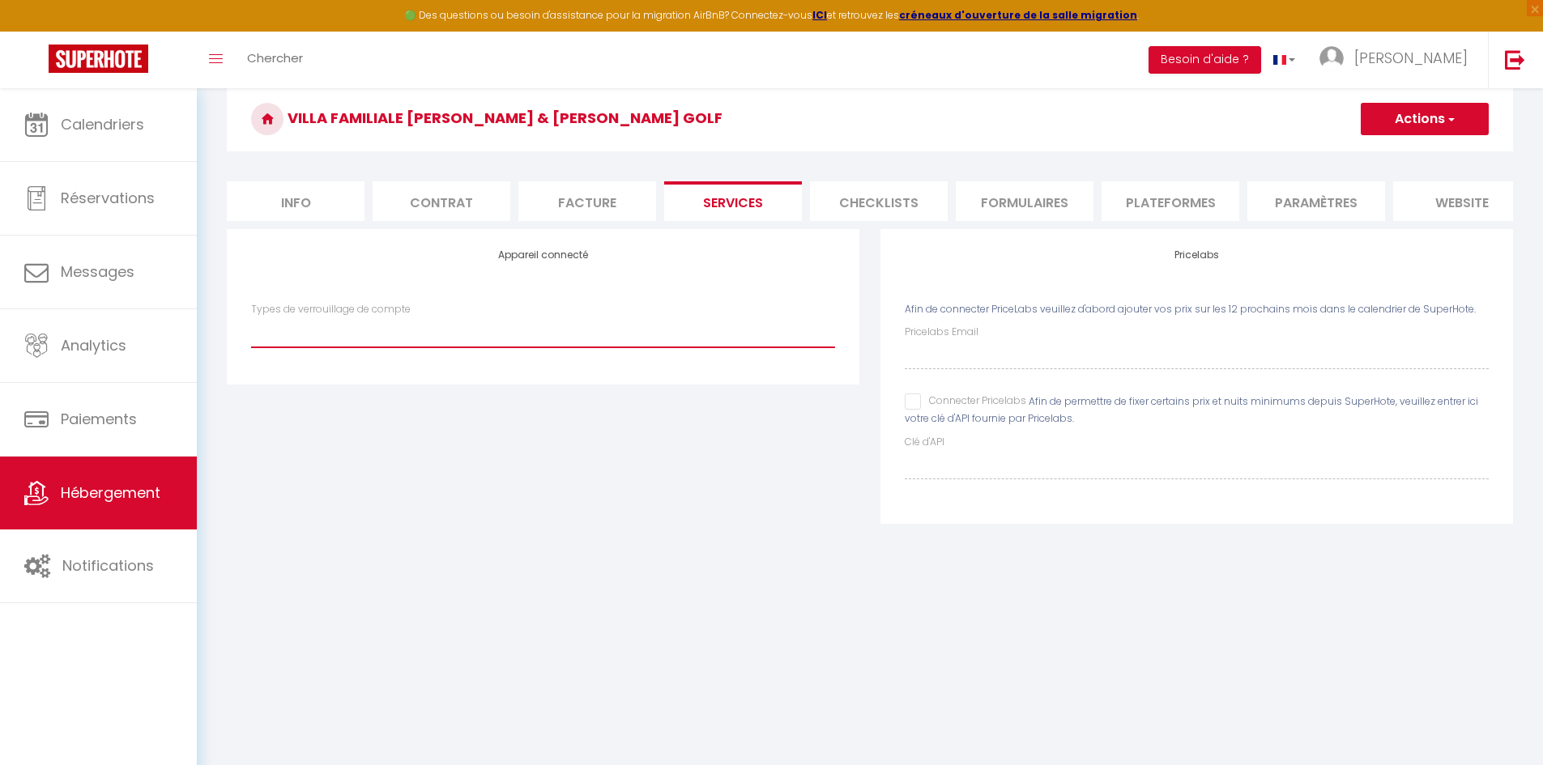
click at [571, 341] on select "Types de verrouillage de compte" at bounding box center [543, 332] width 584 height 31
click at [892, 200] on li "Checklists" at bounding box center [879, 201] width 138 height 40
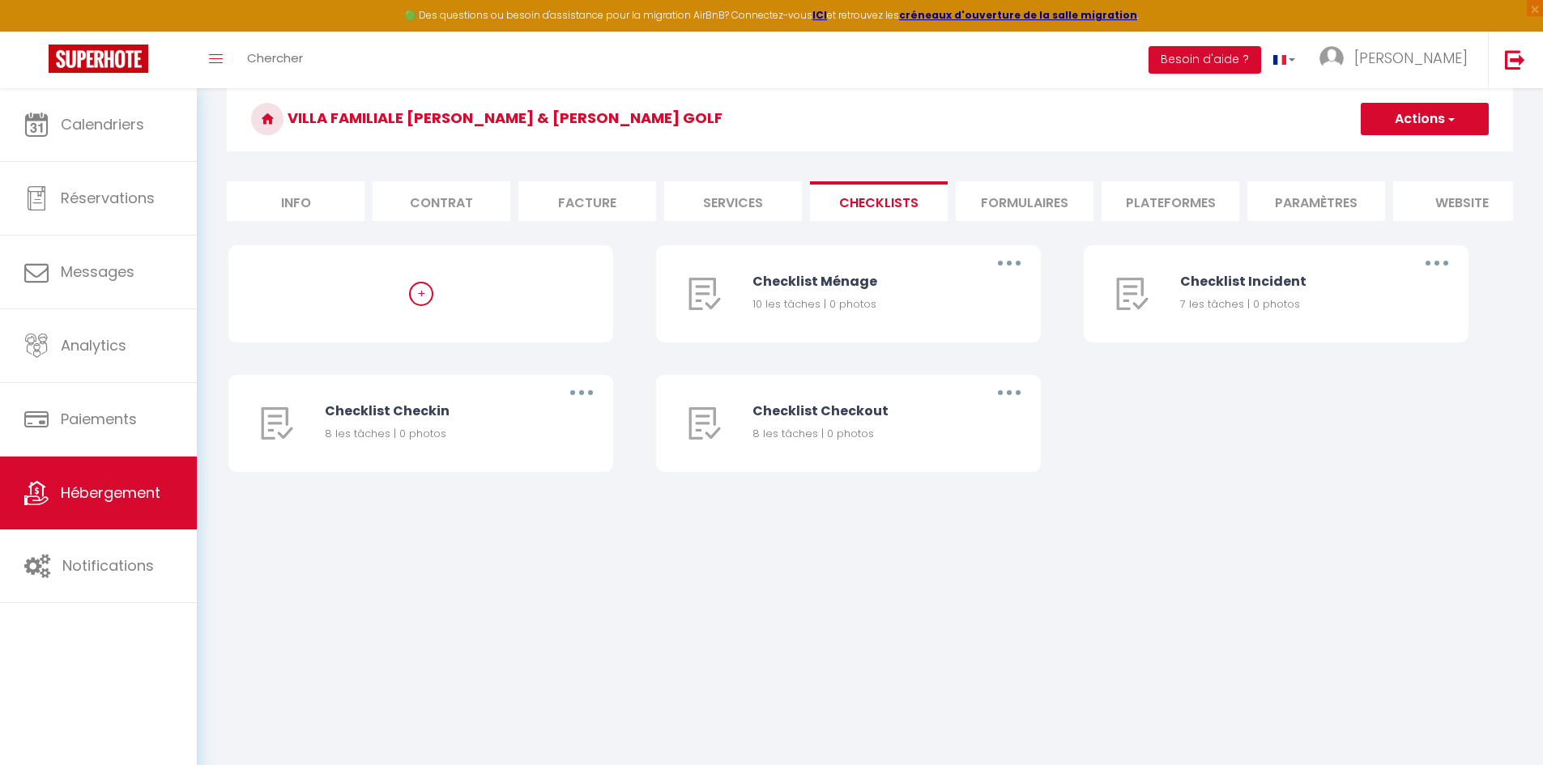
click at [1029, 203] on li "Formulaires" at bounding box center [1025, 201] width 138 height 40
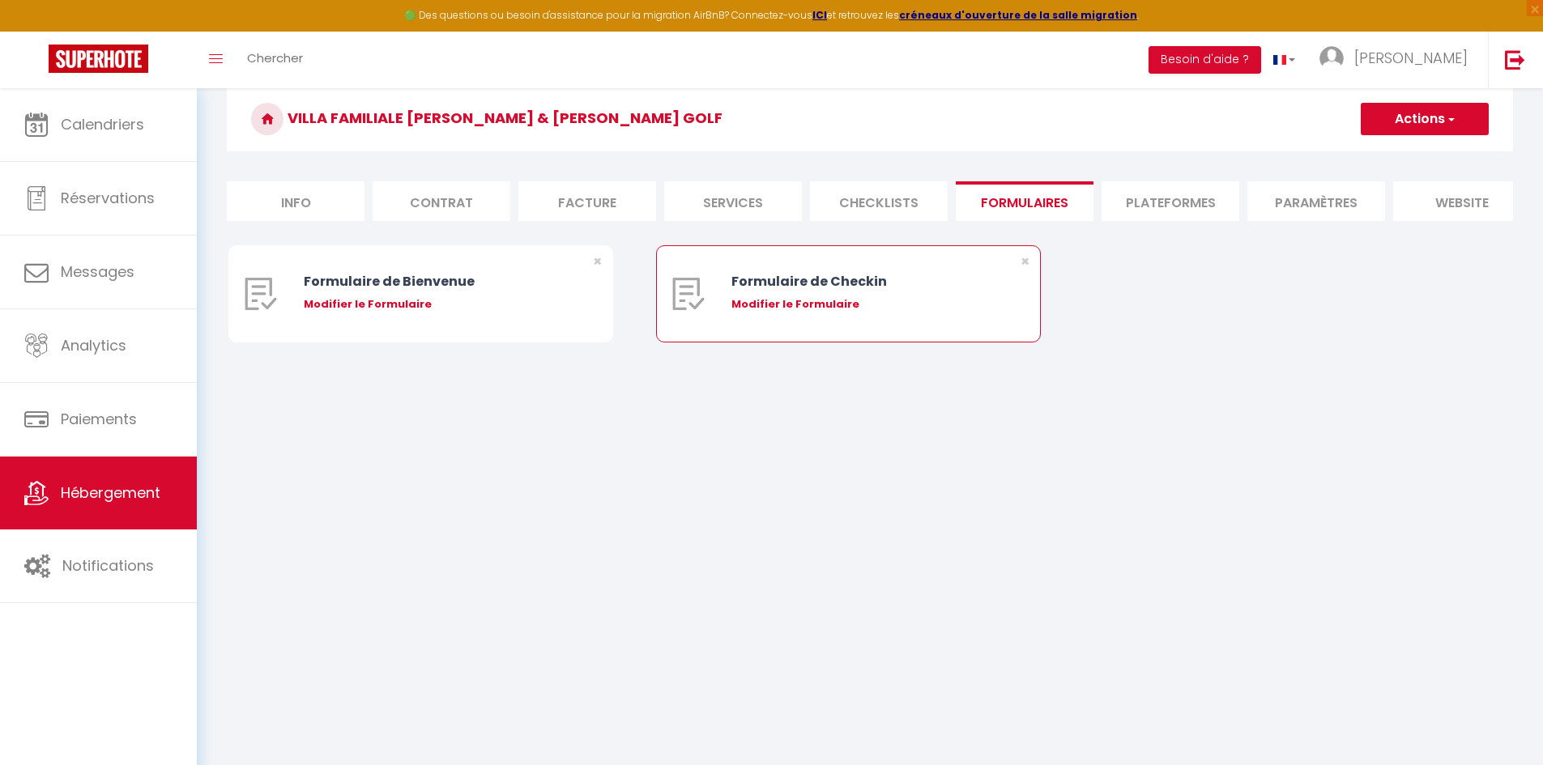
click at [804, 313] on div "Modifier le Formulaire" at bounding box center [864, 304] width 266 height 16
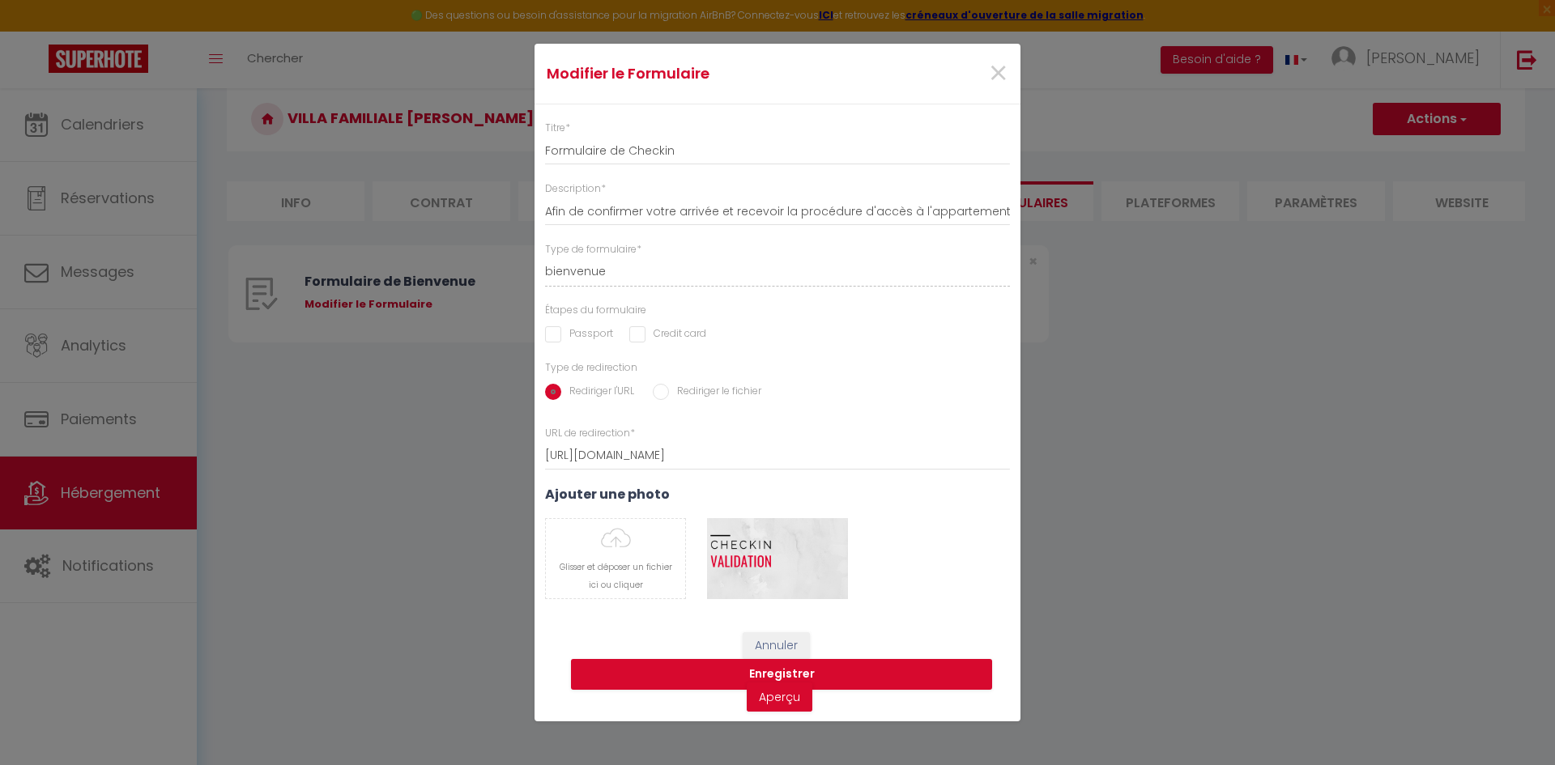
click at [550, 335] on input "Passport" at bounding box center [579, 334] width 68 height 16
click at [887, 674] on button "Enregistrer" at bounding box center [781, 674] width 421 height 31
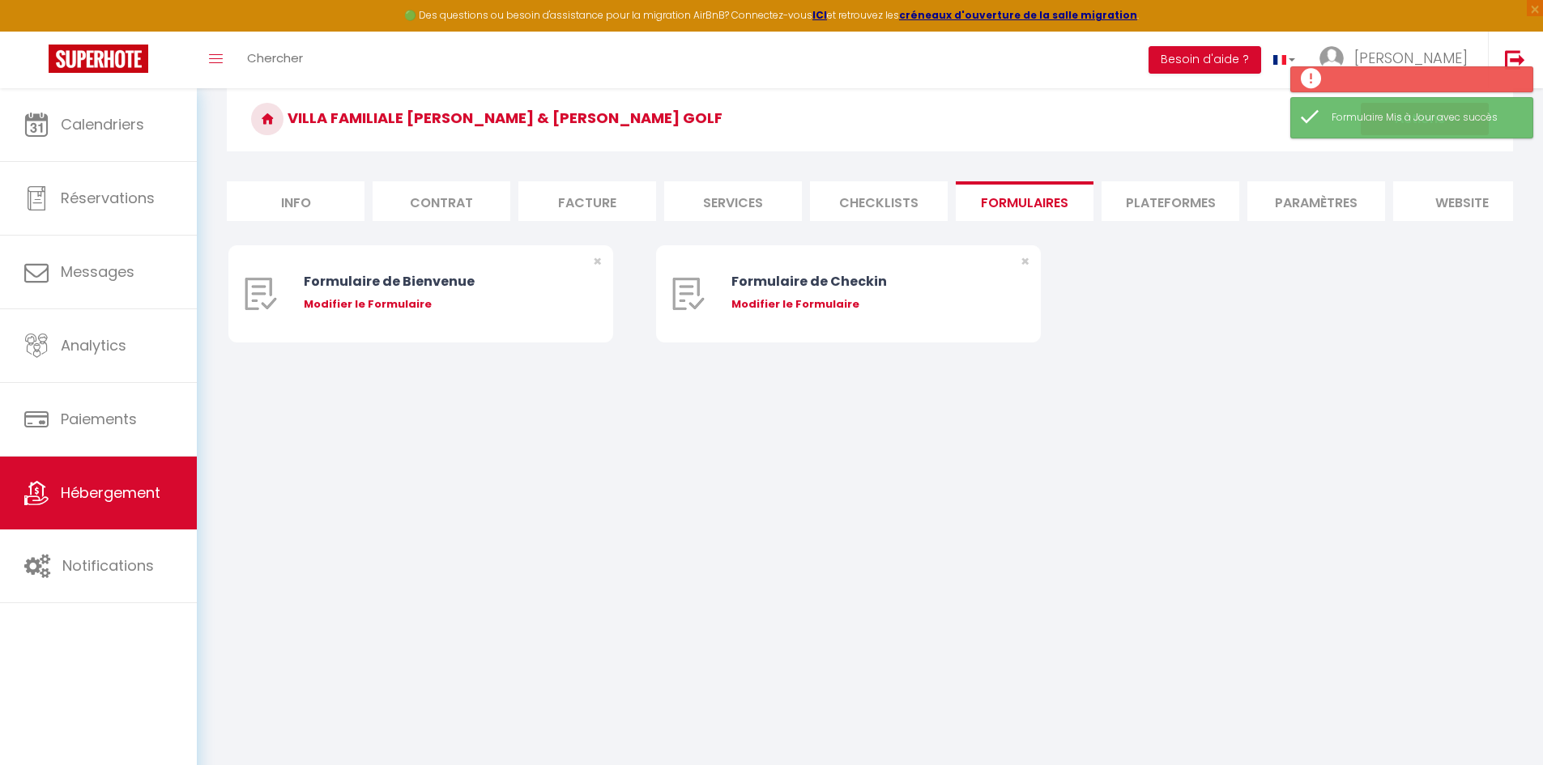
click at [1014, 482] on body "🟢 Des questions ou besoin d'assistance pour la migration AirBnB? Connectez-vous…" at bounding box center [771, 406] width 1543 height 765
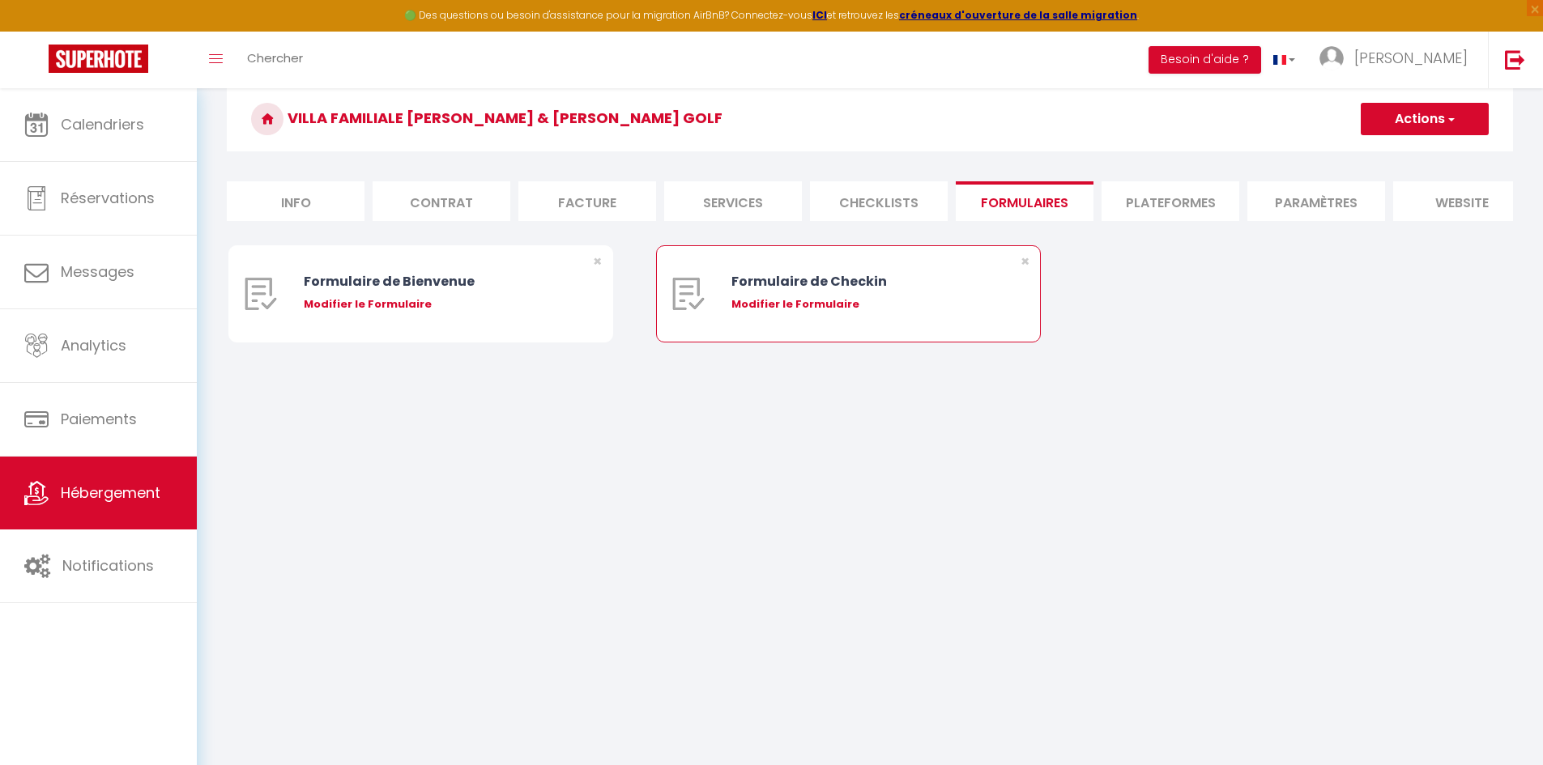
click at [814, 313] on div "Modifier le Formulaire" at bounding box center [864, 304] width 266 height 16
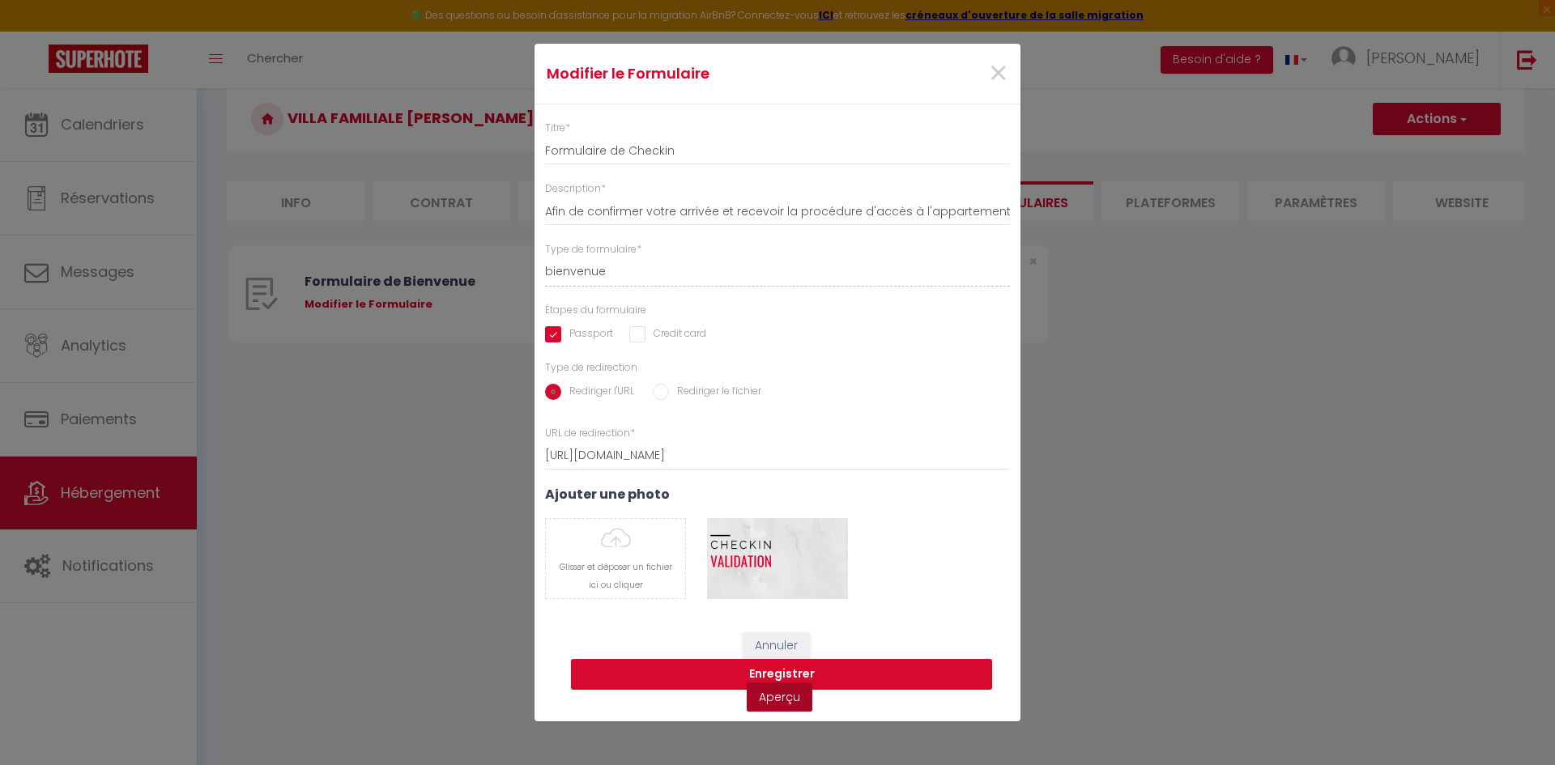
click at [794, 698] on link "Aperçu" at bounding box center [780, 697] width 66 height 29
click at [994, 75] on span "×" at bounding box center [998, 73] width 20 height 49
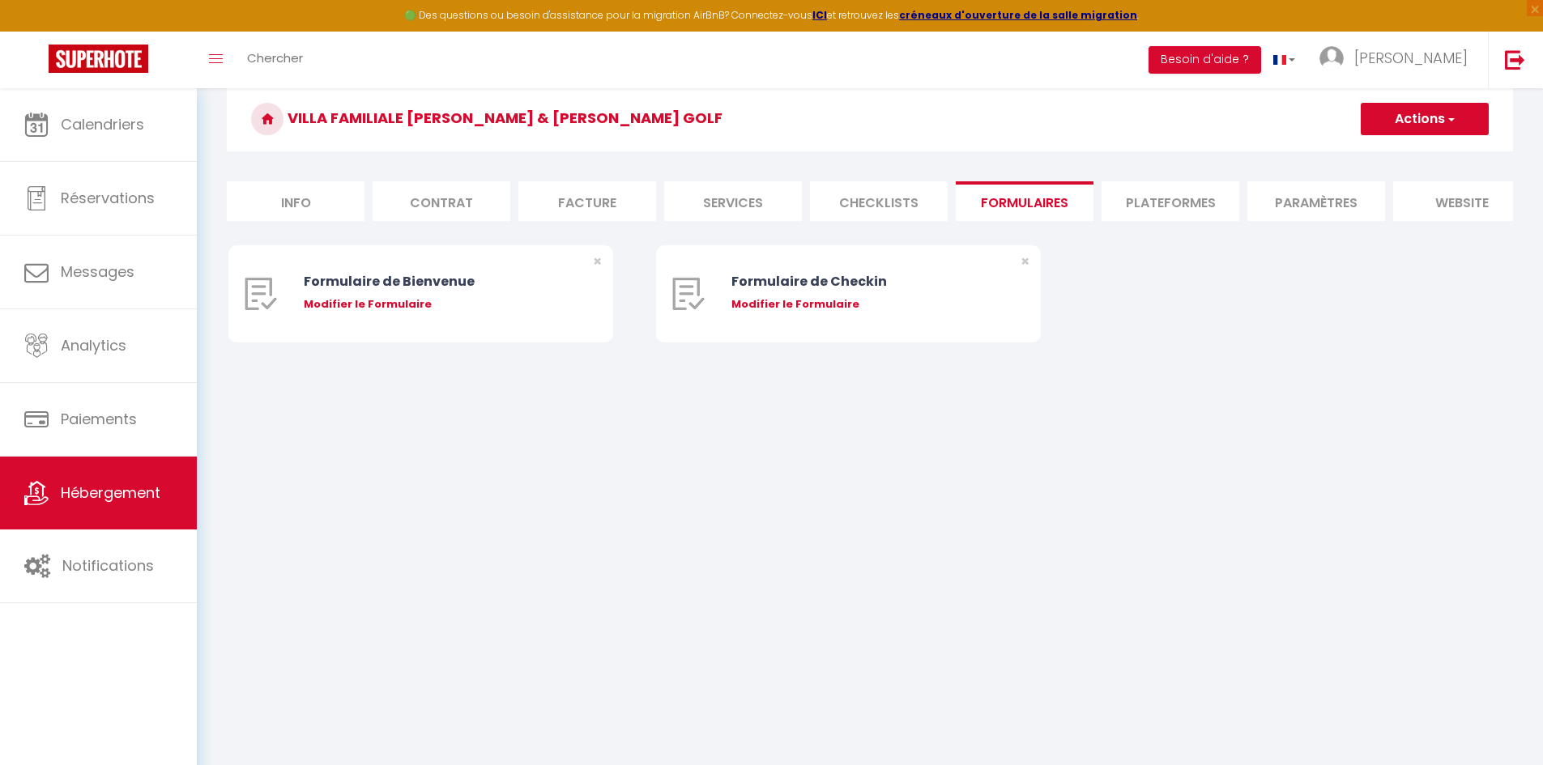
click at [1177, 462] on body "🟢 Des questions ou besoin d'assistance pour la migration AirBnB? Connectez-vous…" at bounding box center [771, 406] width 1543 height 765
click at [1180, 198] on li "Plateformes" at bounding box center [1170, 201] width 138 height 40
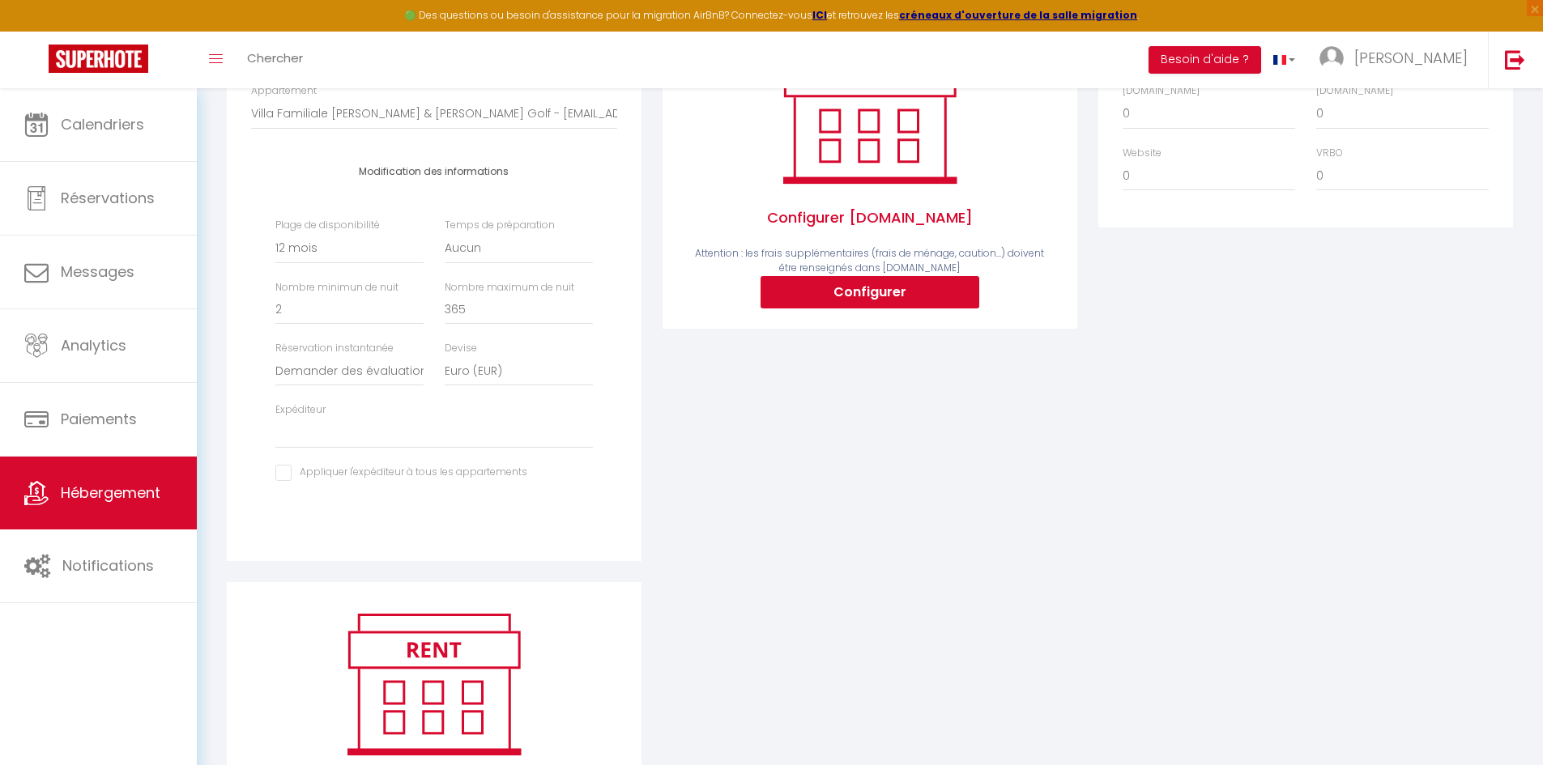
scroll to position [283, 0]
click at [371, 382] on select "Activée Demander des évaluations positives" at bounding box center [349, 370] width 148 height 31
click at [275, 367] on select "Activée Demander des évaluations positives" at bounding box center [349, 370] width 148 height 31
click at [662, 409] on div "Configurer Booking.com Attention : les frais supplémentaires (frais de ménage, …" at bounding box center [870, 296] width 436 height 572
click at [318, 443] on select "margueritesimone.deauville@gmail.com" at bounding box center [433, 432] width 317 height 31
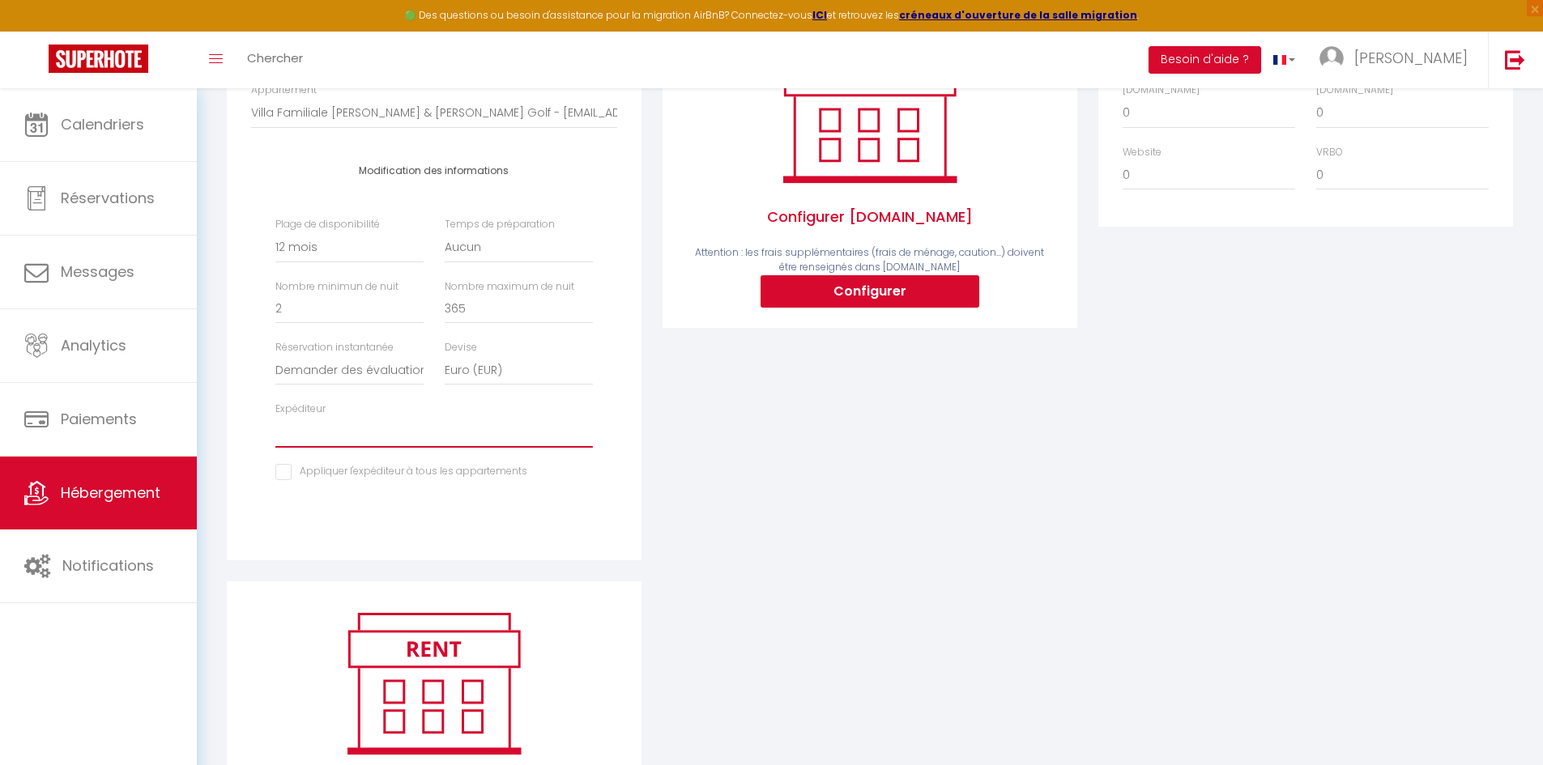
click at [318, 443] on select "margueritesimone.deauville@gmail.com" at bounding box center [433, 432] width 317 height 31
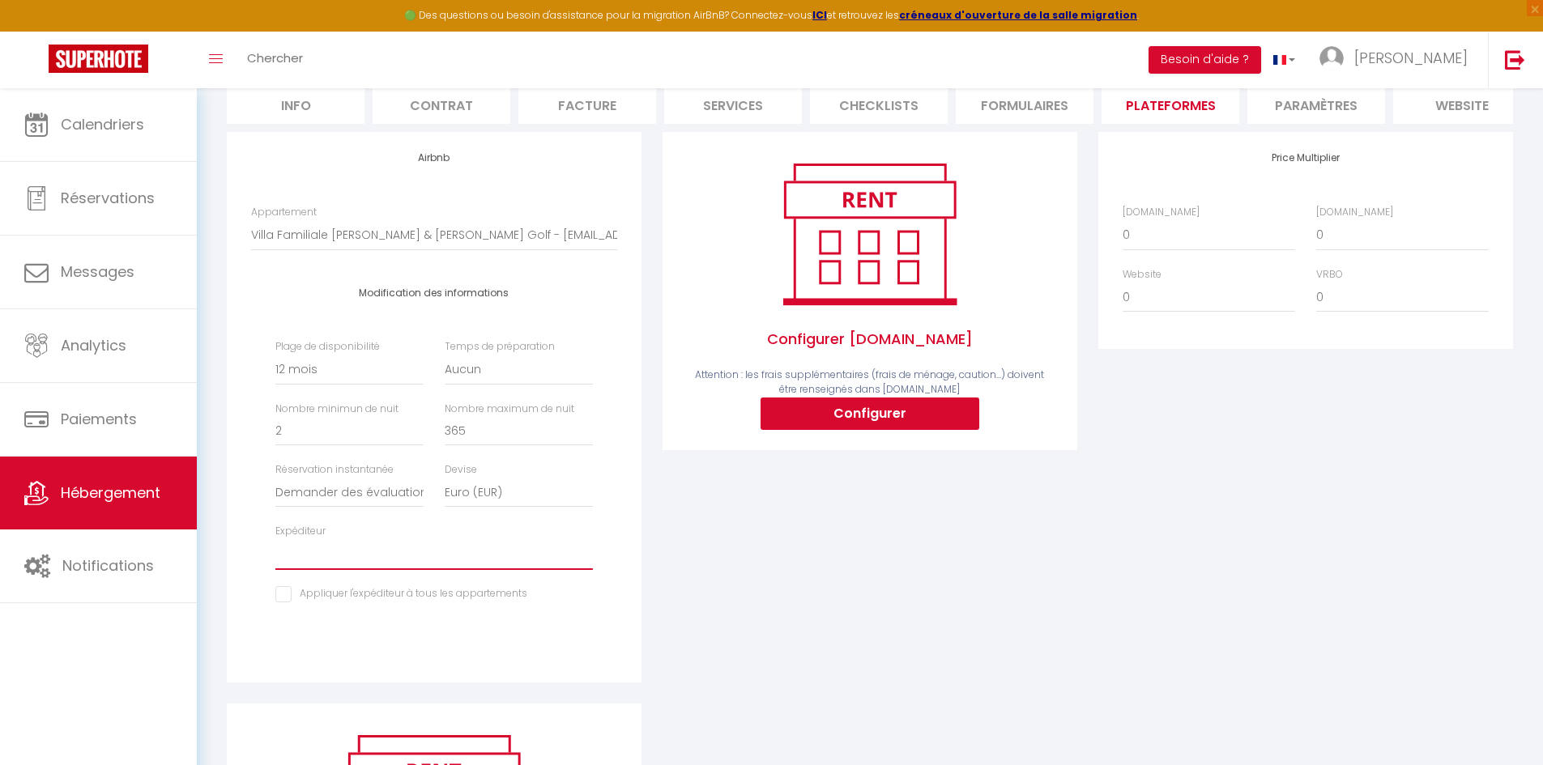
scroll to position [160, 0]
click at [830, 431] on button "Configurer" at bounding box center [869, 414] width 219 height 32
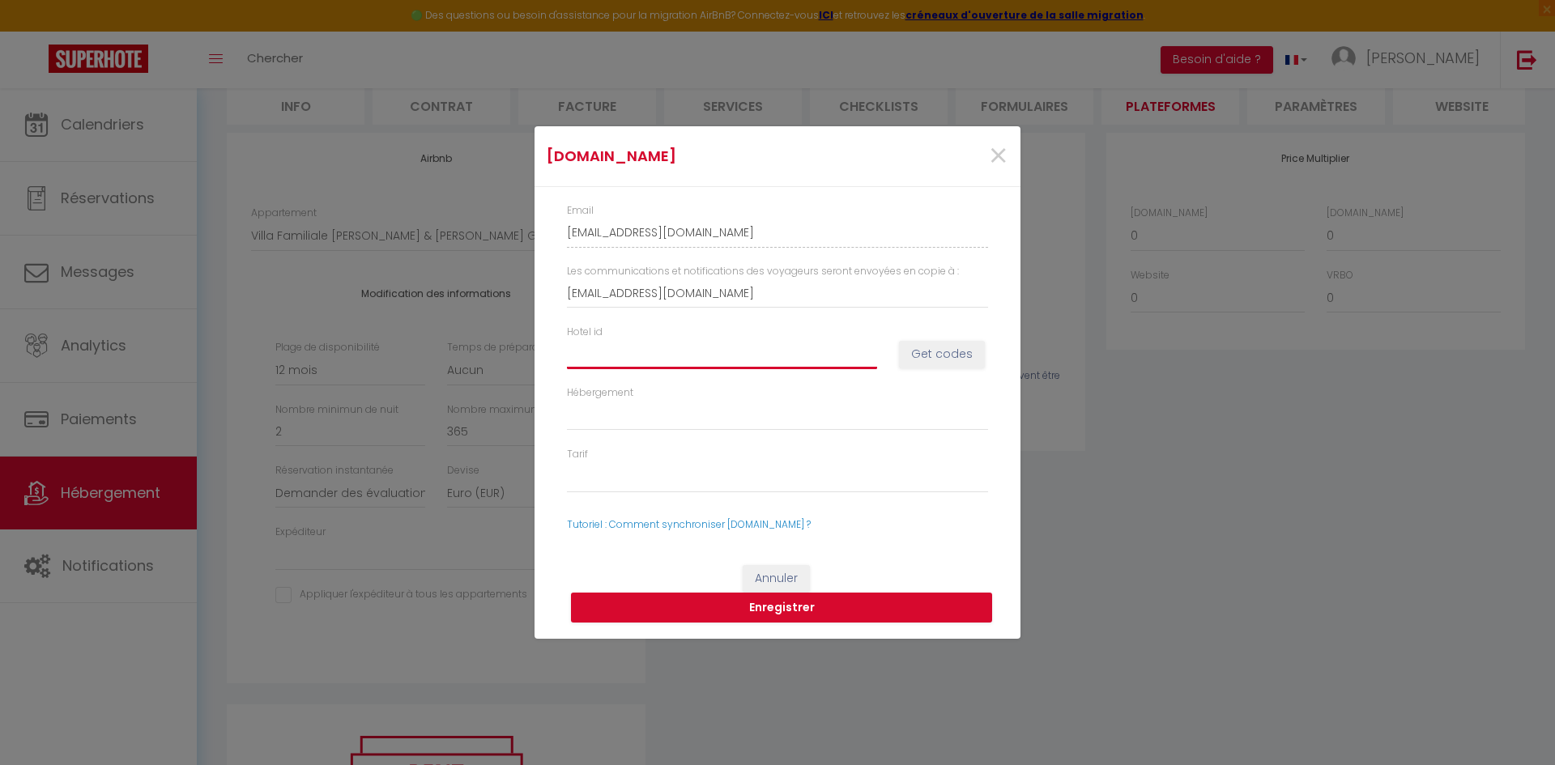
click at [615, 357] on input "Hotel id" at bounding box center [722, 353] width 310 height 29
click at [946, 358] on button "Get codes" at bounding box center [942, 355] width 86 height 28
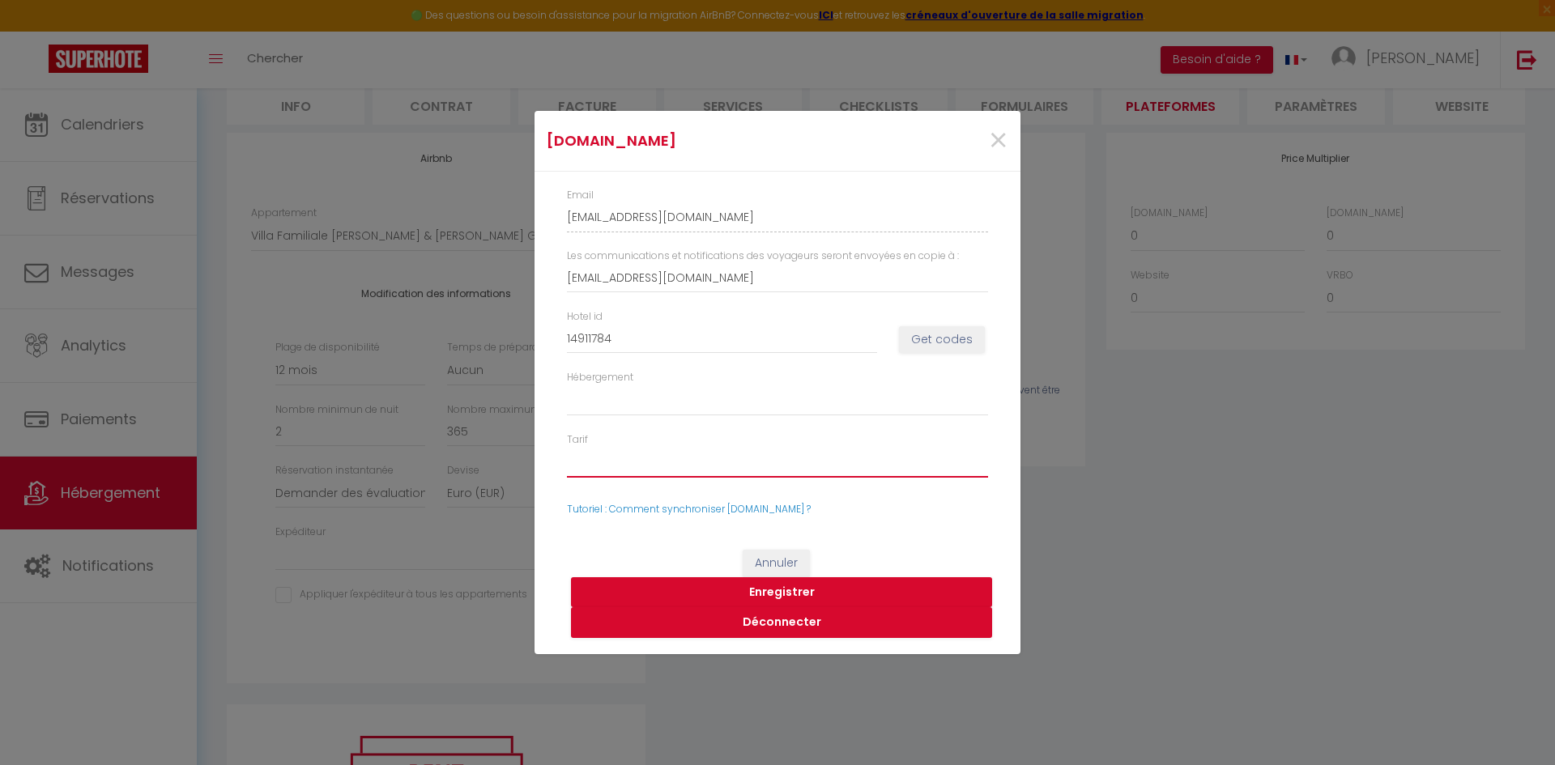
click at [677, 462] on select "58184721 - Standard Rate 58184727 - Weekly Rate-Two-Bedroom House-1491178401 58…" at bounding box center [777, 462] width 421 height 31
click at [793, 592] on button "Enregistrer" at bounding box center [781, 592] width 421 height 31
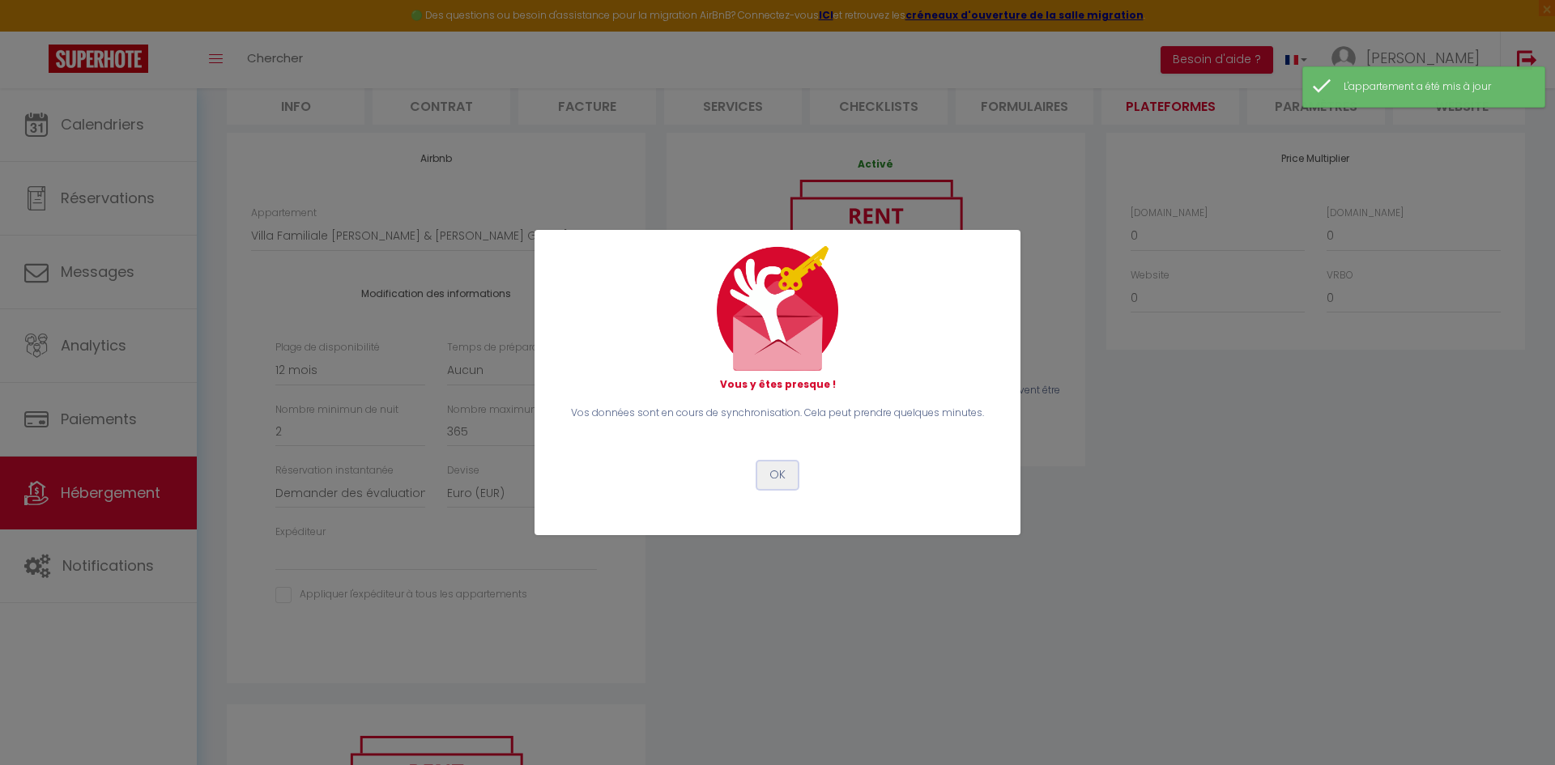
click at [782, 476] on button "OK" at bounding box center [777, 476] width 40 height 28
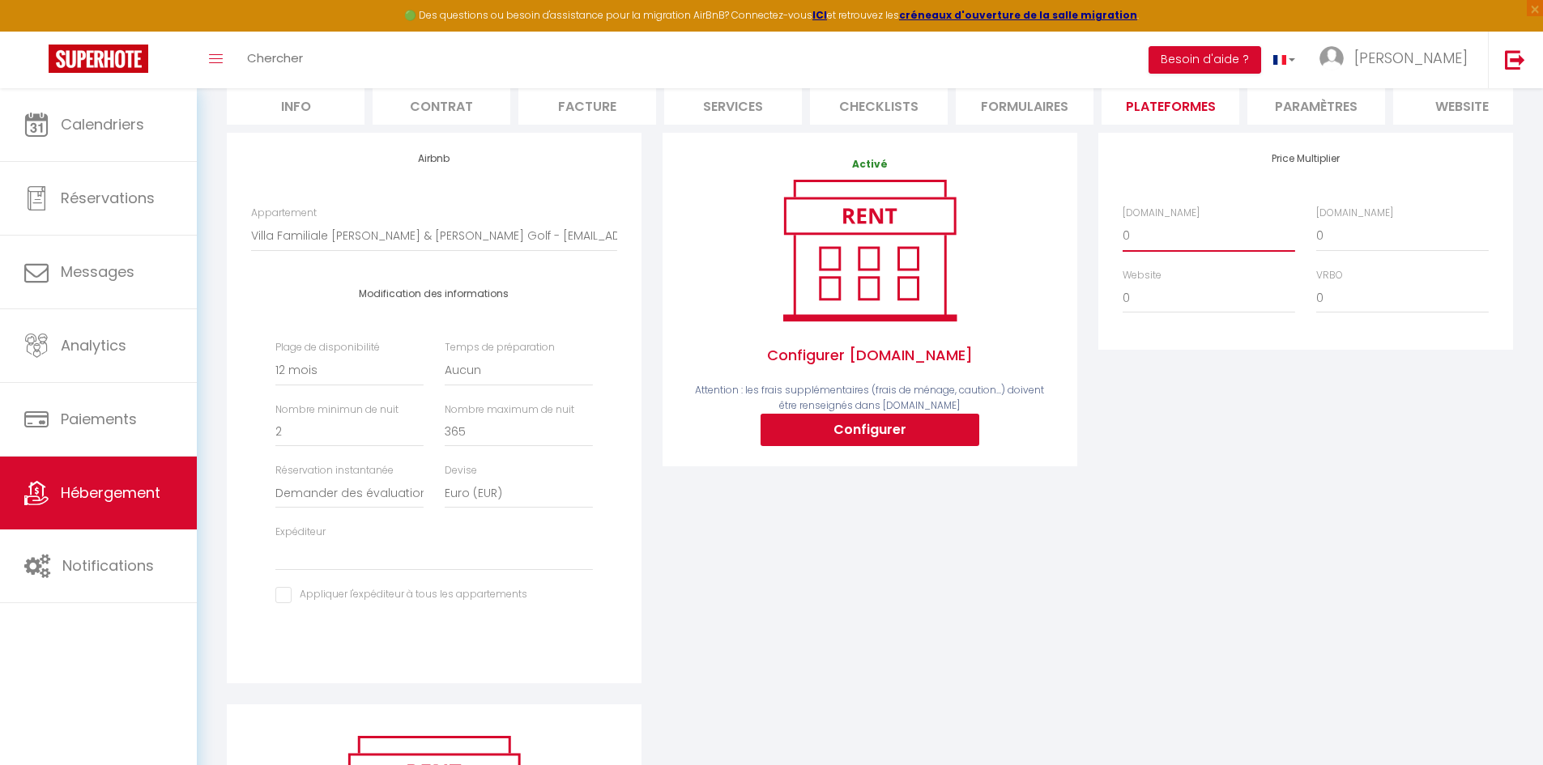
click at [1151, 251] on select "0 + 1 % + 2 % + 3 % + 4 % + 5 % + 6 % + 7 % + 8 % + 9 %" at bounding box center [1208, 235] width 172 height 31
click at [1122, 232] on select "0 + 1 % + 2 % + 3 % + 4 % + 5 % + 6 % + 7 % + 8 % + 9 %" at bounding box center [1208, 235] width 172 height 31
click at [1238, 512] on div "Price Multiplier Airbnb.com 0 + 1 % + 2 % + 3 % + 4 % + 5 % + 6 % + 7 %" at bounding box center [1305, 419] width 436 height 572
click at [1345, 251] on select "0 + 1 % + 2 % + 3 % + 4 % + 5 % + 6 % + 7 % + 8 % + 9 %" at bounding box center [1402, 235] width 172 height 31
click at [1316, 232] on select "0 + 1 % + 2 % + 3 % + 4 % + 5 % + 6 % + 7 % + 8 % + 9 %" at bounding box center [1402, 235] width 172 height 31
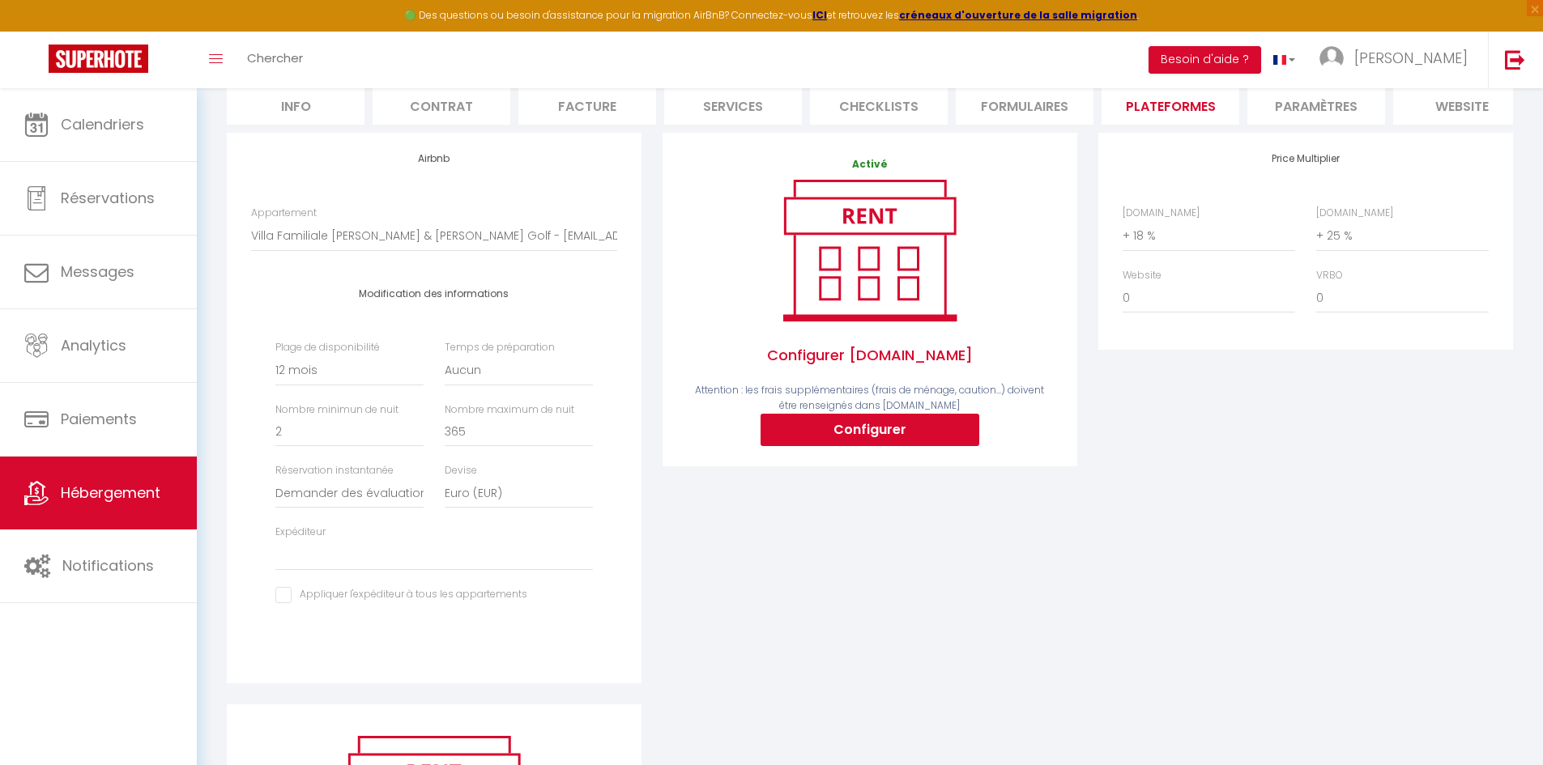
click at [1351, 462] on div "Price Multiplier Airbnb.com 0 + 1 % + 2 % + 3 % + 4 % + 5 % + 6 % + 7 %" at bounding box center [1305, 419] width 436 height 572
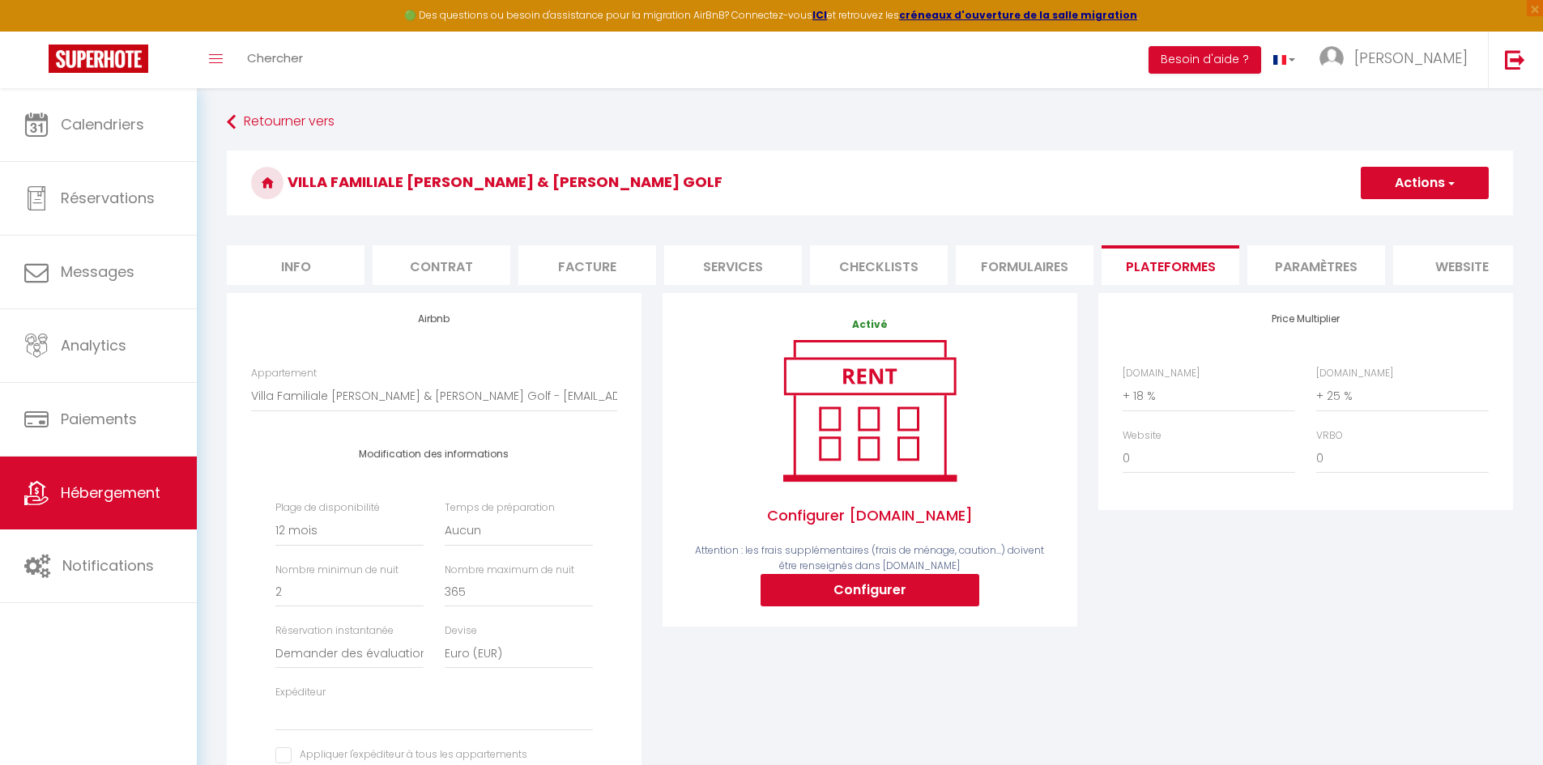
click at [1424, 180] on button "Actions" at bounding box center [1424, 183] width 128 height 32
click at [1421, 215] on link "Enregistrer" at bounding box center [1424, 218] width 128 height 21
click at [1387, 408] on select "0 + 1 % + 2 % + 3 % + 4 % + 5 % + 6 % + 7 % + 8 % + 9 %" at bounding box center [1402, 396] width 172 height 31
click at [1316, 393] on select "0 + 1 % + 2 % + 3 % + 4 % + 5 % + 6 % + 7 % + 8 % + 9 %" at bounding box center [1402, 396] width 172 height 31
click at [1410, 599] on div "Price Multiplier Airbnb.com 0 + 1 % + 2 % + 3 % + 4 % + 5 % + 6 % + 7 %" at bounding box center [1305, 579] width 436 height 572
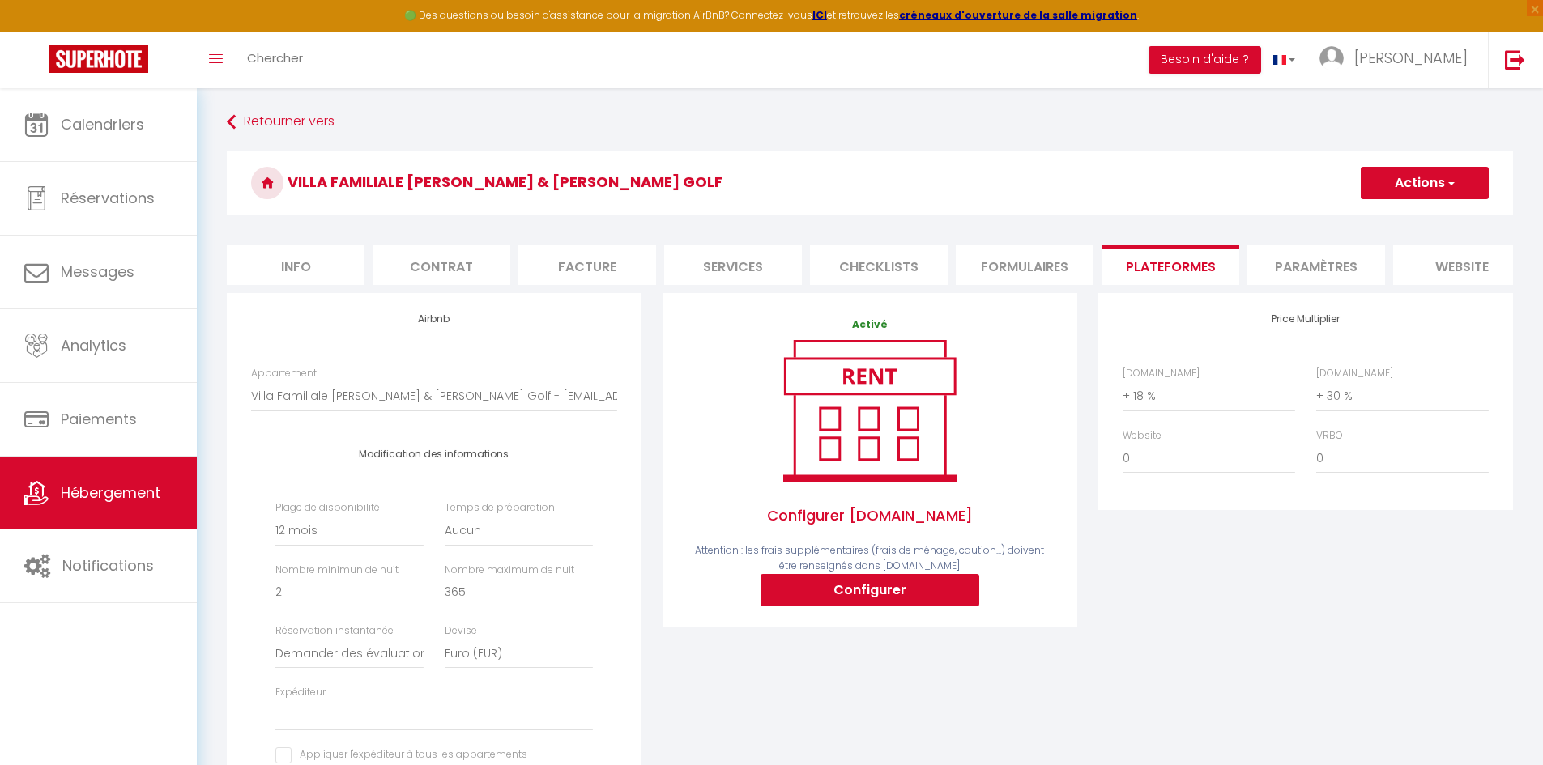
click at [1439, 187] on button "Actions" at bounding box center [1424, 183] width 128 height 32
click at [1441, 219] on link "Enregistrer" at bounding box center [1424, 218] width 128 height 21
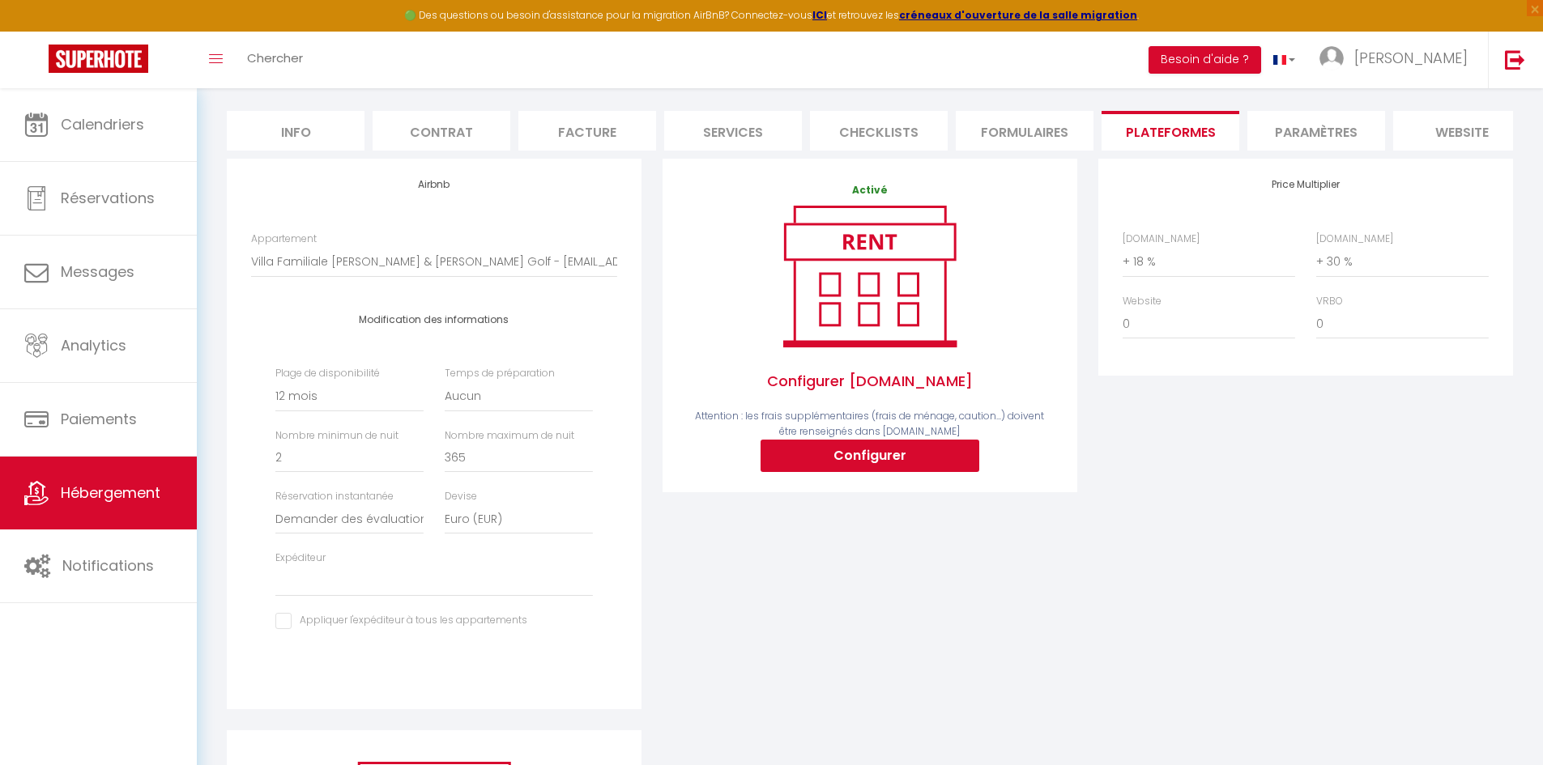
scroll to position [144, 0]
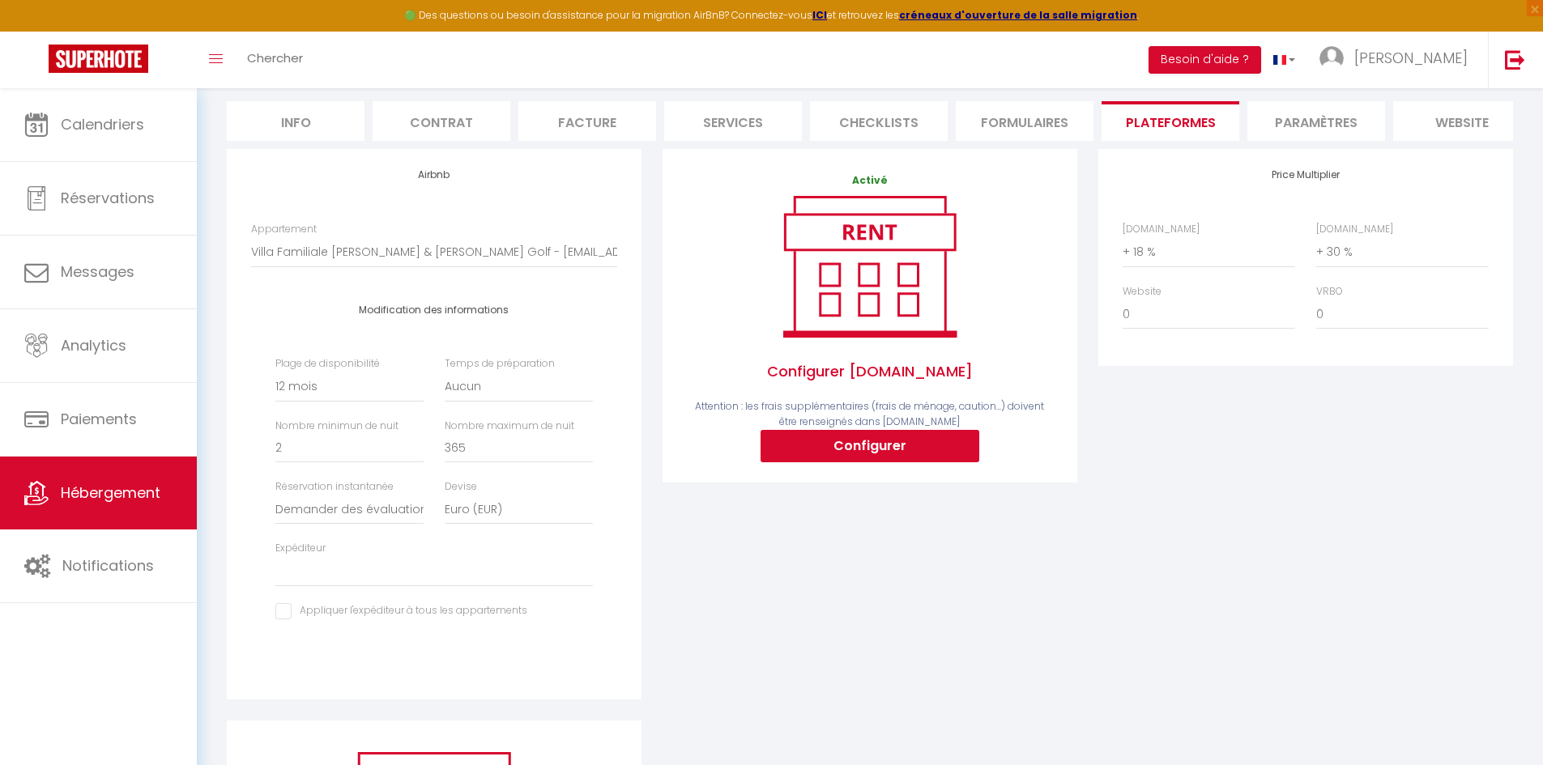
click at [1316, 117] on li "Paramètres" at bounding box center [1316, 121] width 138 height 40
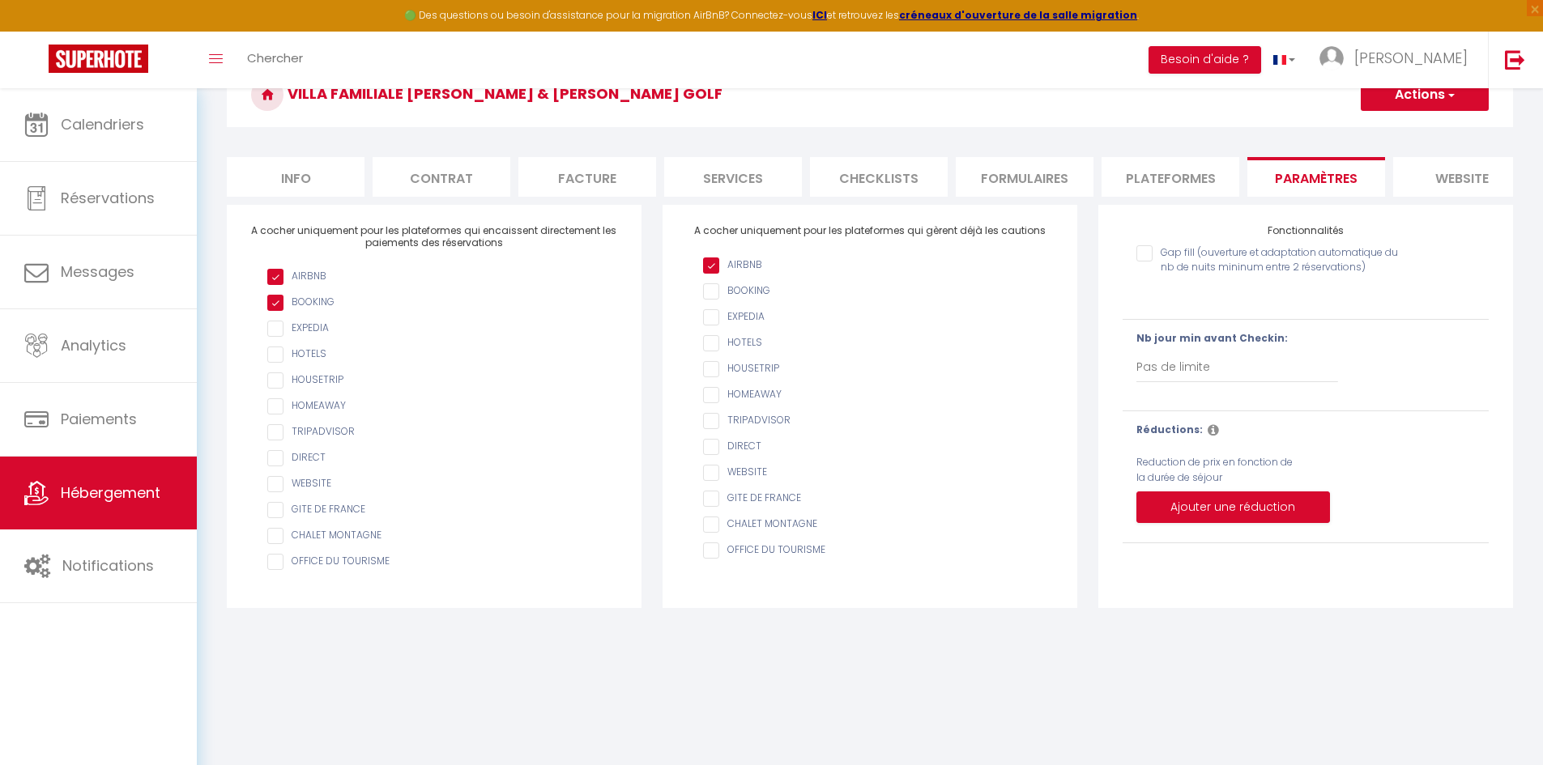
click at [1145, 262] on input "Gap fill (ouverture et adaptation automatique du nb de nuits mininum entre 2 ré…" at bounding box center [1274, 253] width 276 height 16
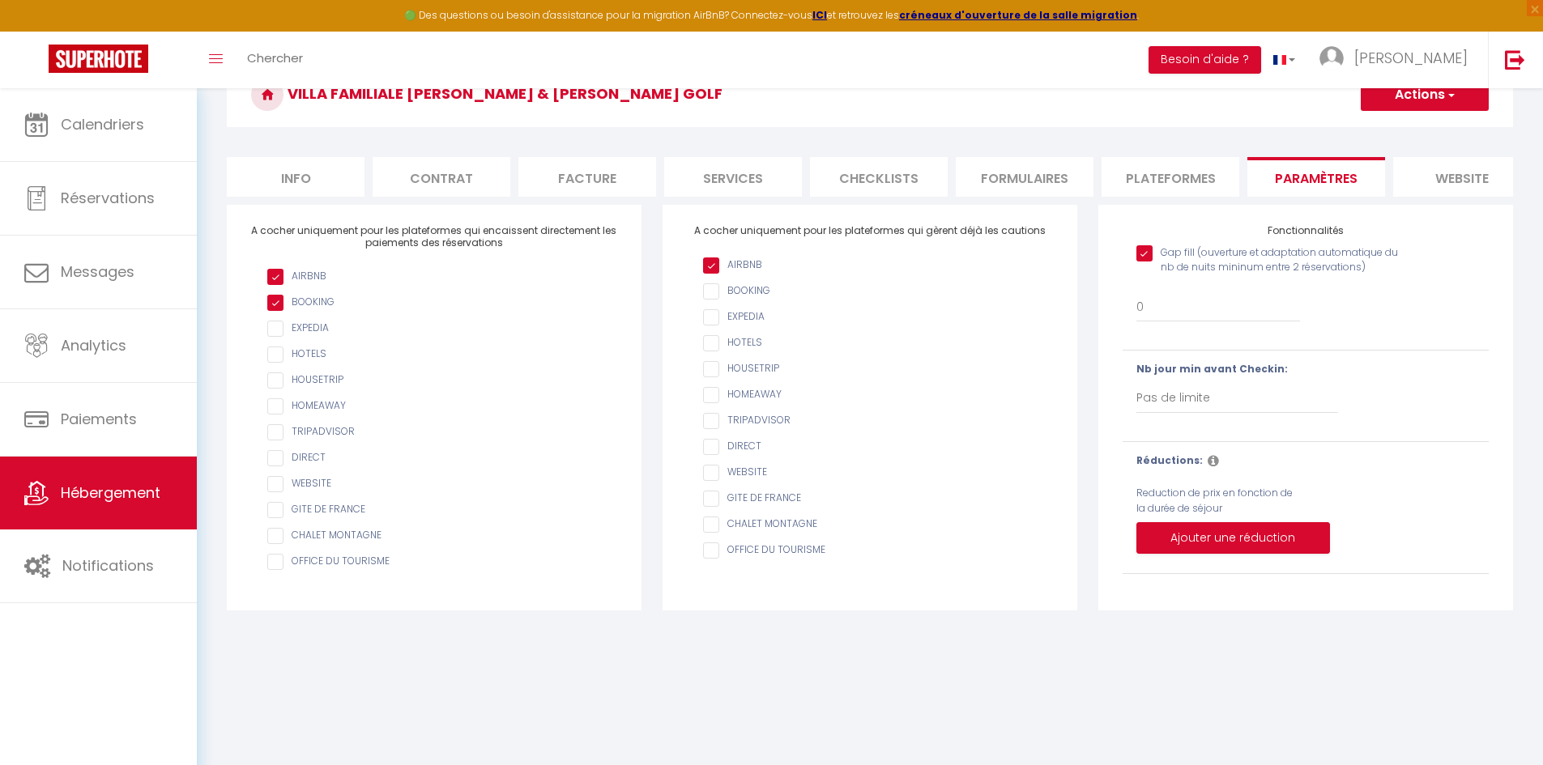
click at [1145, 262] on input "Gap fill (ouverture et adaptation automatique du nb de nuits mininum entre 2 ré…" at bounding box center [1274, 253] width 276 height 16
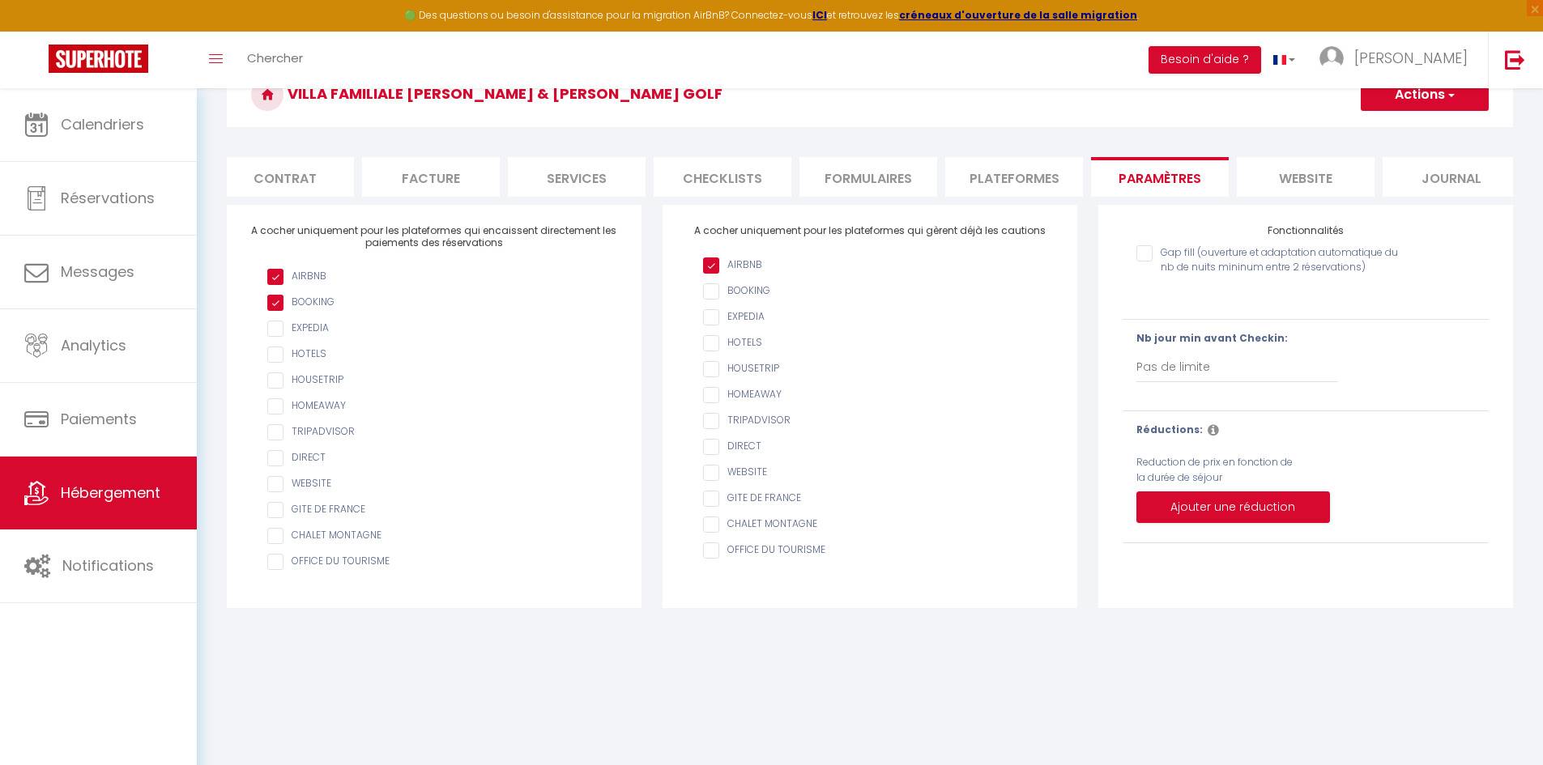
scroll to position [0, 172]
click at [1314, 177] on li "website" at bounding box center [1290, 177] width 138 height 40
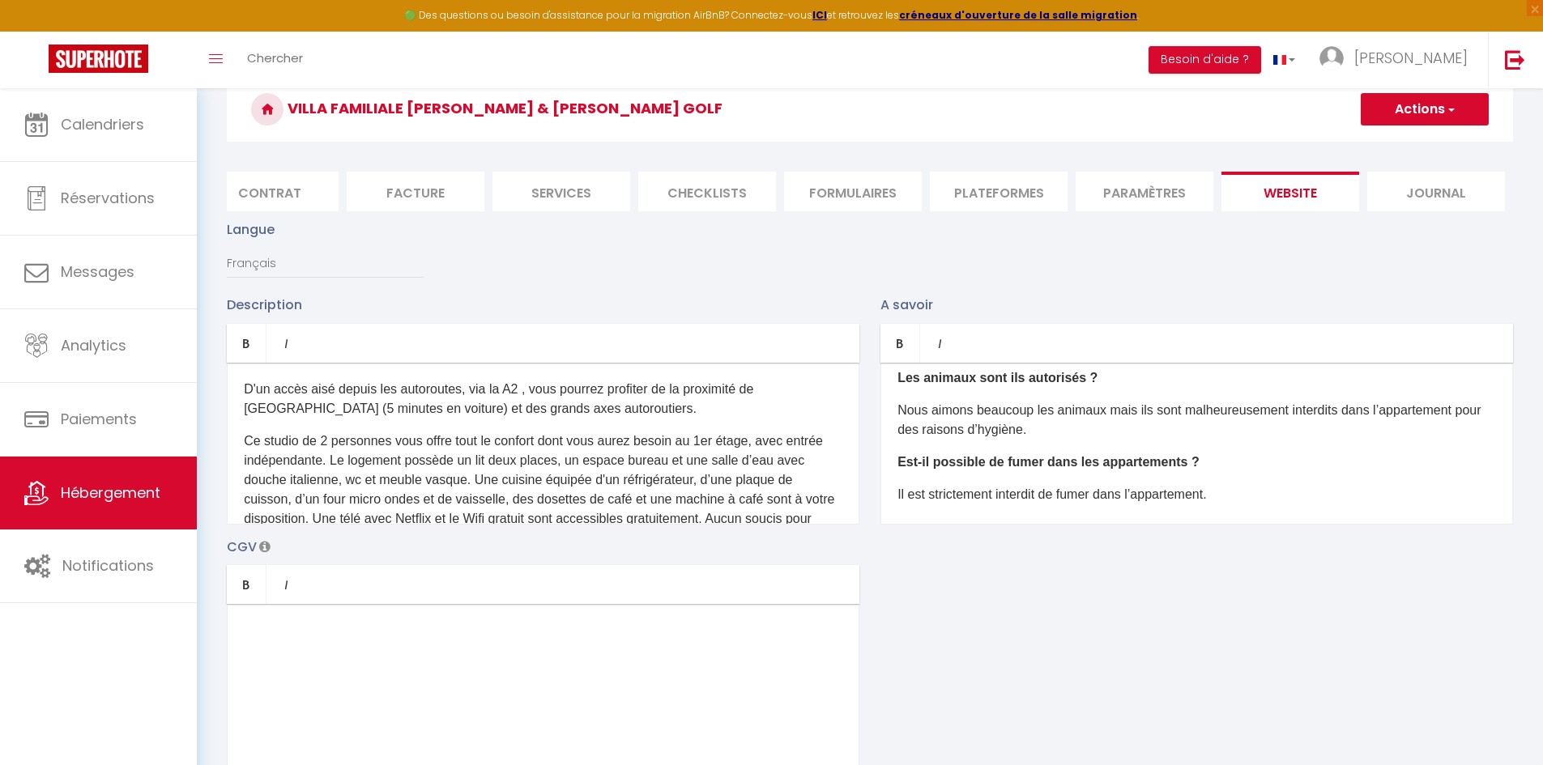
scroll to position [182, 0]
click at [902, 421] on p "Nous aimons beaucoup les animaux mais ils sont malheureusement interdits dans l…" at bounding box center [1196, 417] width 598 height 39
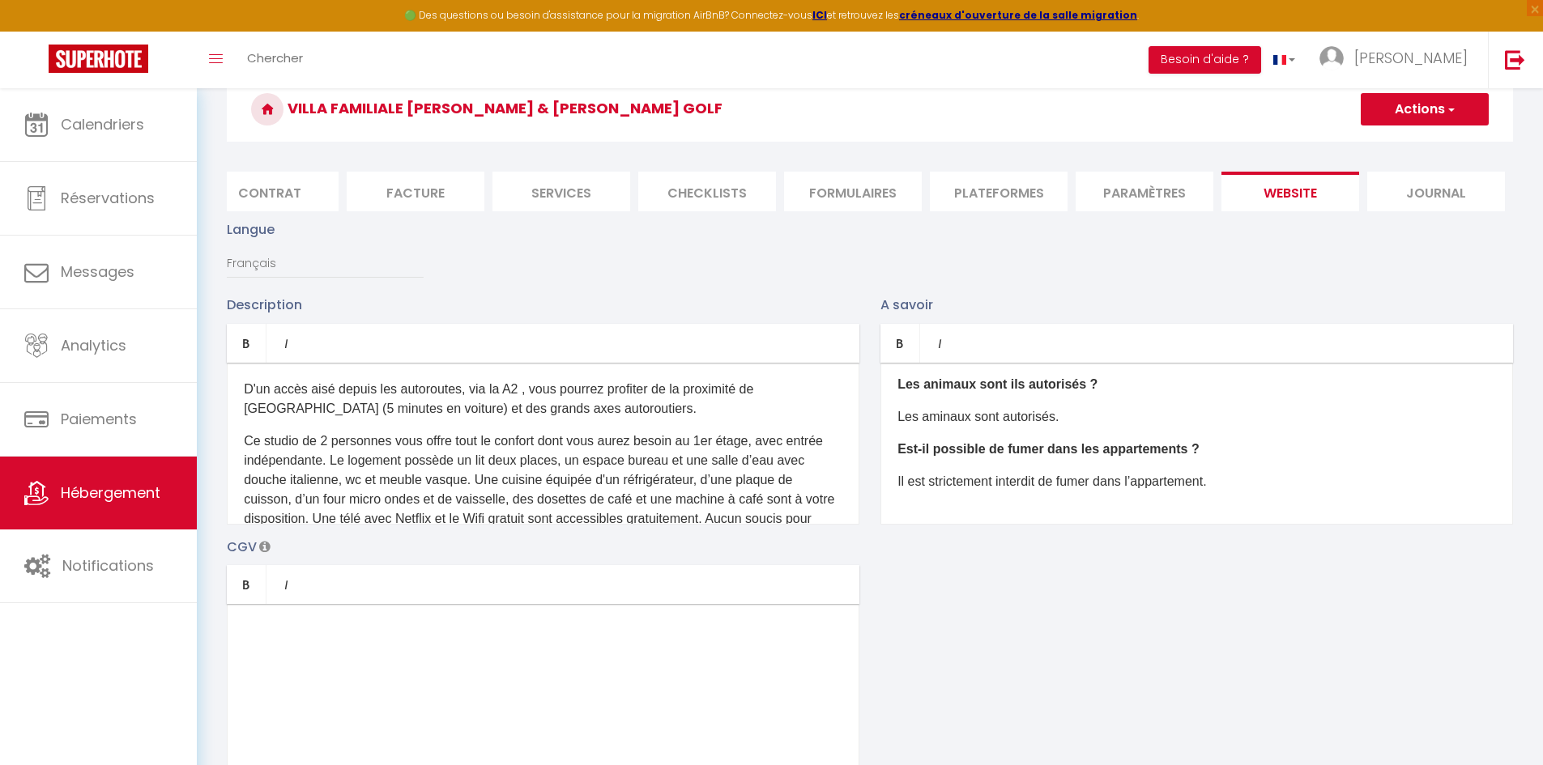
click at [991, 456] on b "Est-il possible de fumer dans les appartements ?" at bounding box center [1048, 449] width 302 height 14
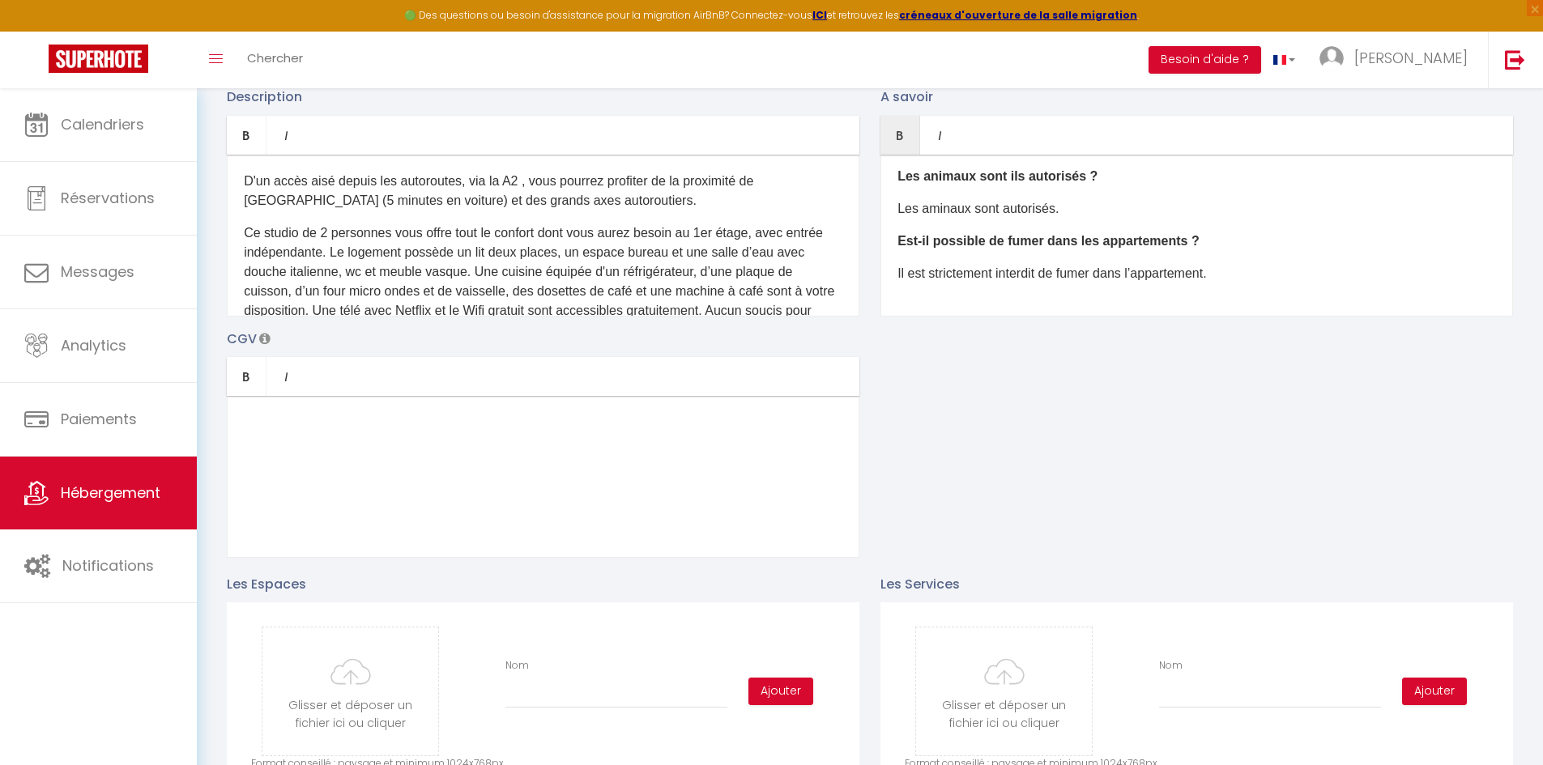
scroll to position [283, 0]
click at [940, 218] on p "Les aminaux sont autorisés." at bounding box center [1196, 207] width 598 height 19
click at [998, 435] on div "Description Bold Italic Rich text editor D'un accès aisé depuis les autoroutes,…" at bounding box center [869, 321] width 1307 height 470
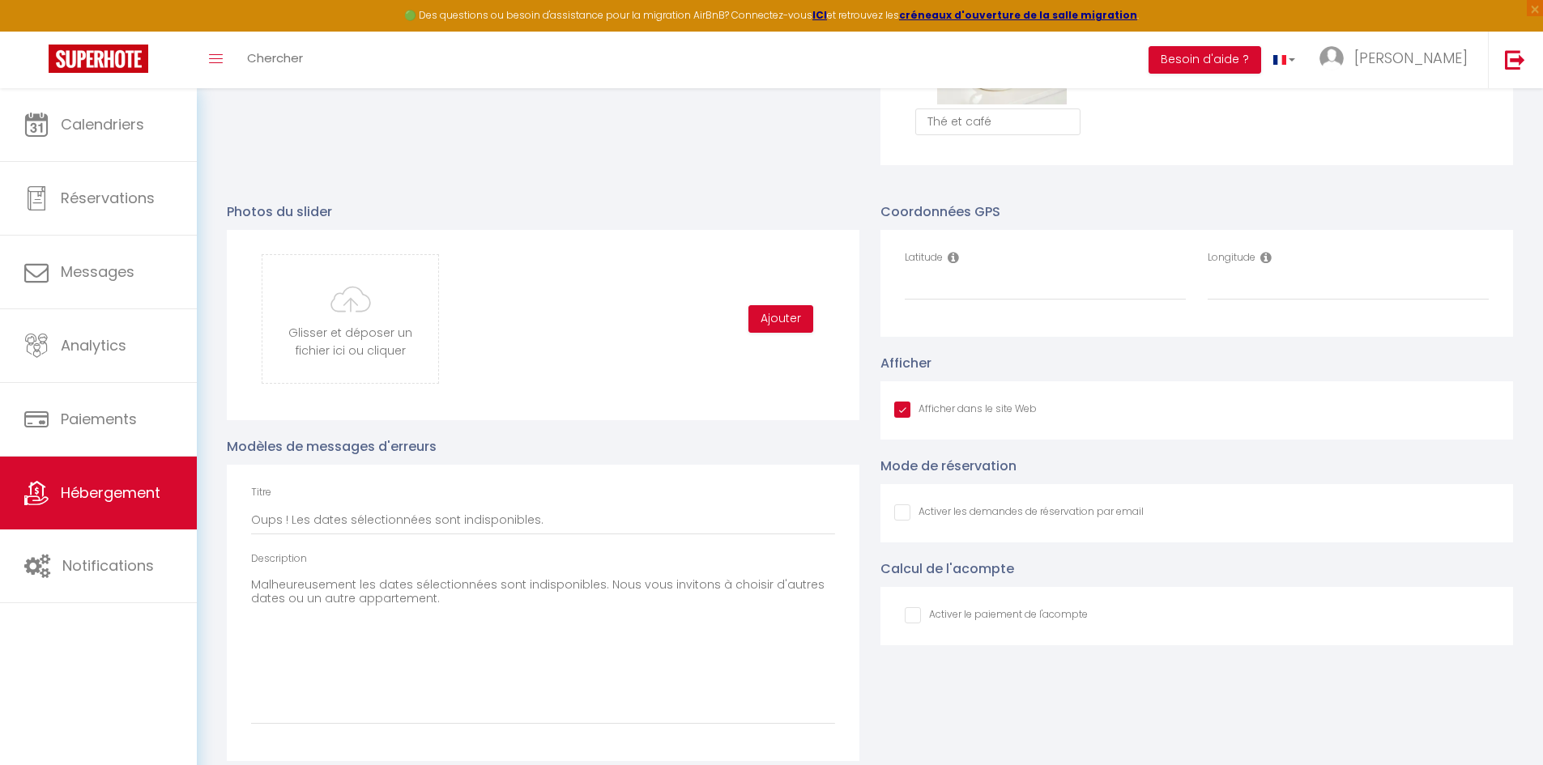
scroll to position [1615, 0]
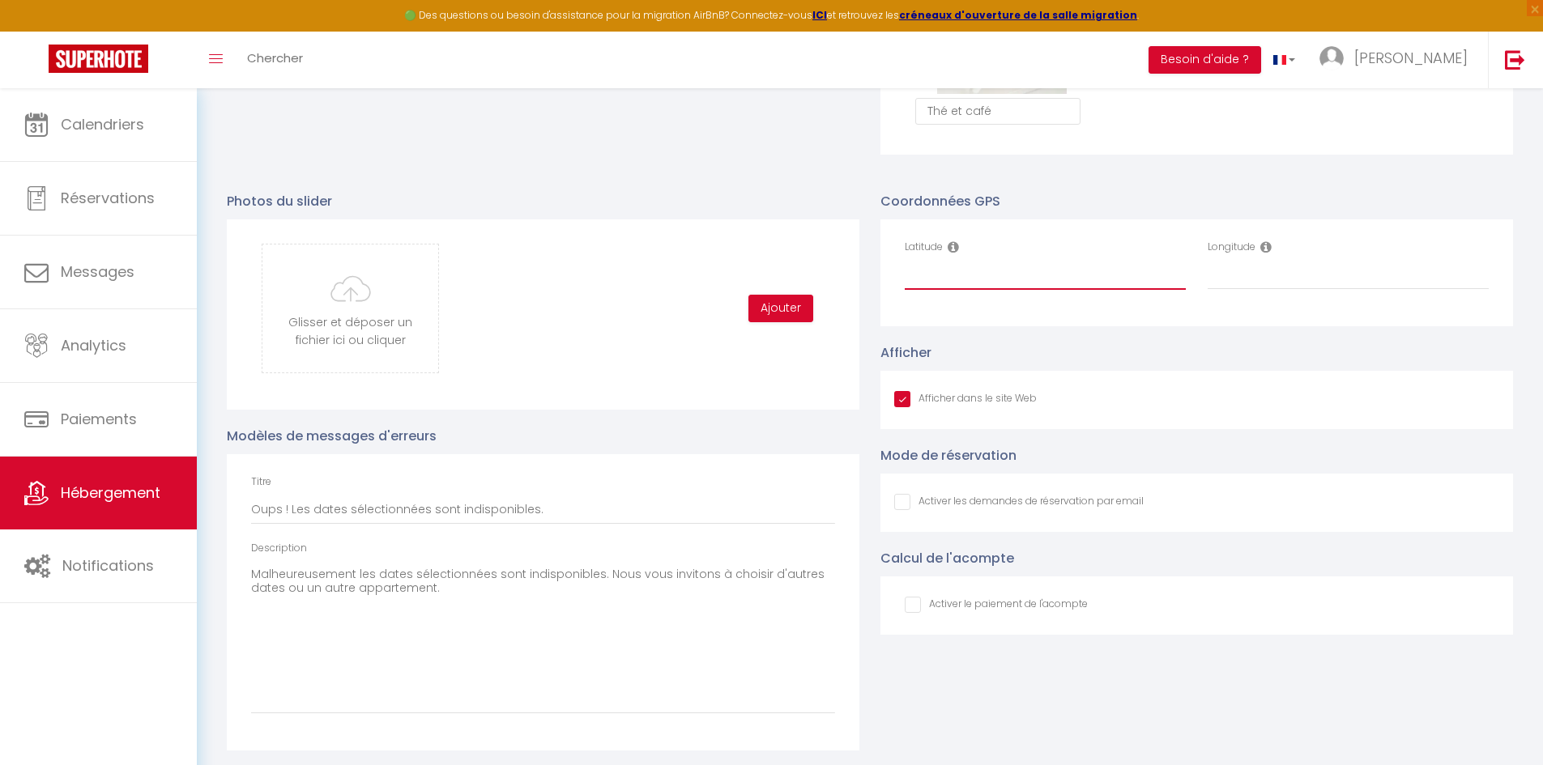
click at [961, 290] on input "Latitude" at bounding box center [1044, 275] width 281 height 29
click at [1255, 290] on input "Longitude" at bounding box center [1347, 275] width 281 height 29
click at [1004, 279] on input "Latitude" at bounding box center [1044, 275] width 281 height 29
paste input "49.33588"
paste input "0.078153"
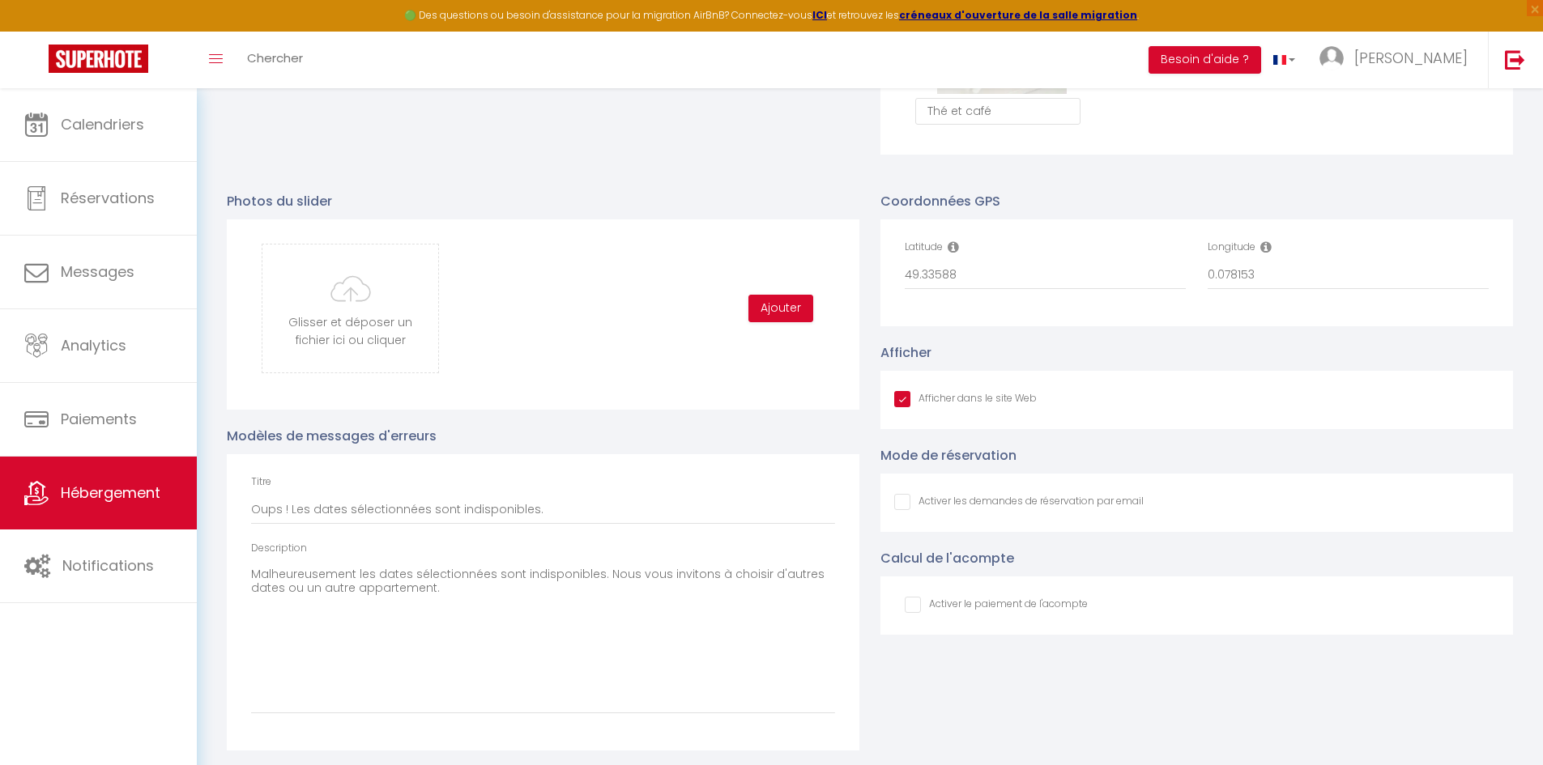
click at [1265, 326] on div "Latitude 49.33588 Longitude 0.078153" at bounding box center [1196, 272] width 632 height 107
click at [958, 394] on input "Afficher dans le site Web" at bounding box center [965, 394] width 143 height 16
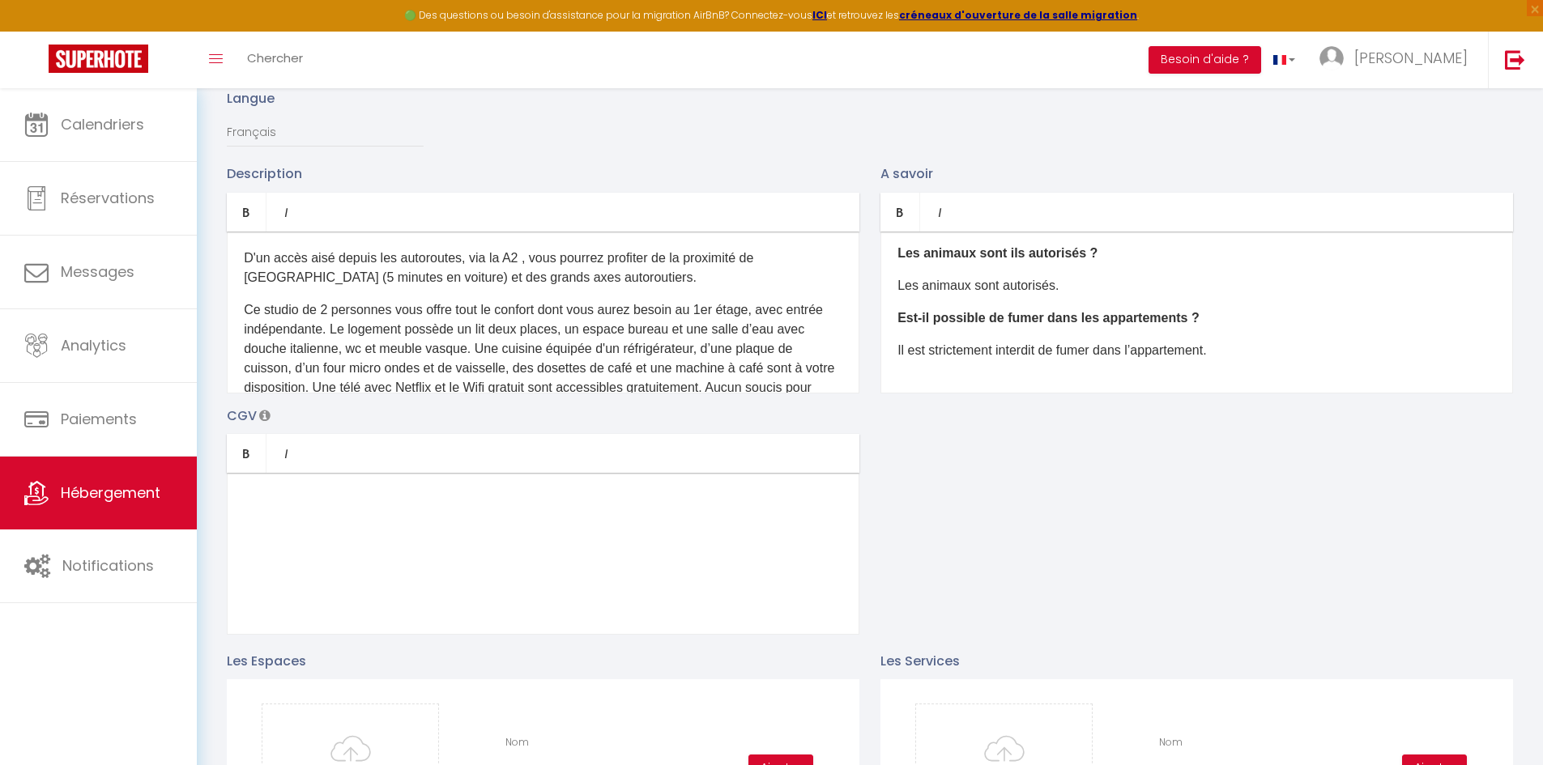
scroll to position [0, 0]
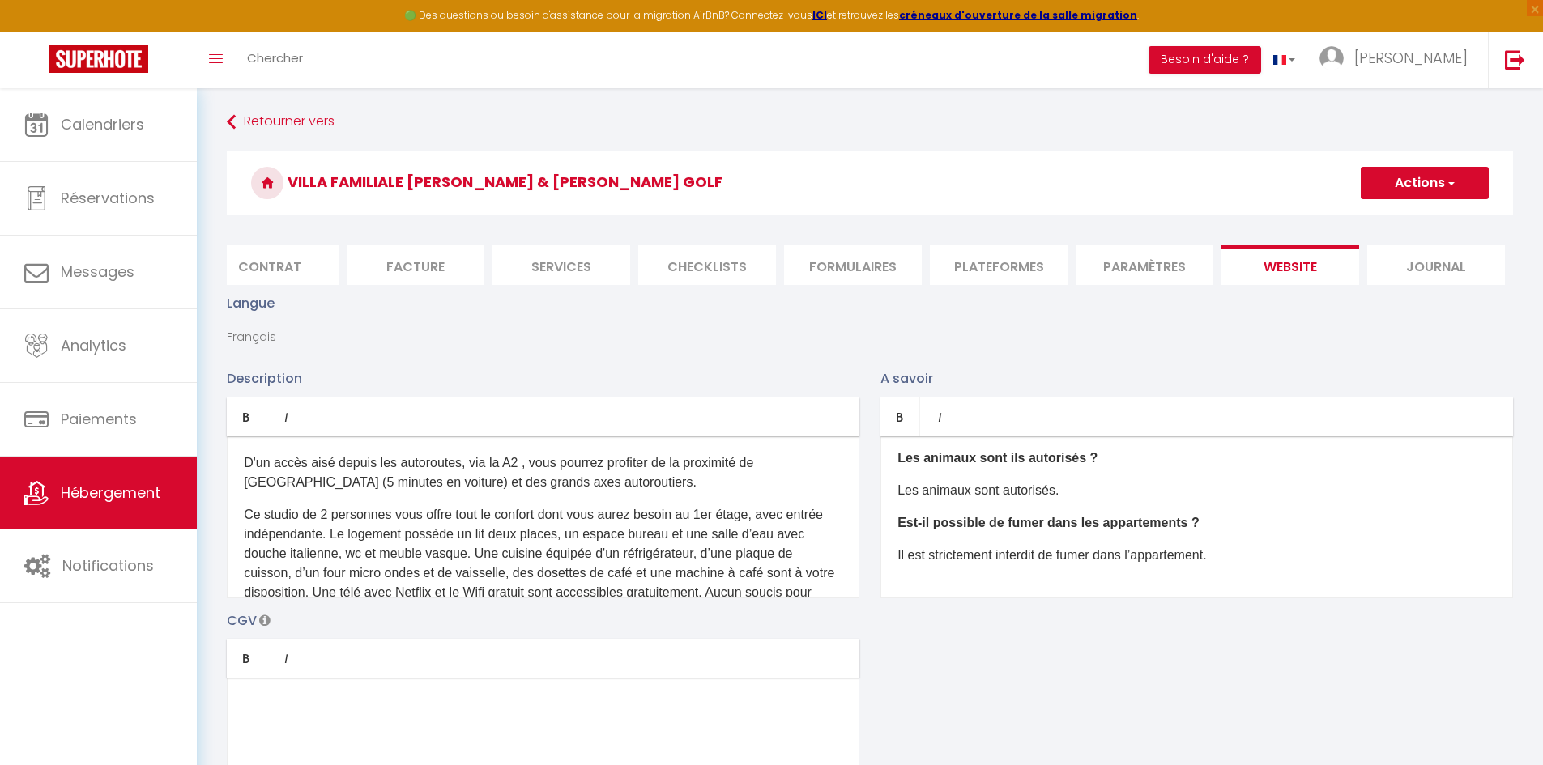
click at [1445, 192] on button "Actions" at bounding box center [1424, 183] width 128 height 32
click at [1428, 212] on input "Enregistrer" at bounding box center [1406, 219] width 60 height 16
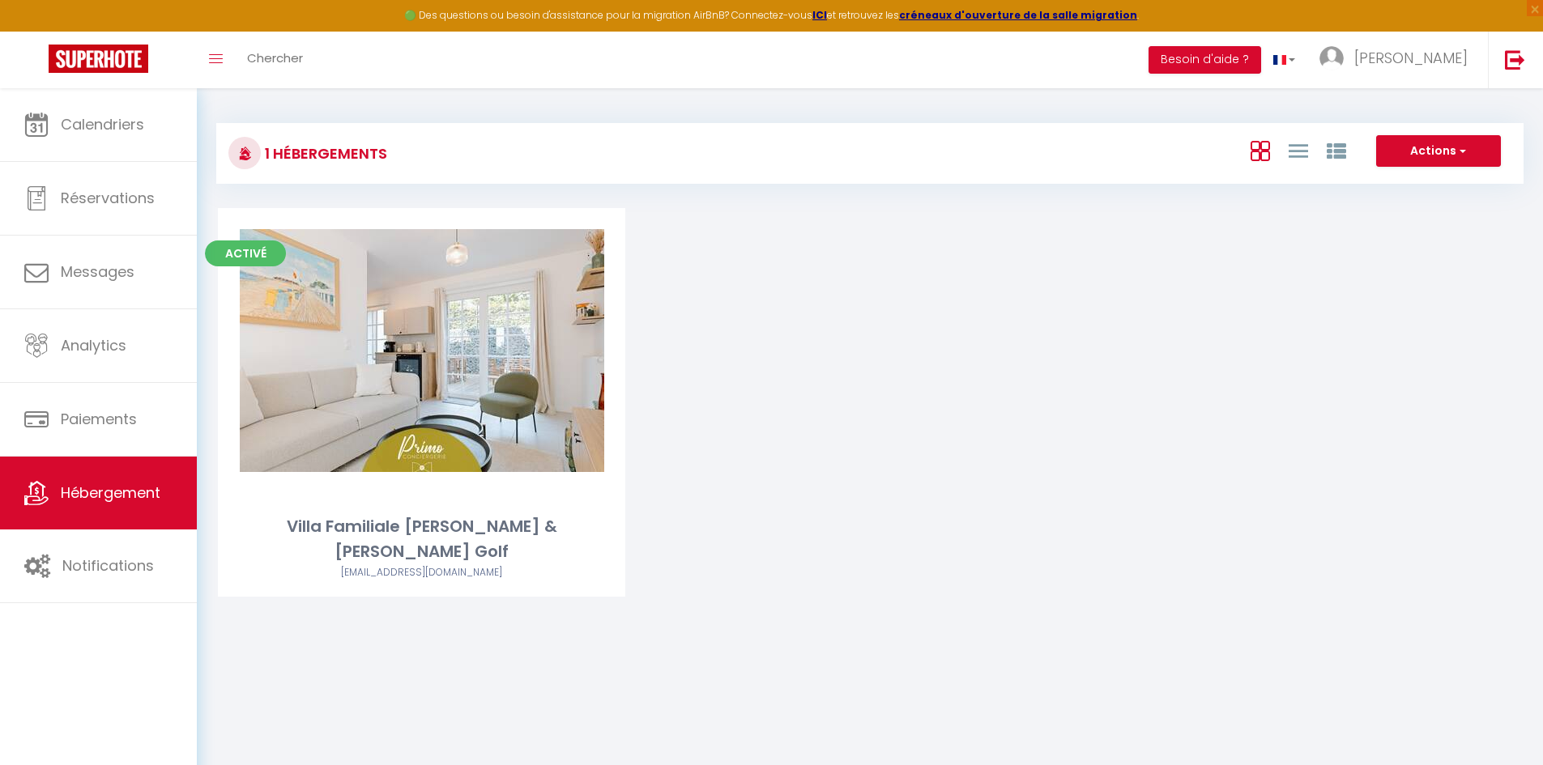
click at [760, 394] on div "Activé Editer Villa Familiale Marguerite & Simone - Proche Golf margueritesimon…" at bounding box center [870, 422] width 1344 height 429
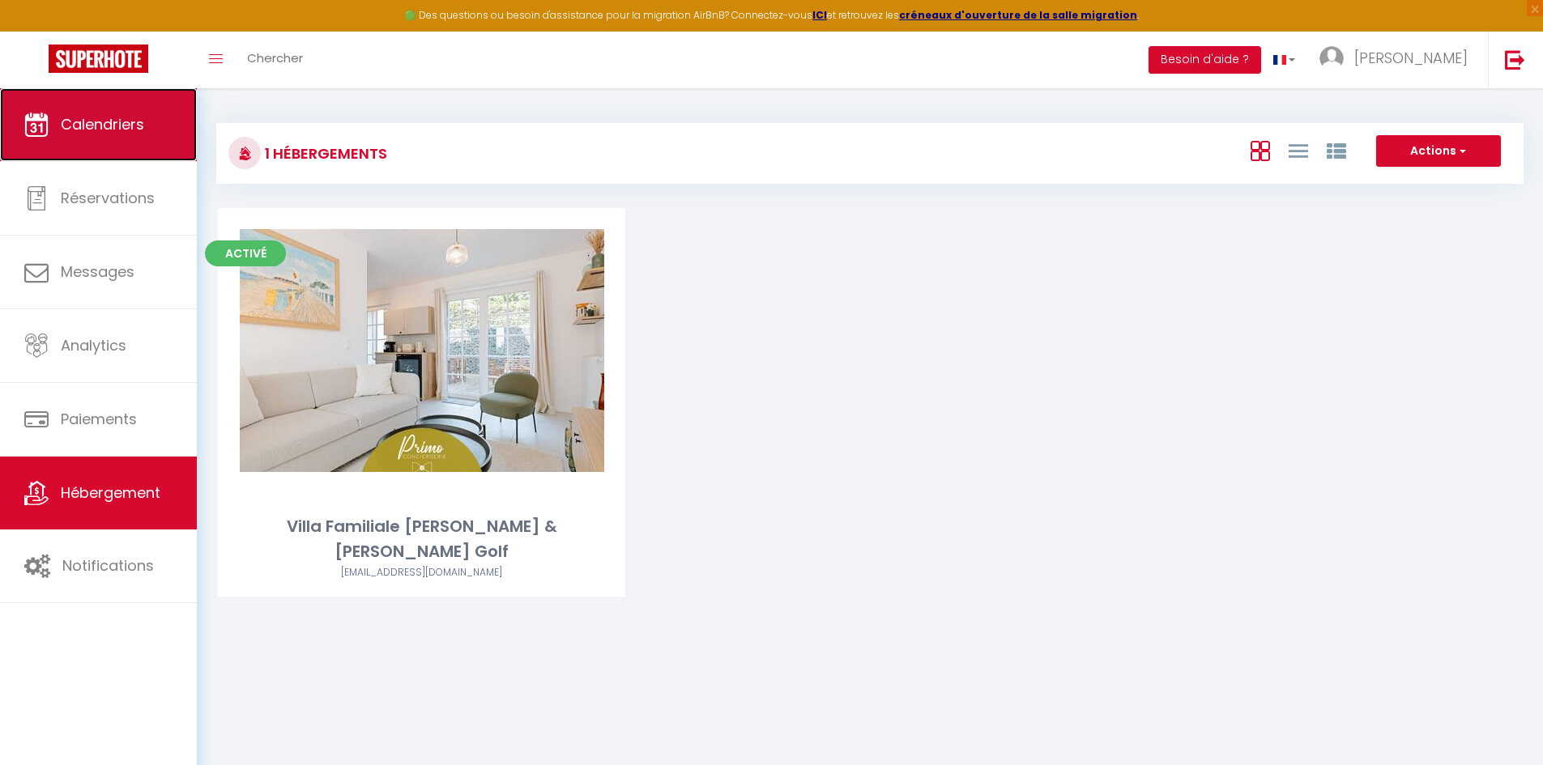
click at [113, 144] on link "Calendriers" at bounding box center [98, 124] width 197 height 73
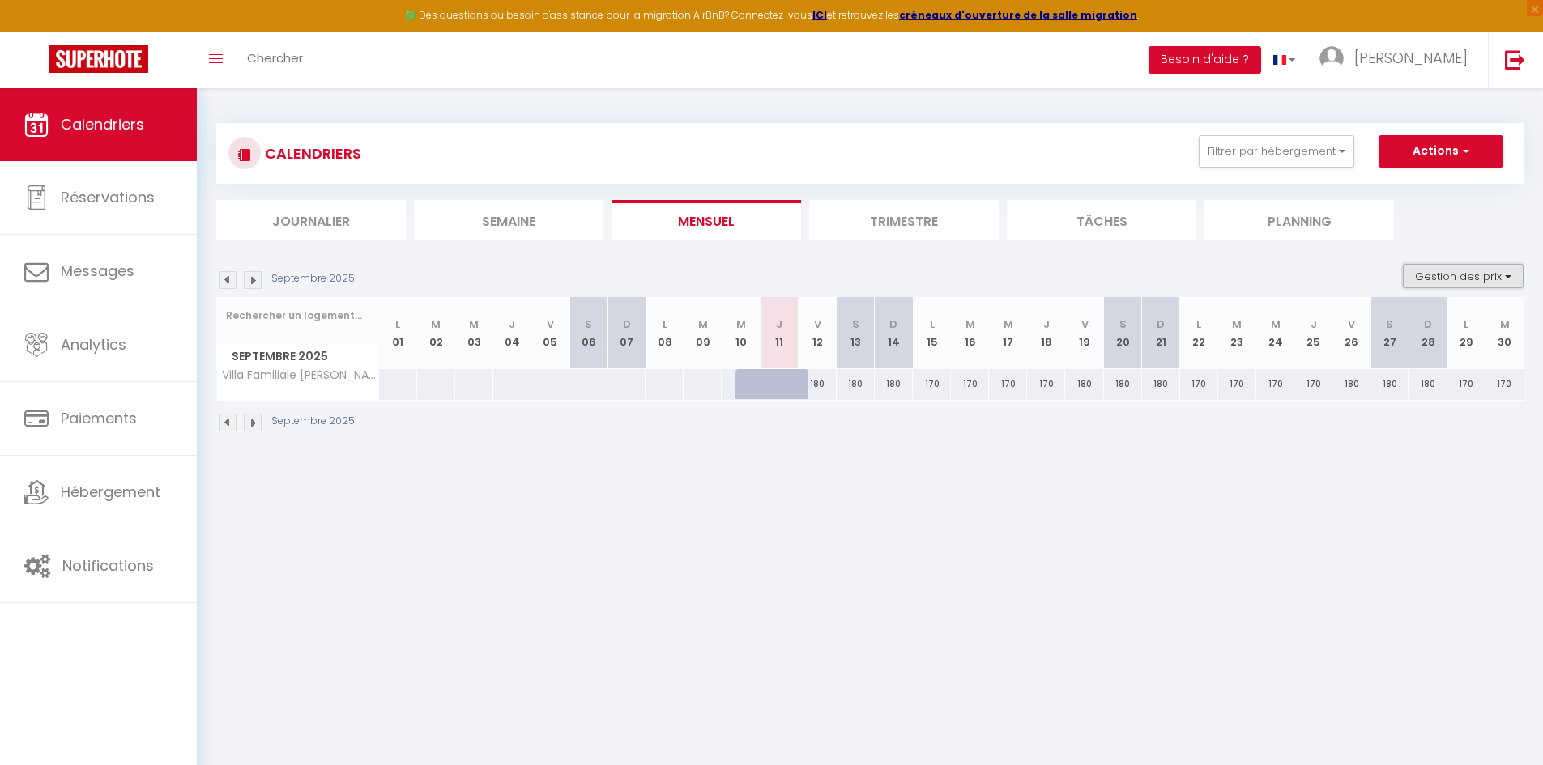
click at [1423, 282] on button "Gestion des prix" at bounding box center [1462, 276] width 121 height 24
click at [1429, 360] on input "Règles" at bounding box center [1450, 355] width 146 height 16
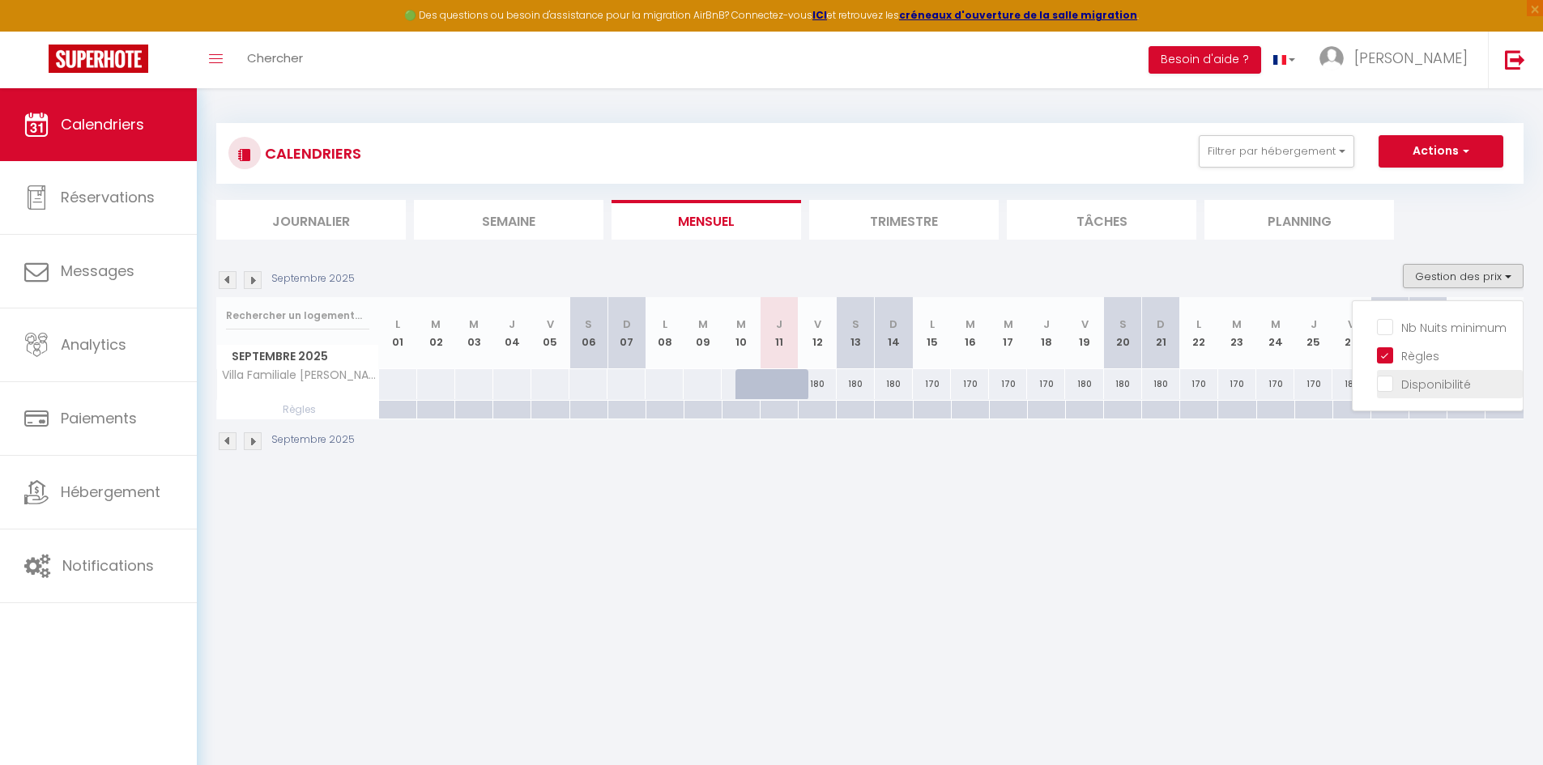
click at [1432, 389] on input "Disponibilité" at bounding box center [1450, 383] width 146 height 16
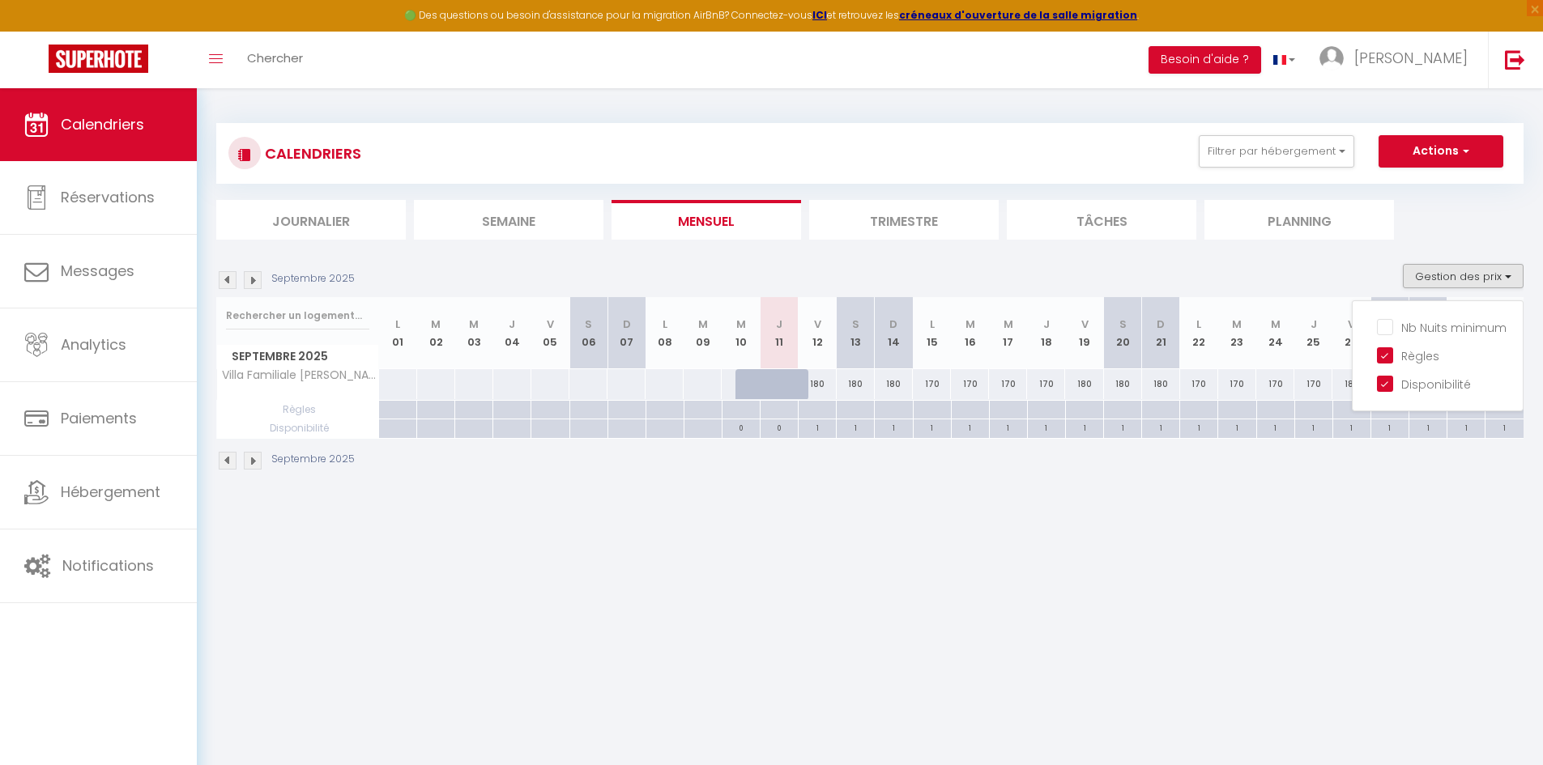
click at [1306, 412] on div at bounding box center [1313, 410] width 38 height 19
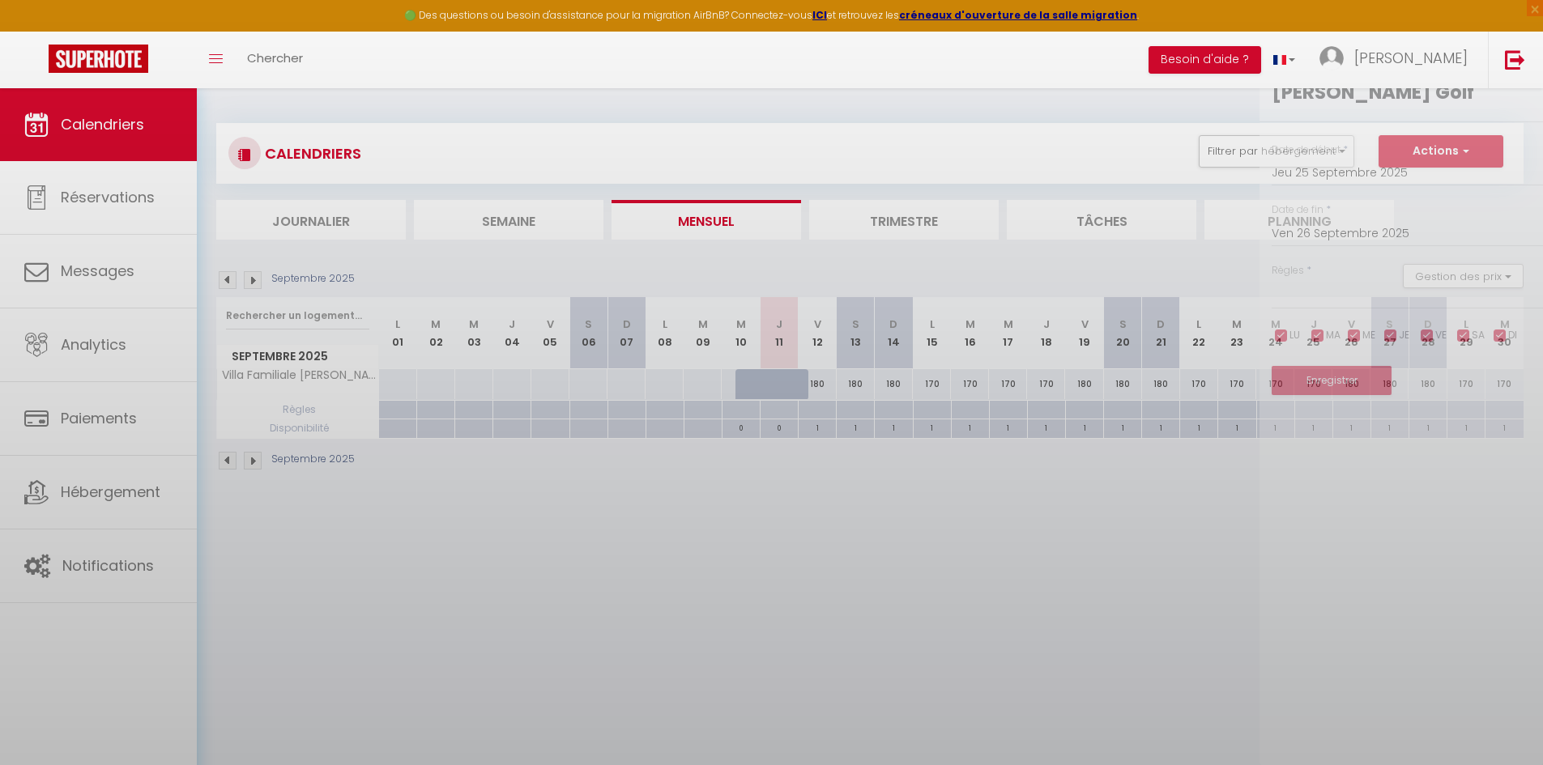
click at [1306, 412] on div at bounding box center [771, 382] width 1543 height 765
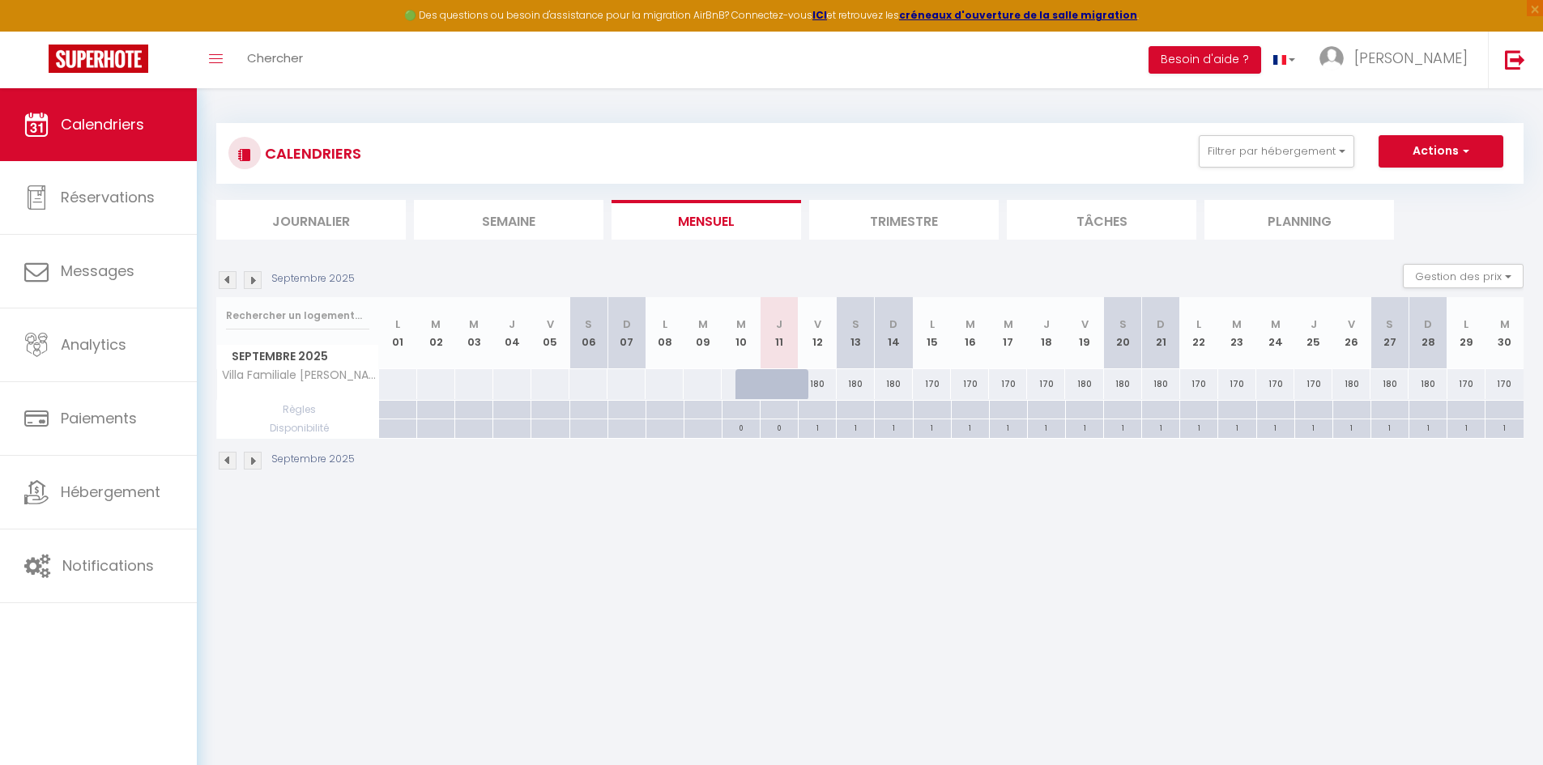
click at [1306, 412] on div at bounding box center [1313, 410] width 38 height 19
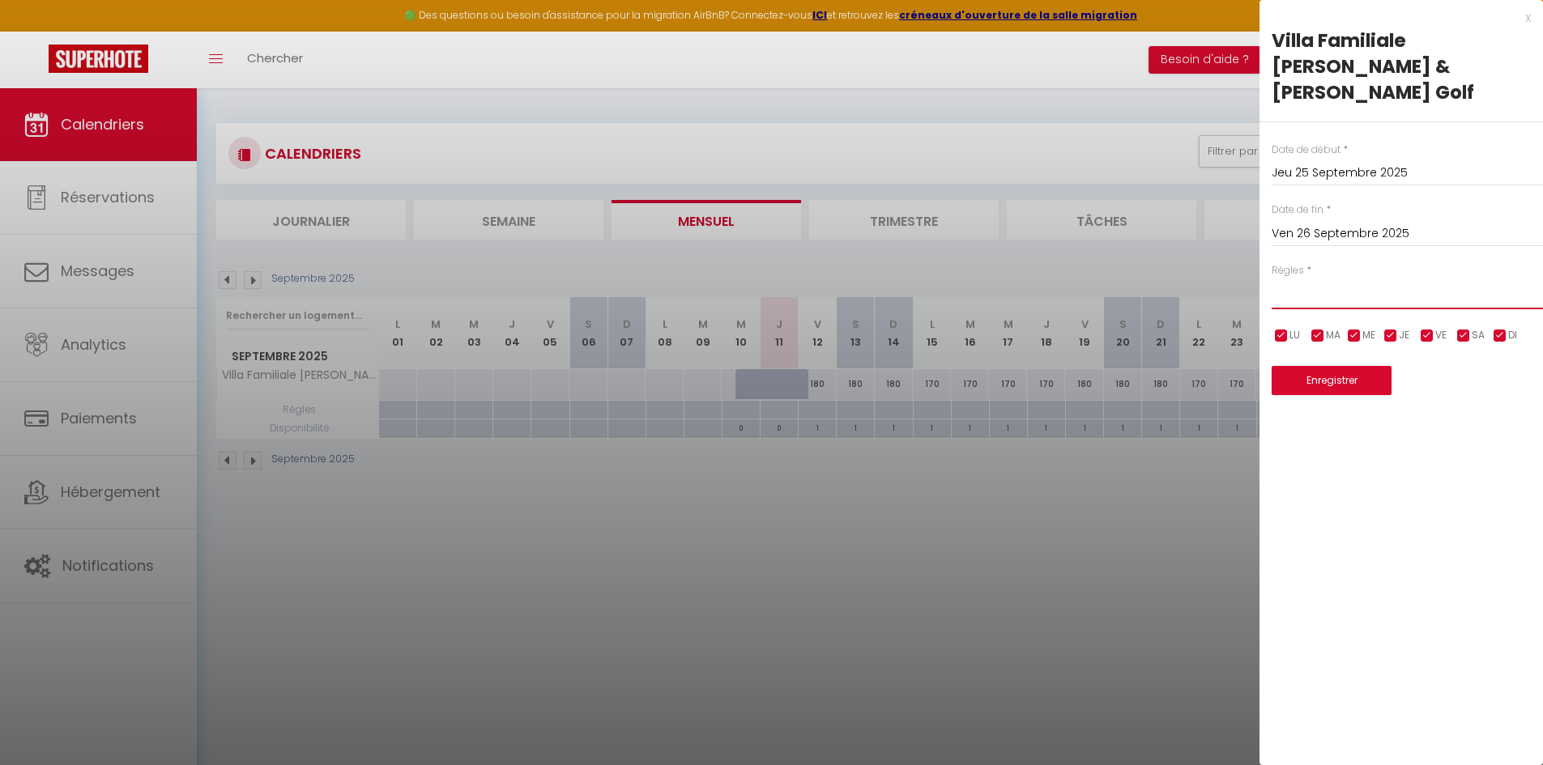
click at [1300, 279] on select "Aucun No Checkin No Checkout Pas d'arrivée / Pas de départ" at bounding box center [1406, 294] width 271 height 31
click at [1530, 24] on div "x Villa Familiale Marguerite & Simone - Proche Golf Date de début * Jeu 25 Sept…" at bounding box center [1400, 209] width 283 height 419
click at [1527, 19] on div "x" at bounding box center [1394, 17] width 271 height 19
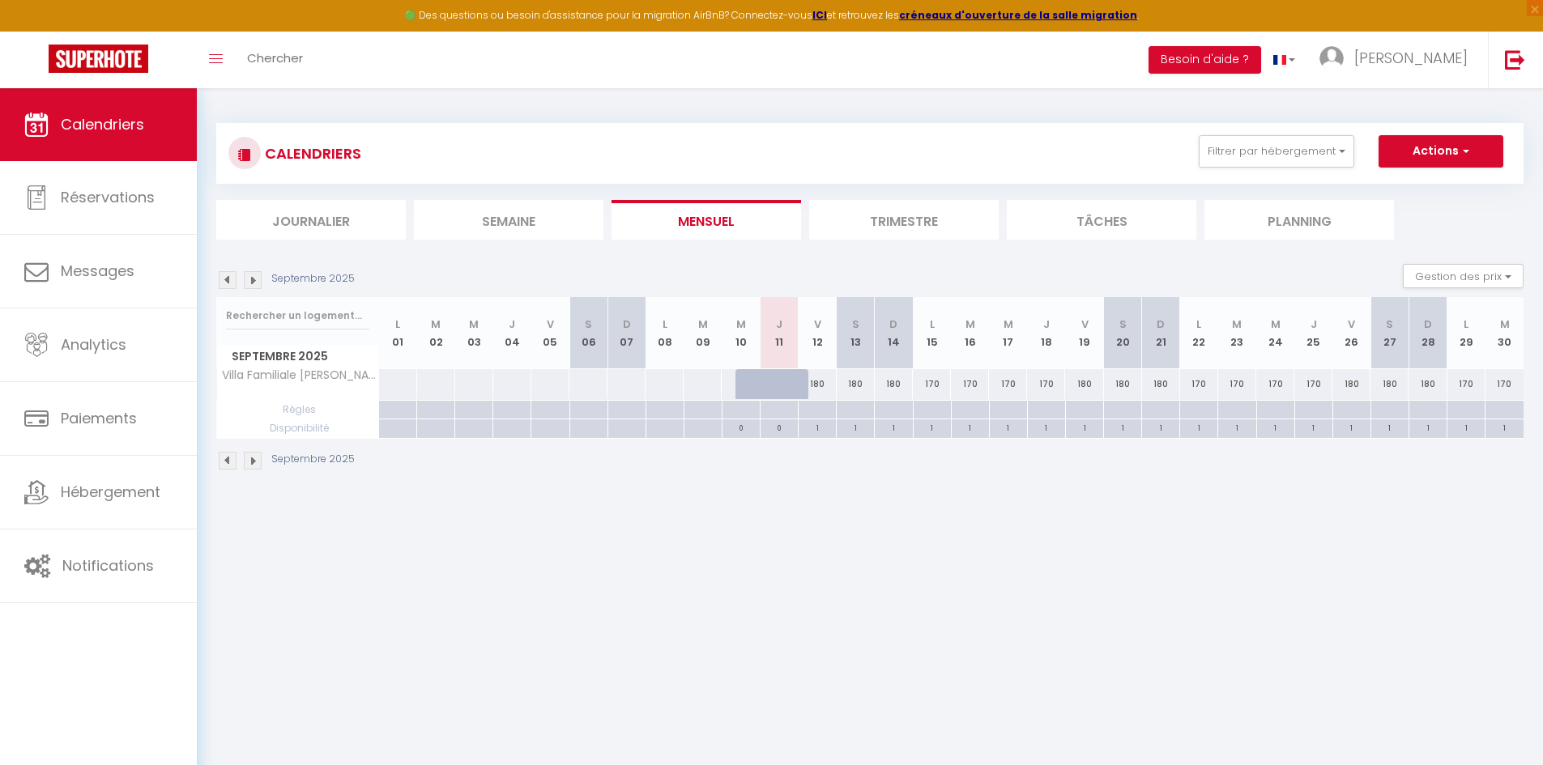
click at [1081, 383] on div "180" at bounding box center [1084, 384] width 38 height 30
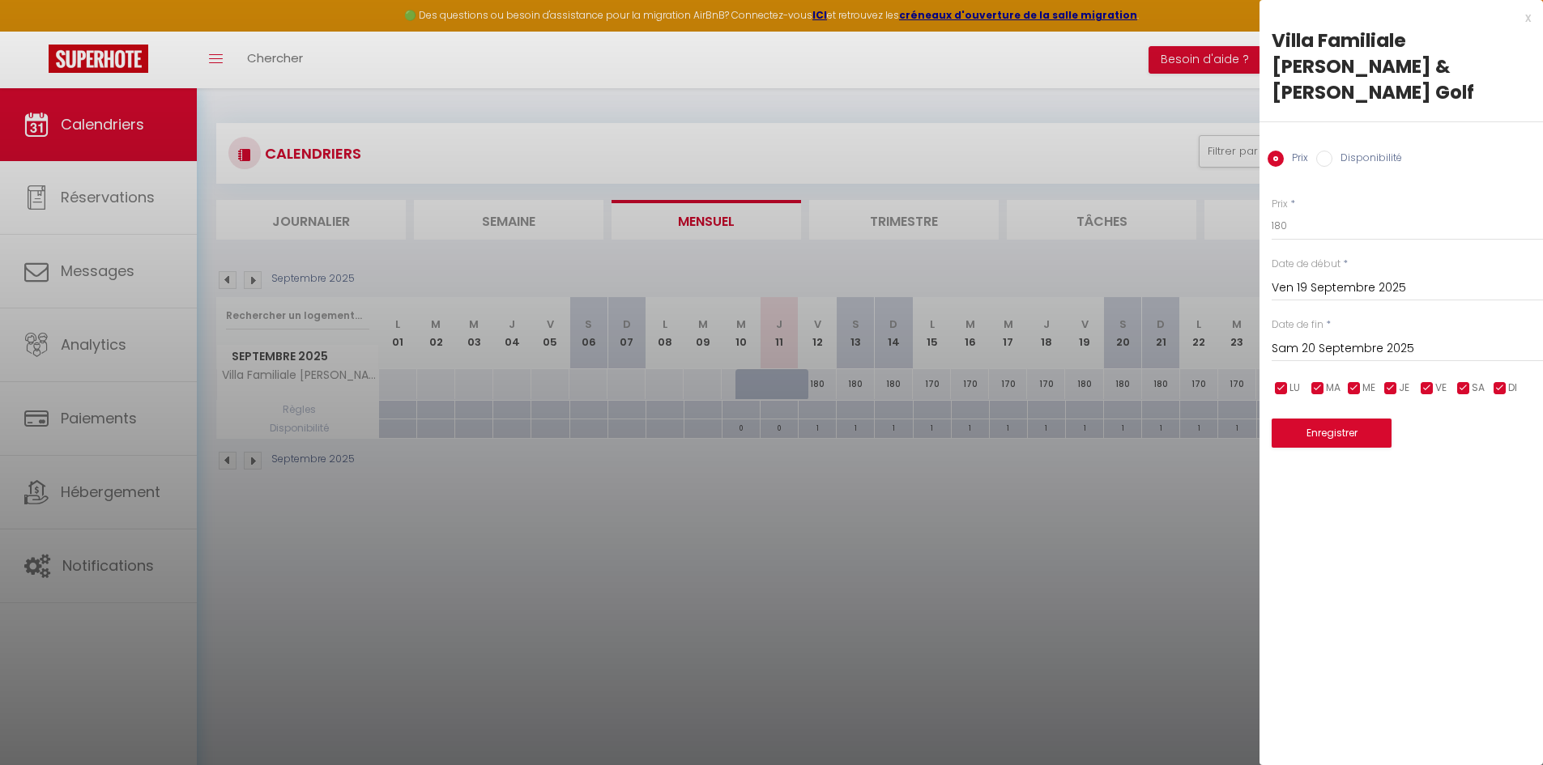
click at [1526, 15] on div "x" at bounding box center [1394, 17] width 271 height 19
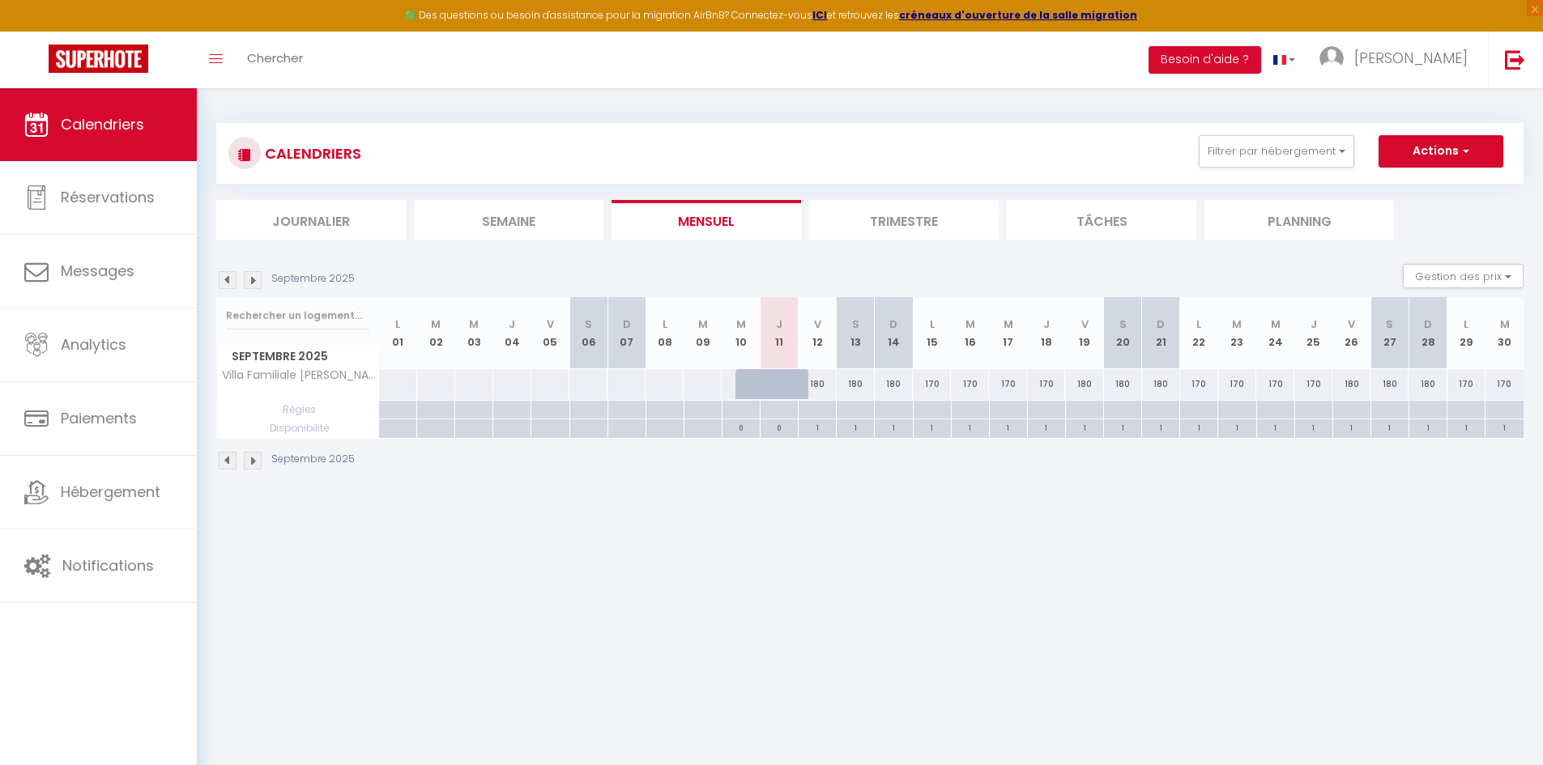
drag, startPoint x: 1154, startPoint y: 385, endPoint x: 1357, endPoint y: 389, distance: 203.3
click at [1357, 389] on tr "Villa Familiale Marguerite & Simone - Proche Golf 170" at bounding box center [870, 384] width 1307 height 32
click at [1358, 389] on div "180" at bounding box center [1351, 384] width 38 height 30
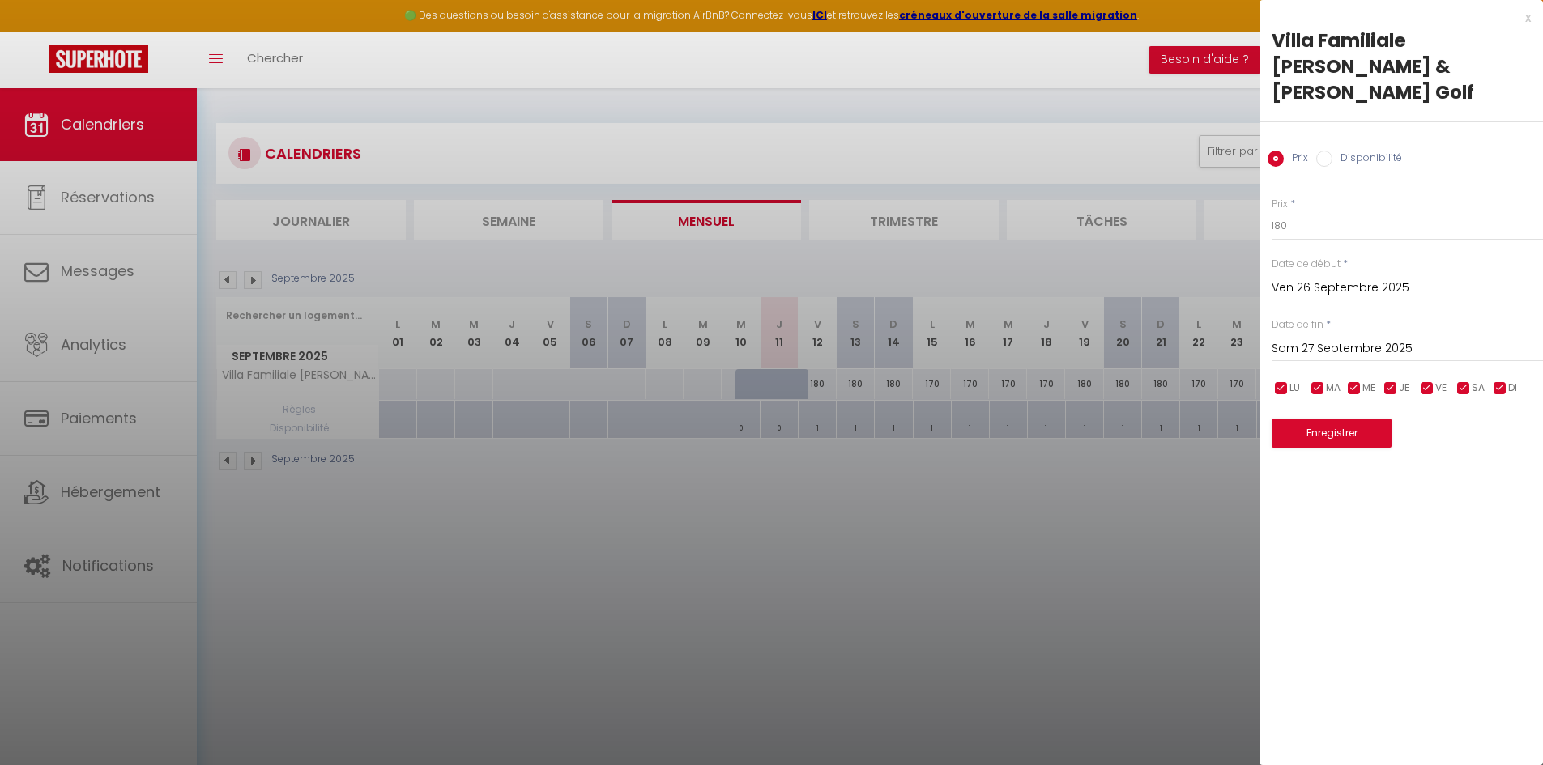
click at [1525, 20] on div "x" at bounding box center [1394, 17] width 271 height 19
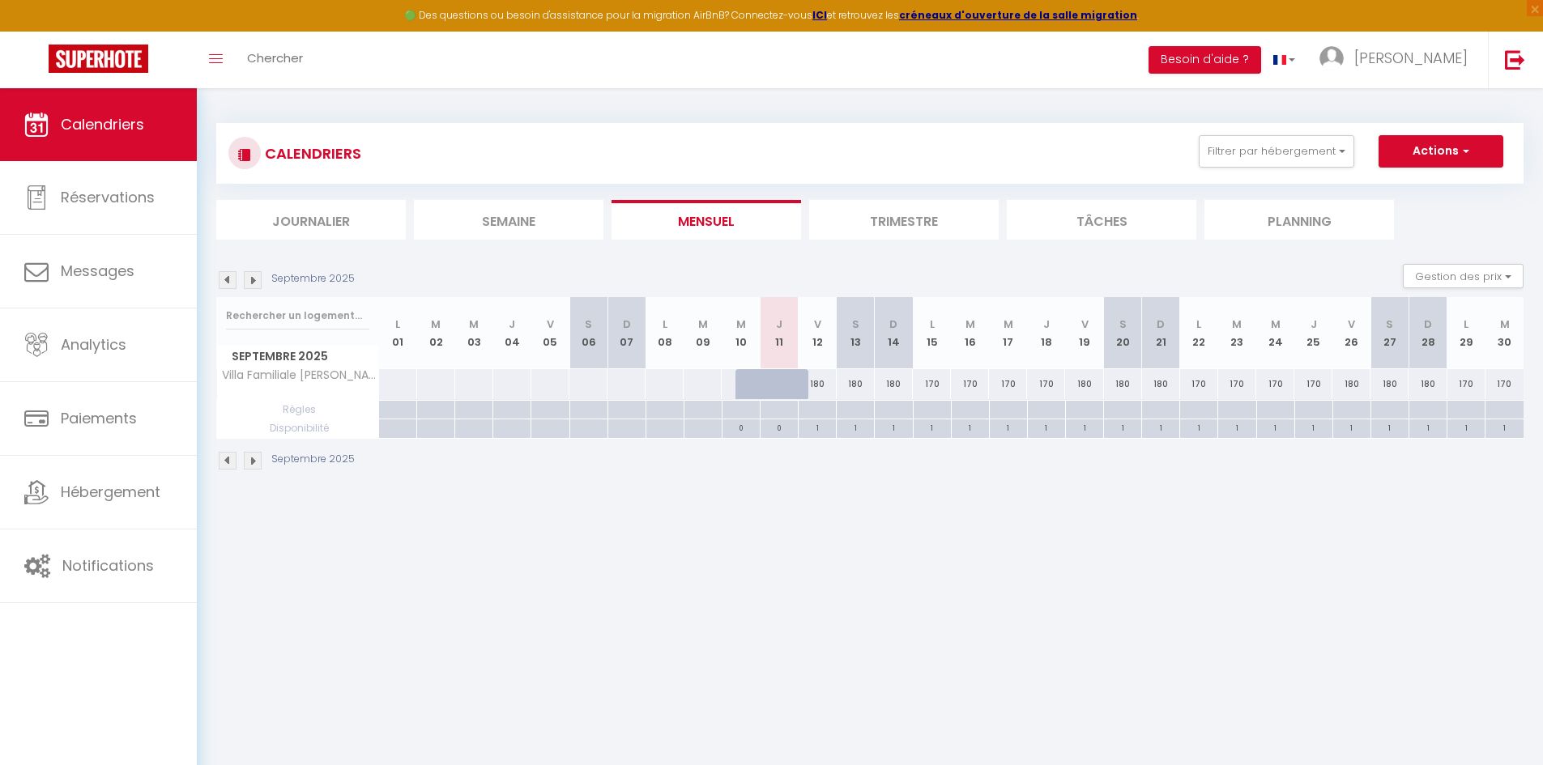
click at [932, 387] on div "170" at bounding box center [932, 384] width 38 height 30
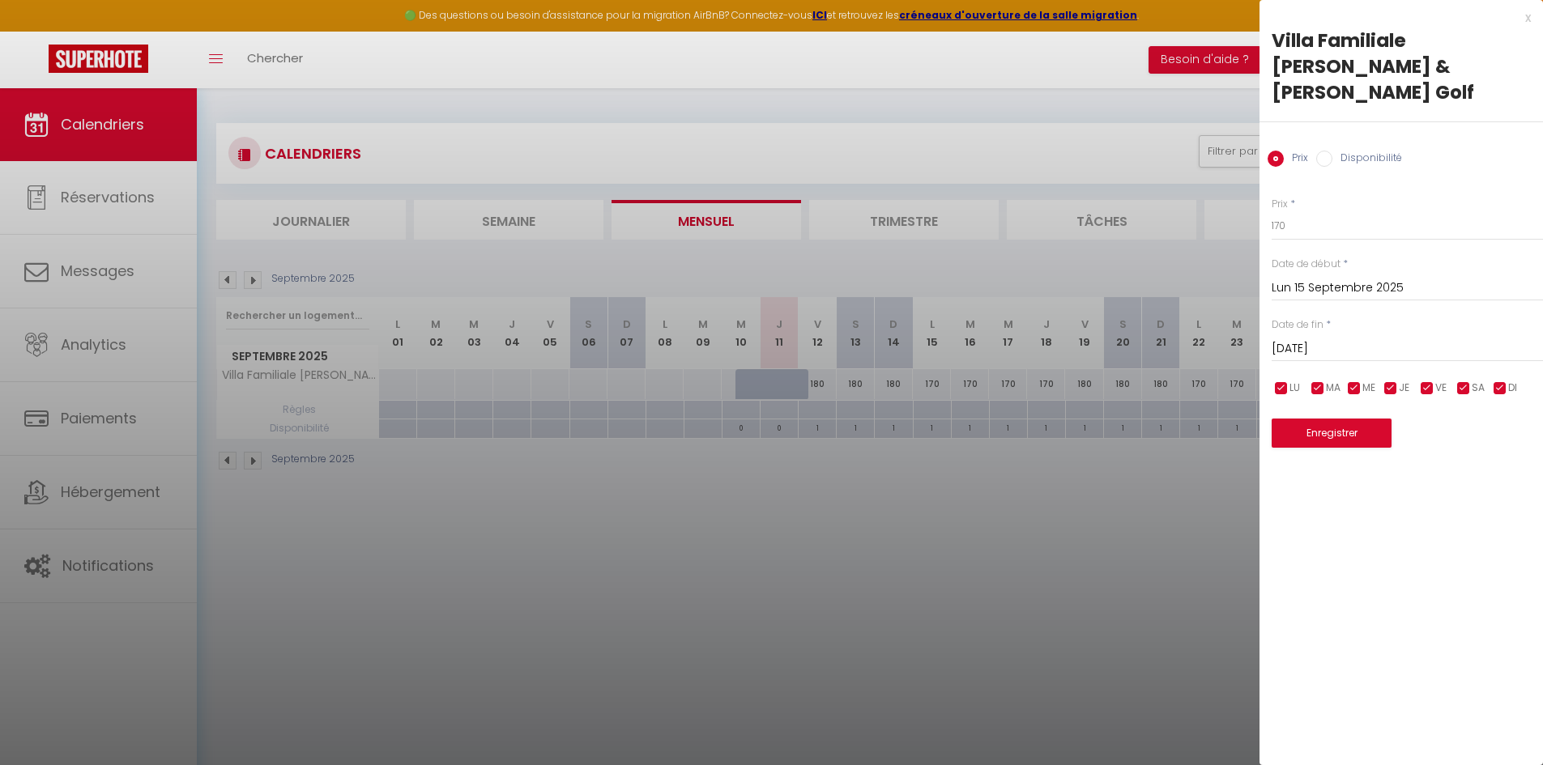
click at [1357, 151] on label "Disponibilité" at bounding box center [1367, 160] width 70 height 18
click at [1332, 151] on input "Disponibilité" at bounding box center [1324, 159] width 16 height 16
click at [1313, 211] on select "Disponible Indisponible" at bounding box center [1406, 226] width 271 height 31
click at [1529, 19] on div "x" at bounding box center [1394, 17] width 271 height 19
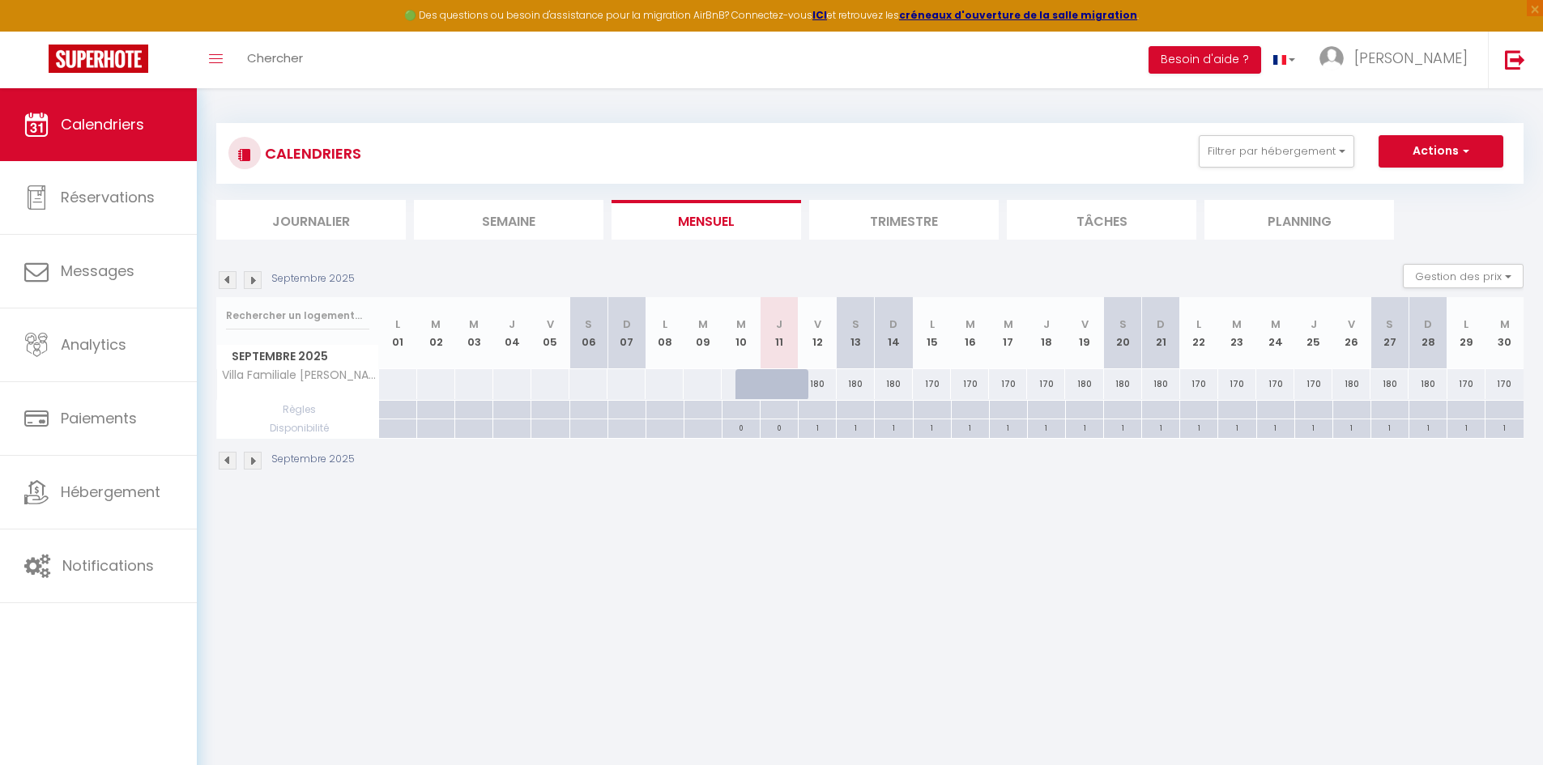
drag, startPoint x: 939, startPoint y: 377, endPoint x: 1277, endPoint y: 385, distance: 337.8
click at [1277, 385] on tr "Villa Familiale Marguerite & Simone - Proche Golf 170" at bounding box center [870, 384] width 1307 height 32
click at [1277, 385] on div "170" at bounding box center [1275, 384] width 38 height 30
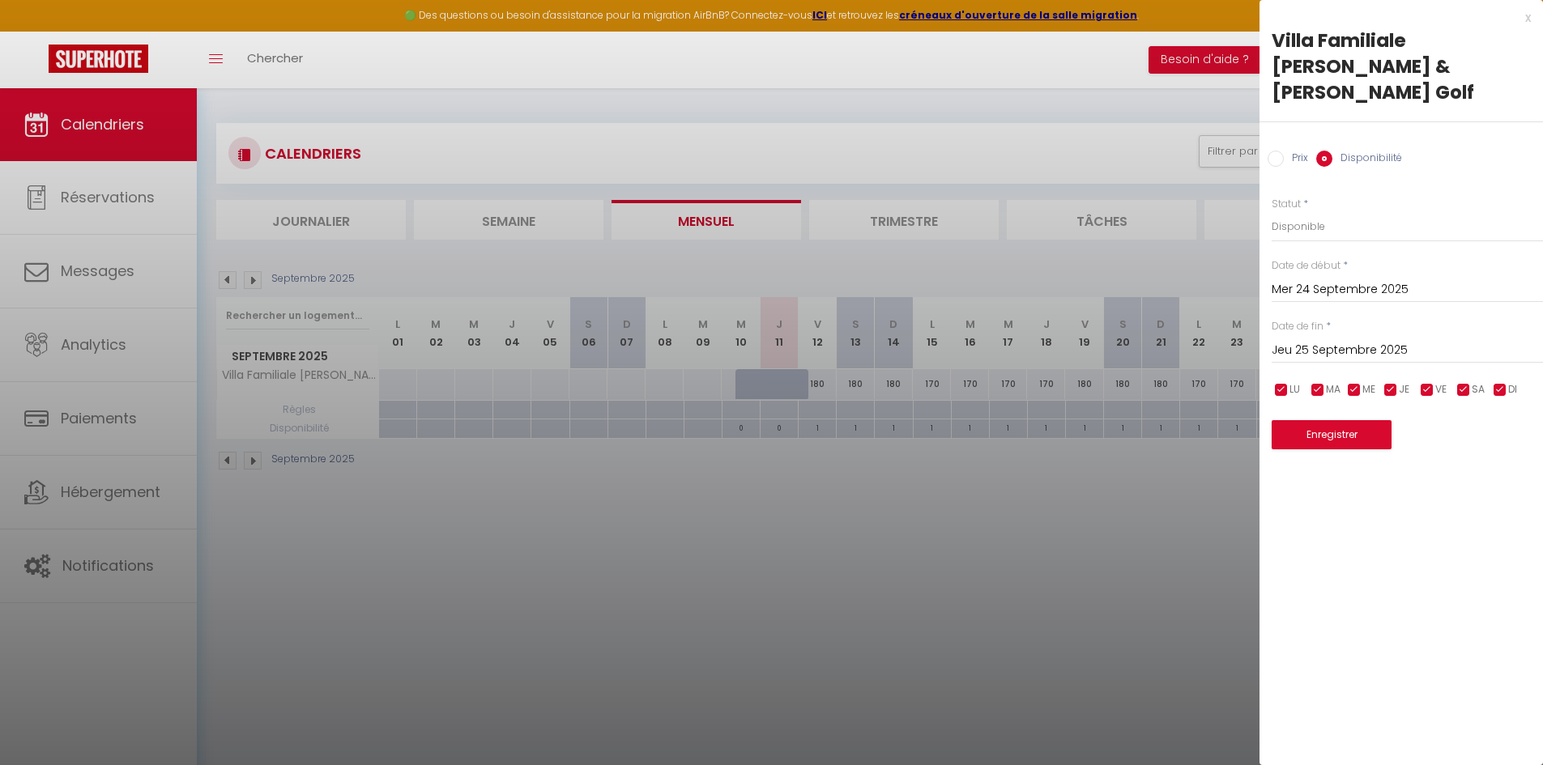
click at [1337, 340] on input "Jeu 25 Septembre 2025" at bounding box center [1406, 350] width 271 height 21
click at [1526, 22] on div "x" at bounding box center [1394, 17] width 271 height 19
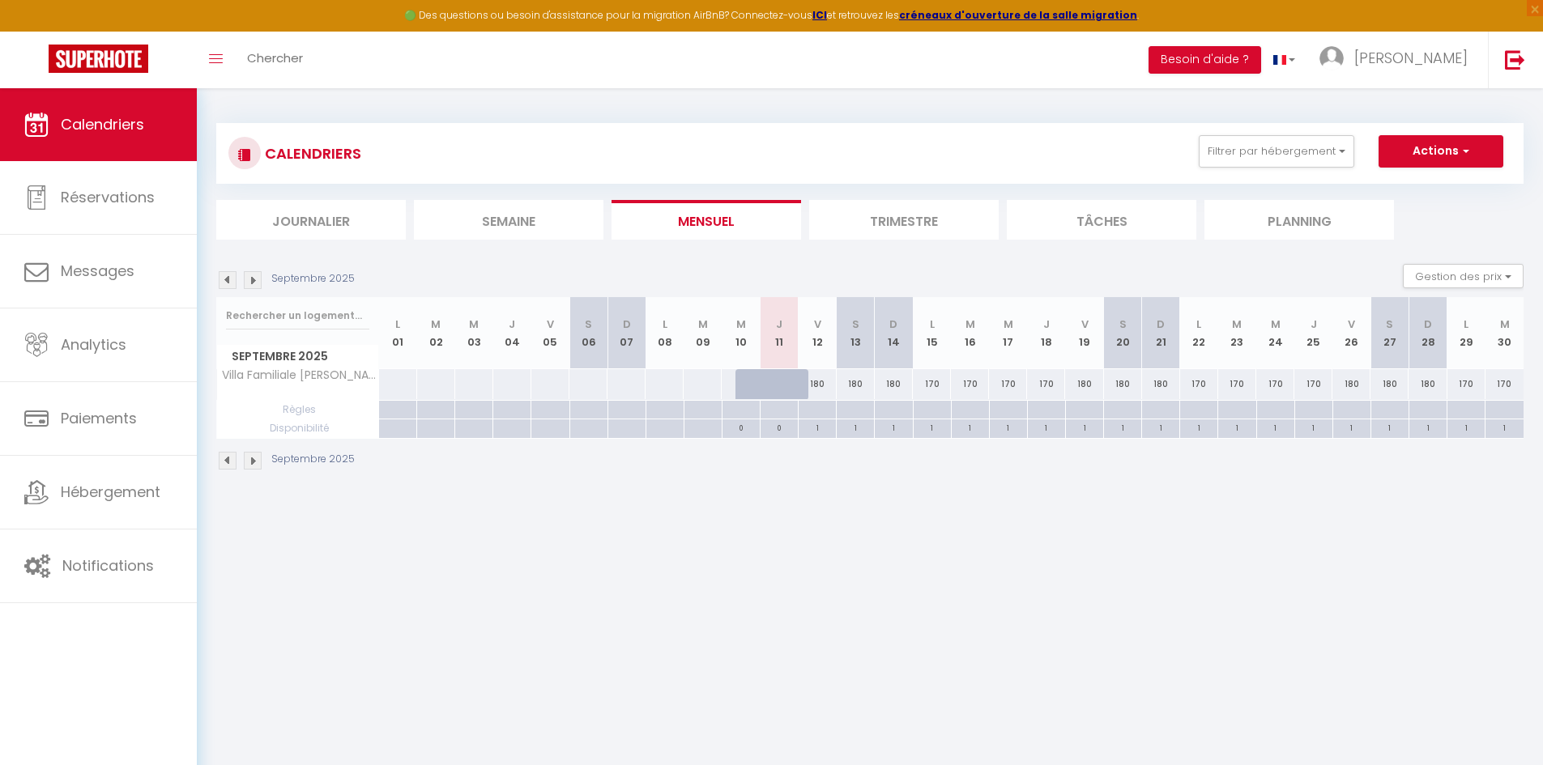
click at [1080, 383] on div "180" at bounding box center [1084, 384] width 38 height 30
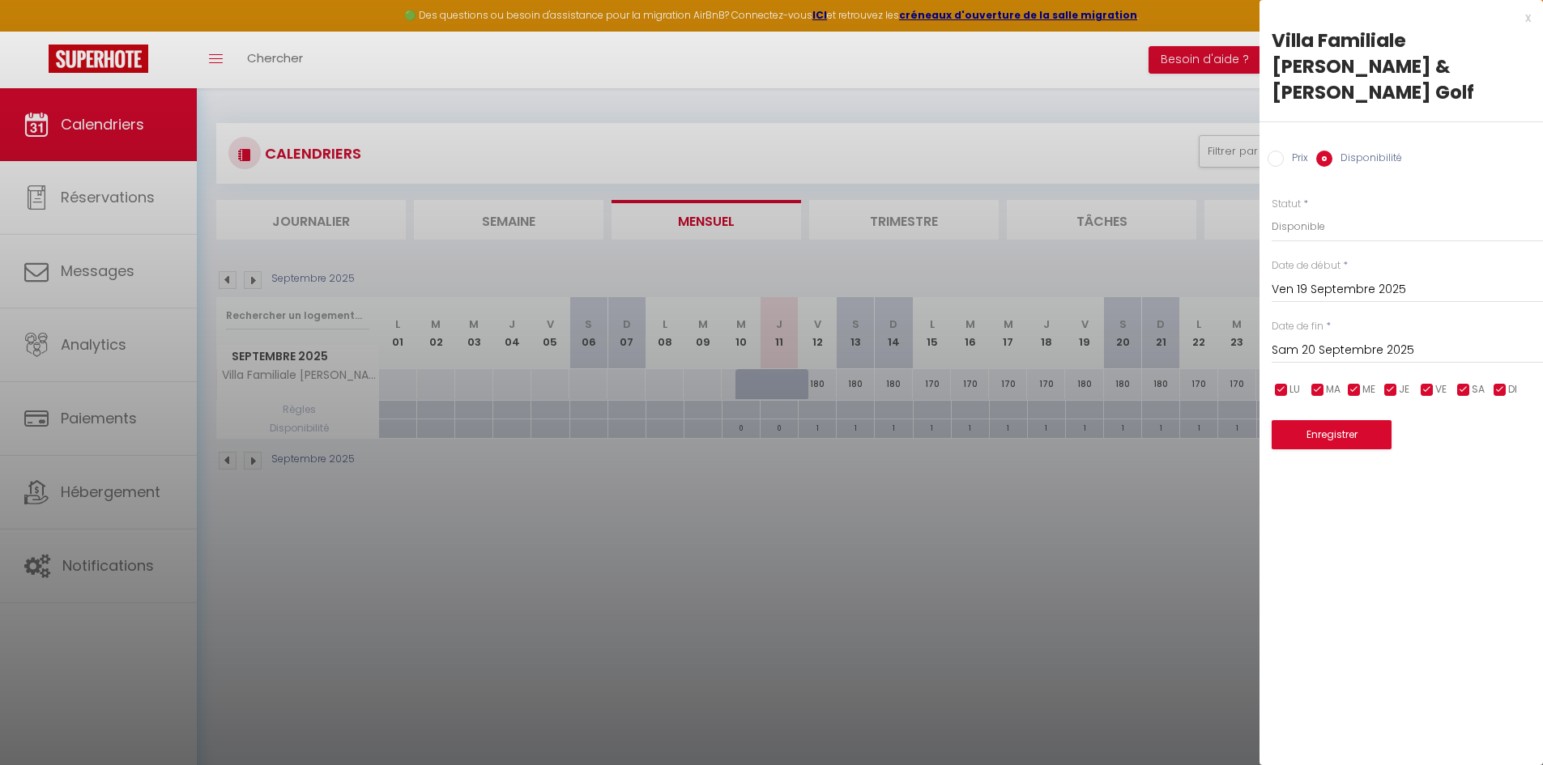
click at [1292, 151] on label "Prix" at bounding box center [1295, 160] width 24 height 18
click at [1283, 151] on input "Prix" at bounding box center [1275, 159] width 16 height 16
click at [1528, 19] on div "x" at bounding box center [1394, 17] width 271 height 19
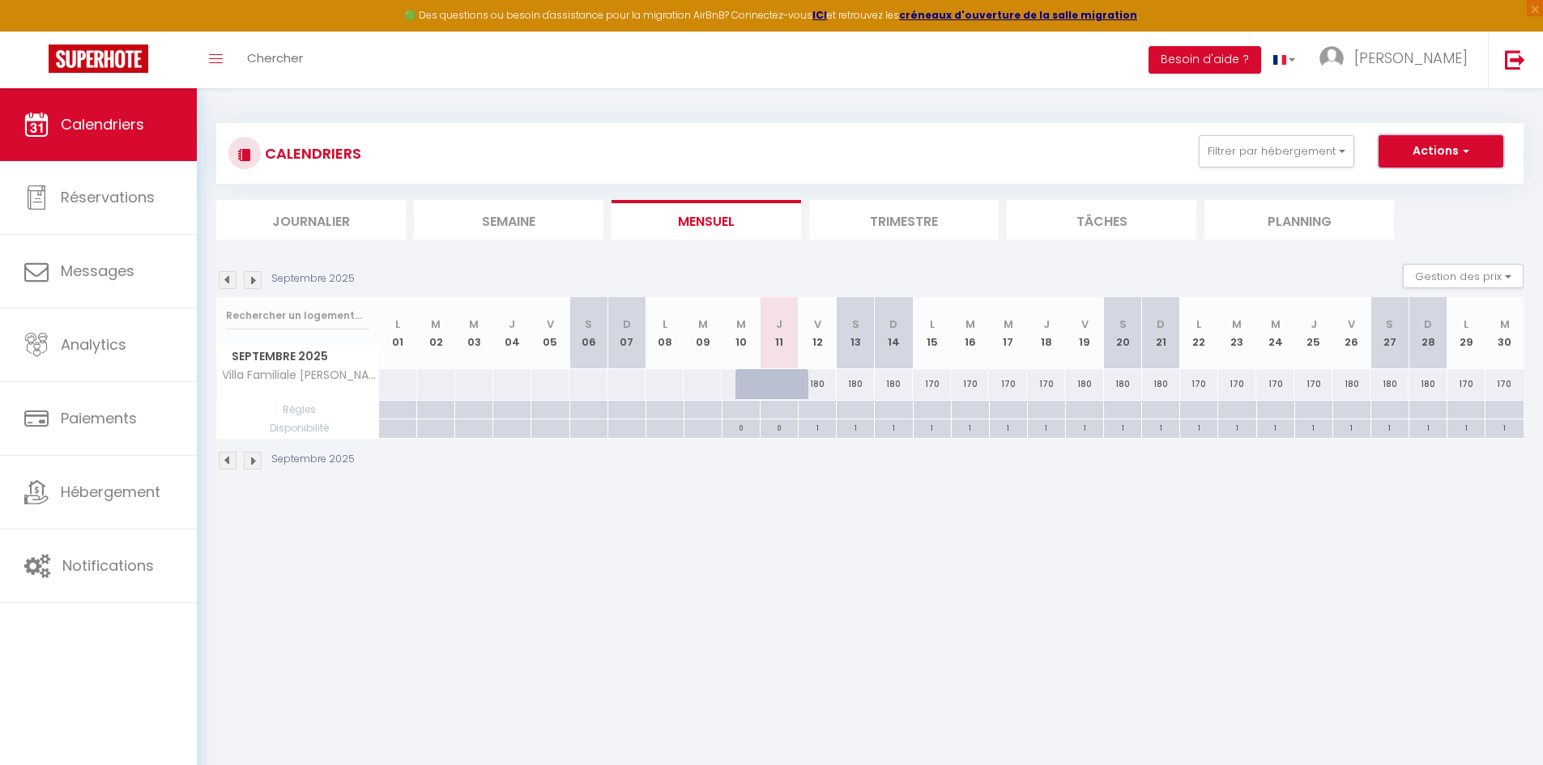
click at [1444, 165] on button "Actions" at bounding box center [1440, 151] width 125 height 32
click at [1442, 185] on link "Nouvelle réservation" at bounding box center [1423, 189] width 141 height 24
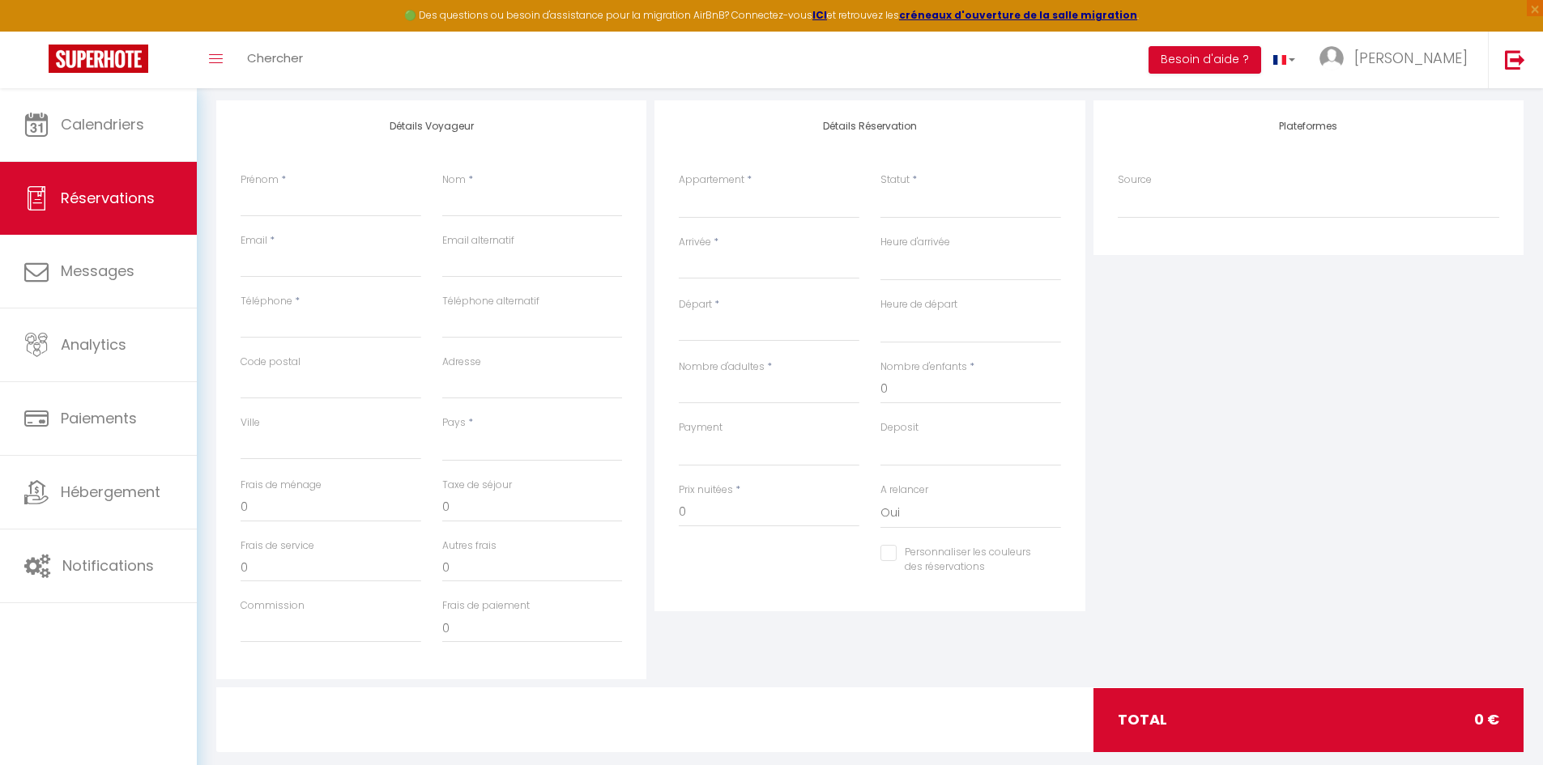
scroll to position [200, 0]
click at [743, 195] on select "Villa Familiale Marguerite & Simone - Proche Golf" at bounding box center [769, 202] width 181 height 31
click at [679, 187] on select "Villa Familiale Marguerite & Simone - Proche Golf" at bounding box center [769, 202] width 181 height 31
click at [777, 272] on input "Arrivée" at bounding box center [769, 265] width 181 height 21
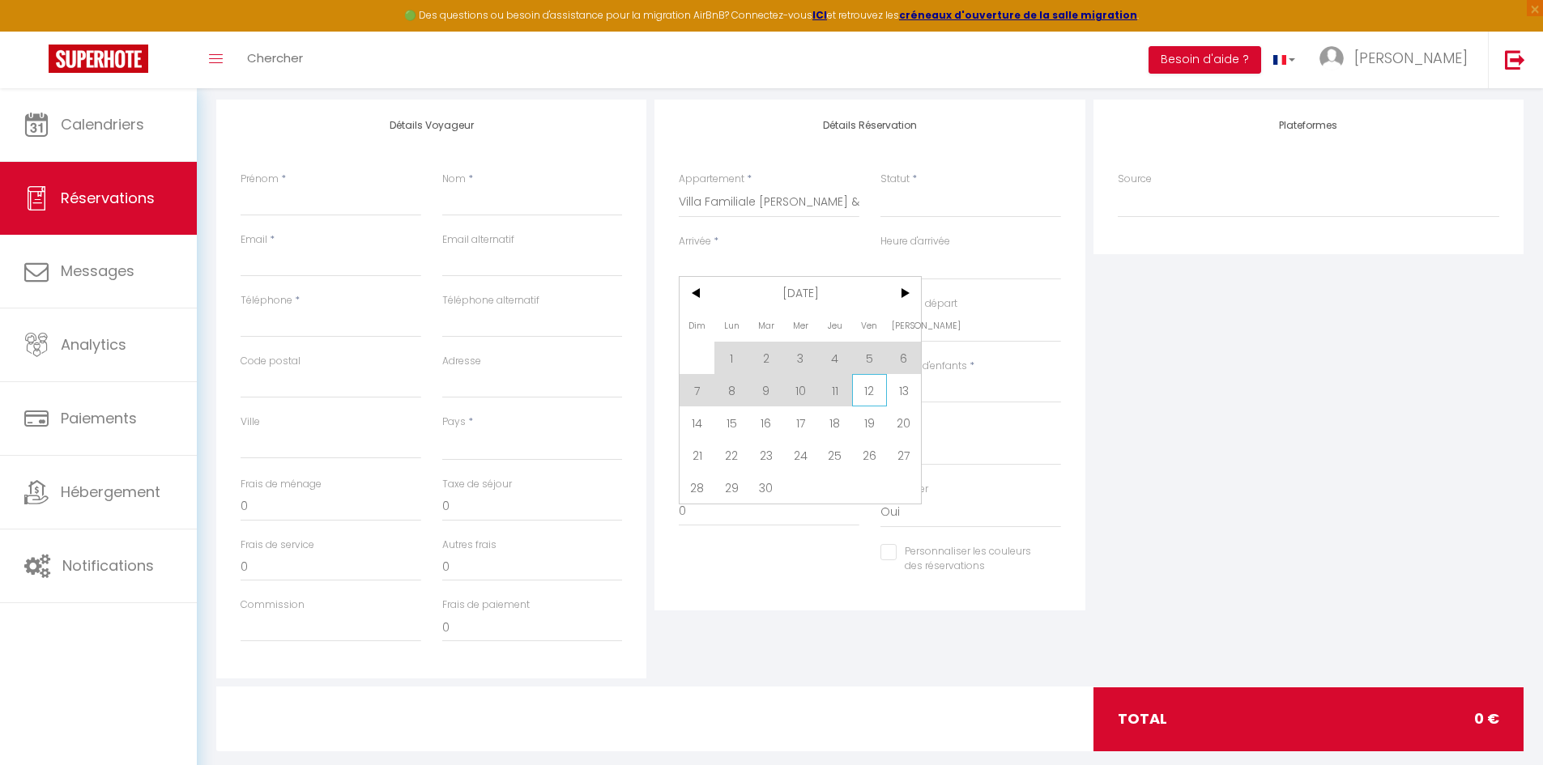
click at [870, 396] on span "12" at bounding box center [869, 390] width 35 height 32
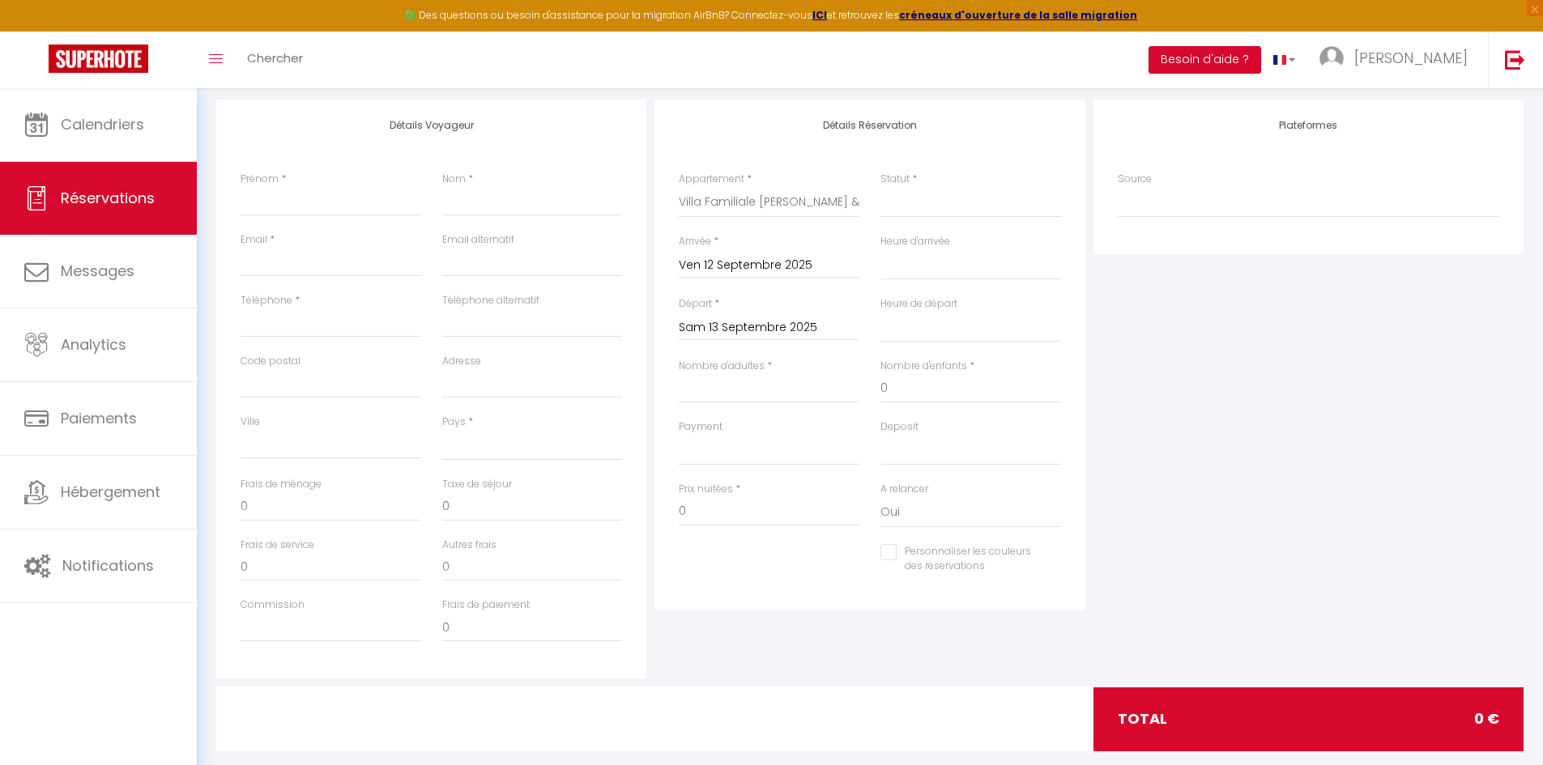
click at [767, 337] on input "Sam 13 Septembre 2025" at bounding box center [769, 327] width 181 height 21
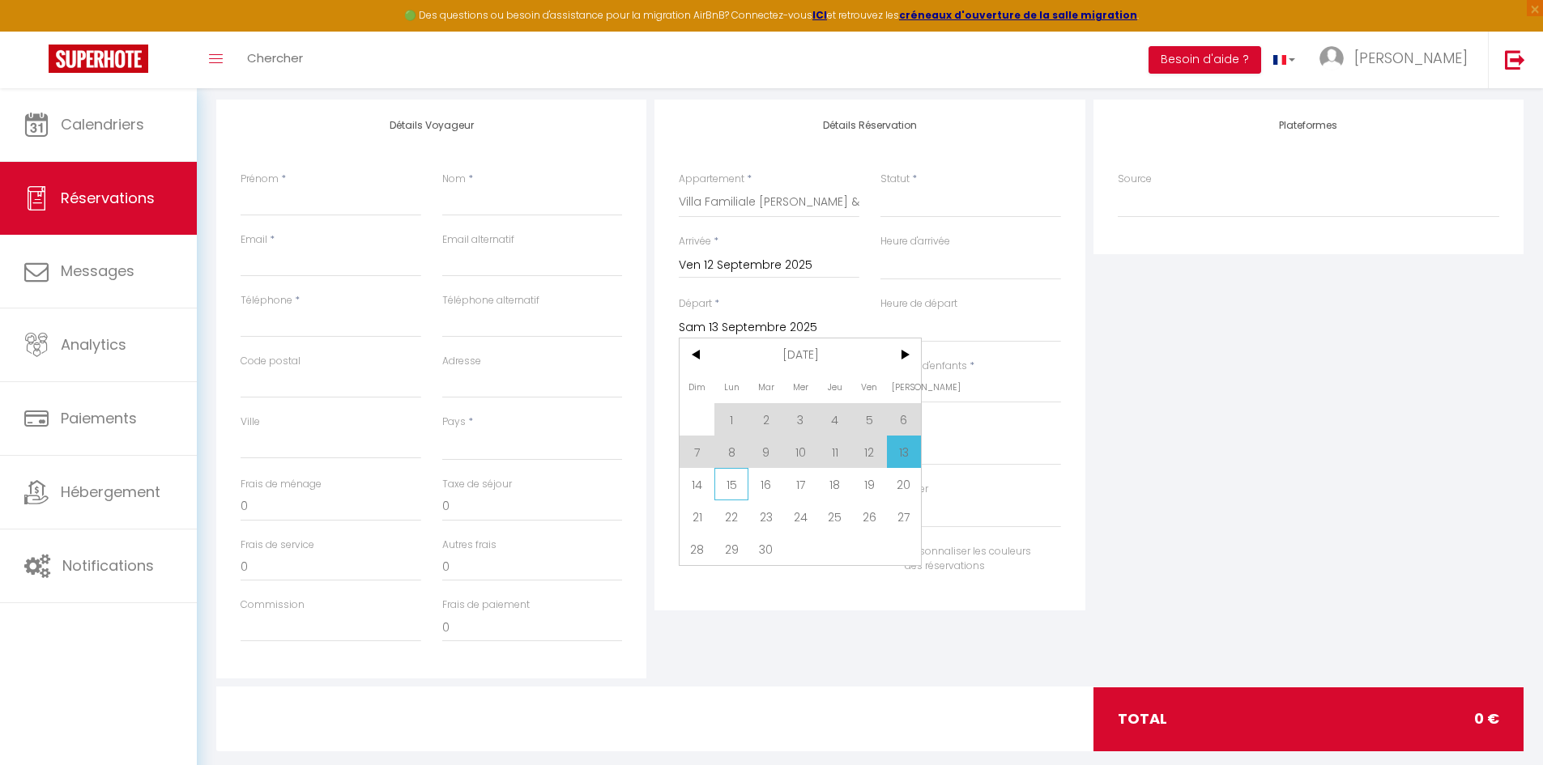
click at [732, 489] on span "15" at bounding box center [731, 484] width 35 height 32
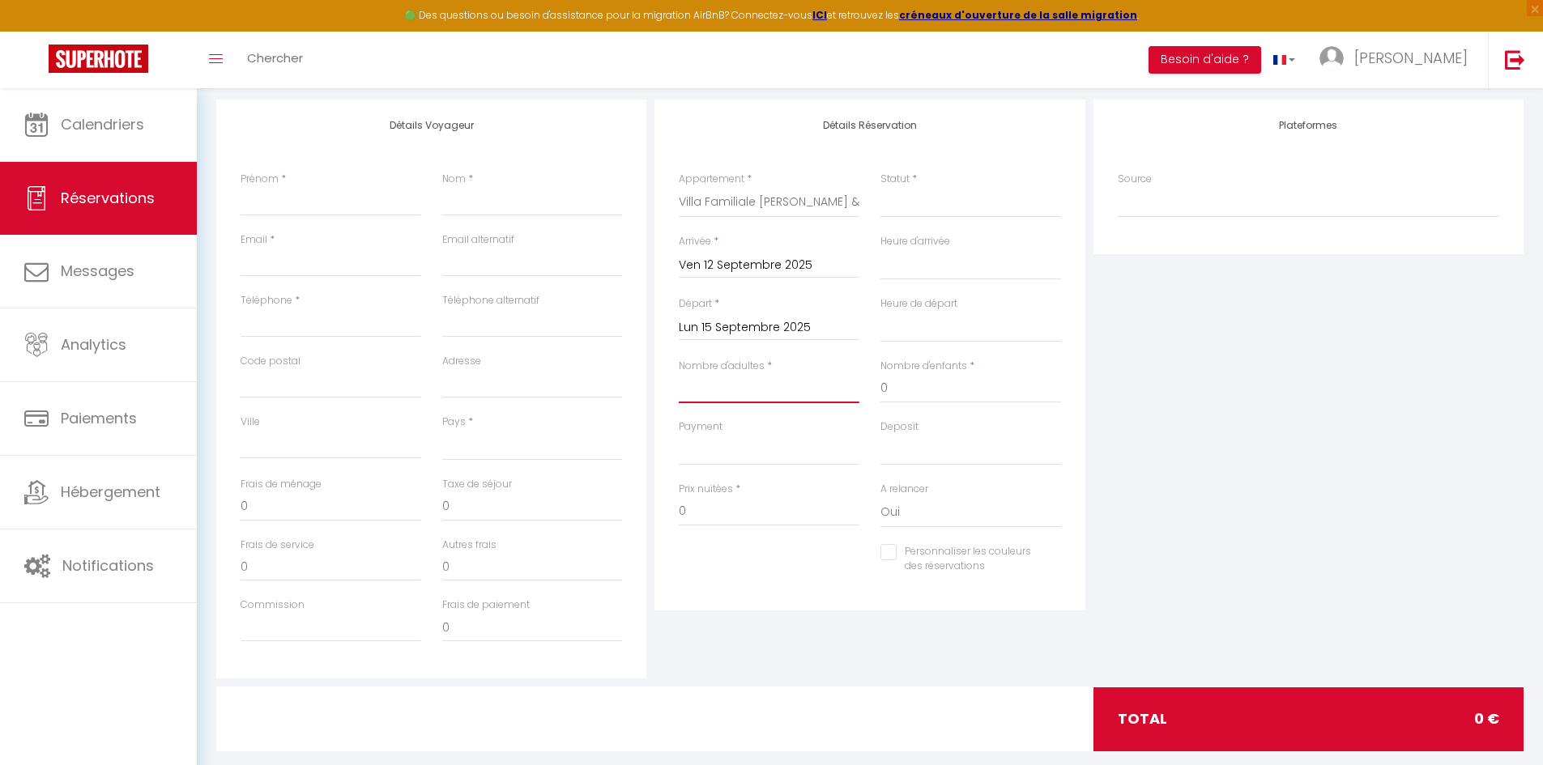
click at [728, 389] on input "Nombre d'adultes" at bounding box center [769, 388] width 181 height 29
drag, startPoint x: 749, startPoint y: 505, endPoint x: 584, endPoint y: 542, distance: 169.2
click at [584, 542] on div "Détails Voyageur Prénom * Nom * Email * Email alternatif Téléphone * Téléphone …" at bounding box center [869, 389] width 1315 height 579
click at [1256, 381] on div "Plateformes Source Direct Airbnb.com Booking.com Chalet montagne Expedia Gite d…" at bounding box center [1308, 389] width 438 height 579
click at [1001, 212] on select "Confirmé Non Confirmé Annulé Annulé par le voyageur No Show Request" at bounding box center [970, 202] width 181 height 31
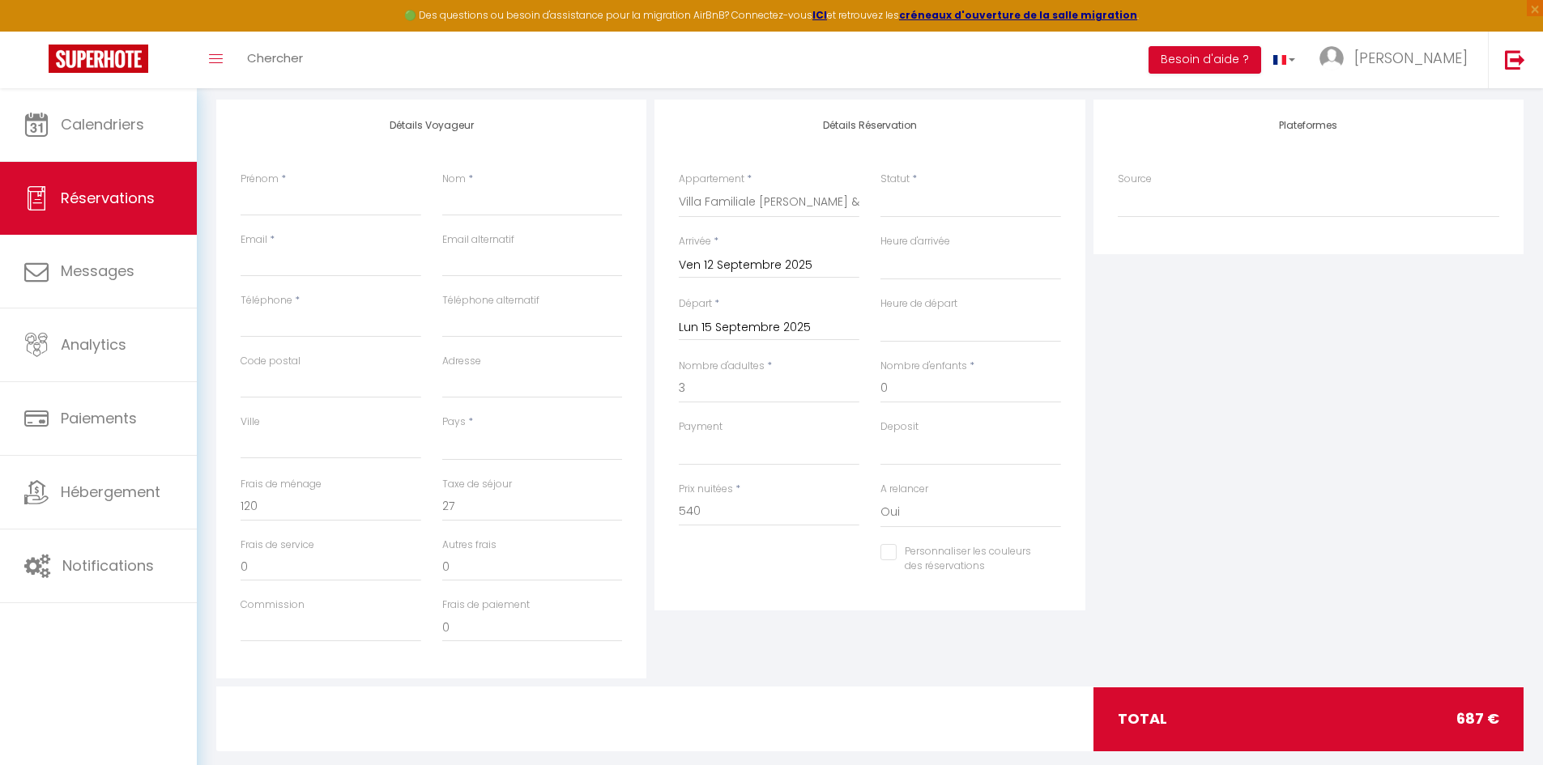
click at [1223, 386] on div "Plateformes Source Direct Airbnb.com Booking.com Chalet montagne Expedia Gite d…" at bounding box center [1308, 389] width 438 height 579
click at [1019, 212] on select "Confirmé Non Confirmé Annulé Annulé par le voyageur No Show Request" at bounding box center [970, 202] width 181 height 31
click at [880, 187] on select "Confirmé Non Confirmé Annulé Annulé par le voyageur No Show Request" at bounding box center [970, 202] width 181 height 31
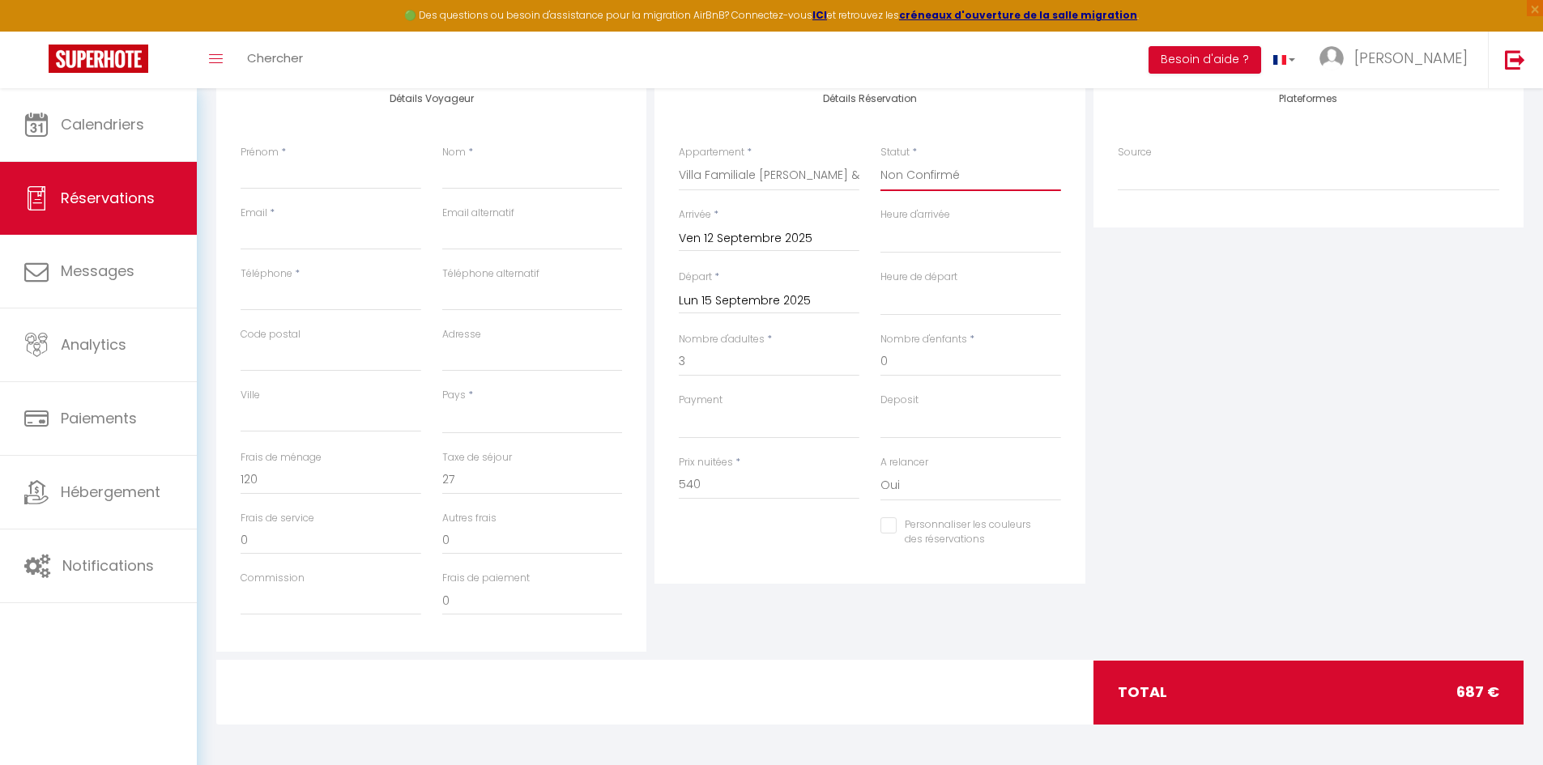
scroll to position [0, 0]
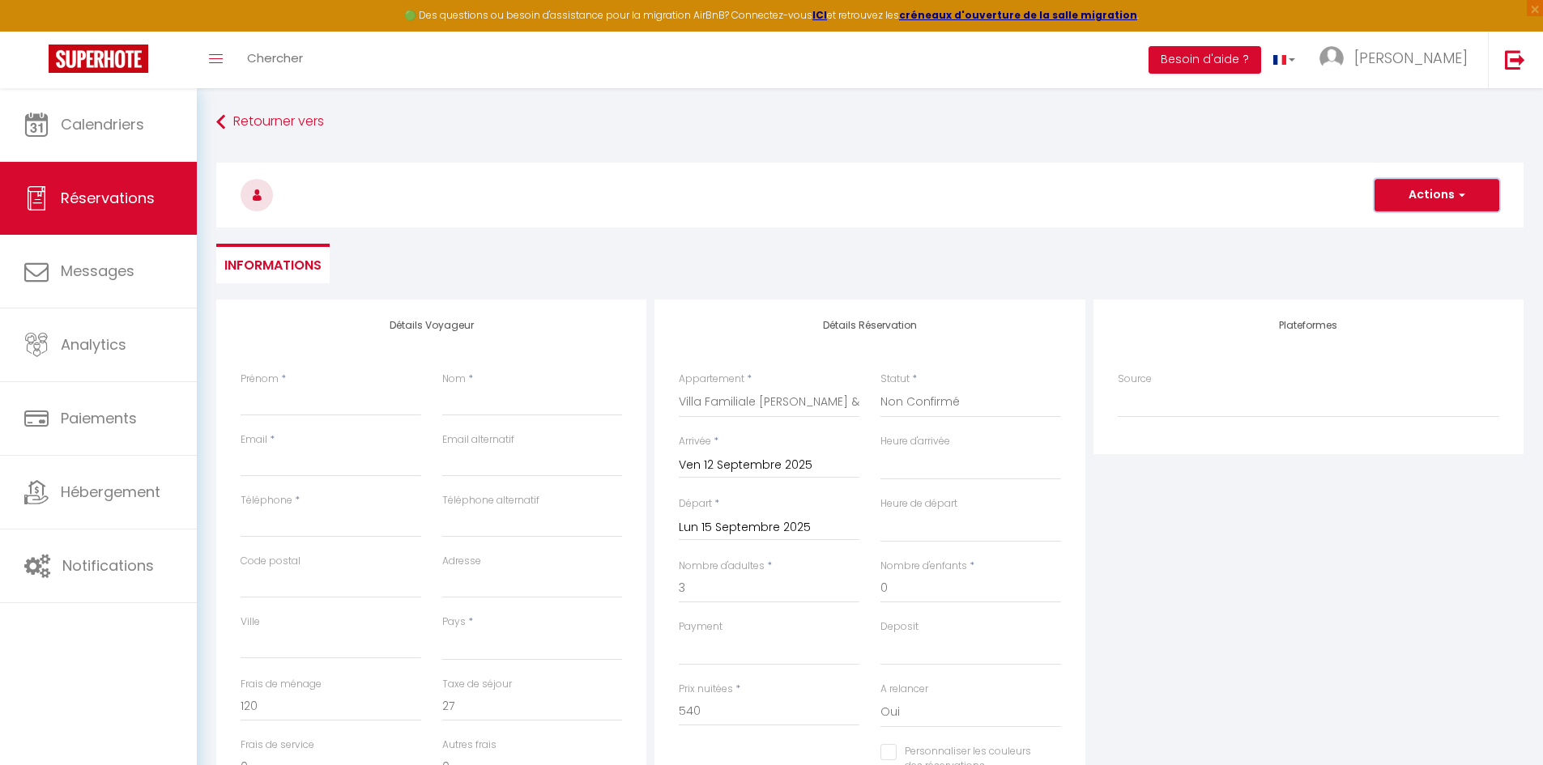
click at [1463, 192] on span "button" at bounding box center [1459, 195] width 10 height 15
click at [1098, 461] on div "Plateformes Source Direct Airbnb.com Booking.com Chalet montagne Expedia Gite d…" at bounding box center [1308, 589] width 438 height 579
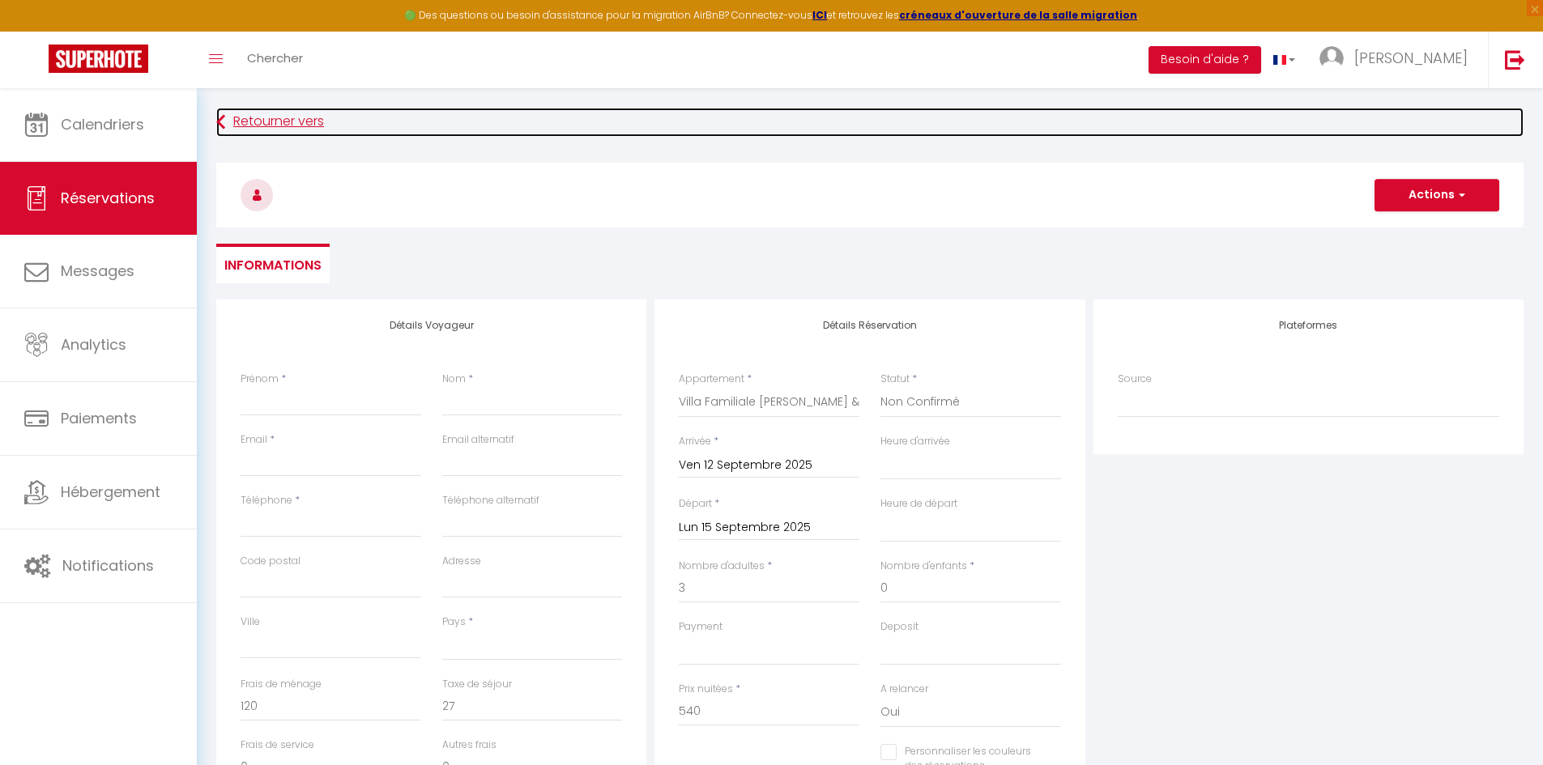
click at [291, 125] on link "Retourner vers" at bounding box center [869, 122] width 1307 height 29
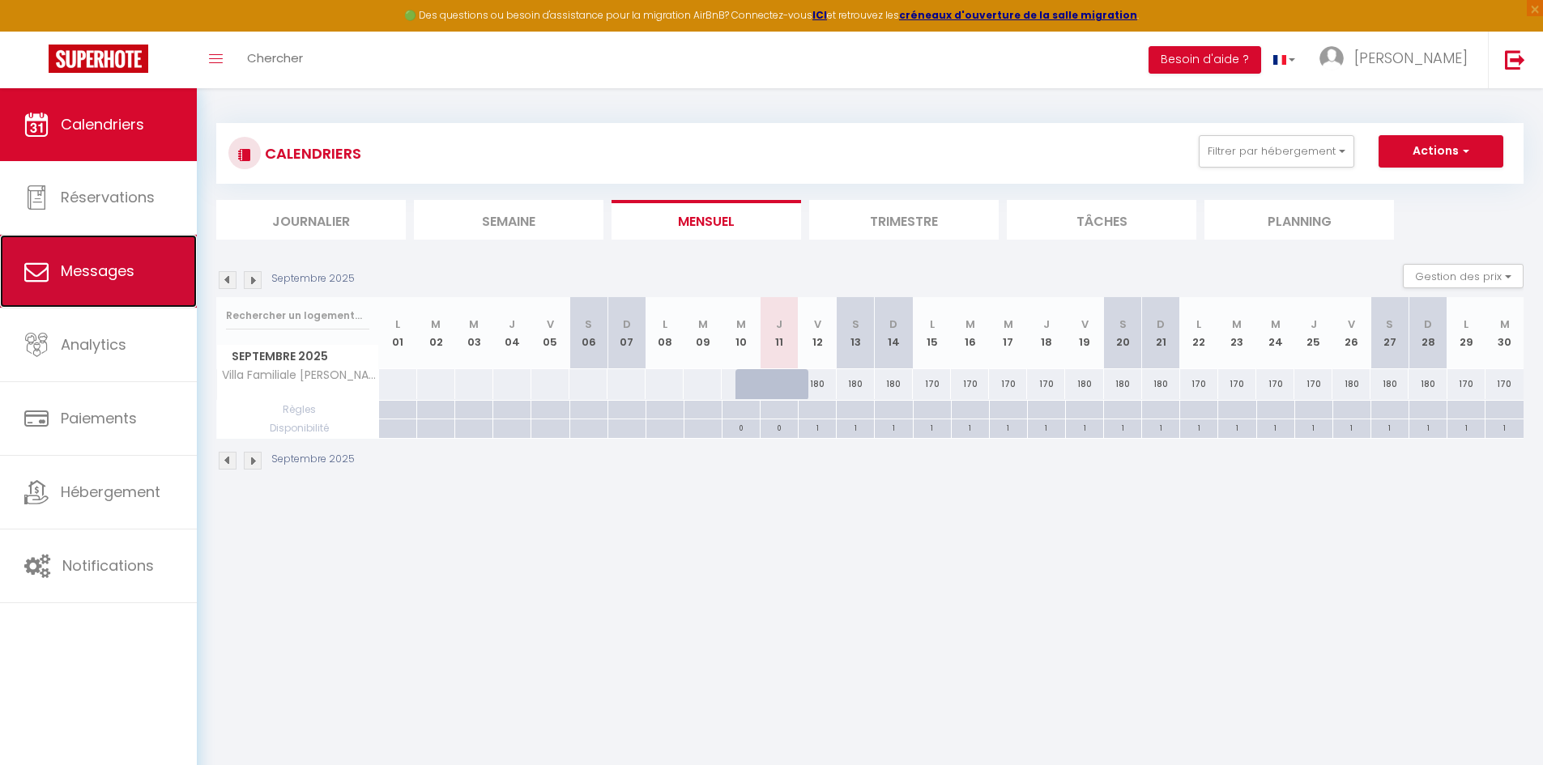
click at [138, 277] on link "Messages" at bounding box center [98, 271] width 197 height 73
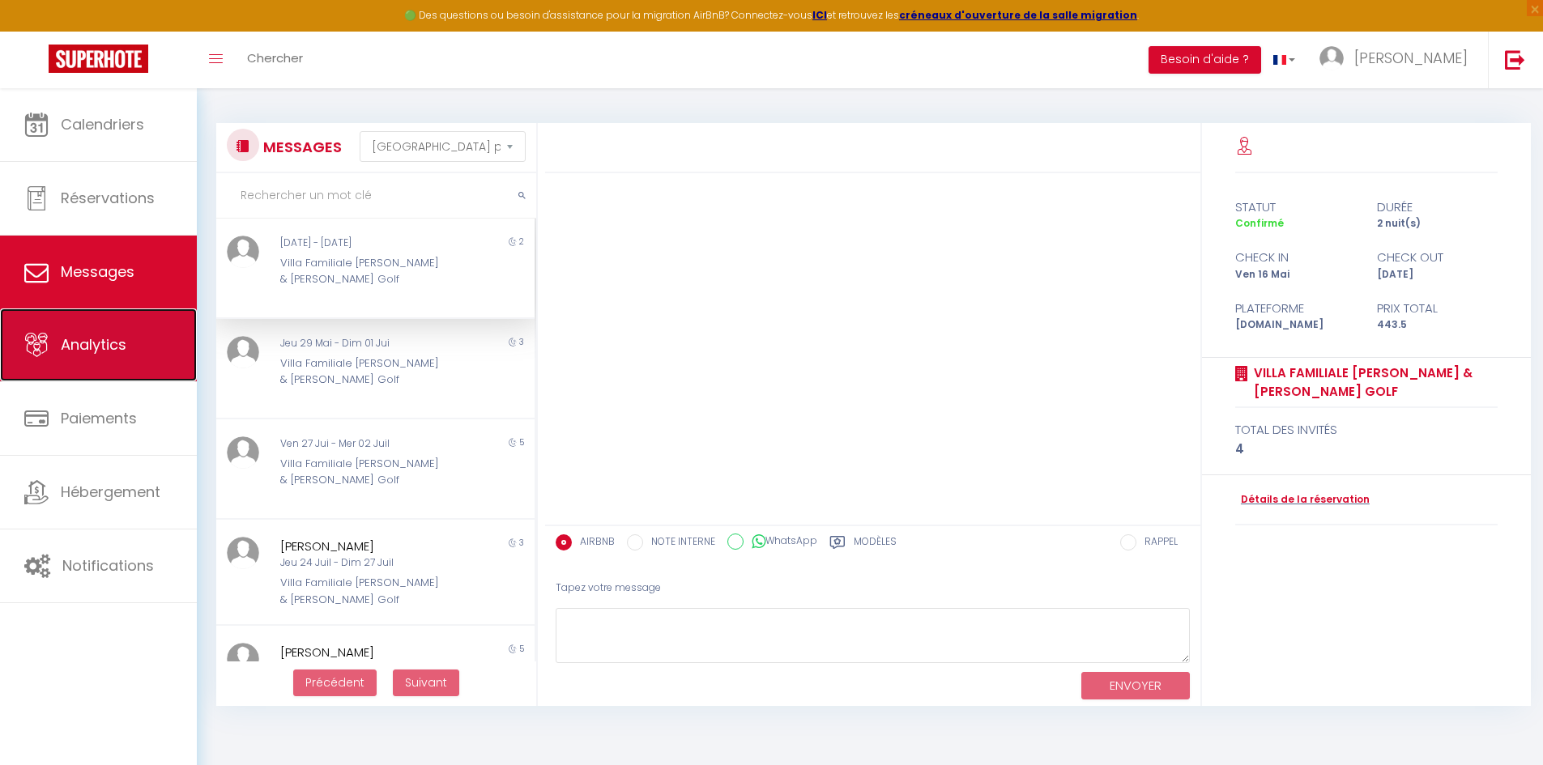
click at [63, 346] on span "Analytics" at bounding box center [94, 344] width 66 height 20
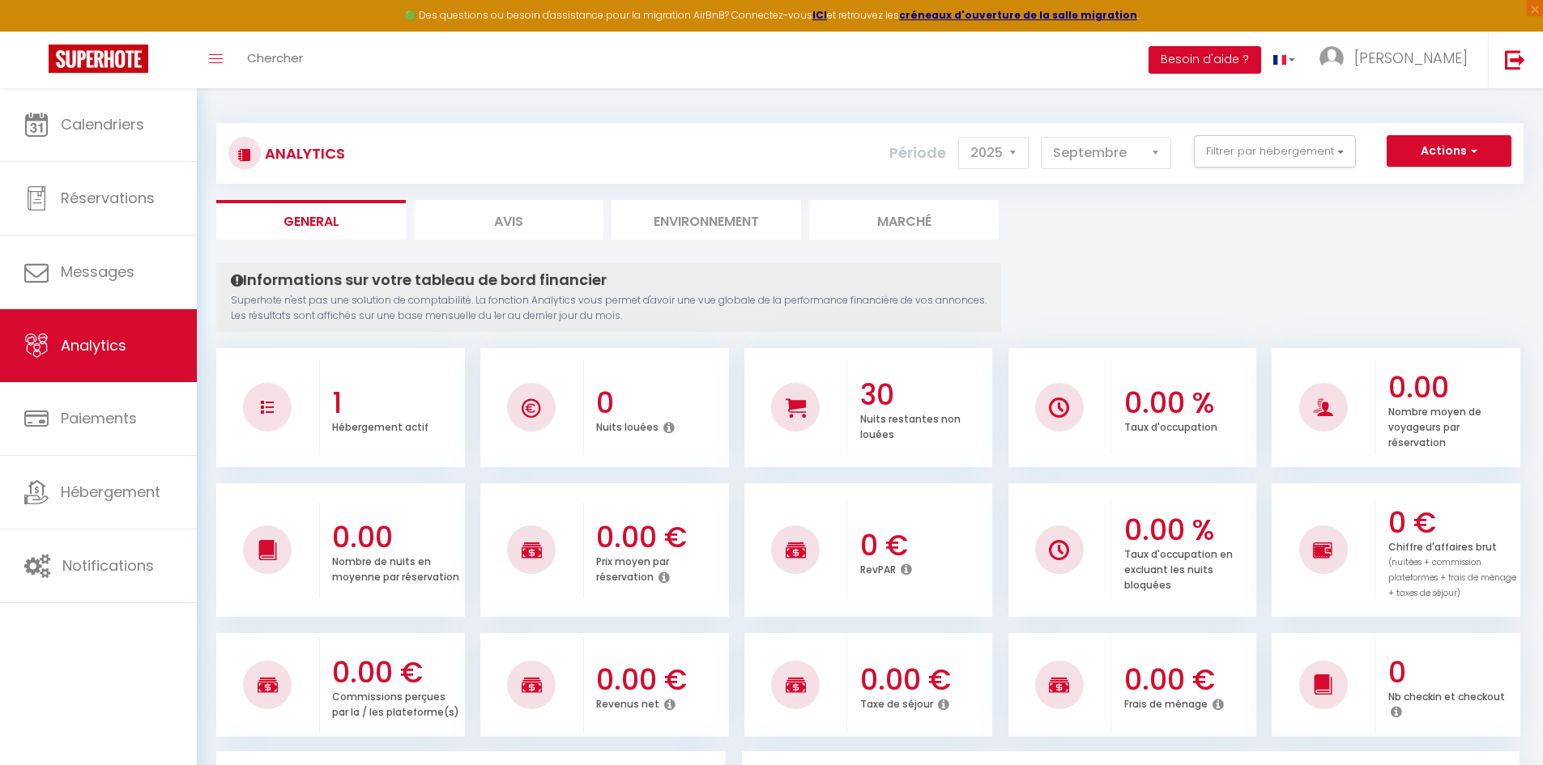
click at [509, 233] on li "Avis" at bounding box center [508, 220] width 189 height 40
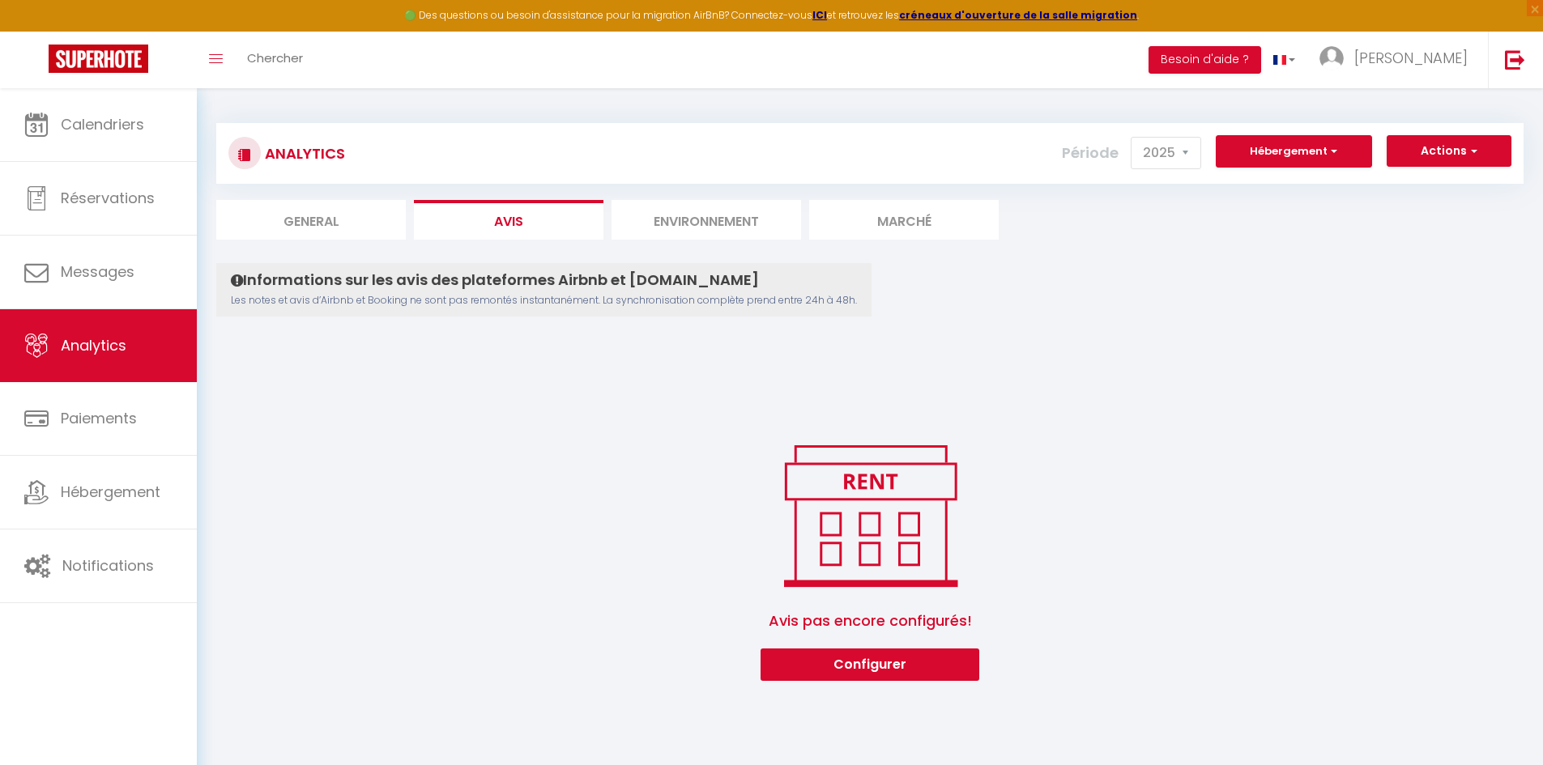
click at [351, 228] on li "General" at bounding box center [310, 220] width 189 height 40
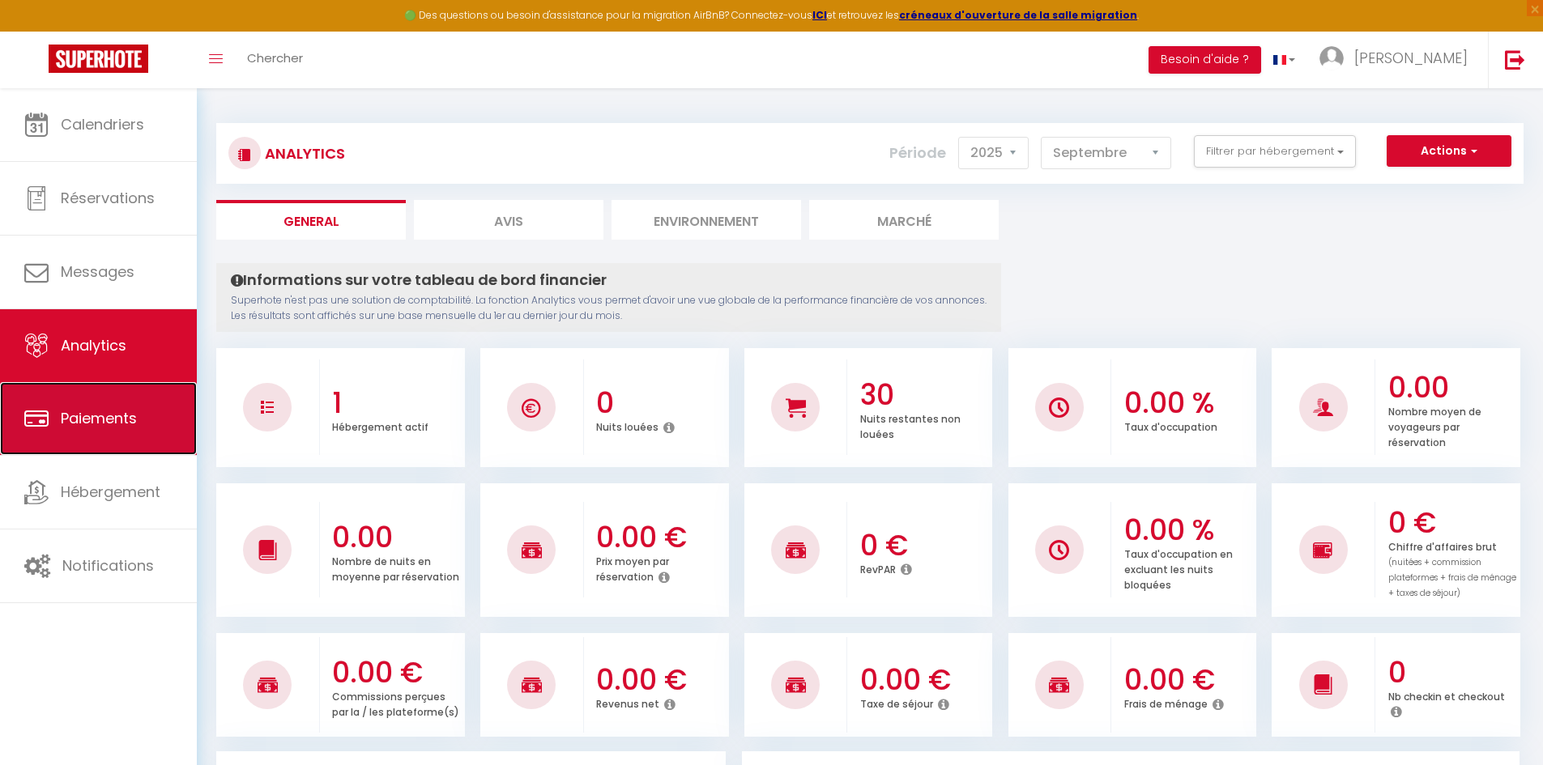
click at [87, 415] on span "Paiements" at bounding box center [99, 418] width 76 height 20
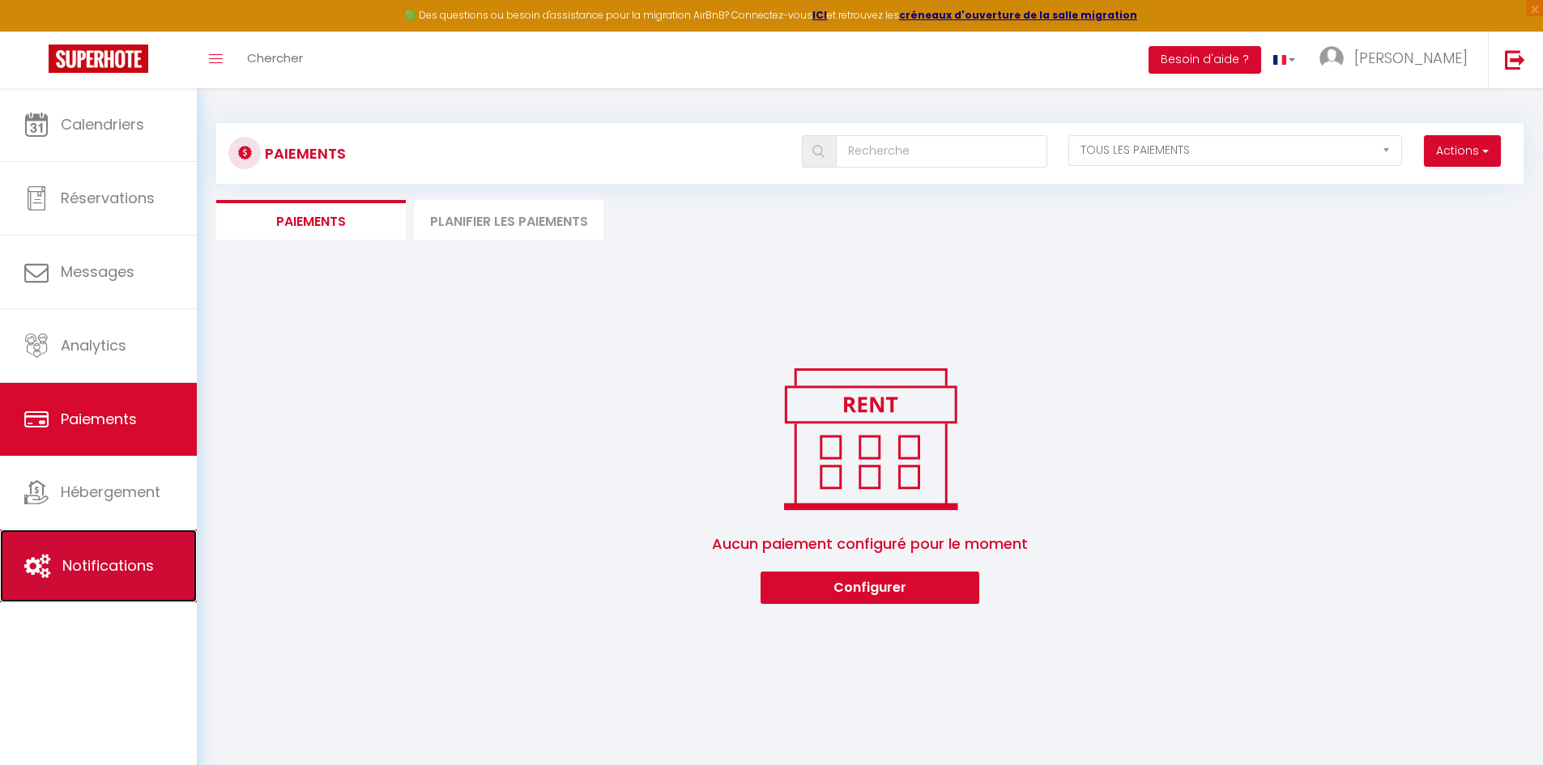
click at [152, 563] on span "Notifications" at bounding box center [108, 565] width 92 height 20
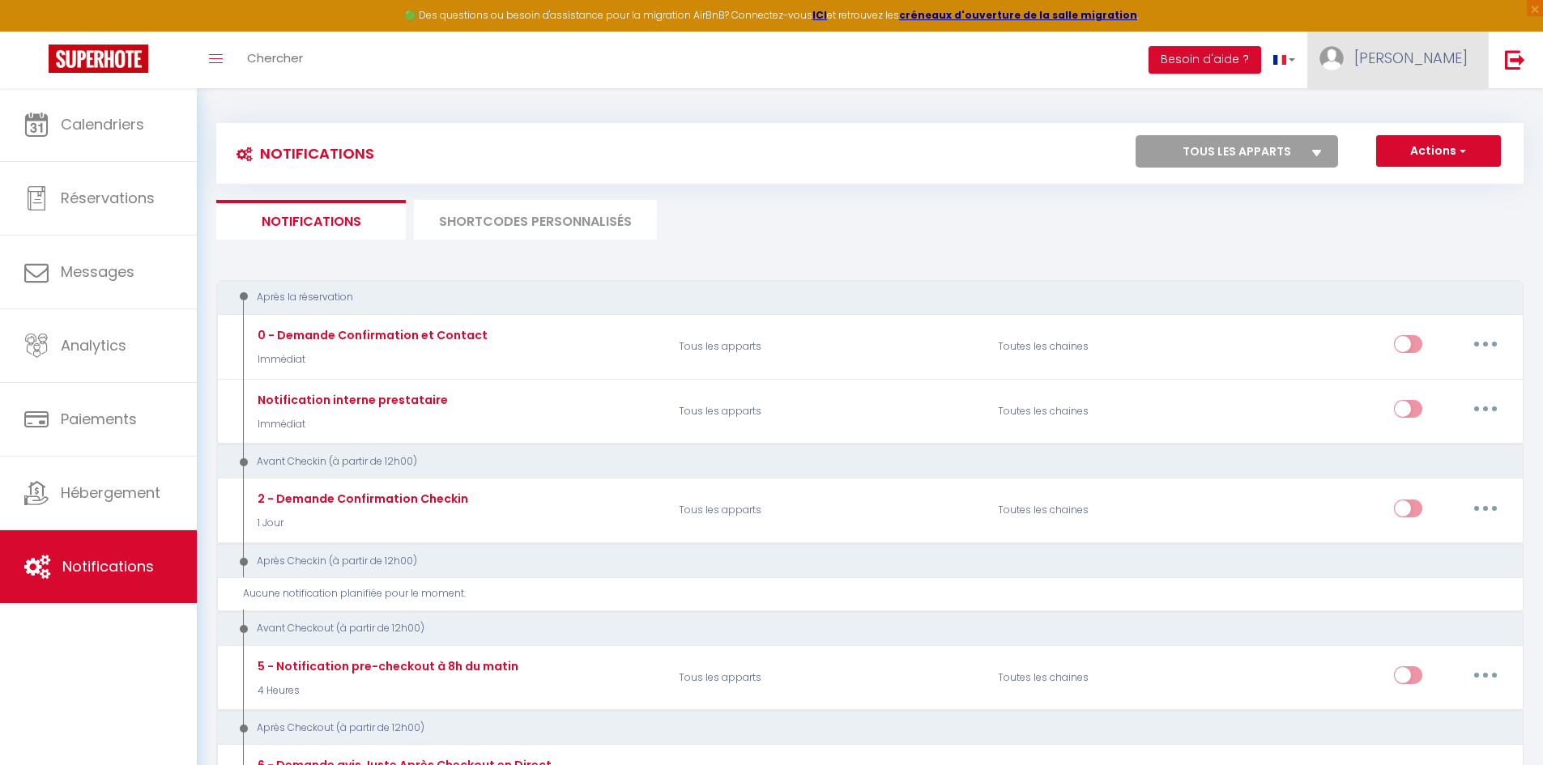
click at [1451, 41] on link "[PERSON_NAME]" at bounding box center [1397, 60] width 181 height 57
click at [1433, 142] on link "Équipe" at bounding box center [1423, 142] width 120 height 28
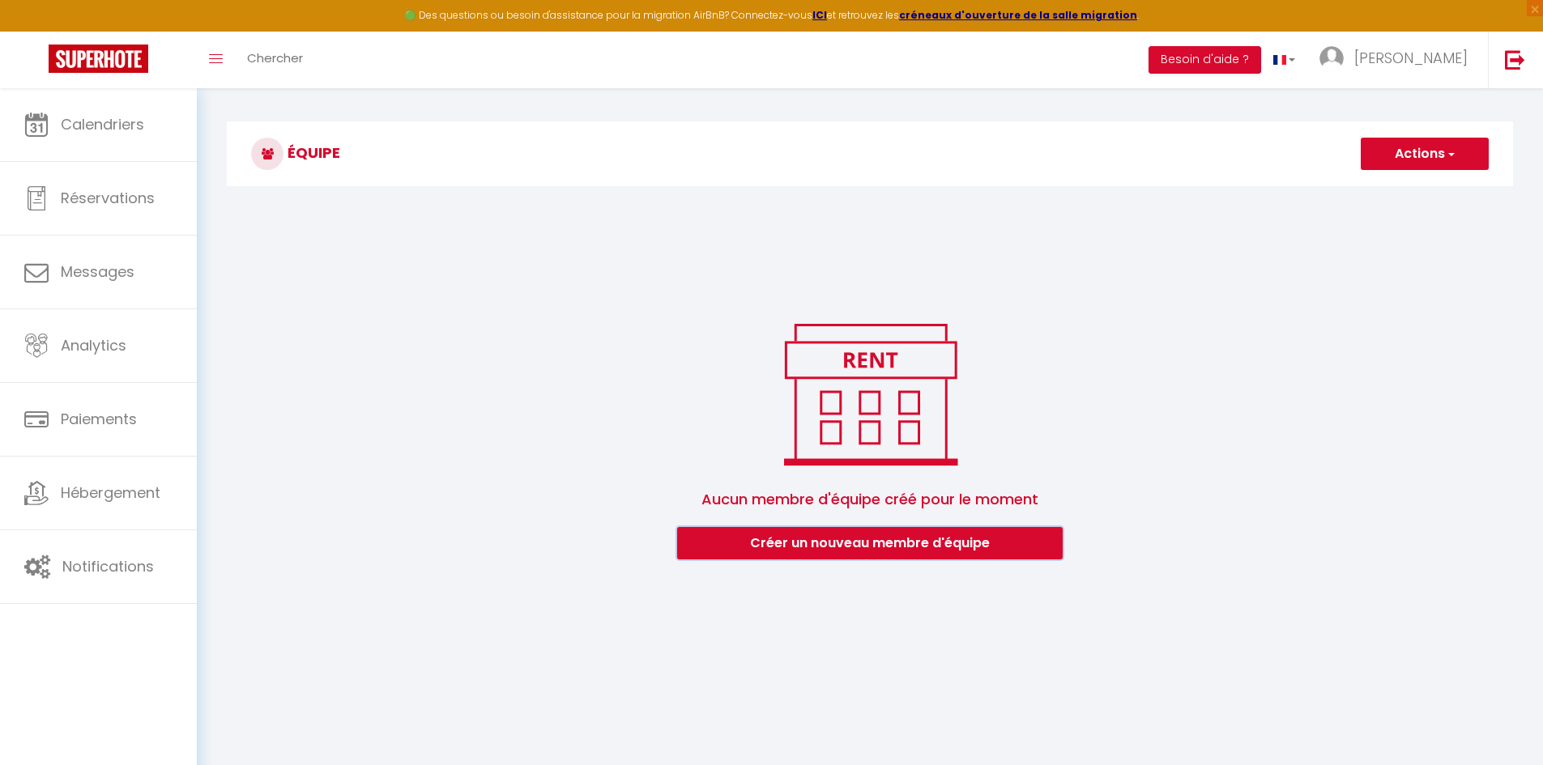
click at [983, 542] on button "Créer un nouveau membre d'équipe" at bounding box center [869, 543] width 385 height 32
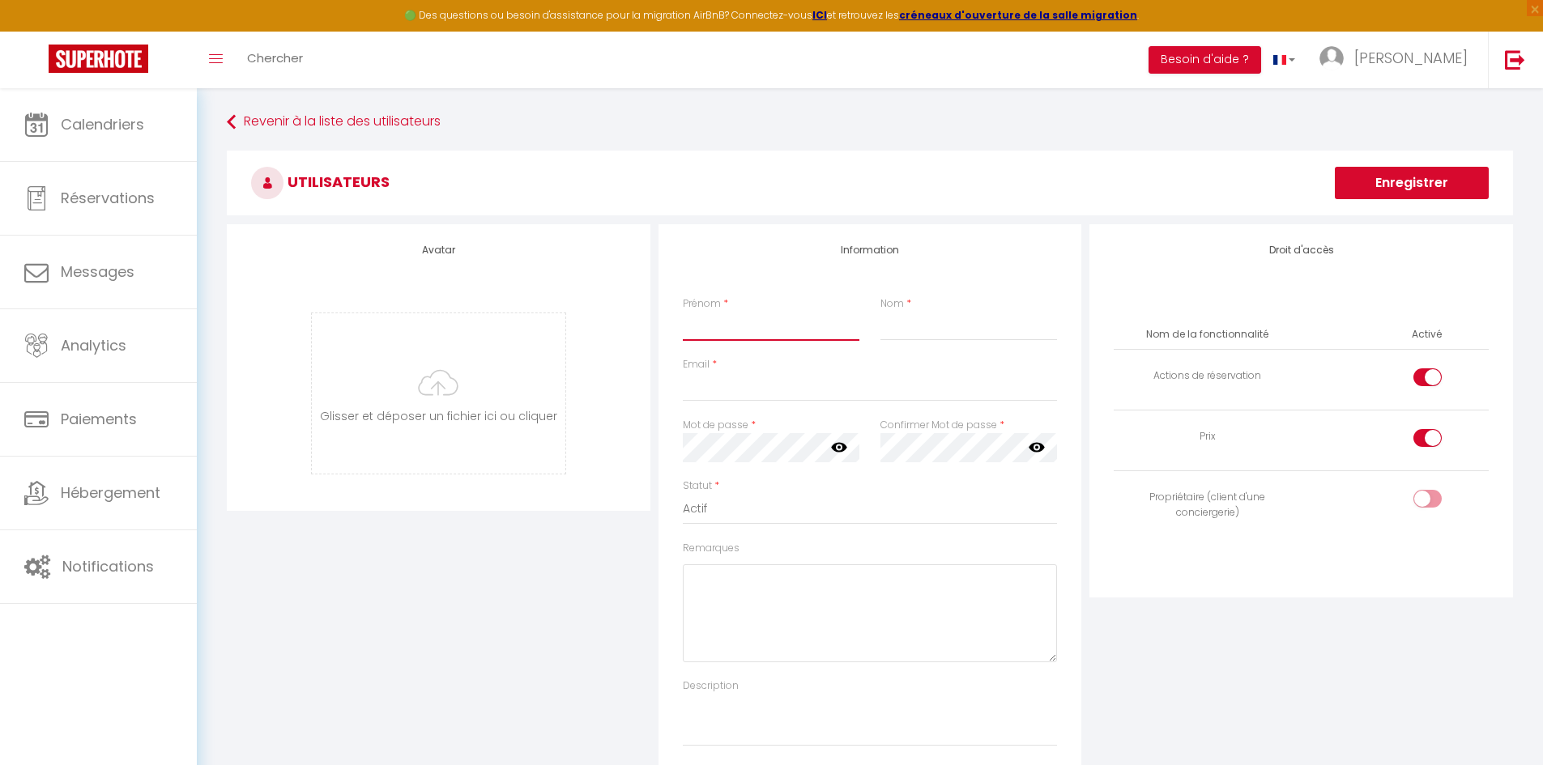
click at [723, 322] on input "Prénom" at bounding box center [771, 326] width 177 height 29
paste input "margueritesimone.deauville@gmail.com"
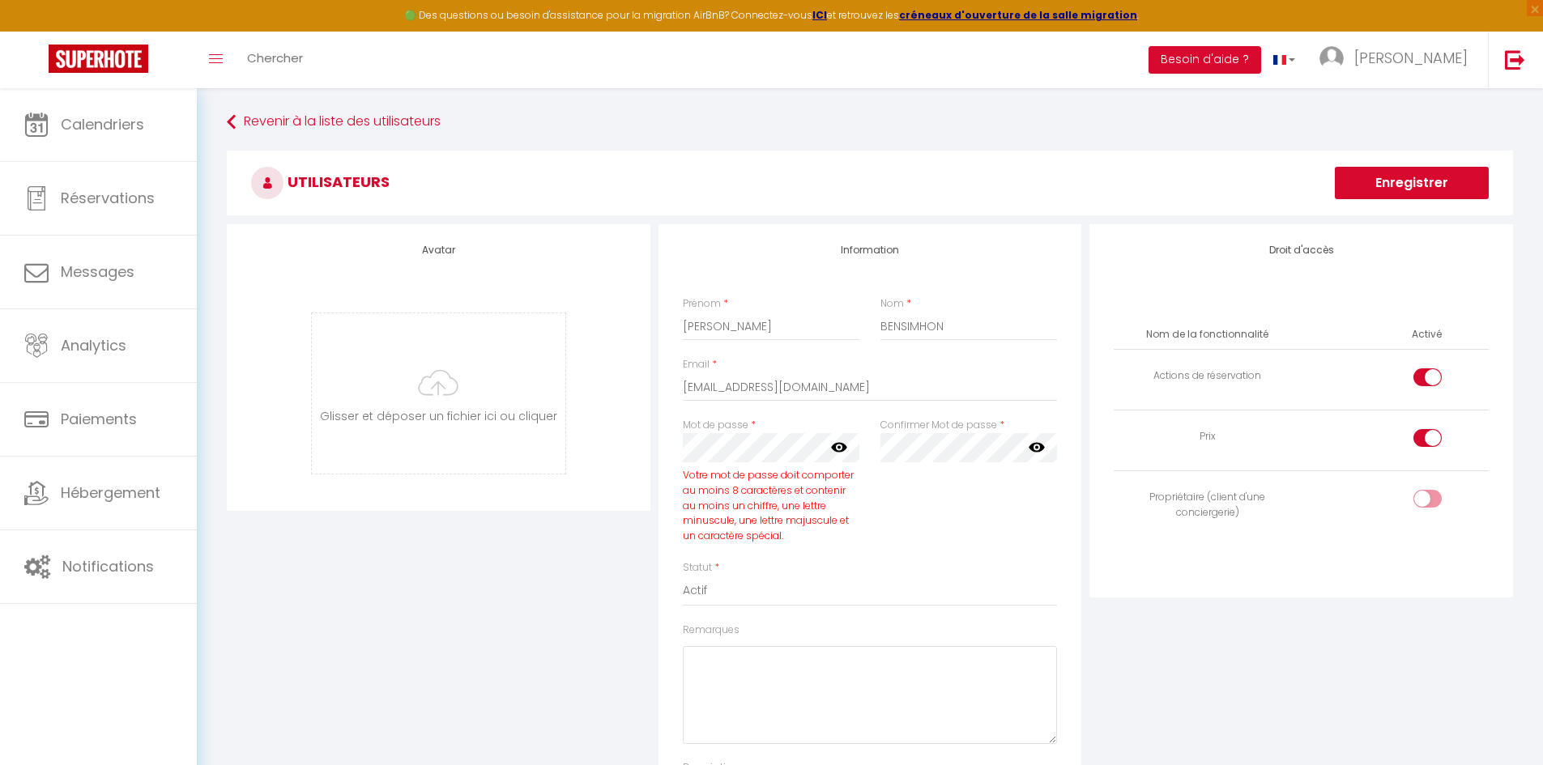
click at [832, 454] on icon at bounding box center [839, 447] width 16 height 16
click at [1070, 422] on div "Information Prénom * Yohan Nom * BENSIMHON Email * margueritesimone.deauville@g…" at bounding box center [869, 503] width 423 height 559
click at [1436, 500] on input "checkbox" at bounding box center [1441, 502] width 28 height 24
click at [1424, 383] on div at bounding box center [1427, 377] width 28 height 18
click at [1427, 383] on input "checkbox" at bounding box center [1441, 380] width 28 height 24
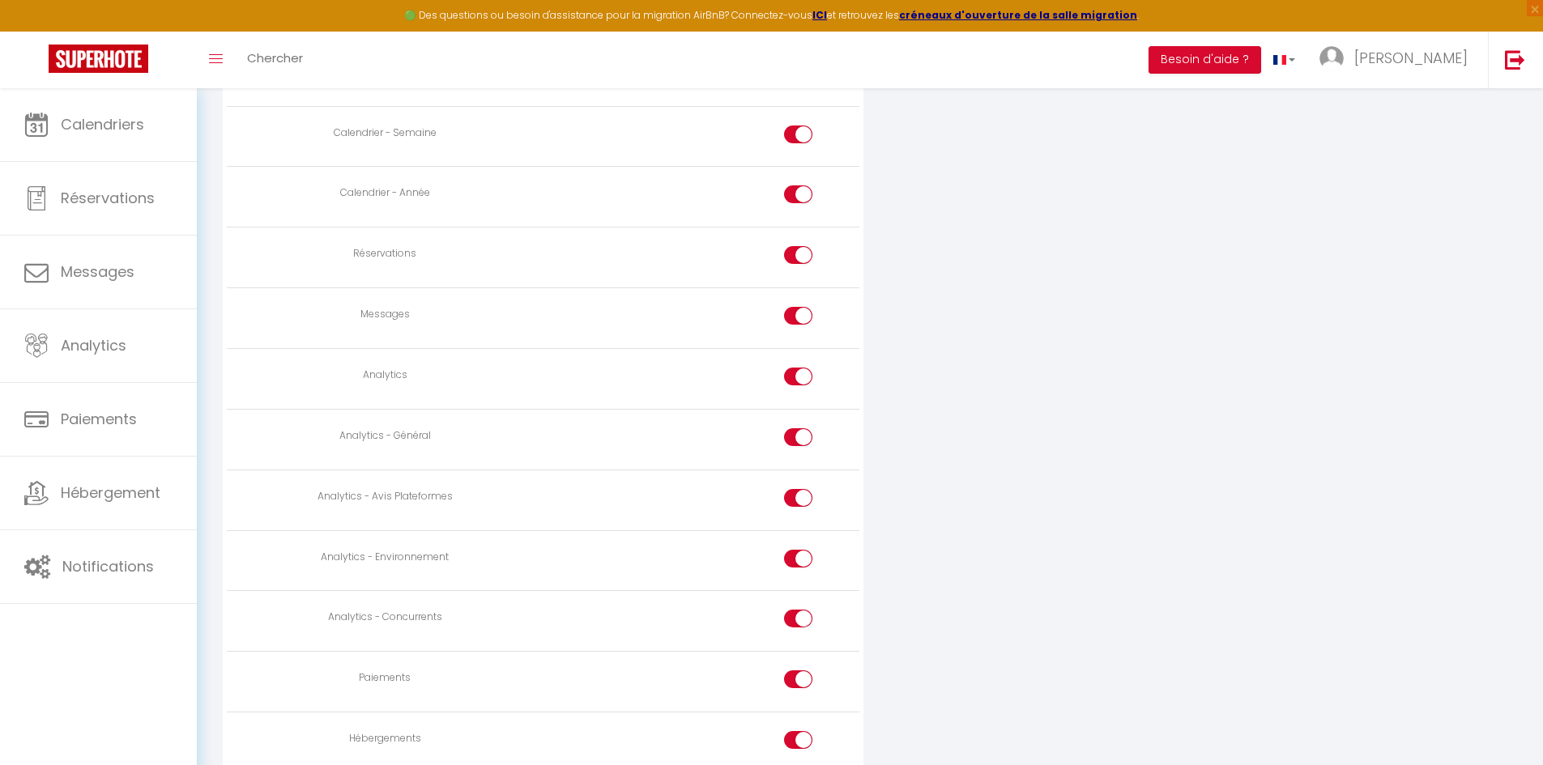
scroll to position [1021, 0]
click at [803, 317] on input "checkbox" at bounding box center [812, 318] width 28 height 24
click at [794, 490] on div at bounding box center [798, 497] width 28 height 18
click at [798, 490] on input "checkbox" at bounding box center [812, 500] width 28 height 24
click at [793, 551] on div at bounding box center [798, 558] width 28 height 18
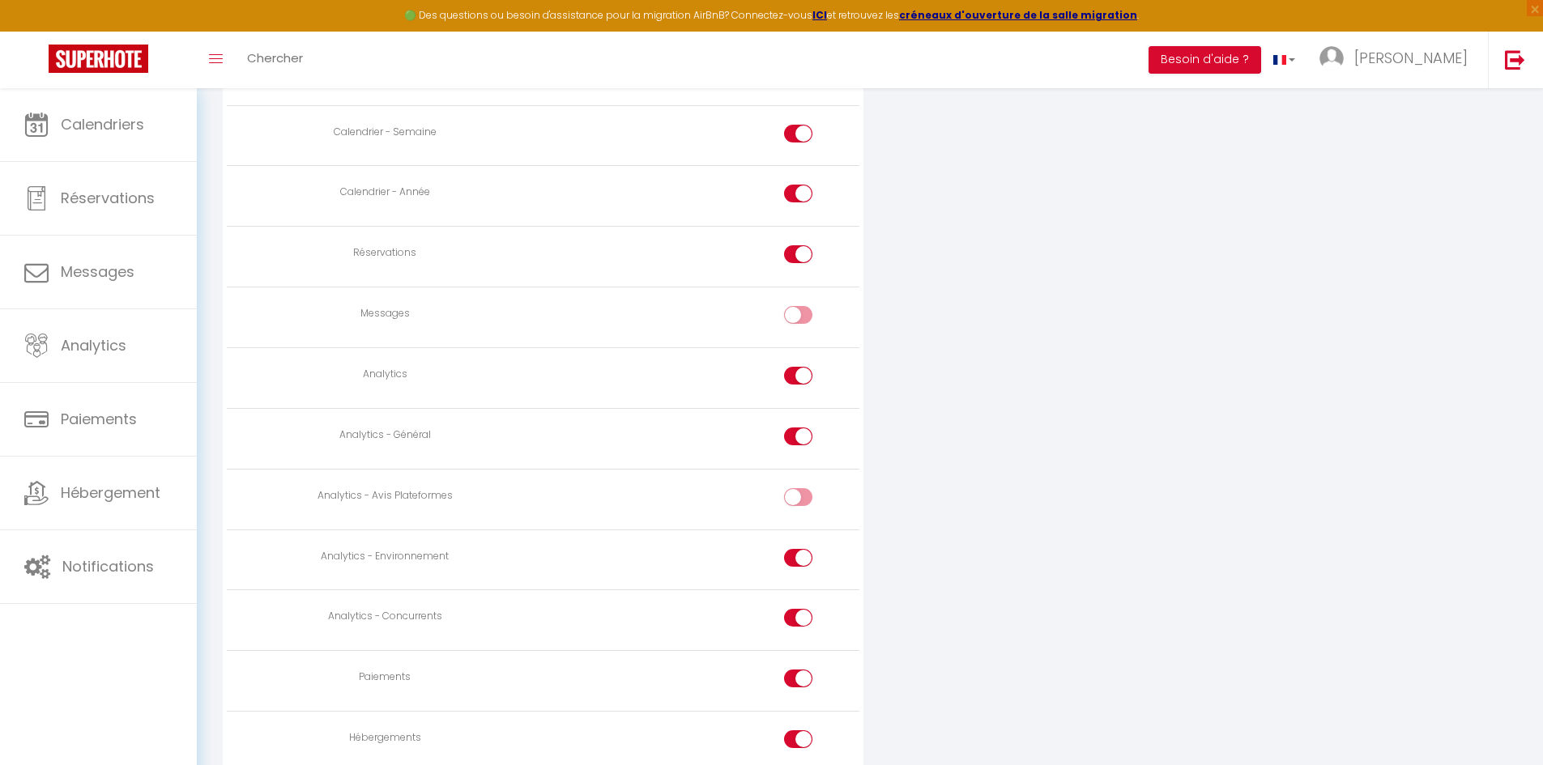
click at [798, 551] on input "checkbox" at bounding box center [812, 561] width 28 height 24
click at [801, 613] on input "checkbox" at bounding box center [812, 621] width 28 height 24
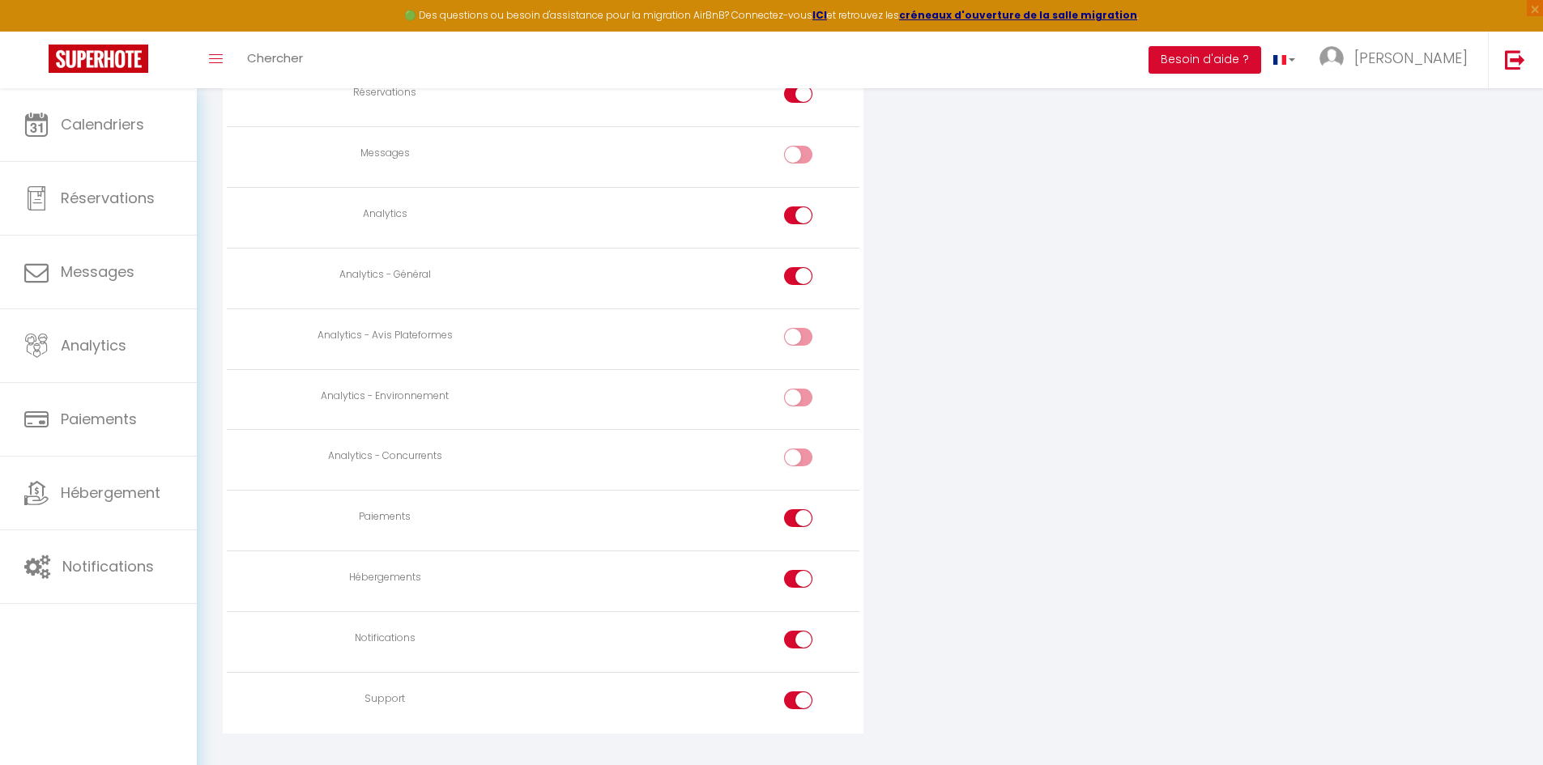
scroll to position [1182, 0]
click at [800, 513] on input "checkbox" at bounding box center [812, 521] width 28 height 24
click at [800, 580] on input "checkbox" at bounding box center [812, 581] width 28 height 24
click at [797, 635] on div at bounding box center [798, 639] width 28 height 18
click at [798, 635] on input "checkbox" at bounding box center [812, 642] width 28 height 24
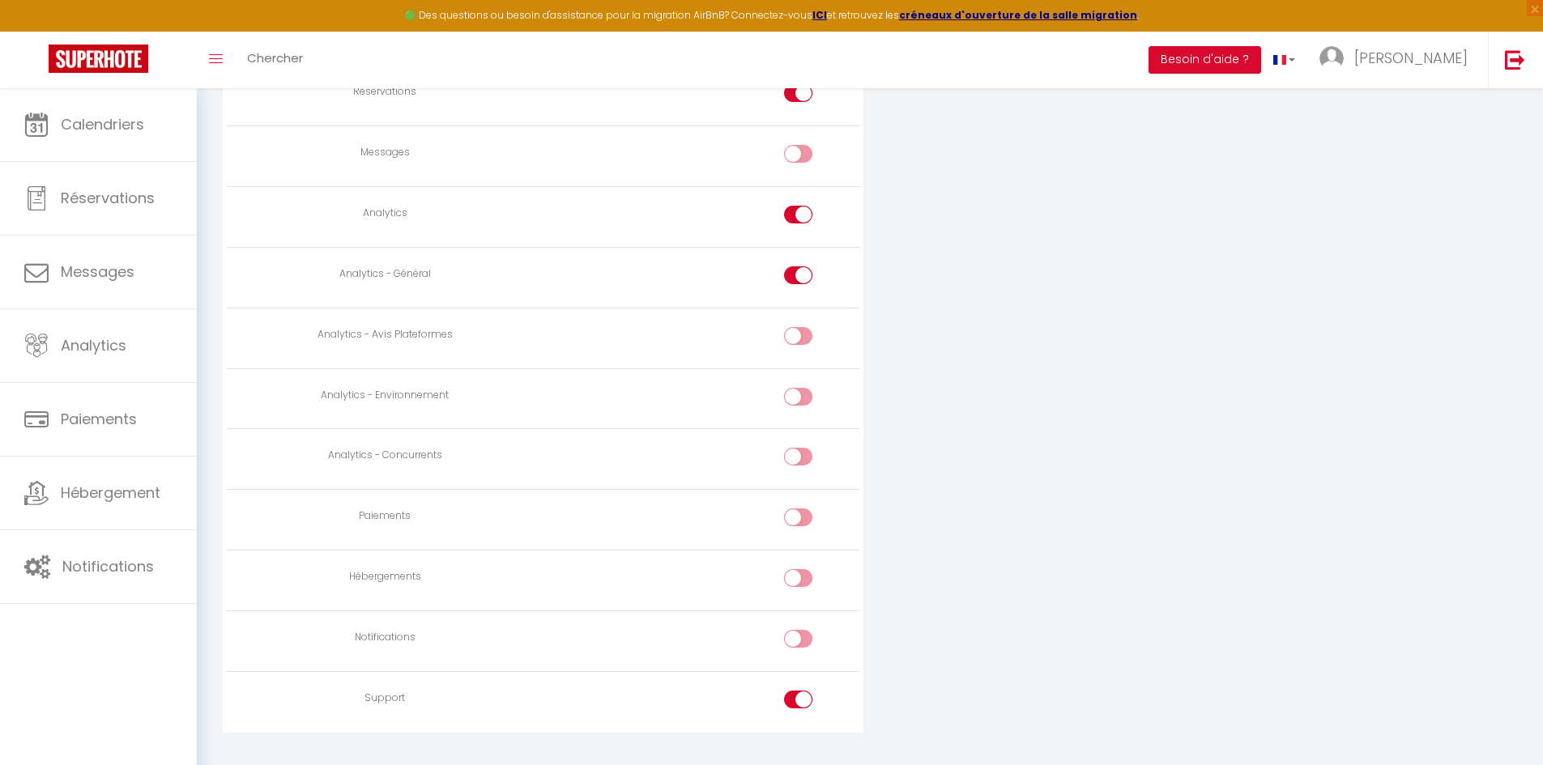
click at [800, 693] on input "checkbox" at bounding box center [812, 703] width 28 height 24
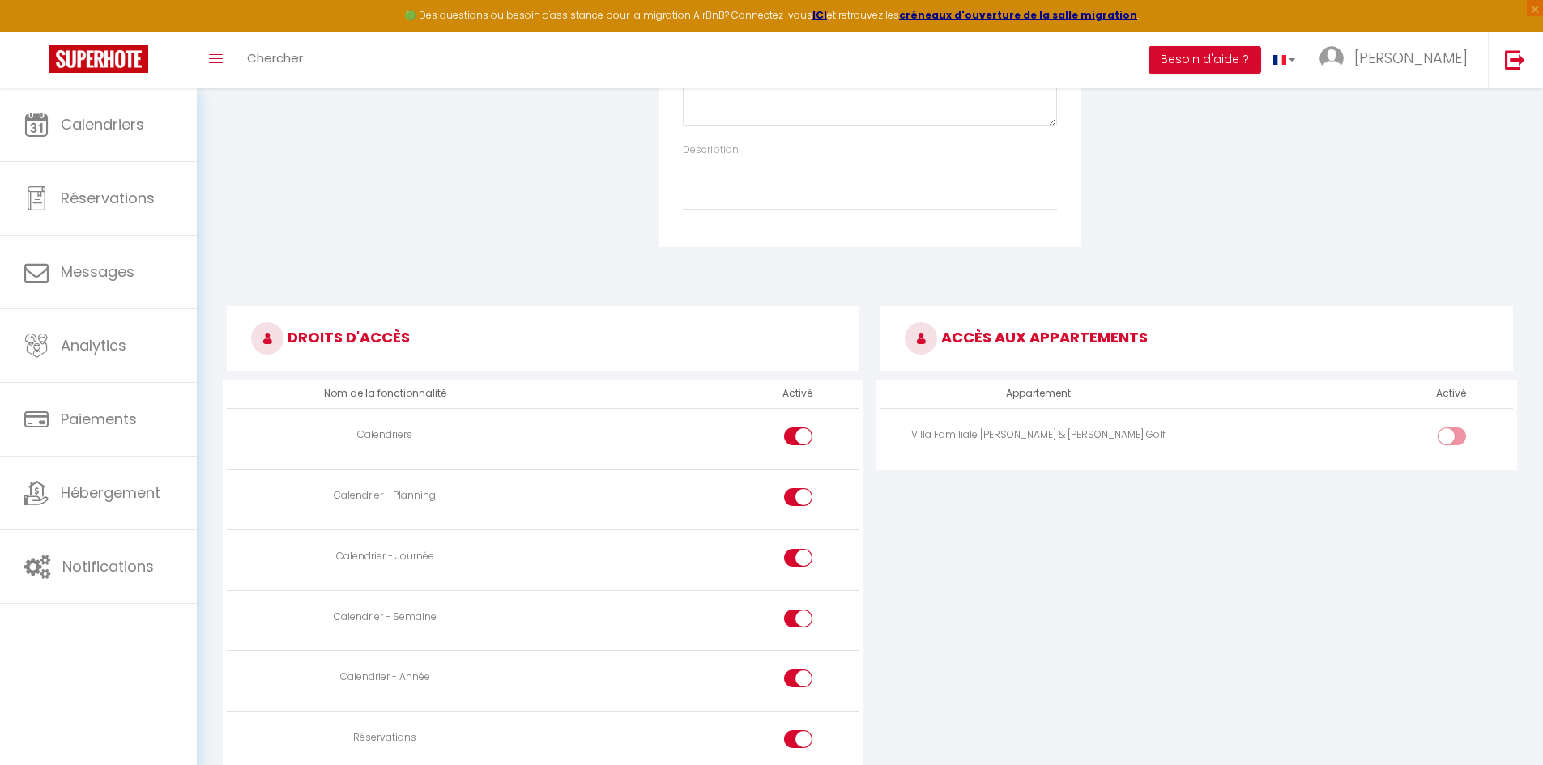
scroll to position [535, 0]
click at [1452, 434] on input "checkbox" at bounding box center [1465, 440] width 28 height 24
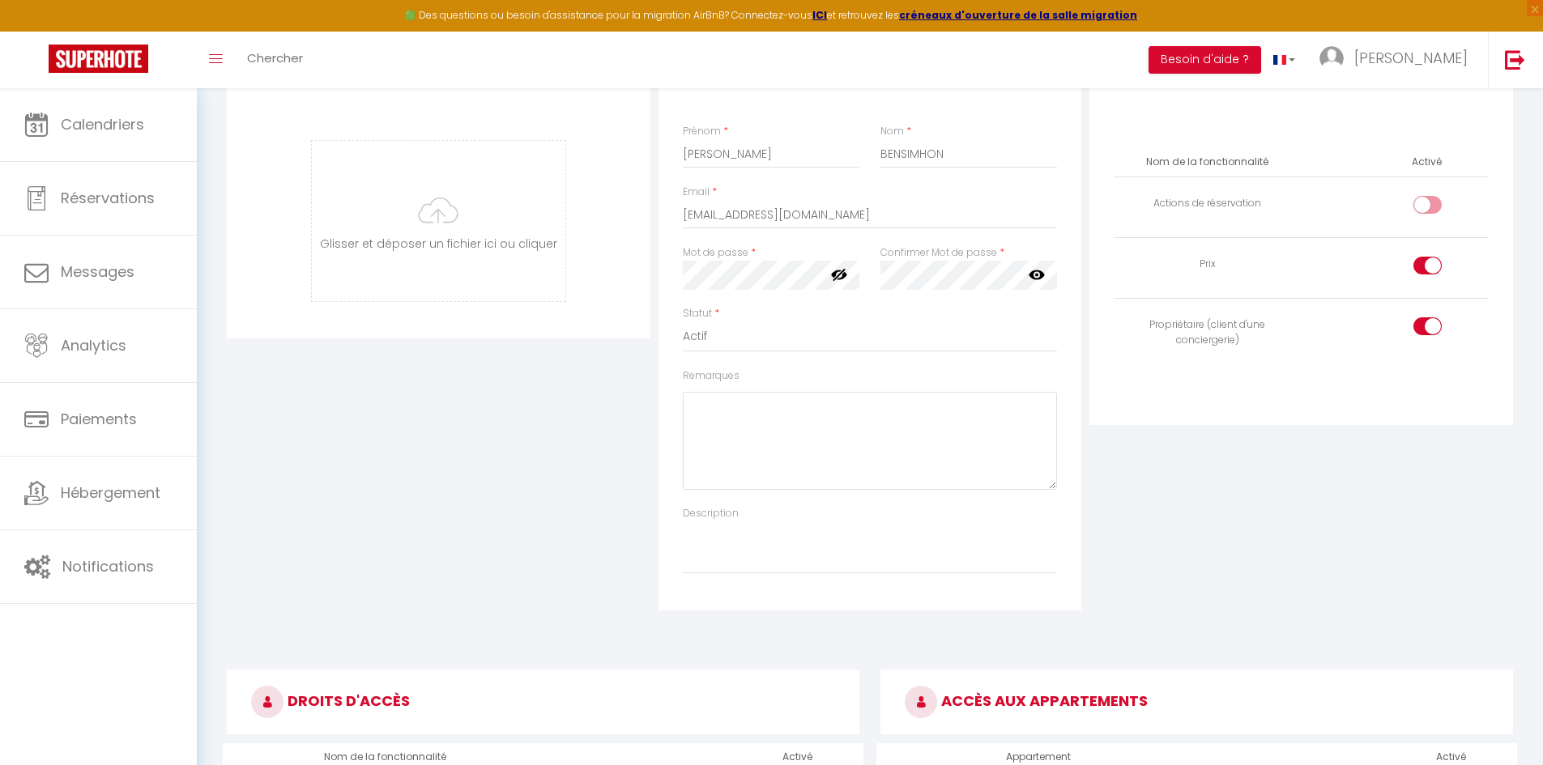
scroll to position [0, 0]
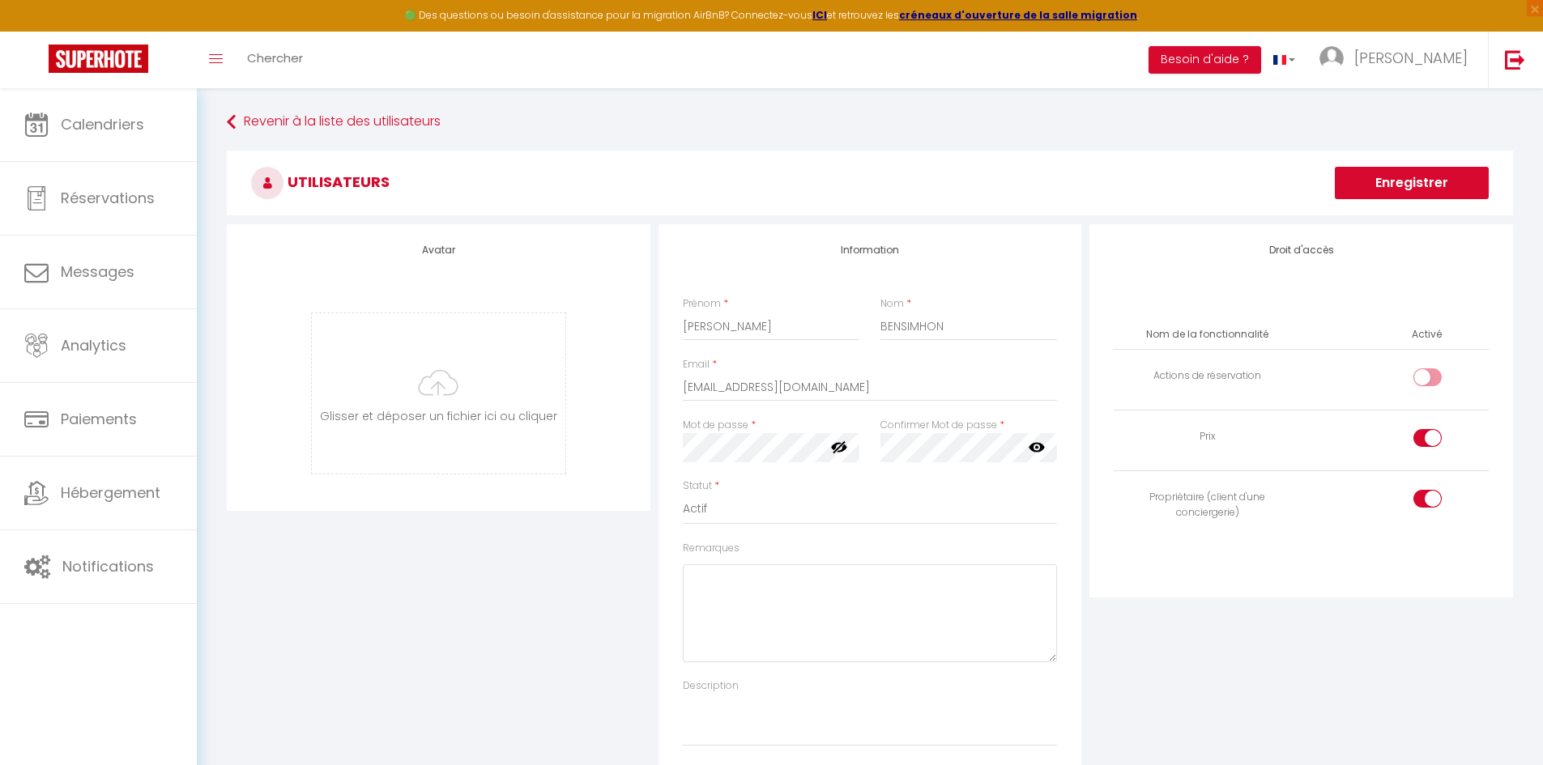
click at [1426, 186] on button "Enregistrer" at bounding box center [1411, 183] width 154 height 32
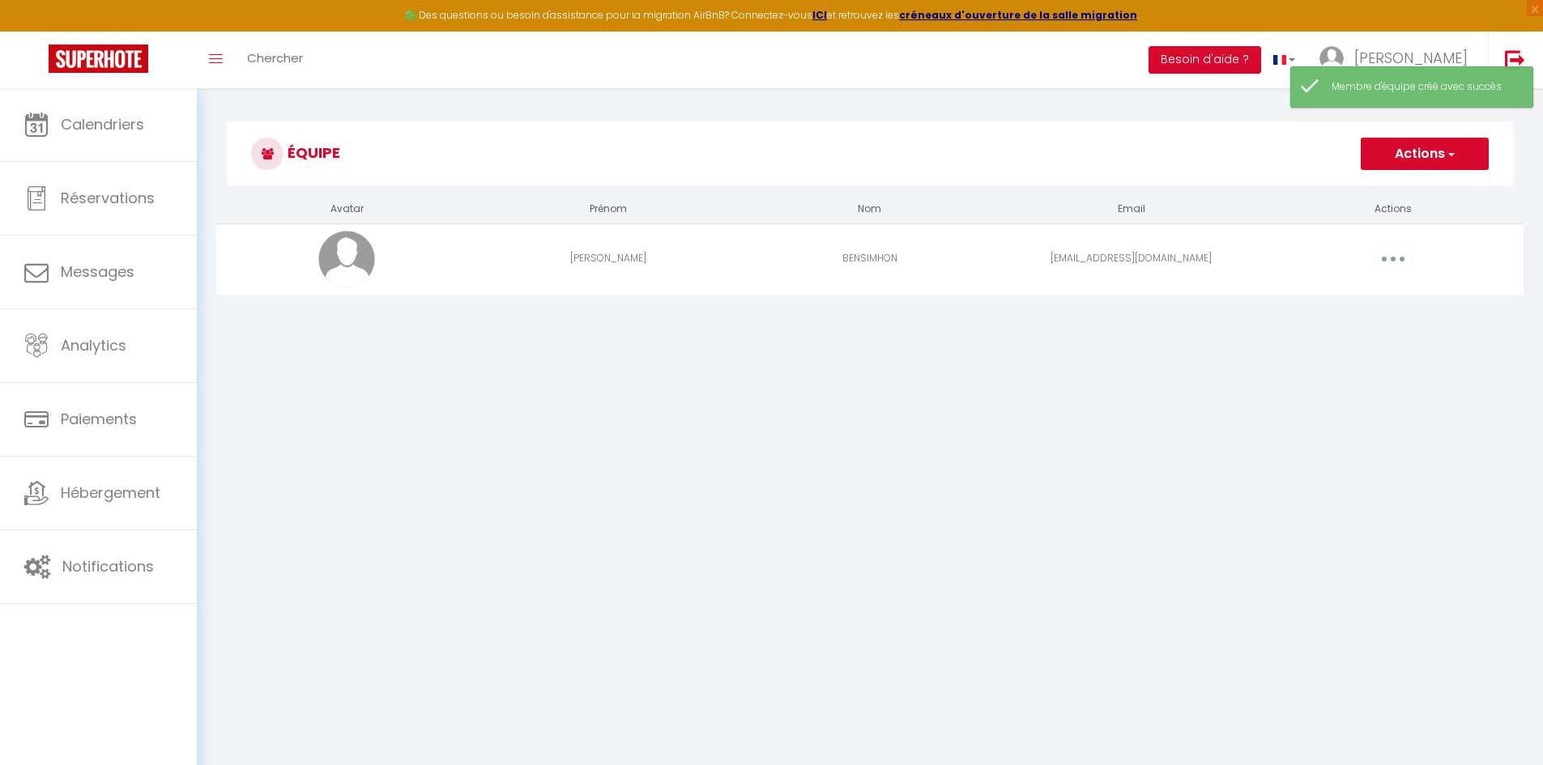
click at [1445, 155] on span "button" at bounding box center [1450, 154] width 11 height 16
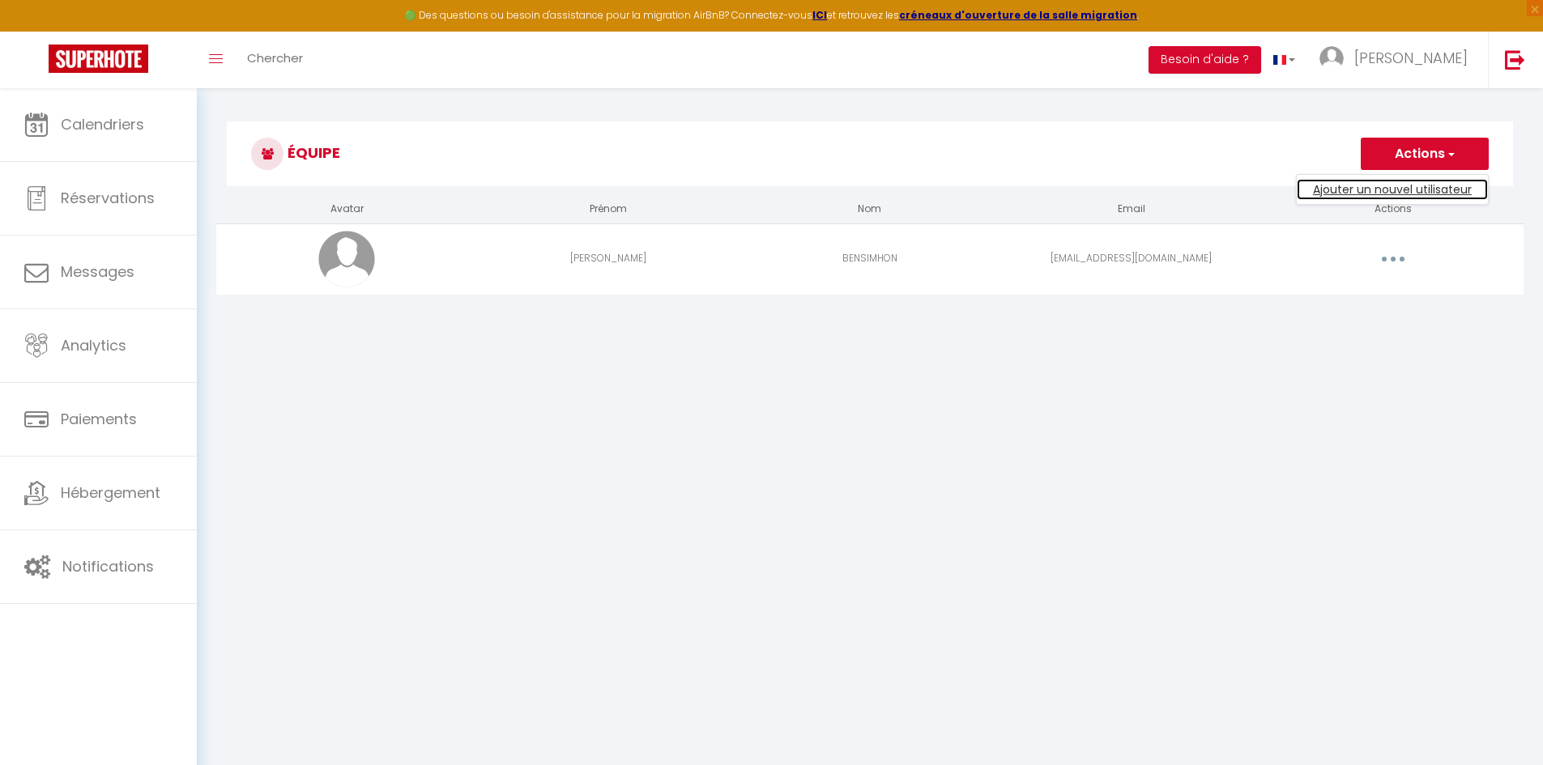
click at [1397, 186] on link "Ajouter un nouvel utilisateur" at bounding box center [1391, 189] width 191 height 21
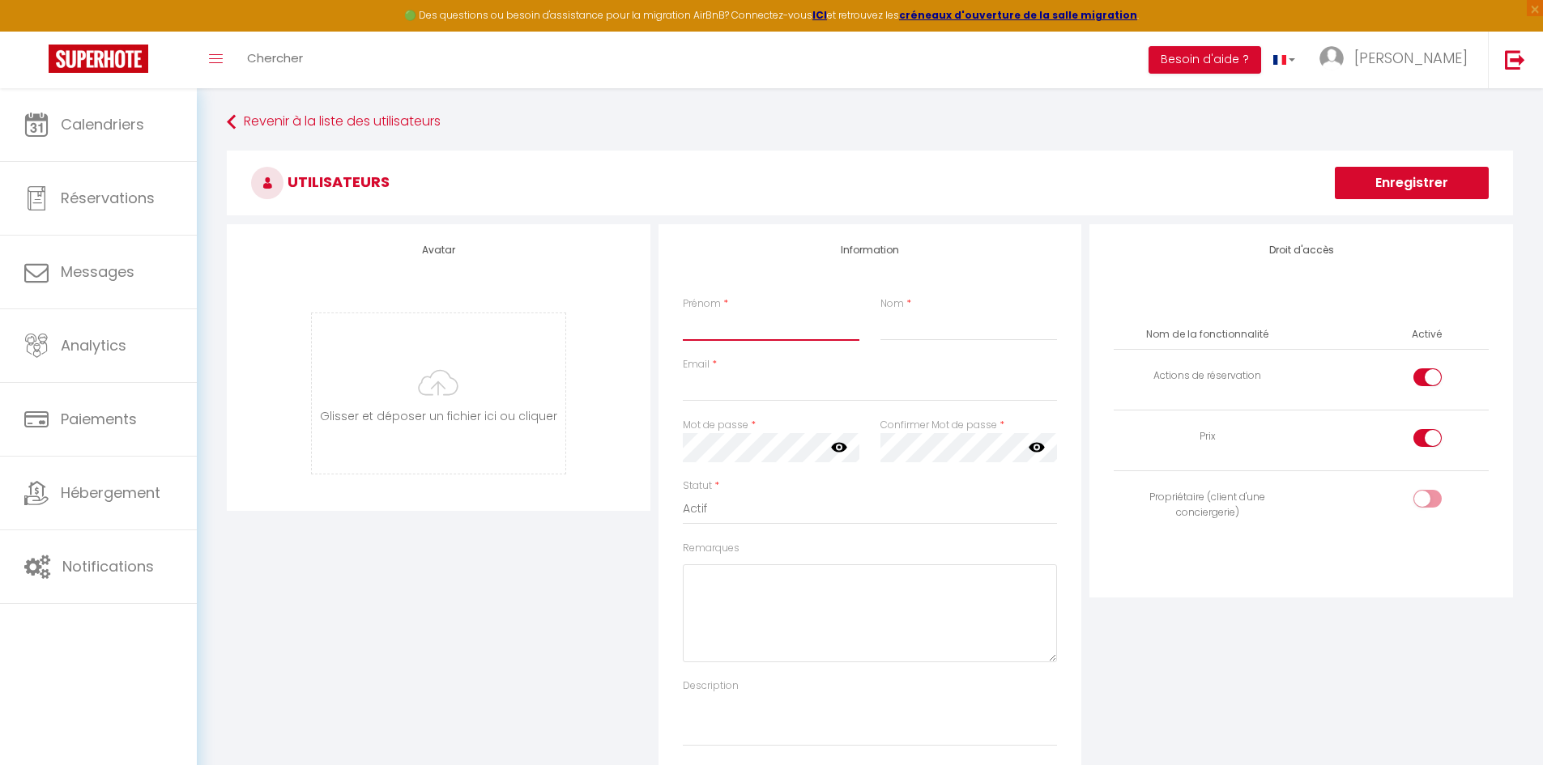
click at [730, 326] on input "Prénom" at bounding box center [771, 326] width 177 height 29
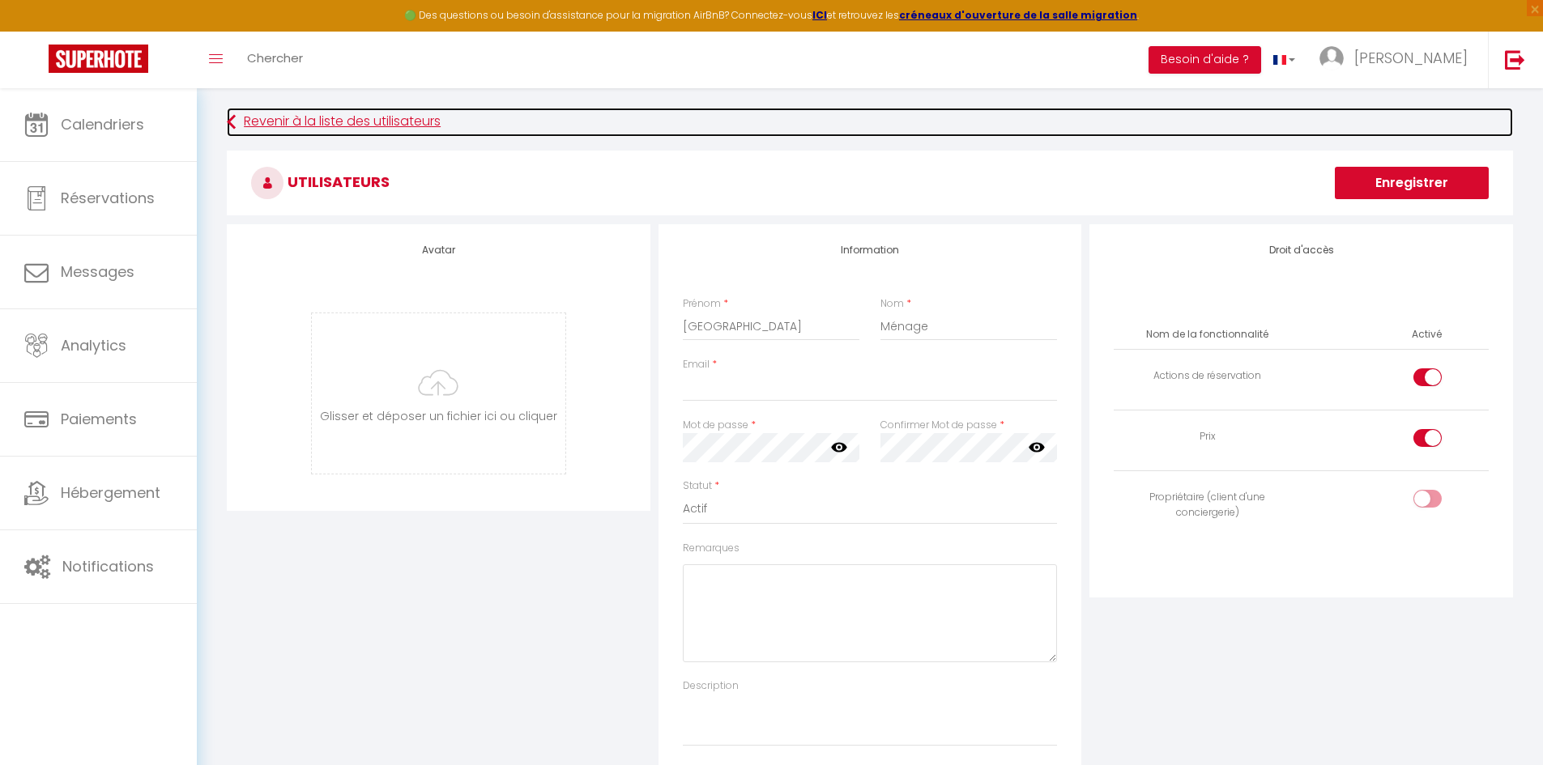
click at [305, 125] on link "Revenir à la liste des utilisateurs" at bounding box center [870, 122] width 1286 height 29
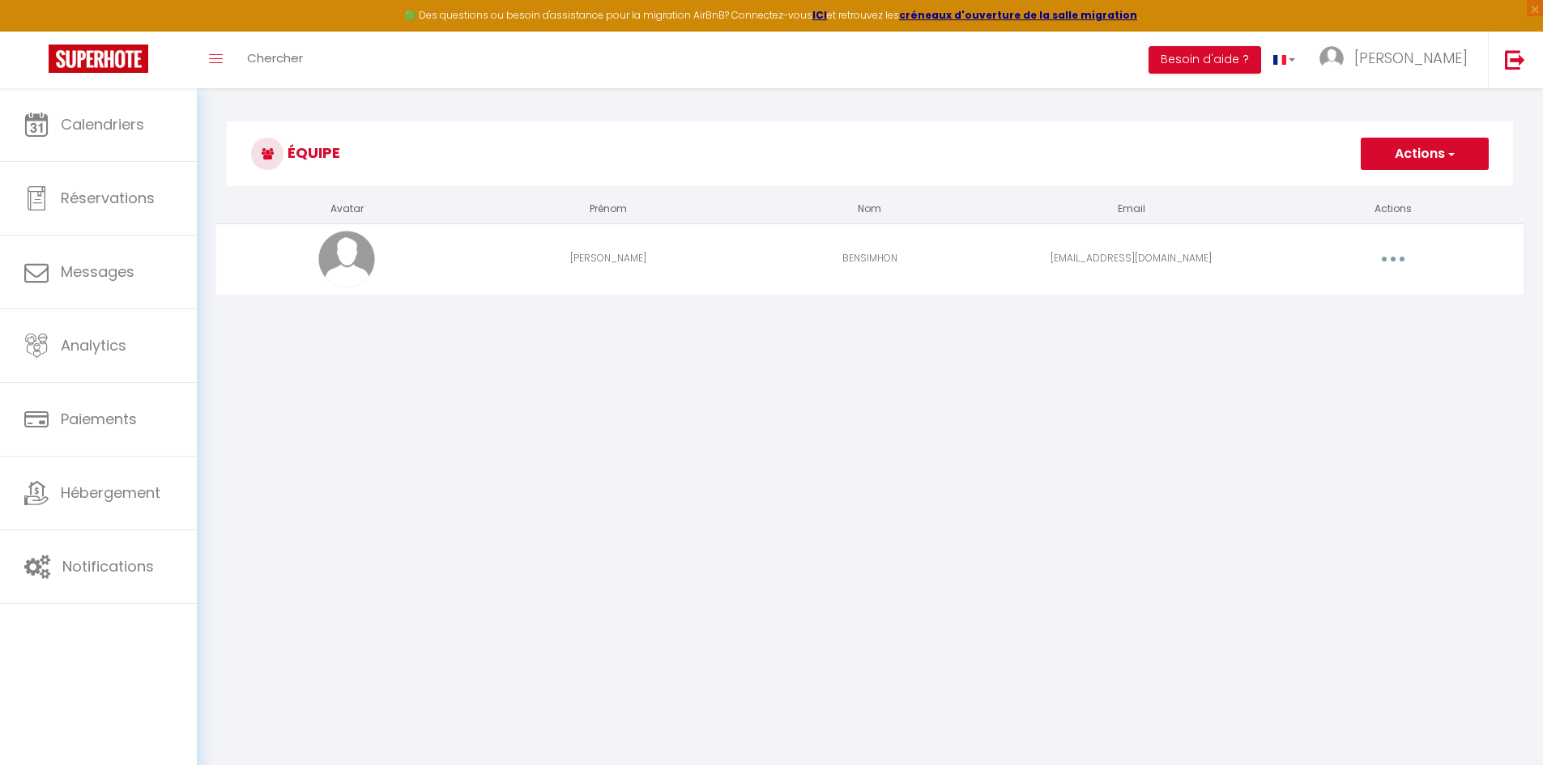
click at [704, 436] on body "🟢 Des questions ou besoin d'assistance pour la migration AirBnB? Connectez-vous…" at bounding box center [771, 470] width 1543 height 765
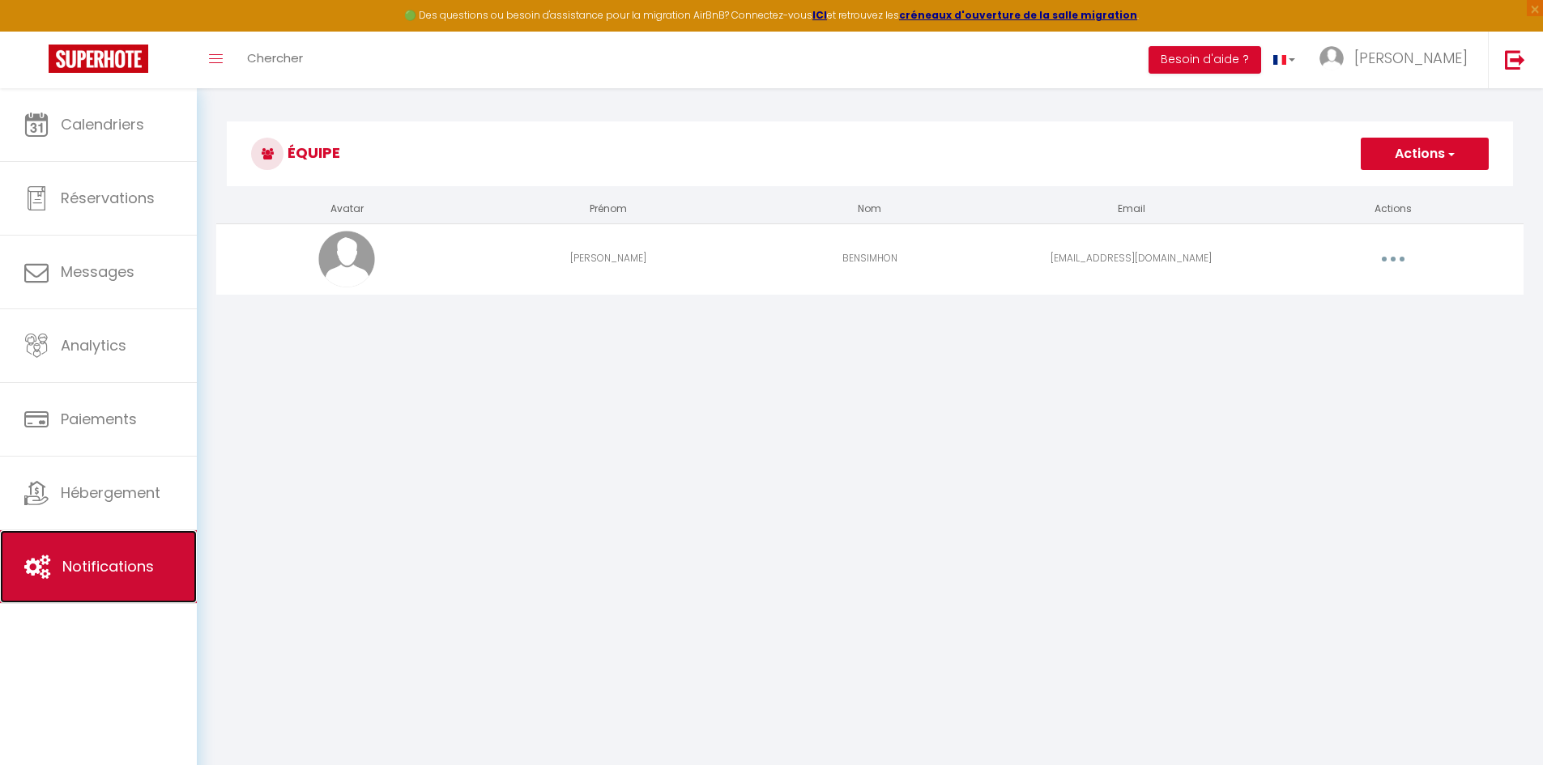
click at [155, 555] on link "Notifications" at bounding box center [98, 566] width 197 height 73
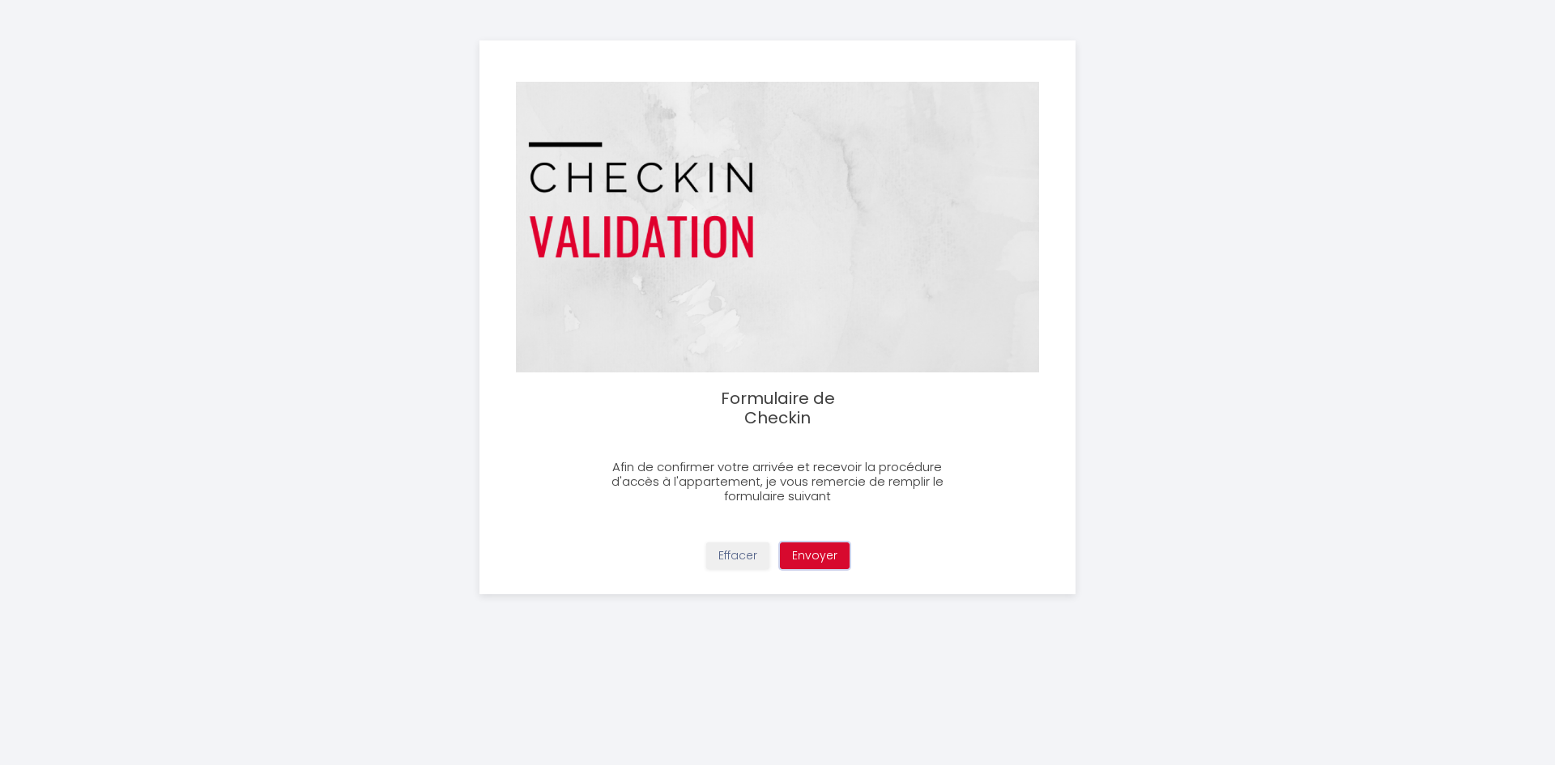
click at [823, 553] on button "Envoyer" at bounding box center [815, 557] width 70 height 28
click at [839, 562] on button "Envoyer" at bounding box center [815, 557] width 70 height 28
